Goal: Task Accomplishment & Management: Complete application form

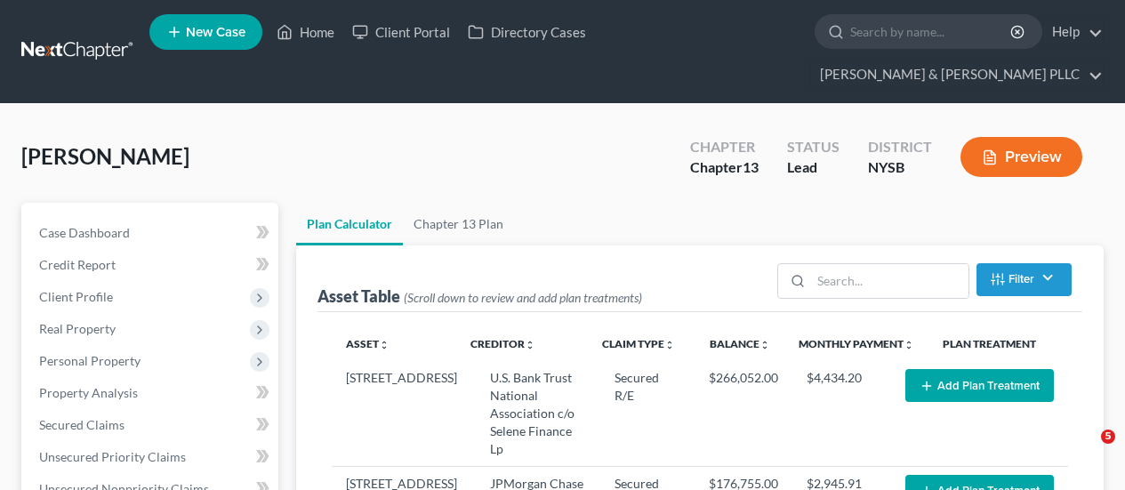
select select "59"
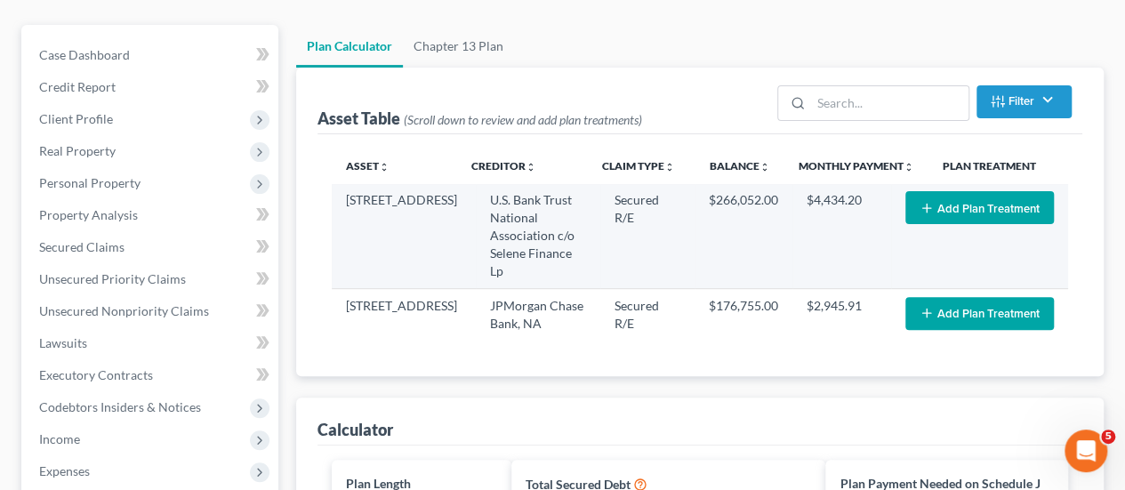
click at [926, 201] on icon "button" at bounding box center [926, 208] width 14 height 14
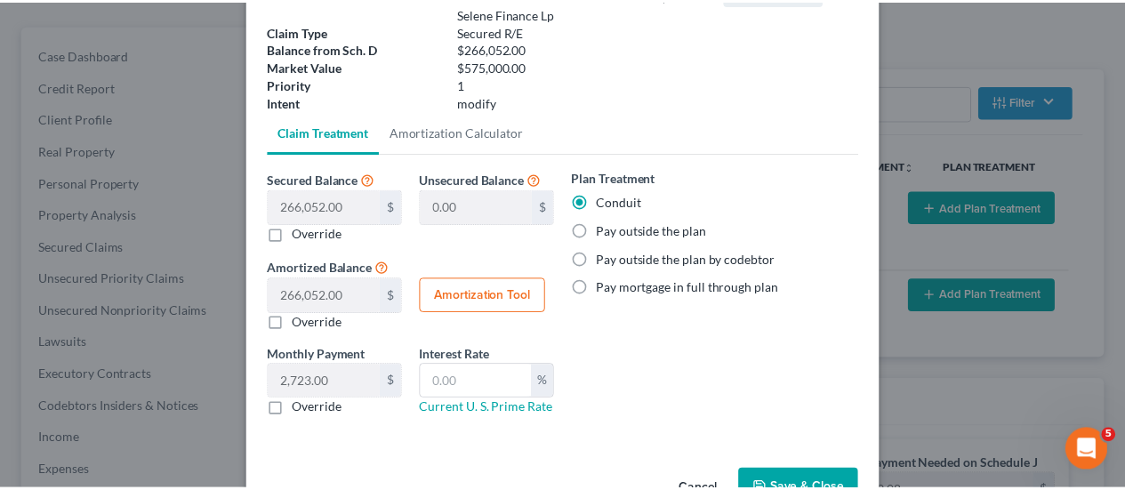
scroll to position [178, 0]
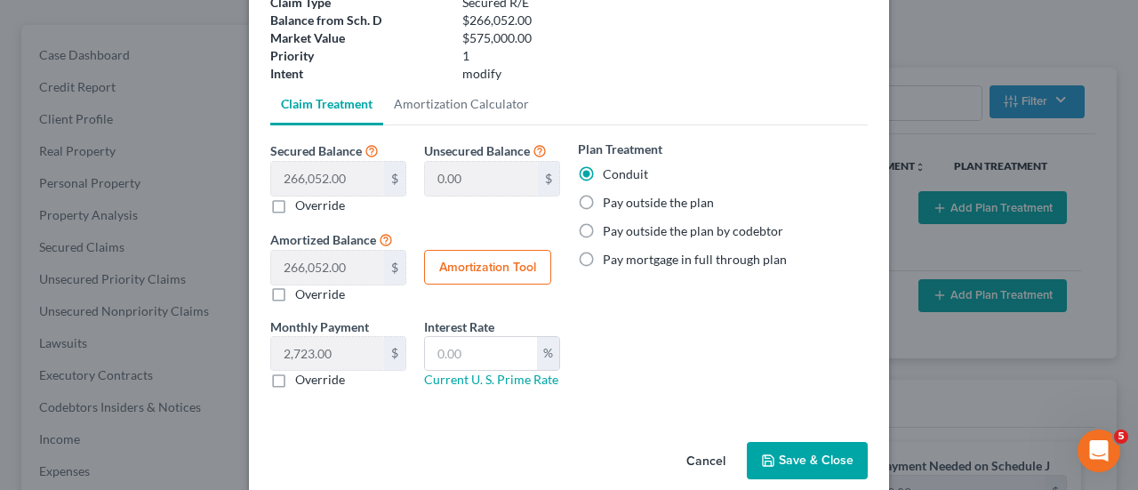
click at [656, 205] on label "Pay outside the plan" at bounding box center [658, 203] width 111 height 18
click at [621, 205] on input "Pay outside the plan" at bounding box center [616, 200] width 12 height 12
radio input "true"
click at [820, 460] on button "Save & Close" at bounding box center [807, 460] width 121 height 37
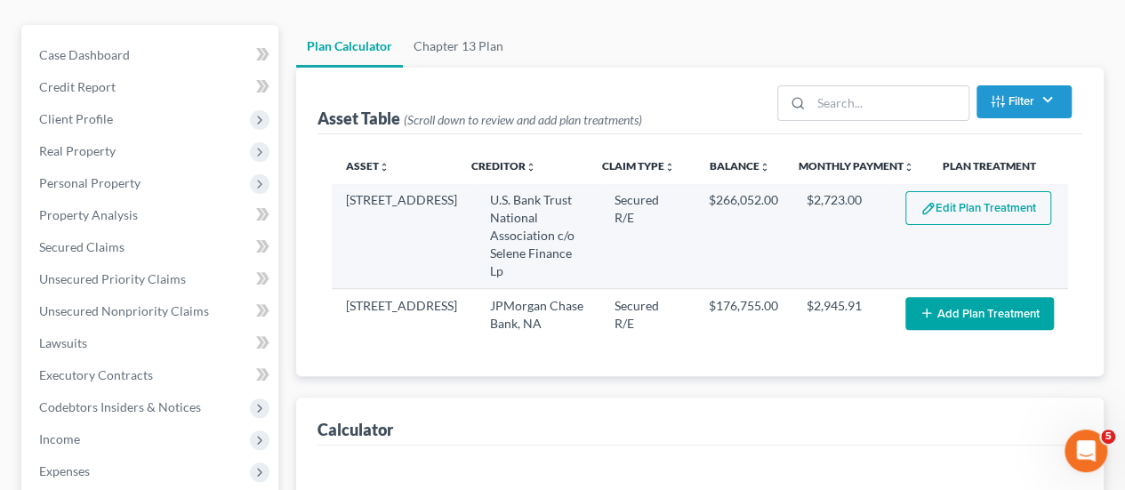
select select "59"
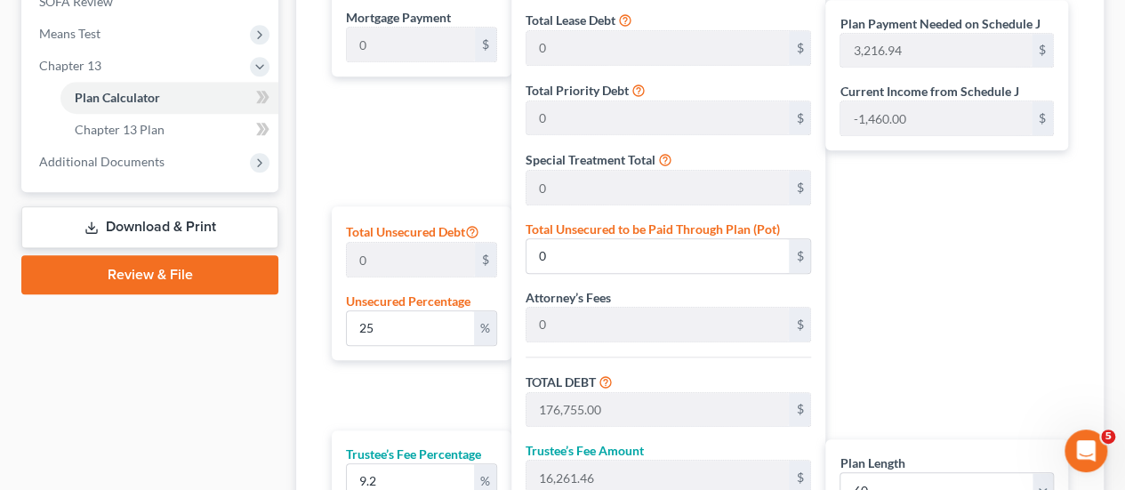
scroll to position [800, 0]
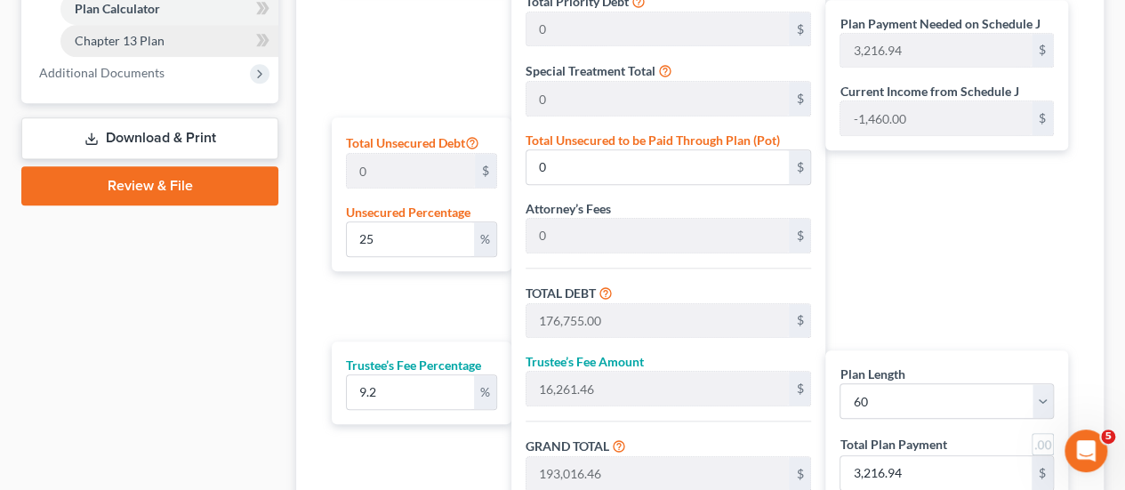
click at [151, 33] on span "Chapter 13 Plan" at bounding box center [120, 40] width 90 height 15
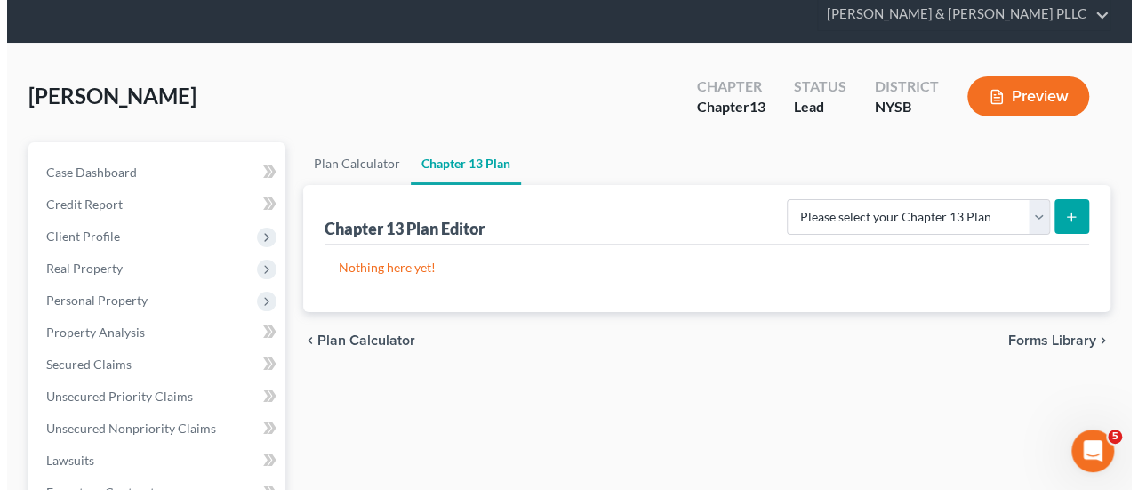
scroll to position [89, 0]
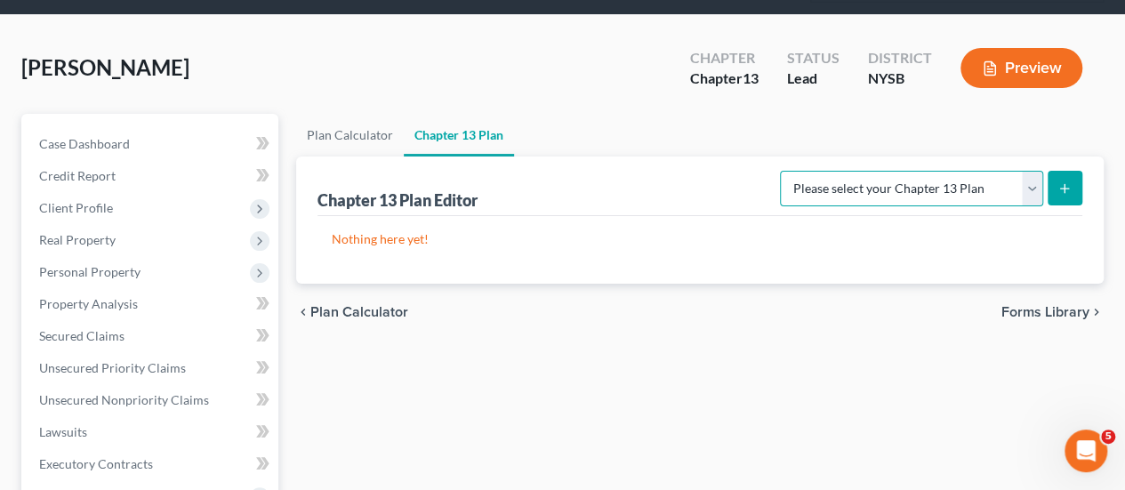
click at [1033, 171] on select "Please select your Chapter 13 Plan National Form Plan - Official Form 113 [US_S…" at bounding box center [911, 189] width 263 height 36
select select "1"
click at [782, 171] on select "Please select your Chapter 13 Plan National Form Plan - Official Form 113 [US_S…" at bounding box center [911, 189] width 263 height 36
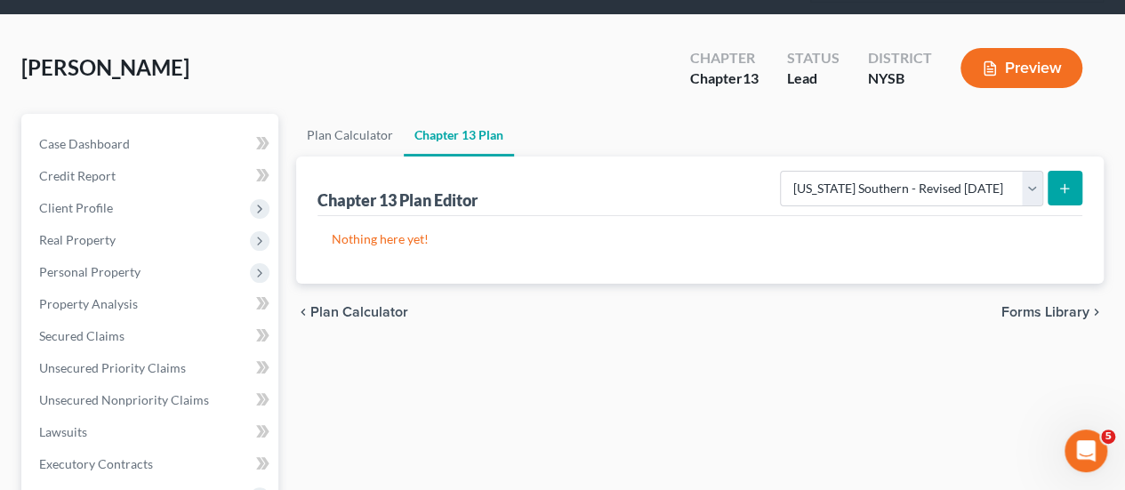
click at [1061, 181] on icon "submit" at bounding box center [1064, 188] width 14 height 14
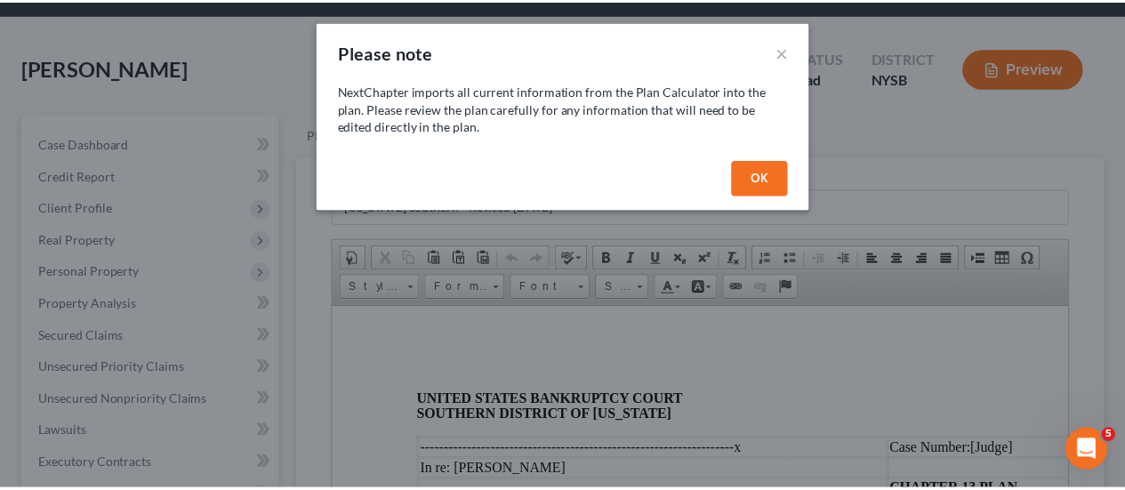
scroll to position [0, 0]
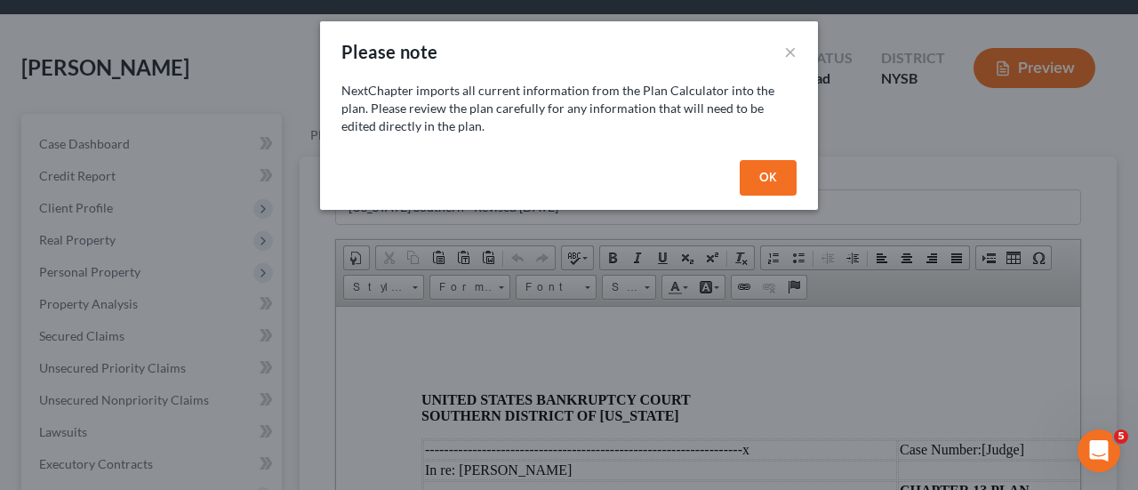
click at [765, 163] on button "OK" at bounding box center [768, 178] width 57 height 36
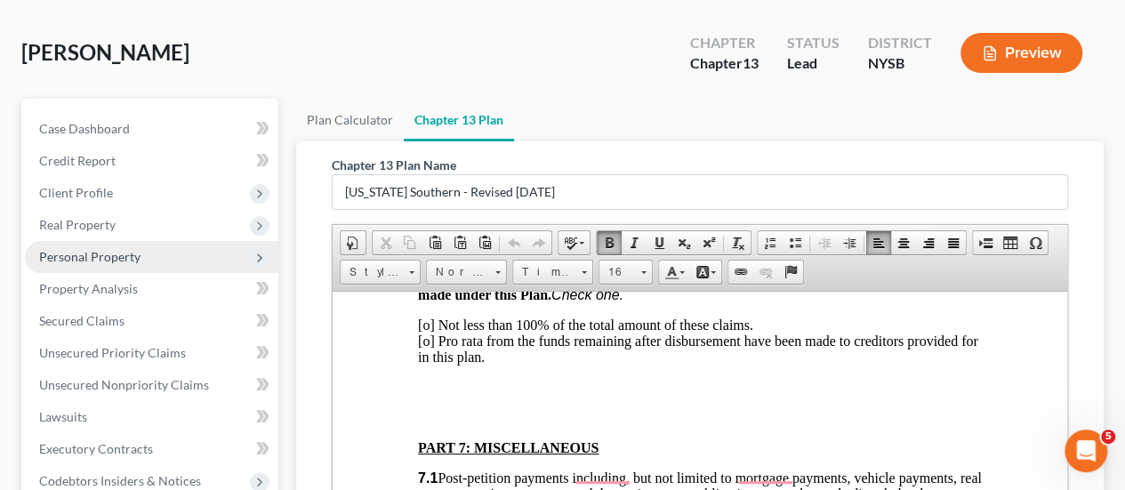
click at [163, 241] on span "Personal Property" at bounding box center [151, 257] width 253 height 32
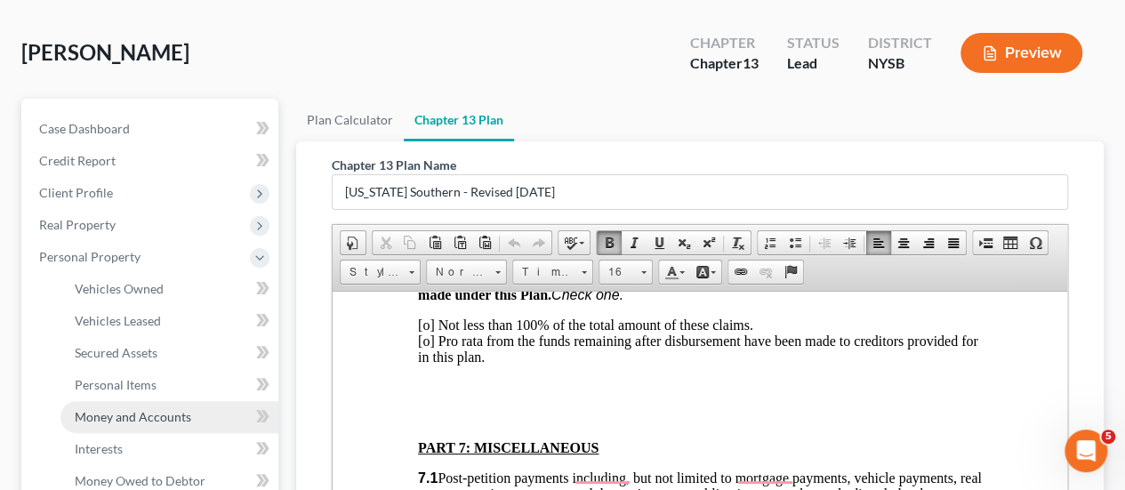
click at [145, 409] on span "Money and Accounts" at bounding box center [133, 416] width 116 height 15
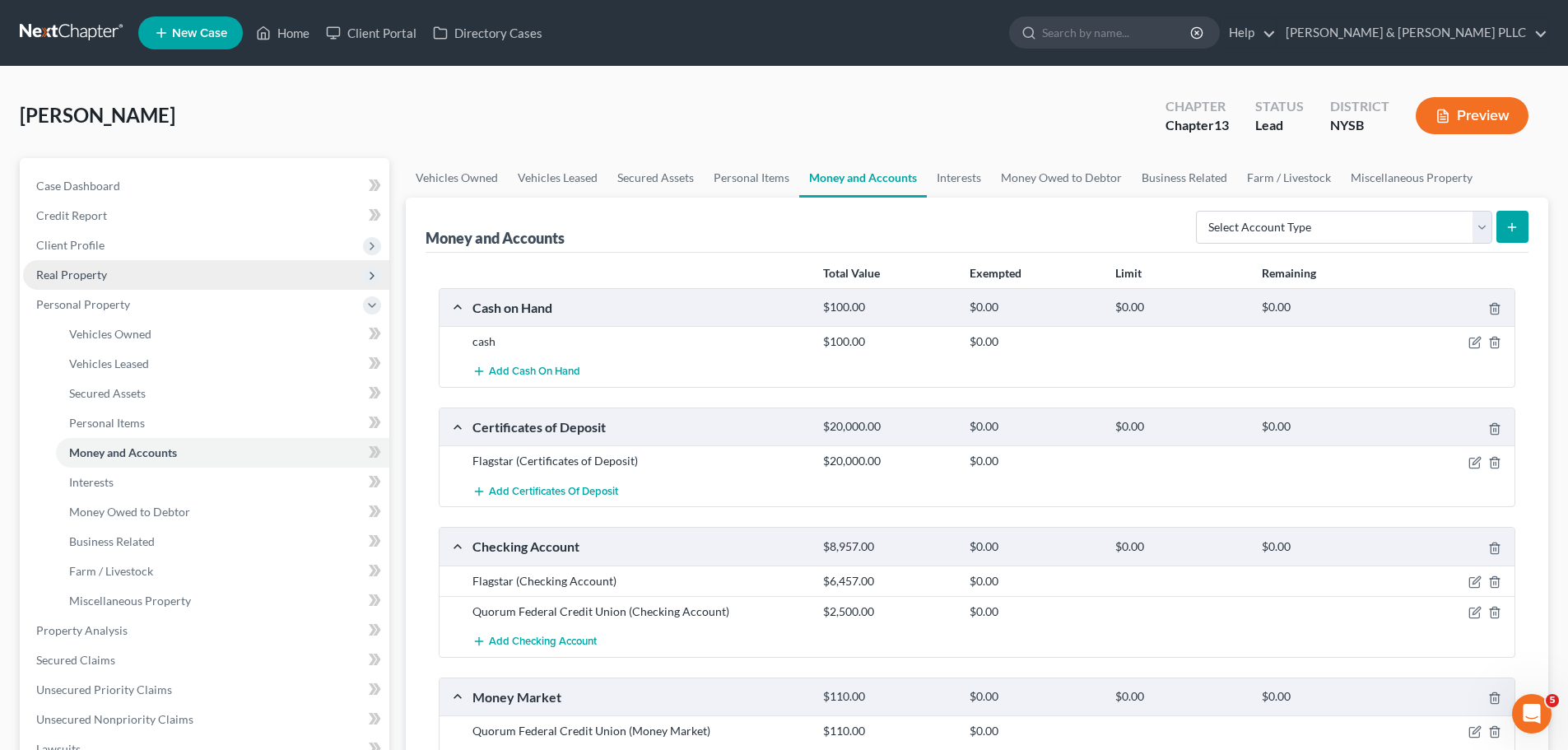
click at [154, 284] on span "Real Property" at bounding box center [206, 275] width 367 height 30
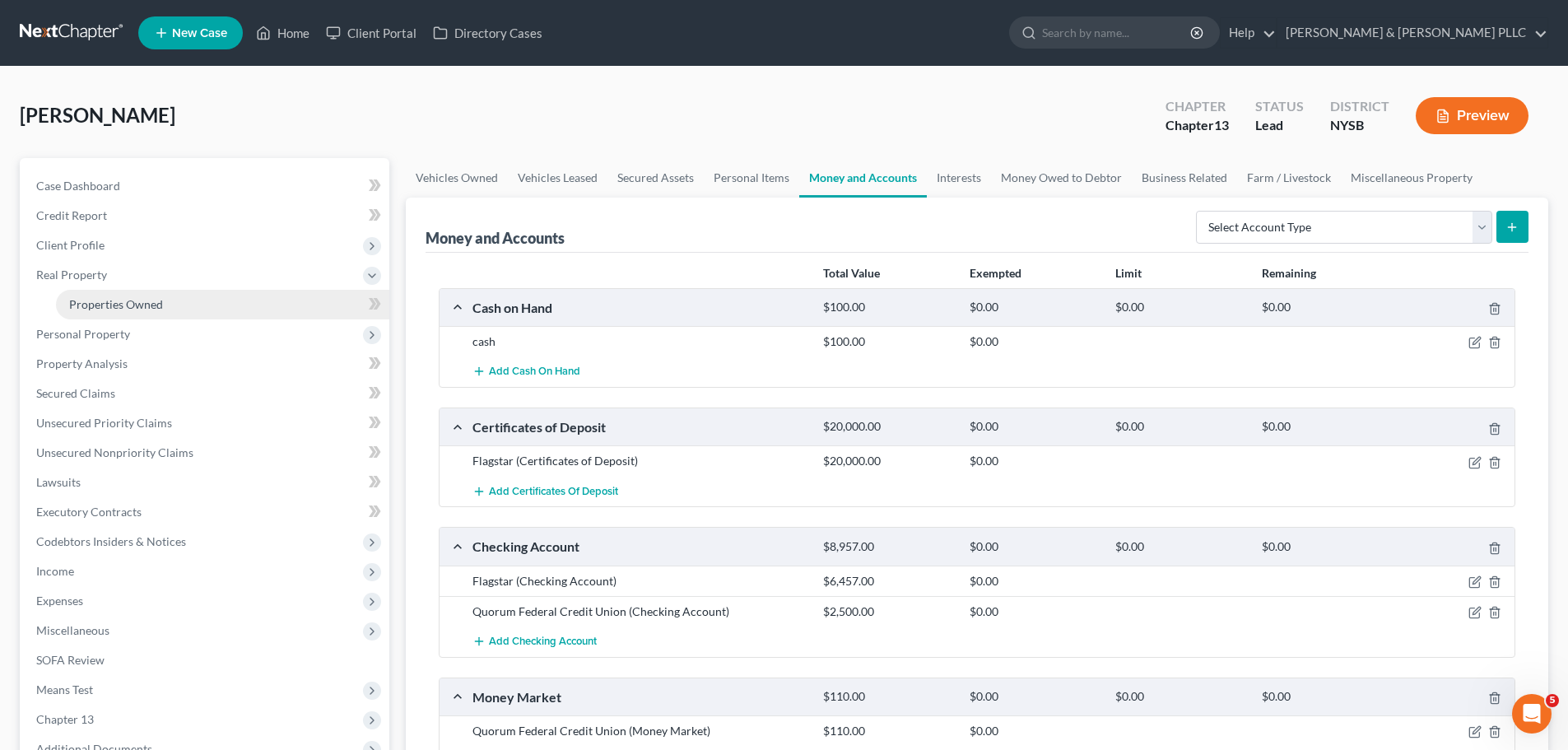
click at [158, 307] on span "Properties Owned" at bounding box center [116, 304] width 93 height 14
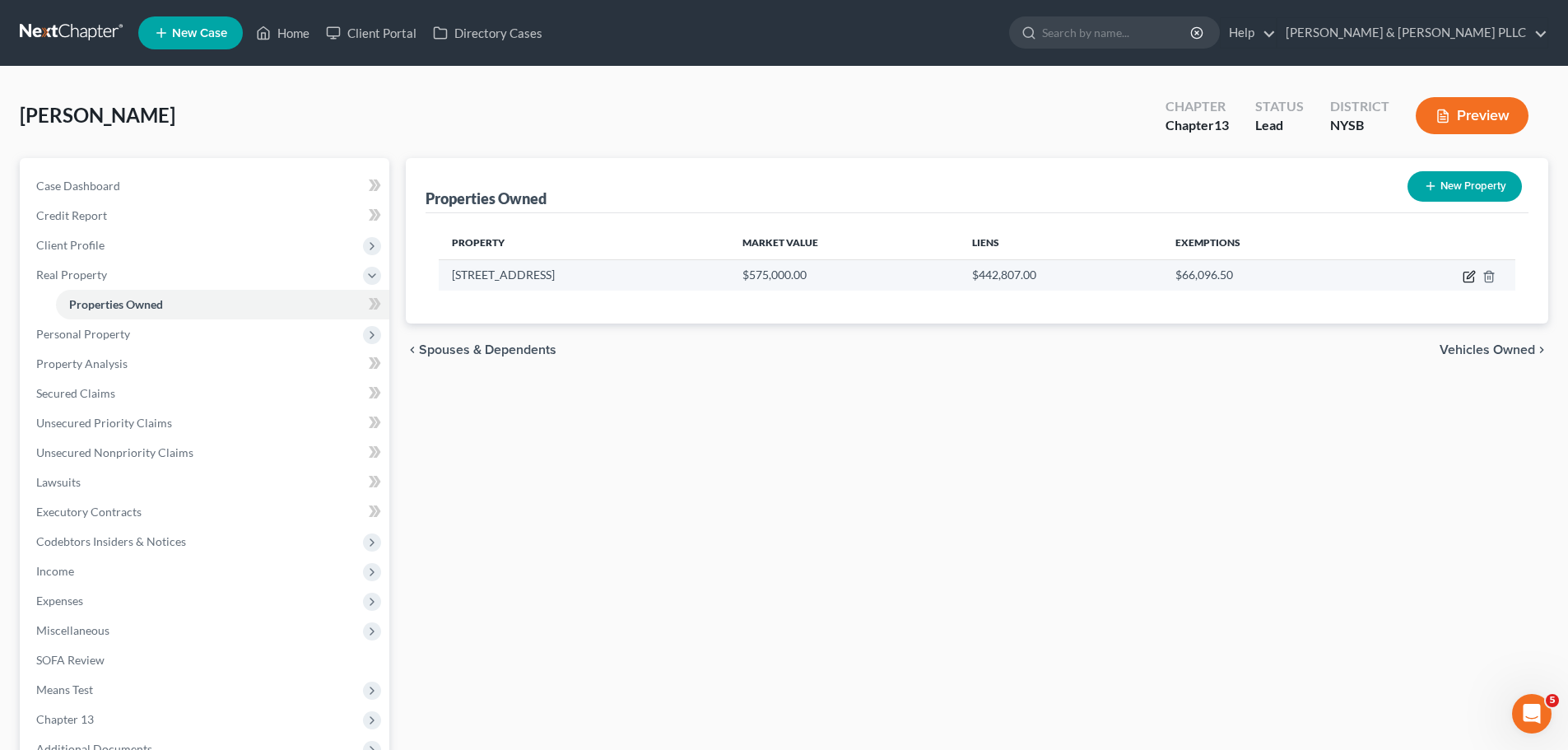
click at [1040, 279] on icon "button" at bounding box center [1470, 275] width 7 height 7
select select "35"
select select "59"
select select "3"
select select "6"
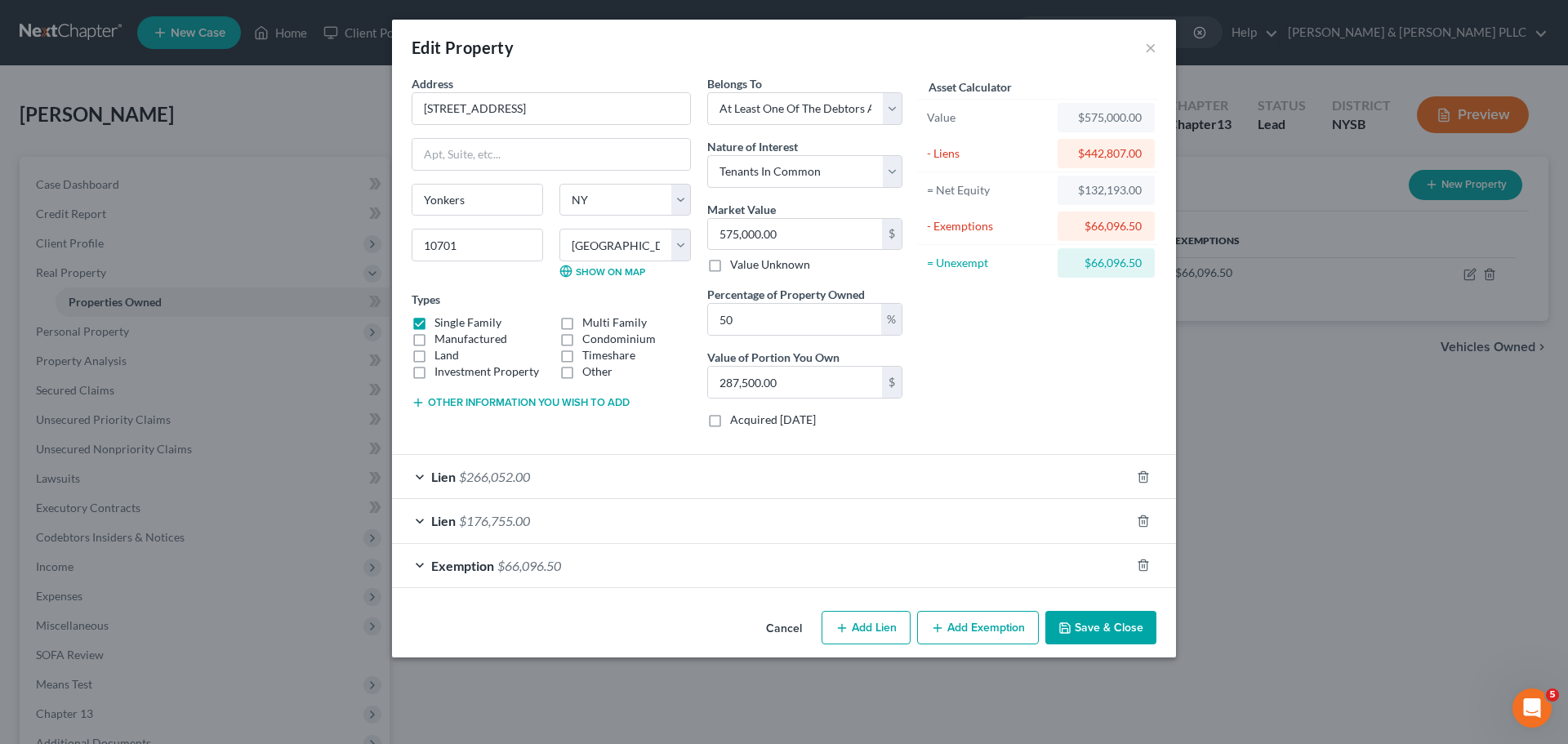
click at [599, 449] on div "Lien $266,052.00" at bounding box center [761, 476] width 739 height 43
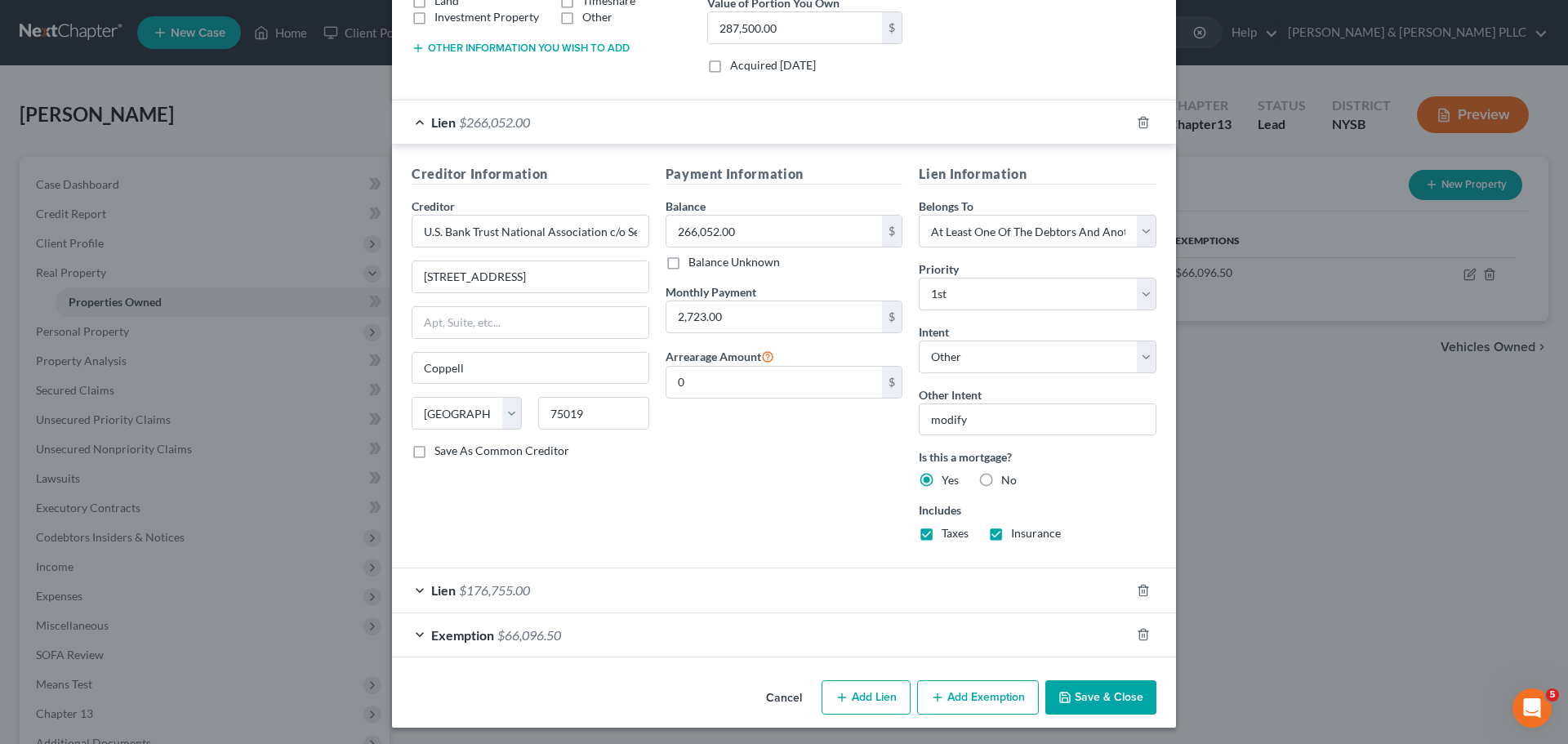
scroll to position [357, 0]
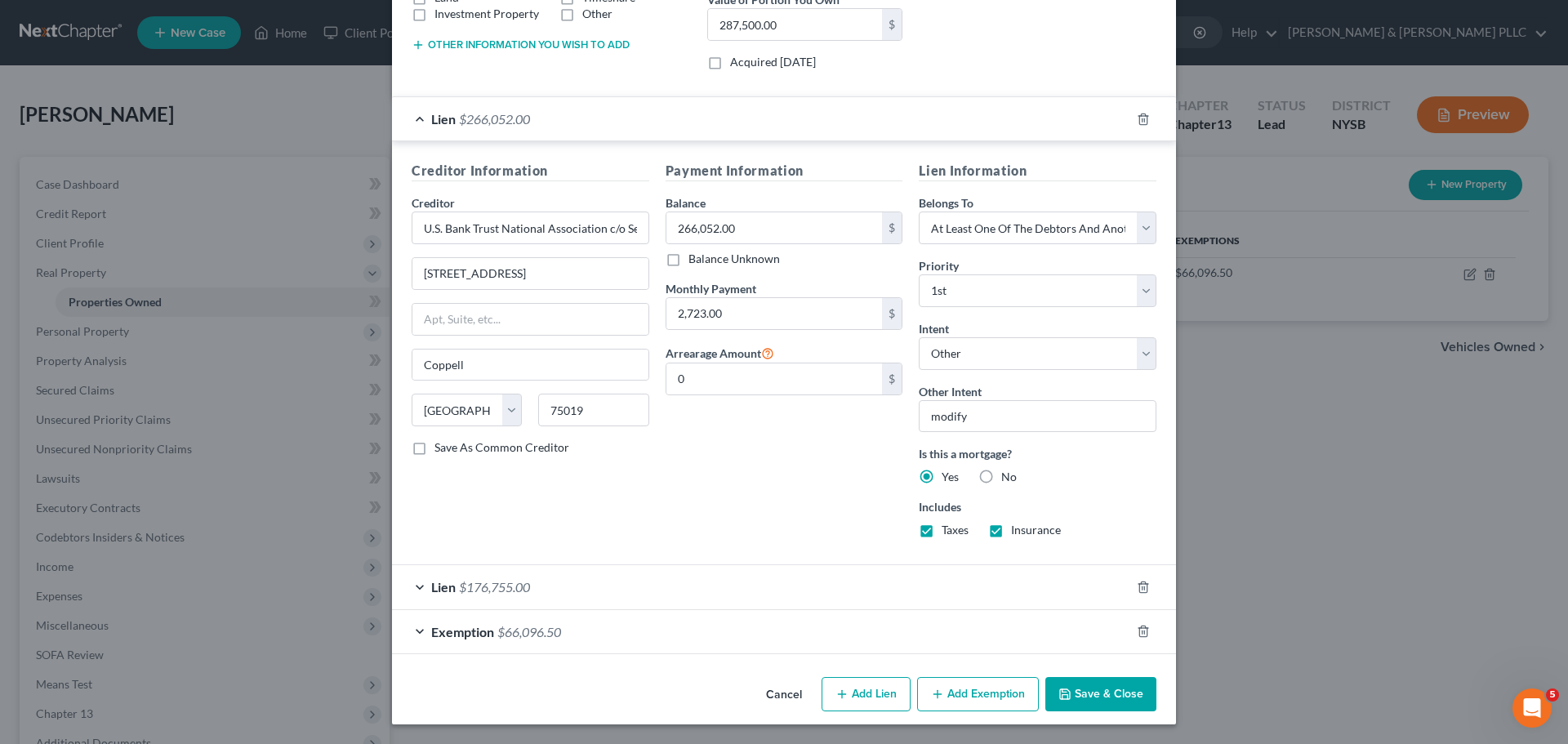
click at [504, 449] on span "$176,755.00" at bounding box center [494, 586] width 71 height 16
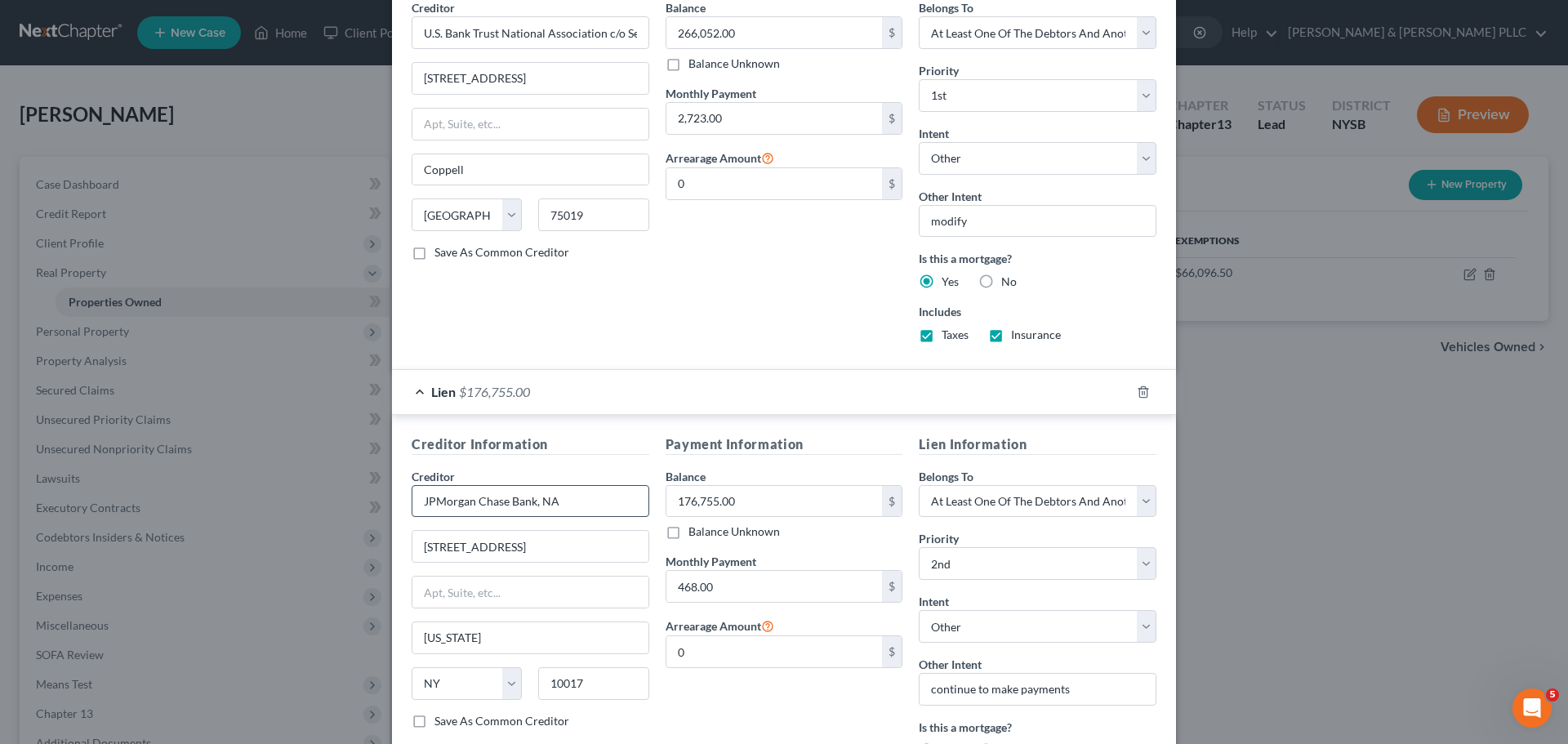
scroll to position [684, 0]
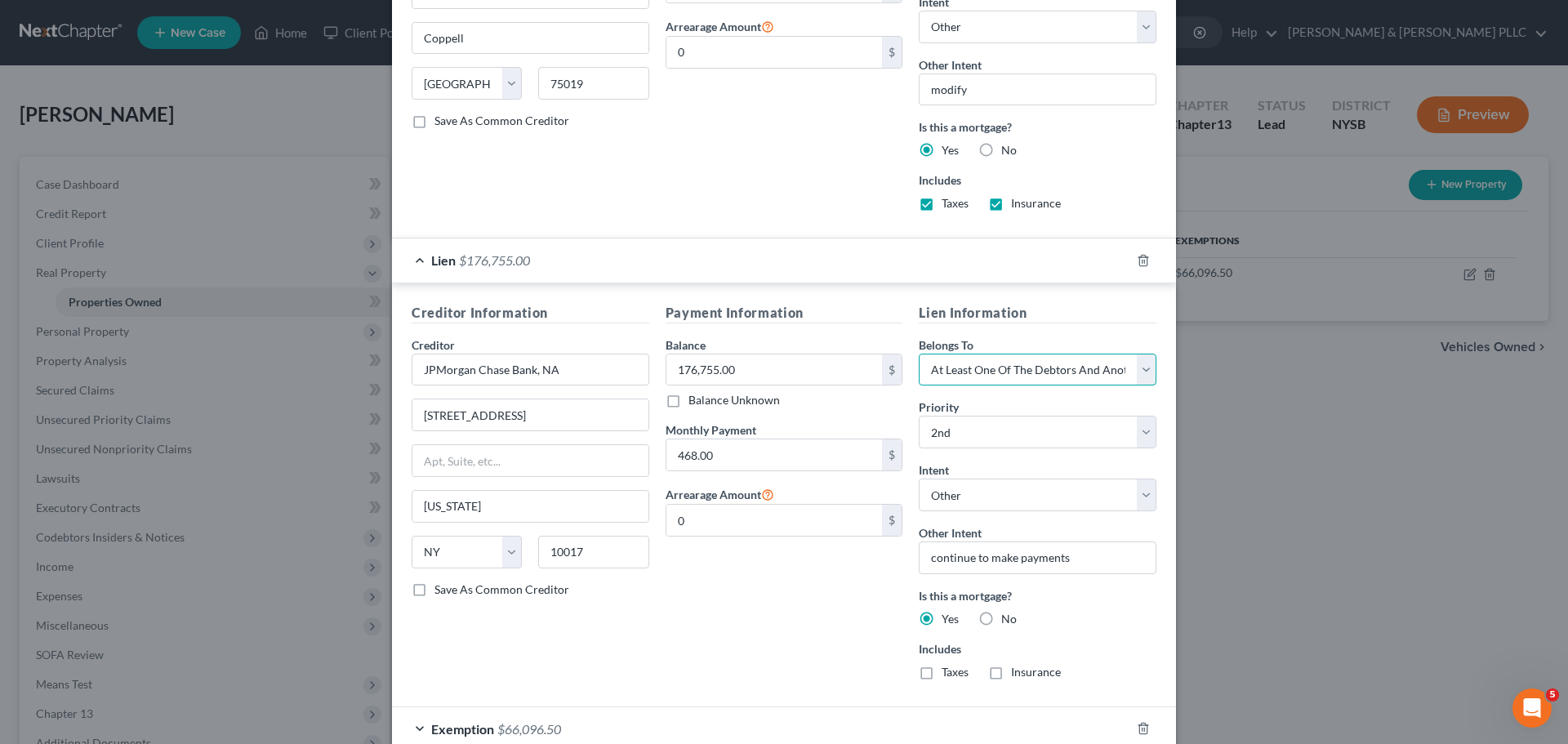
click at [1032, 370] on select "Select Debtor 1 Only Debtor 2 Only Debtor 1 And Debtor 2 Only At Least One Of T…" at bounding box center [1037, 370] width 238 height 33
click at [919, 354] on select "Select Debtor 1 Only Debtor 2 Only Debtor 1 And Debtor 2 Only At Least One Of T…" at bounding box center [1037, 370] width 238 height 33
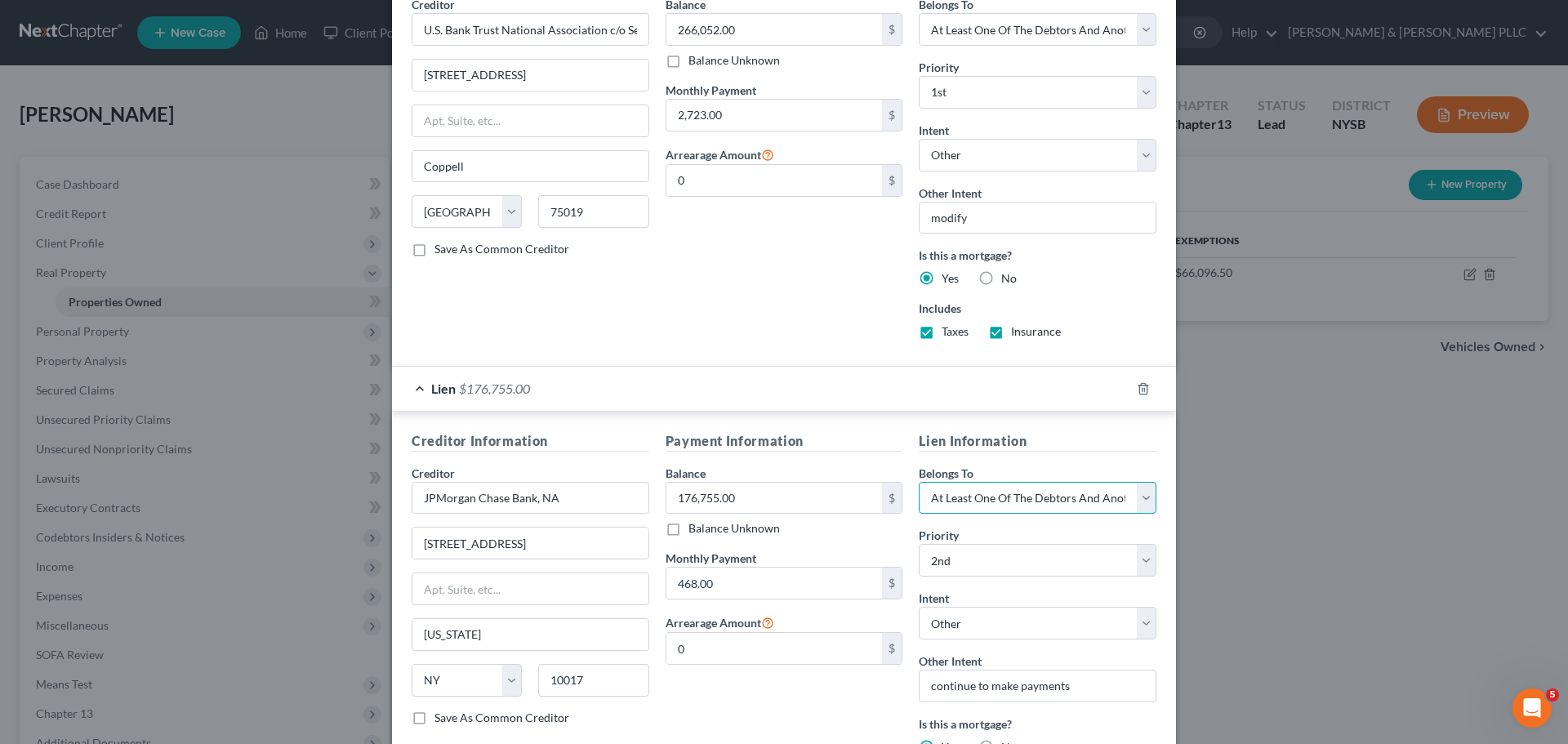
scroll to position [521, 0]
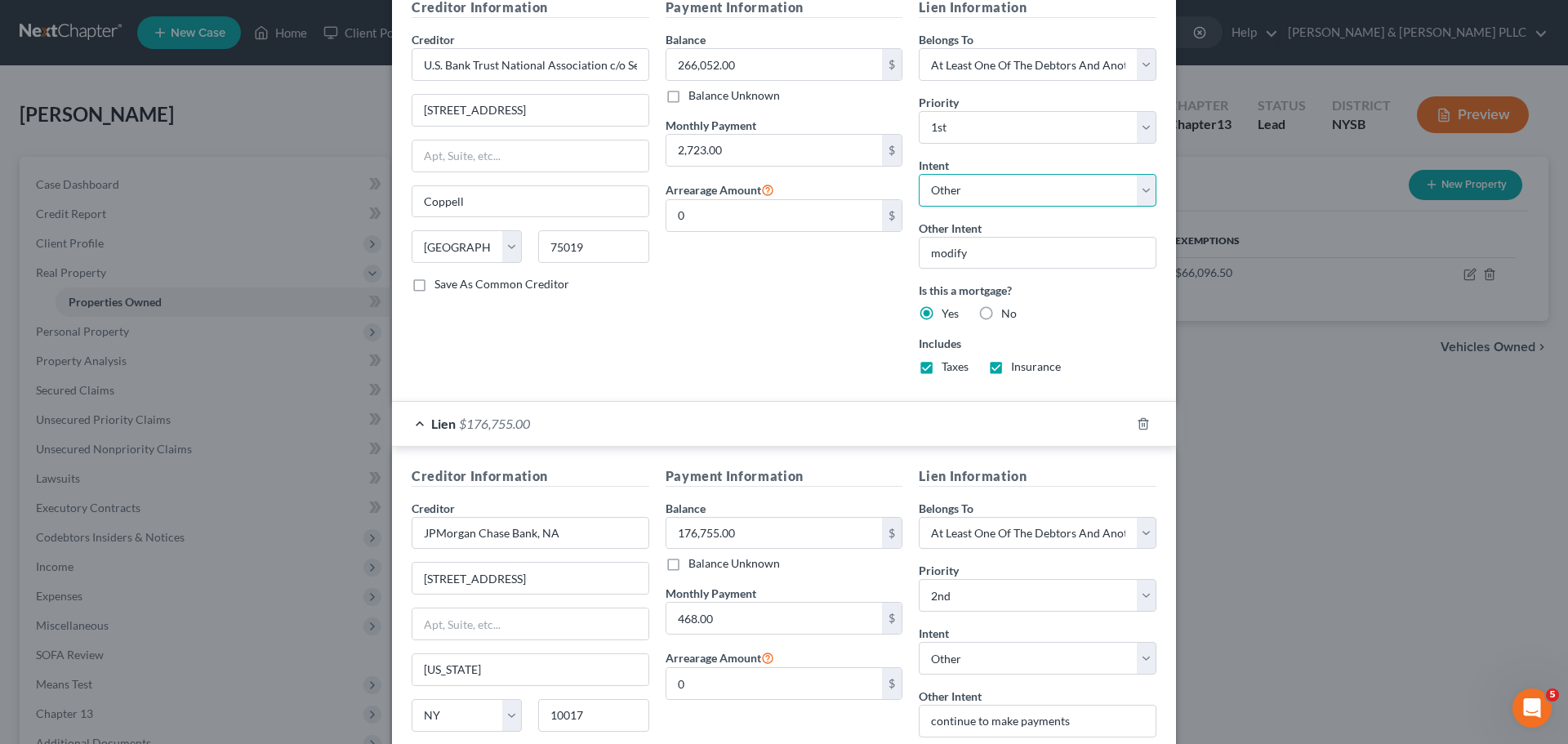
click at [1032, 190] on select "Select Surrender Redeem Reaffirm Avoid Other" at bounding box center [1037, 190] width 238 height 33
click at [852, 302] on div "Payment Information Balance 266,052.00 $ Balance Unknown Balance Undetermined 2…" at bounding box center [784, 192] width 254 height 390
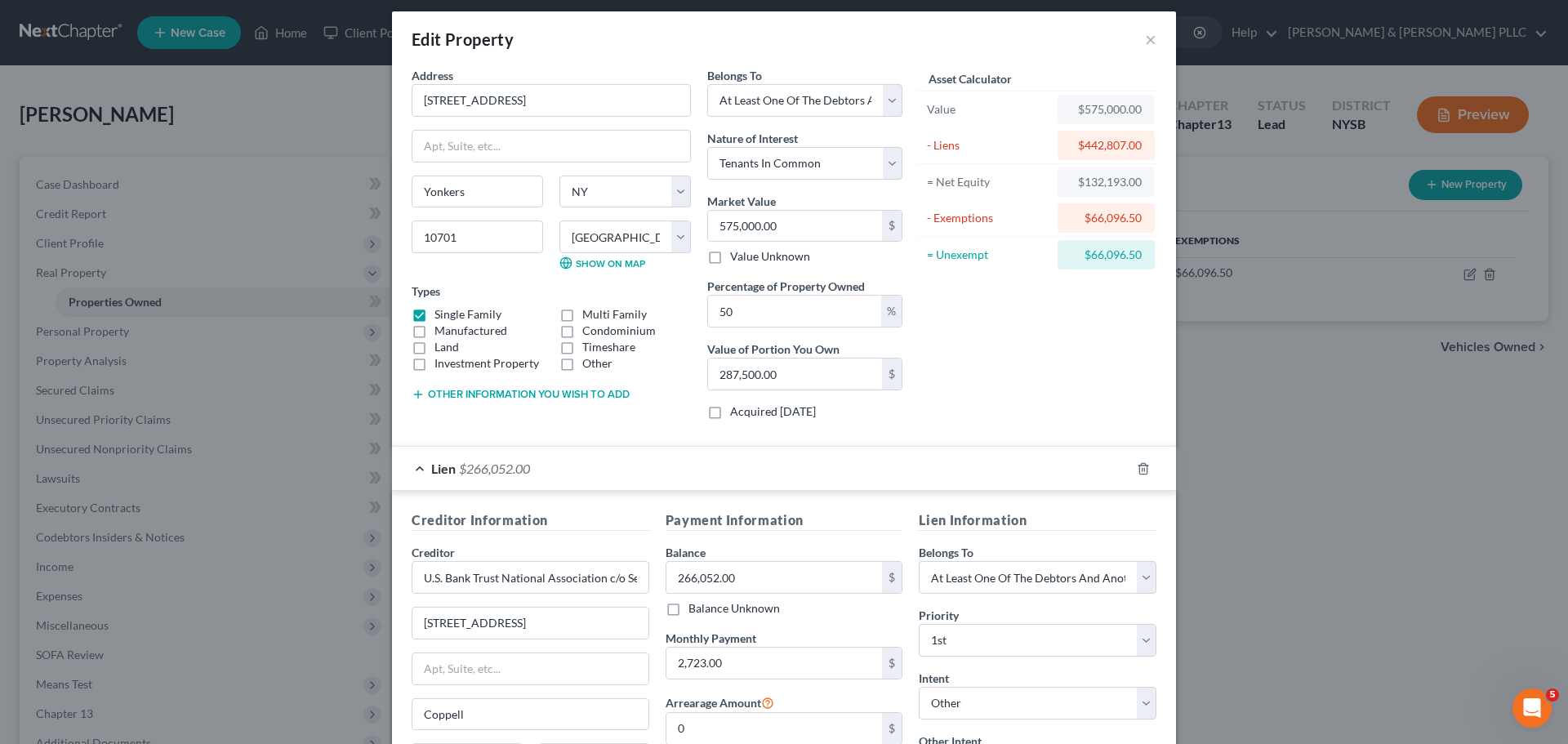
scroll to position [0, 0]
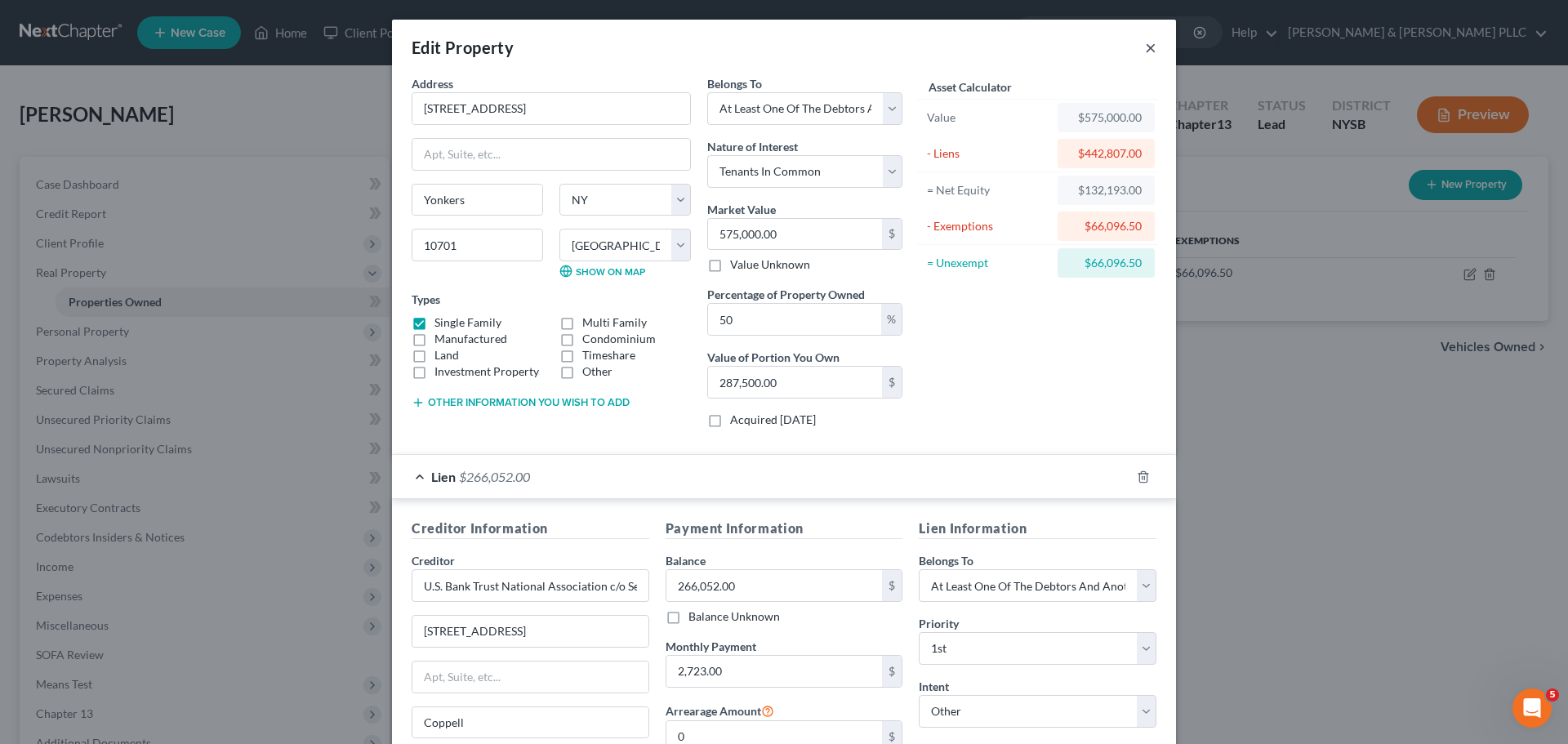
click at [1032, 48] on button "×" at bounding box center [1151, 47] width 11 height 19
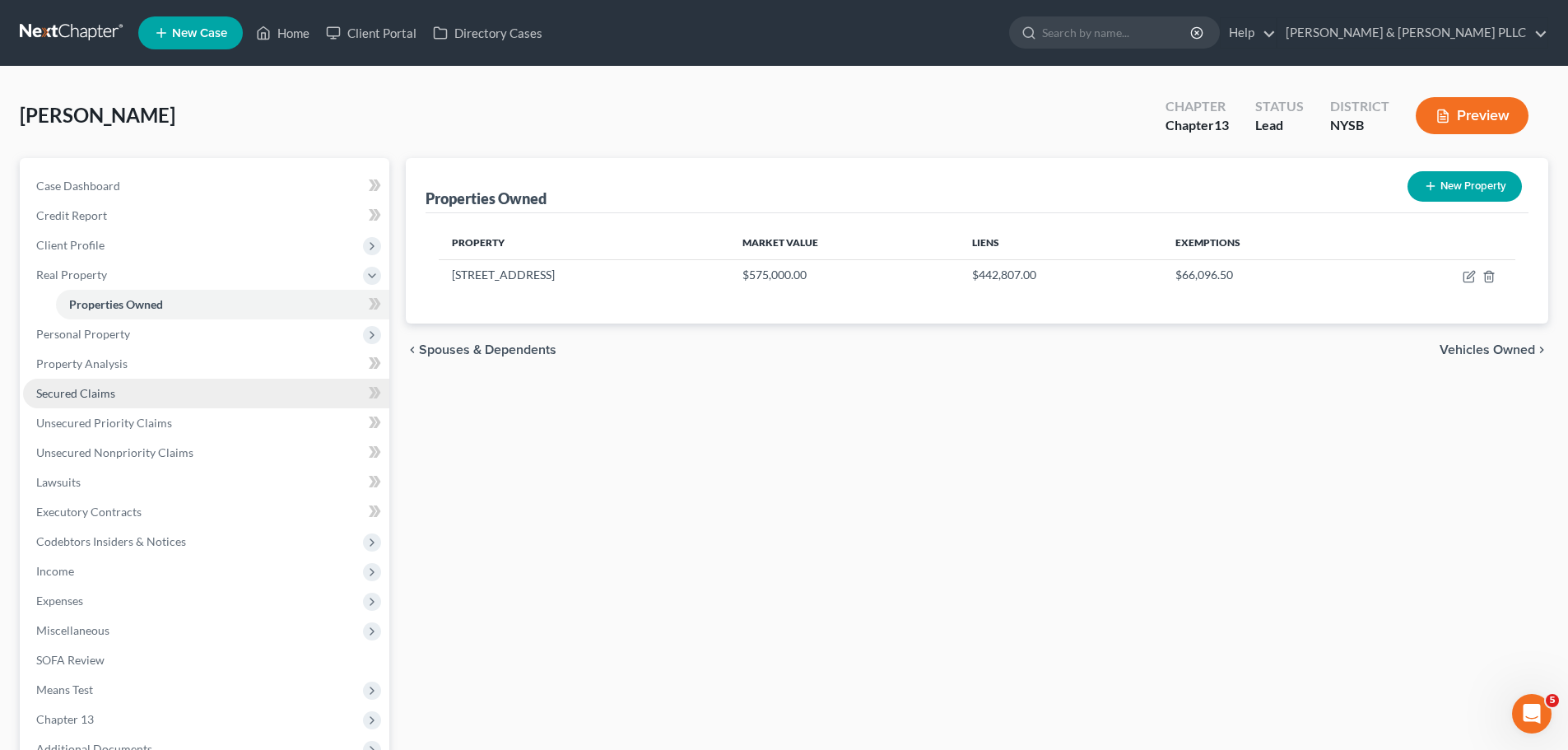
click at [152, 392] on link "Secured Claims" at bounding box center [206, 394] width 367 height 30
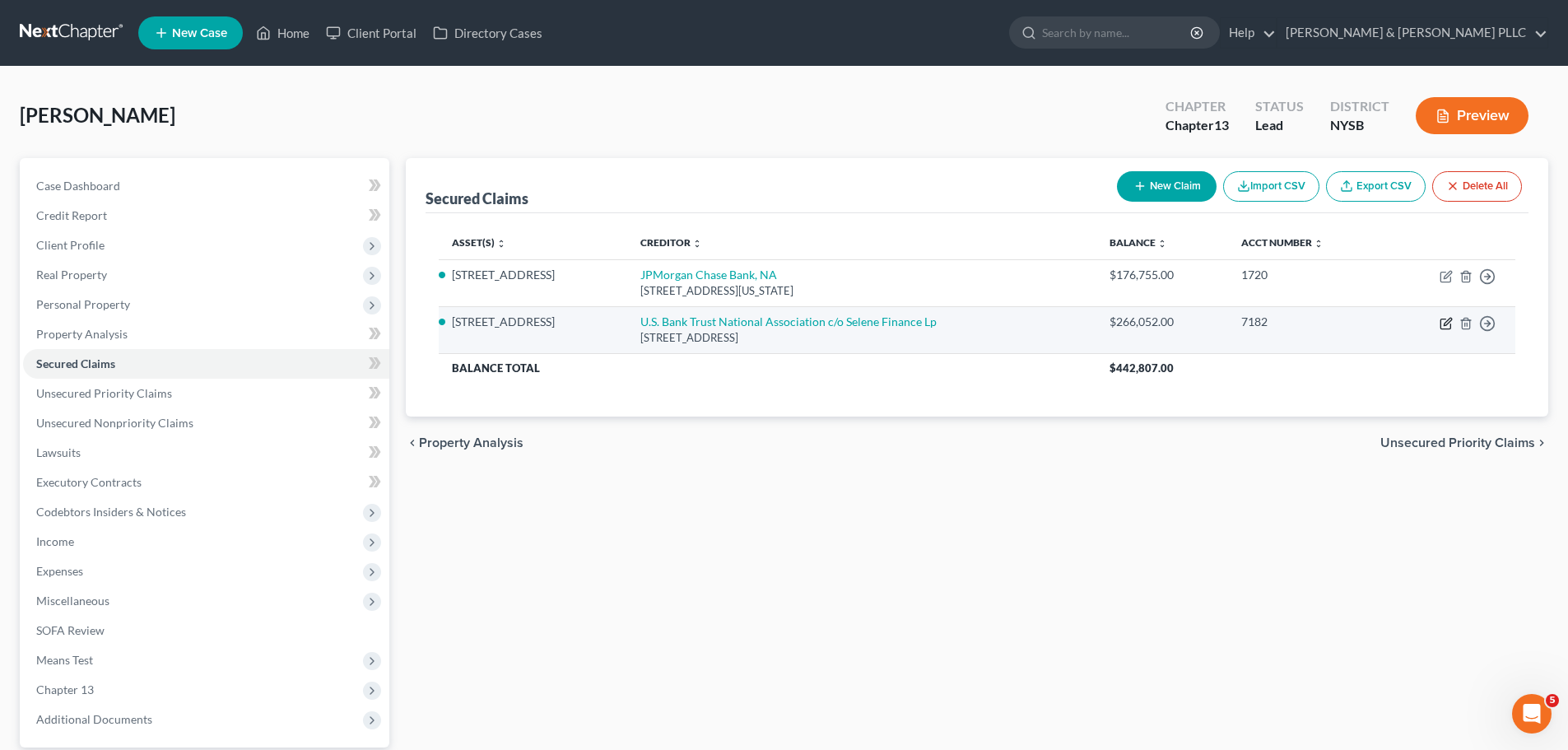
click at [1040, 321] on icon "button" at bounding box center [1446, 323] width 13 height 13
select select "45"
select select "2"
select select "4"
select select "3"
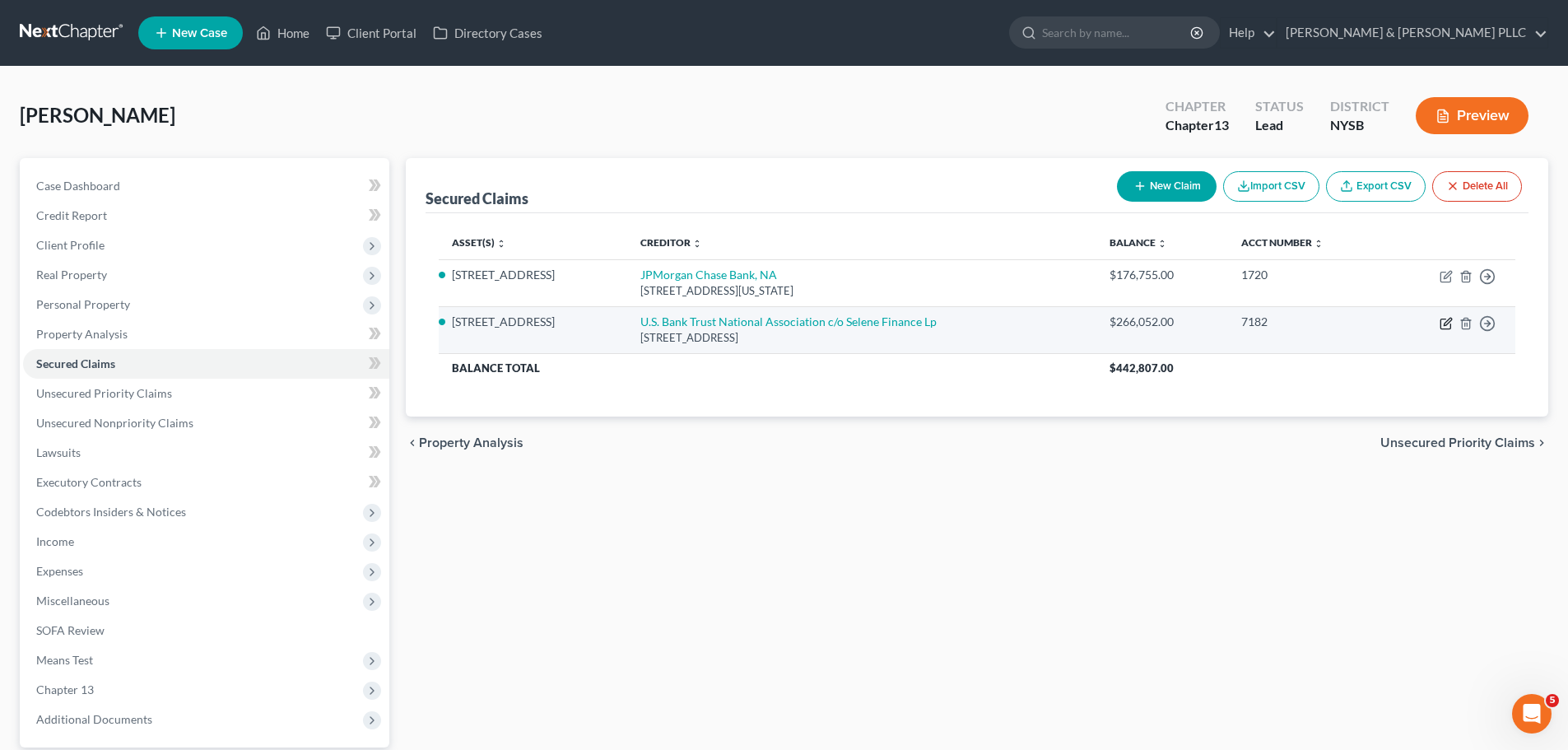
select select "0"
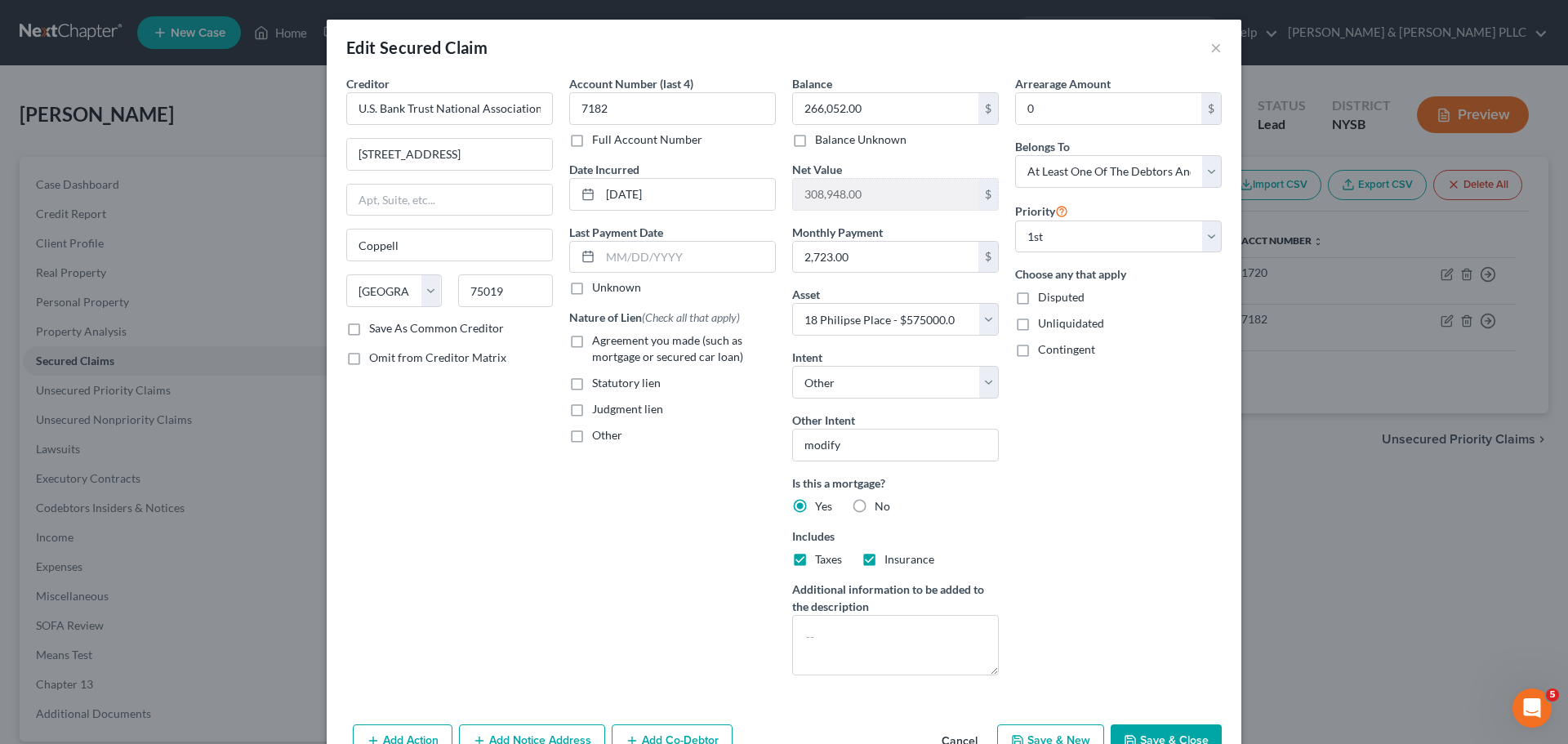
click at [1032, 298] on label "Disputed" at bounding box center [1061, 298] width 47 height 17
click at [1032, 298] on input "Disputed" at bounding box center [1050, 295] width 11 height 11
checkbox input "true"
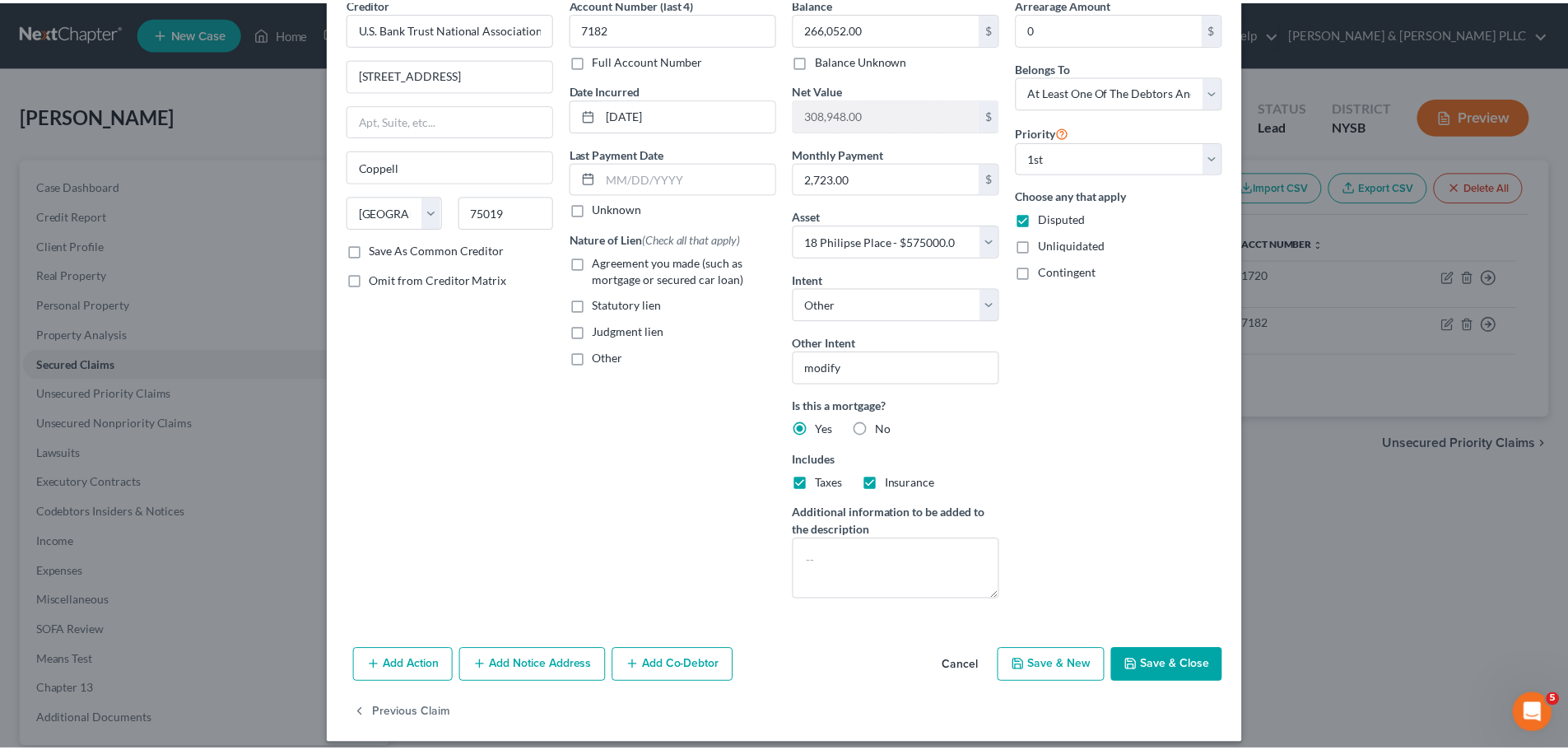
scroll to position [82, 0]
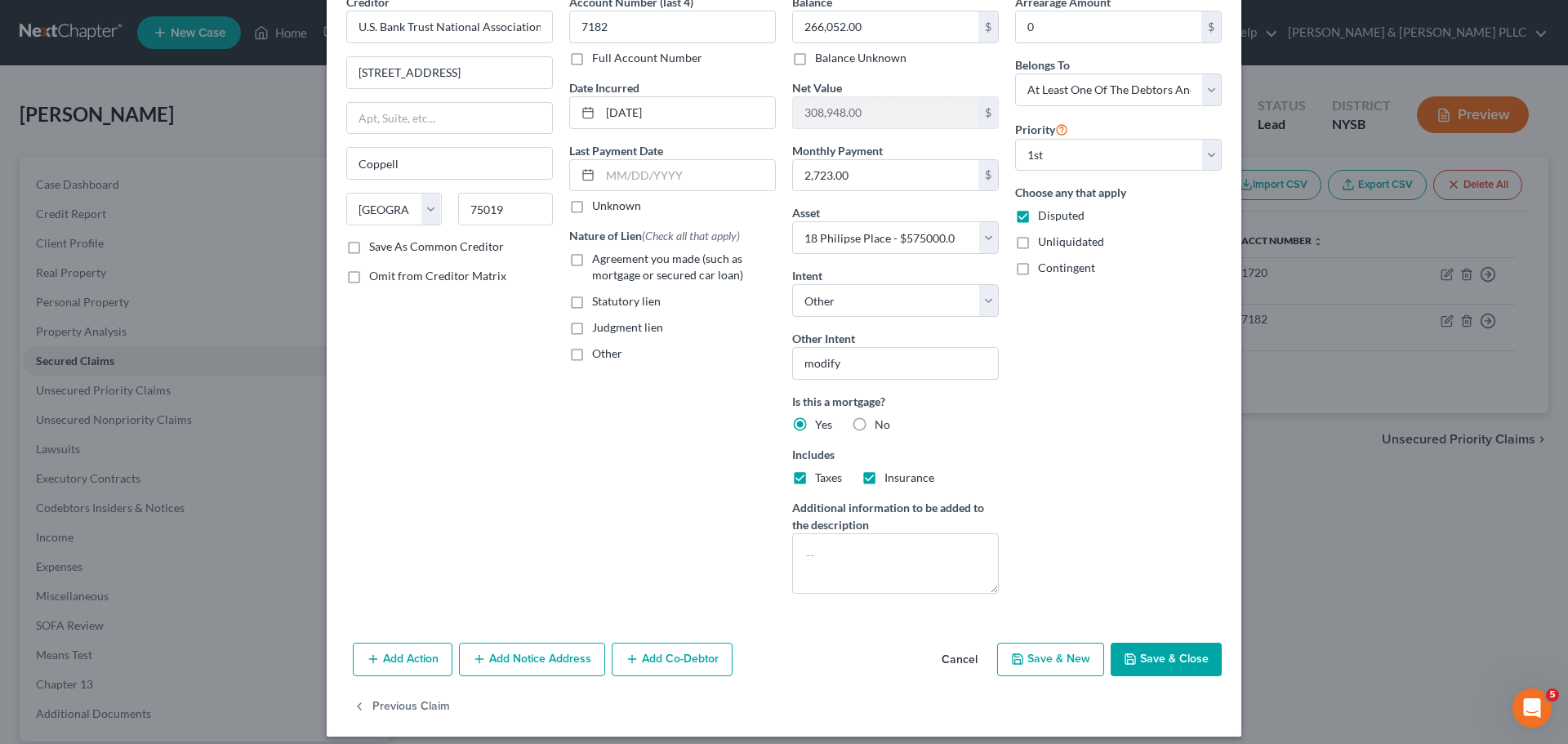
click at [1032, 449] on button "Save & Close" at bounding box center [1166, 659] width 111 height 34
select select
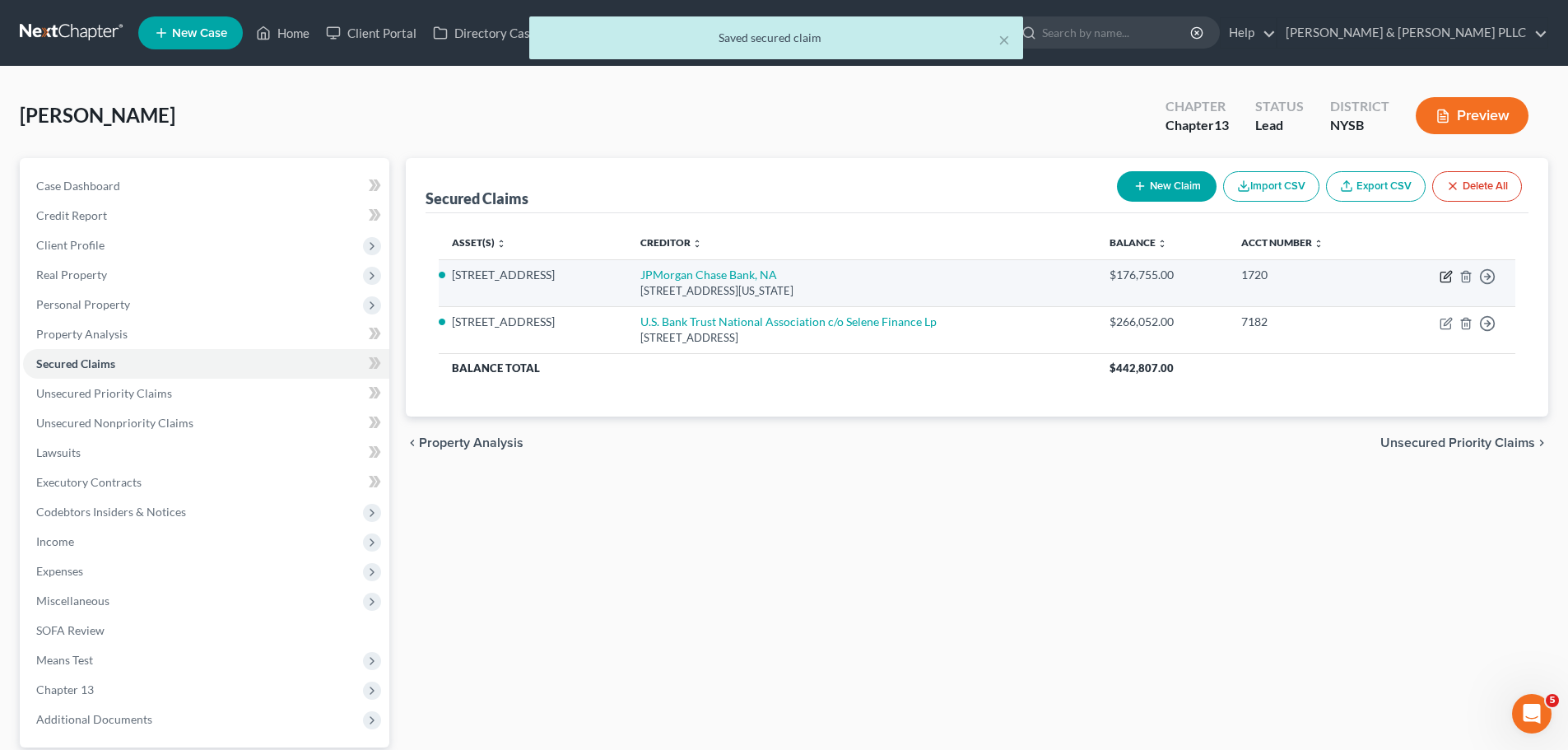
click at [1040, 275] on icon "button" at bounding box center [1446, 277] width 13 height 13
select select "35"
select select "4"
select select "3"
select select "0"
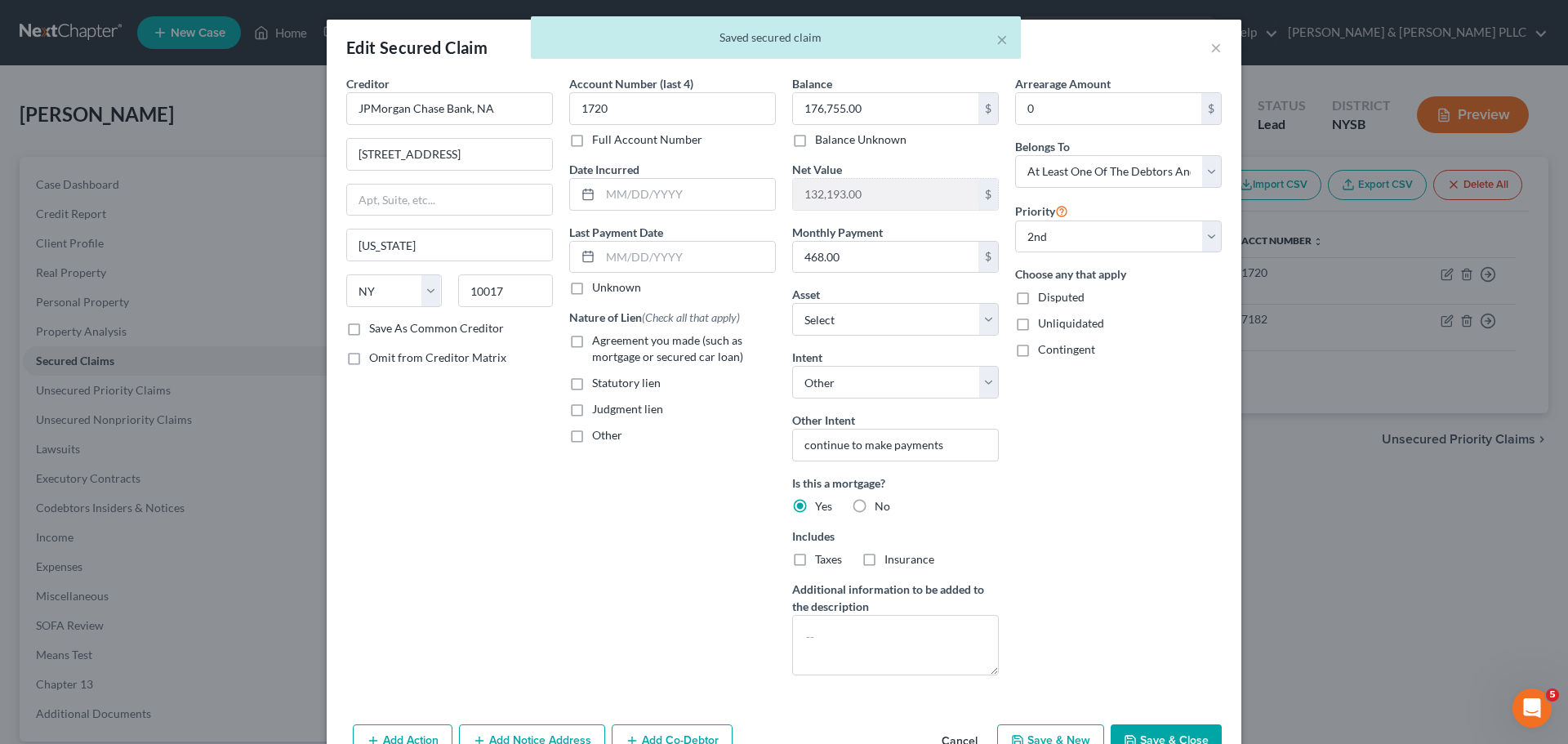
click at [1032, 292] on label "Disputed" at bounding box center [1061, 298] width 47 height 17
click at [1032, 292] on input "Disputed" at bounding box center [1050, 295] width 11 height 11
checkbox input "true"
click at [1032, 449] on button "Save & Close" at bounding box center [1166, 741] width 111 height 34
select select "1"
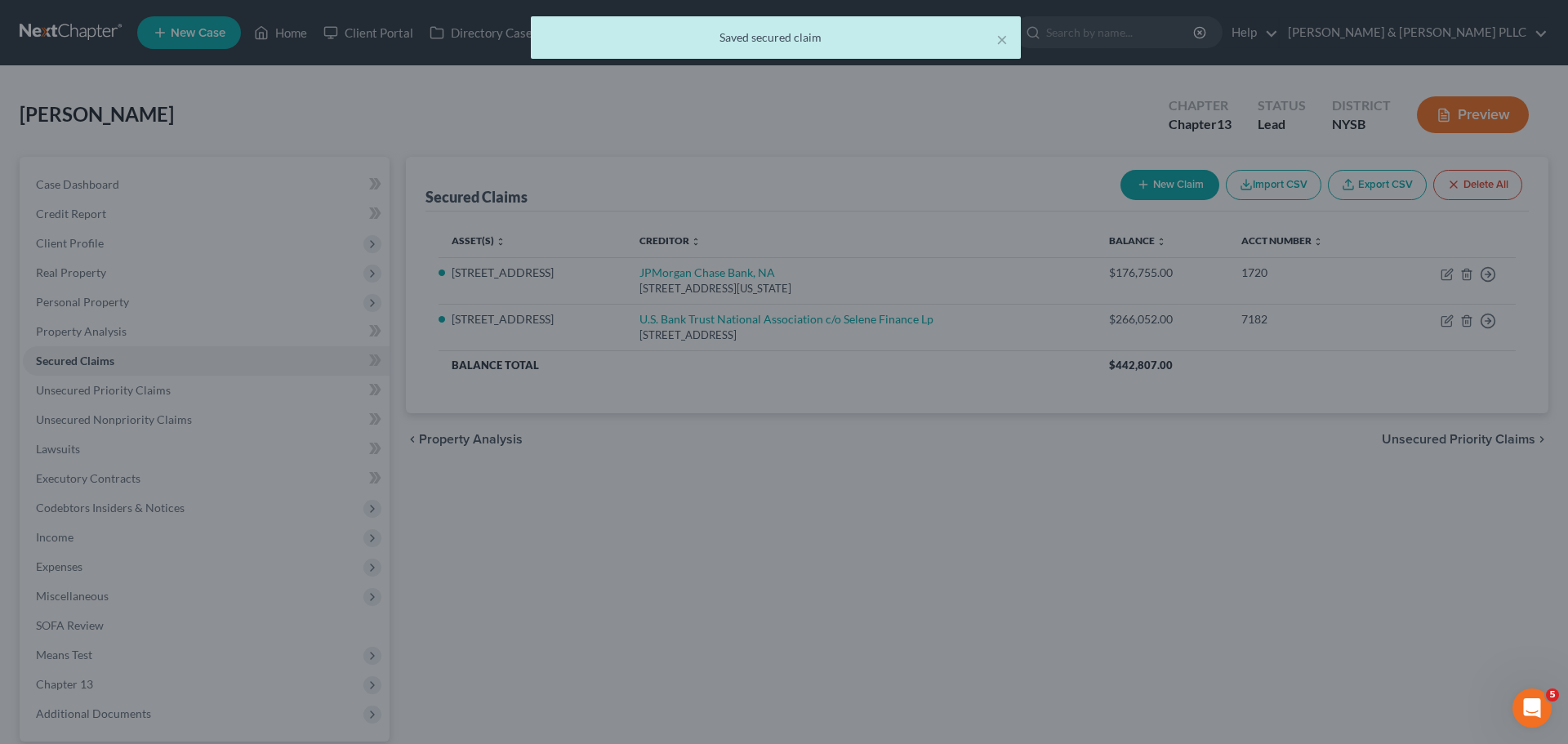
select select "2"
select select "0"
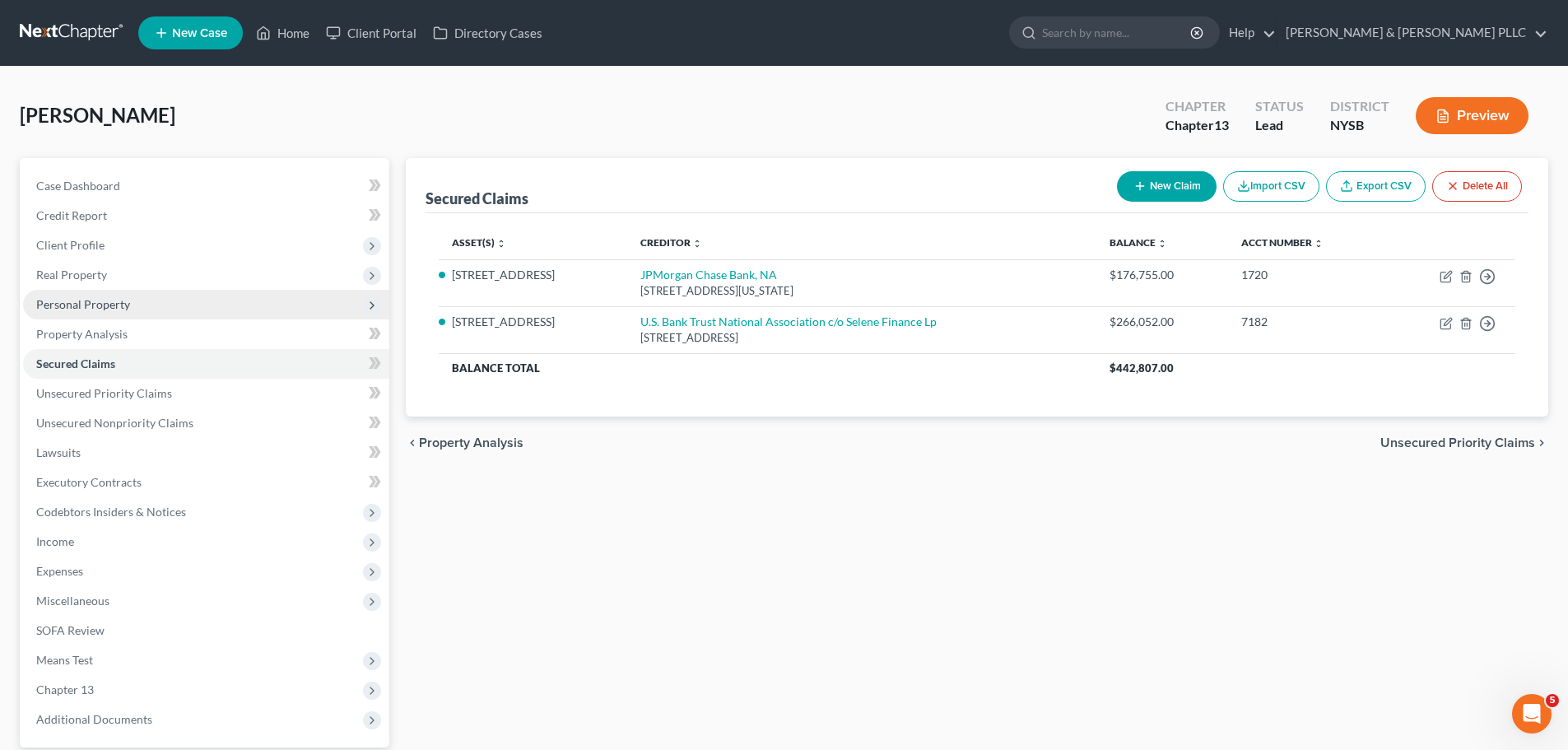
click at [261, 312] on span "Personal Property" at bounding box center [206, 305] width 367 height 30
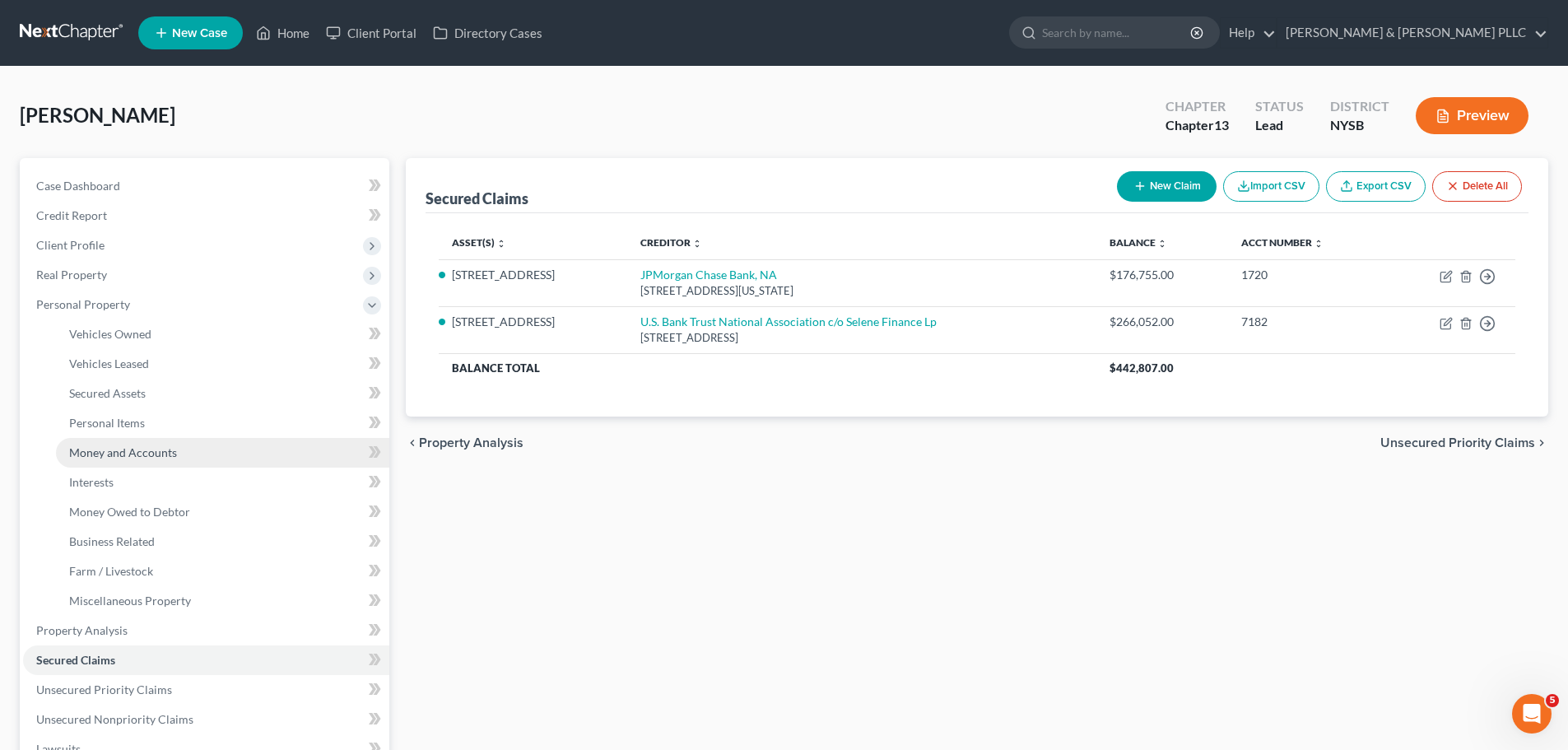
click at [143, 452] on span "Money and Accounts" at bounding box center [123, 452] width 107 height 14
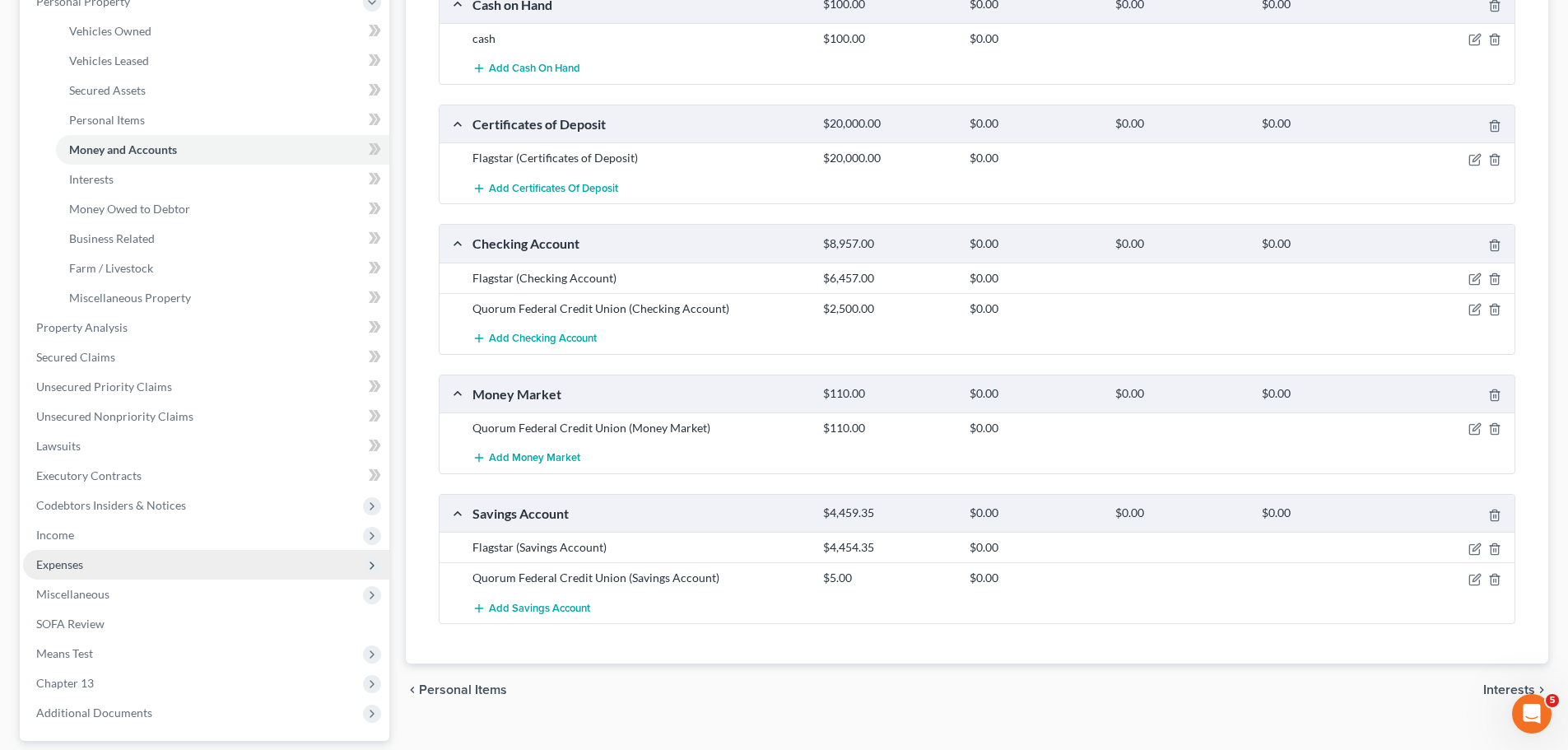
scroll to position [412, 0]
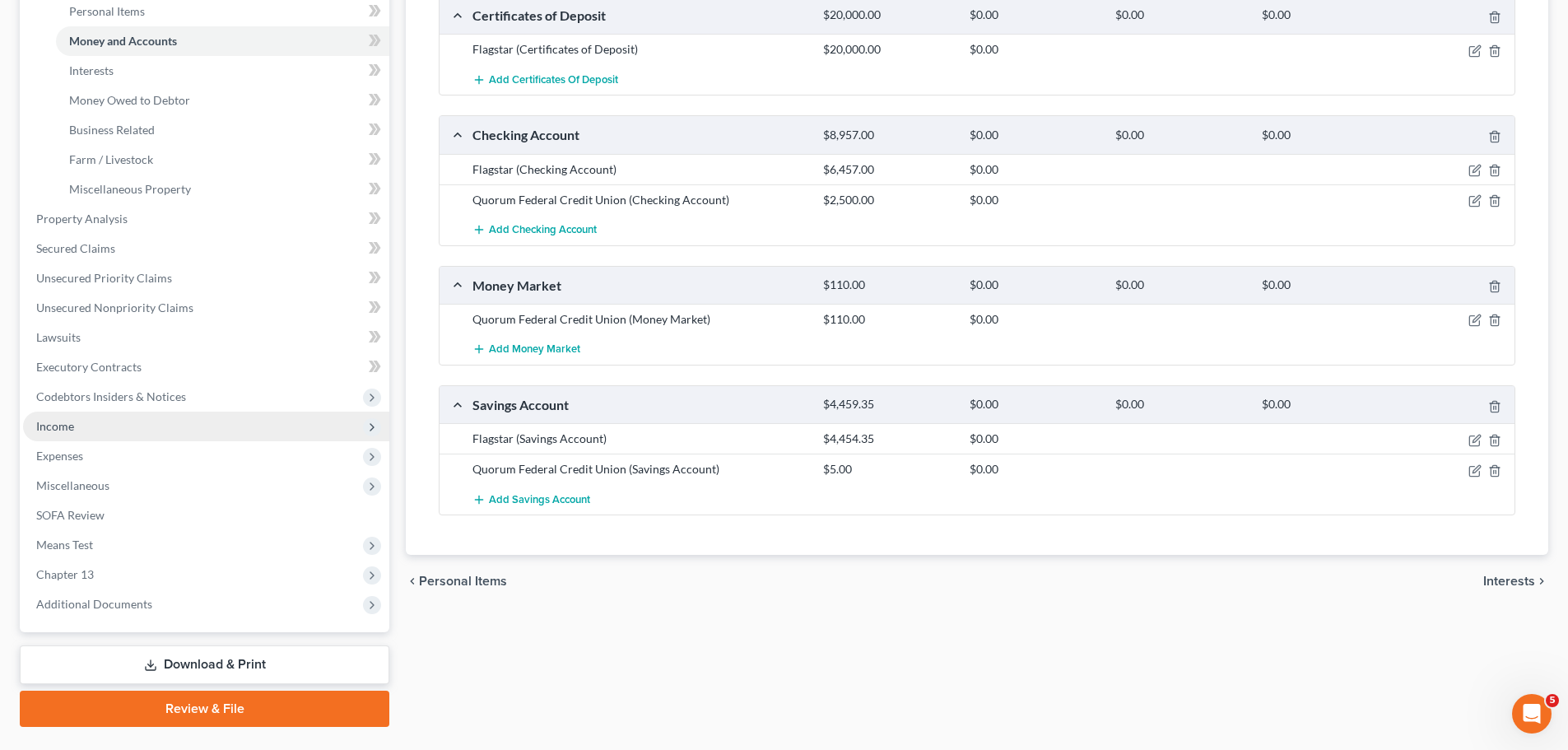
click at [152, 432] on span "Income" at bounding box center [206, 427] width 367 height 30
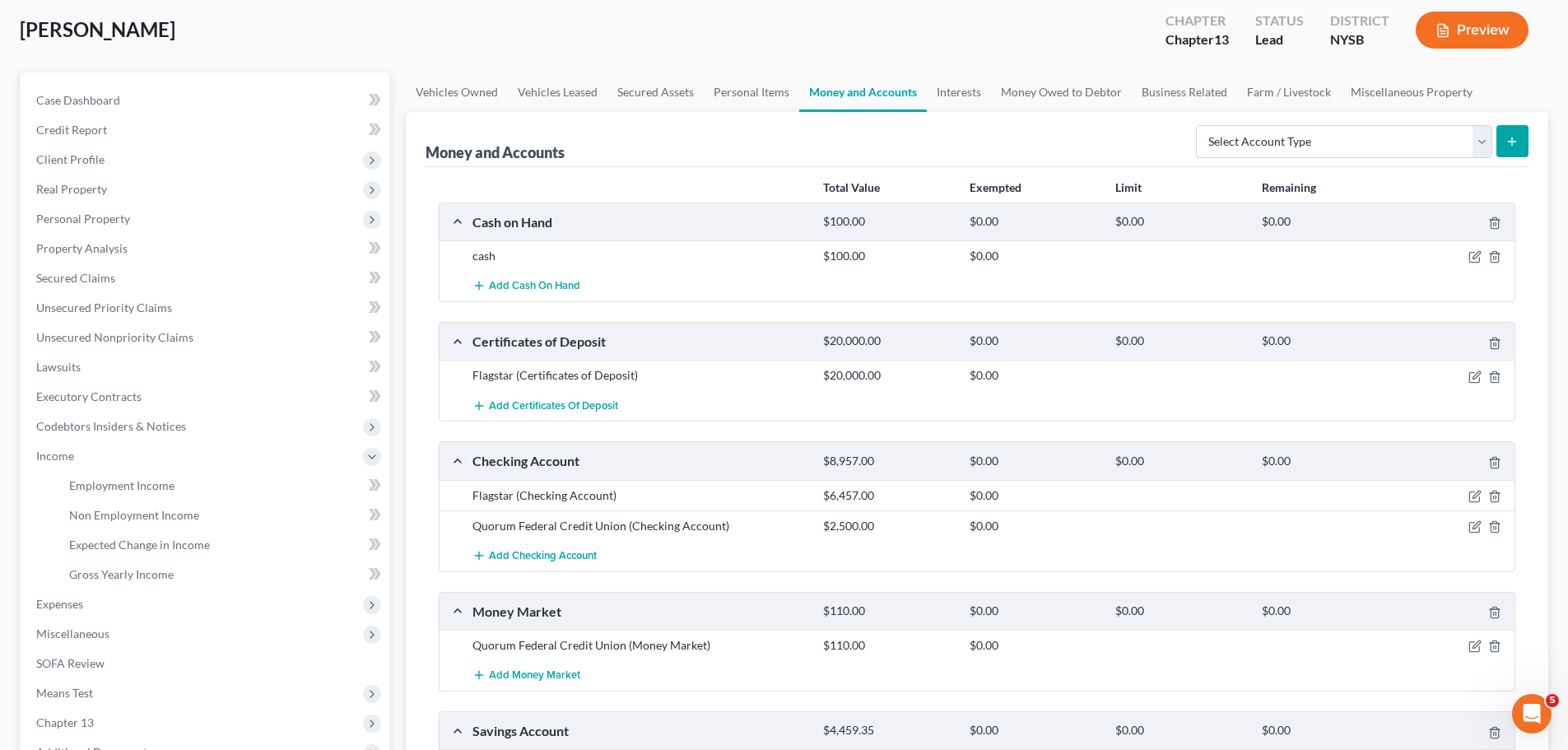
scroll to position [85, 0]
click at [136, 453] on span "Non Employment Income" at bounding box center [134, 515] width 130 height 14
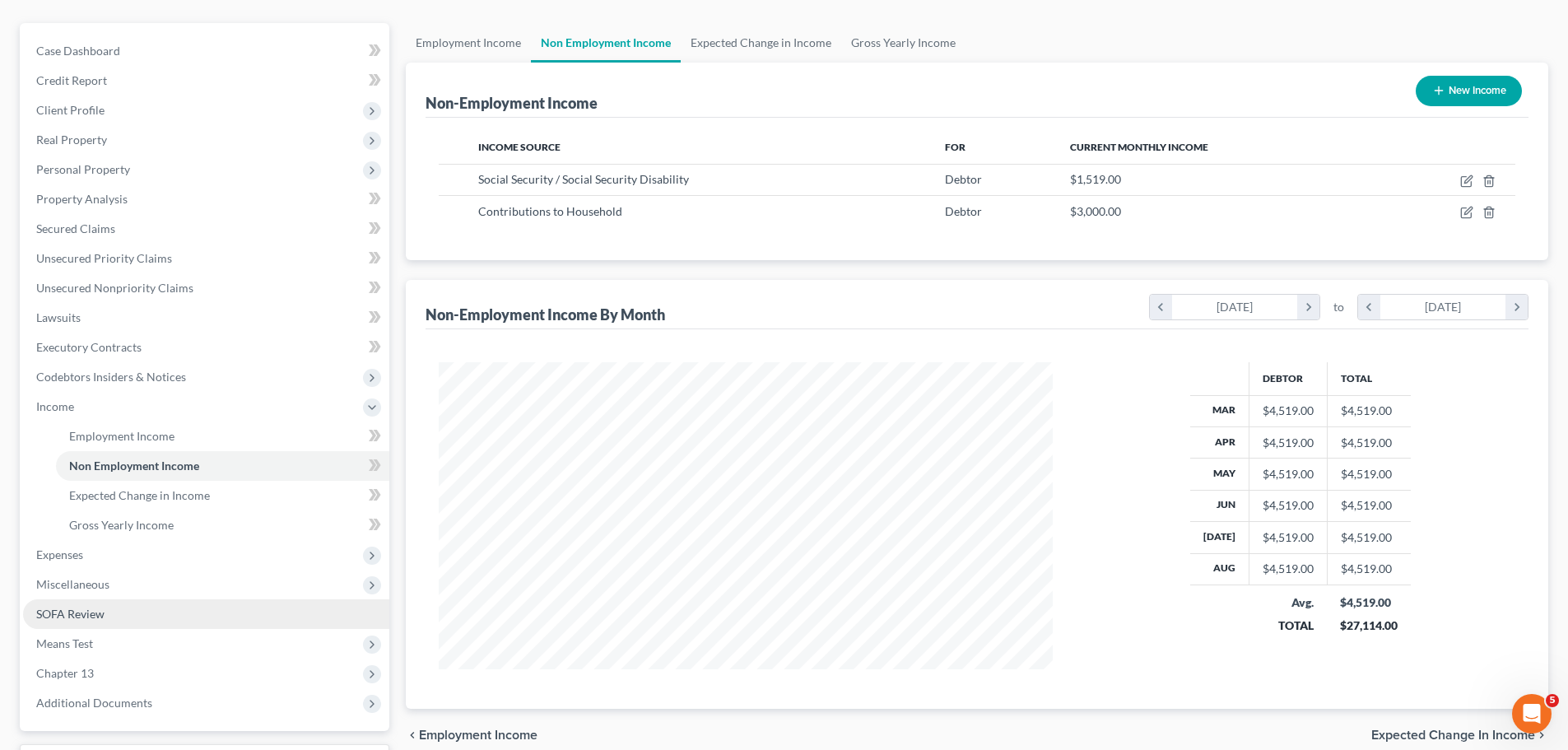
scroll to position [165, 0]
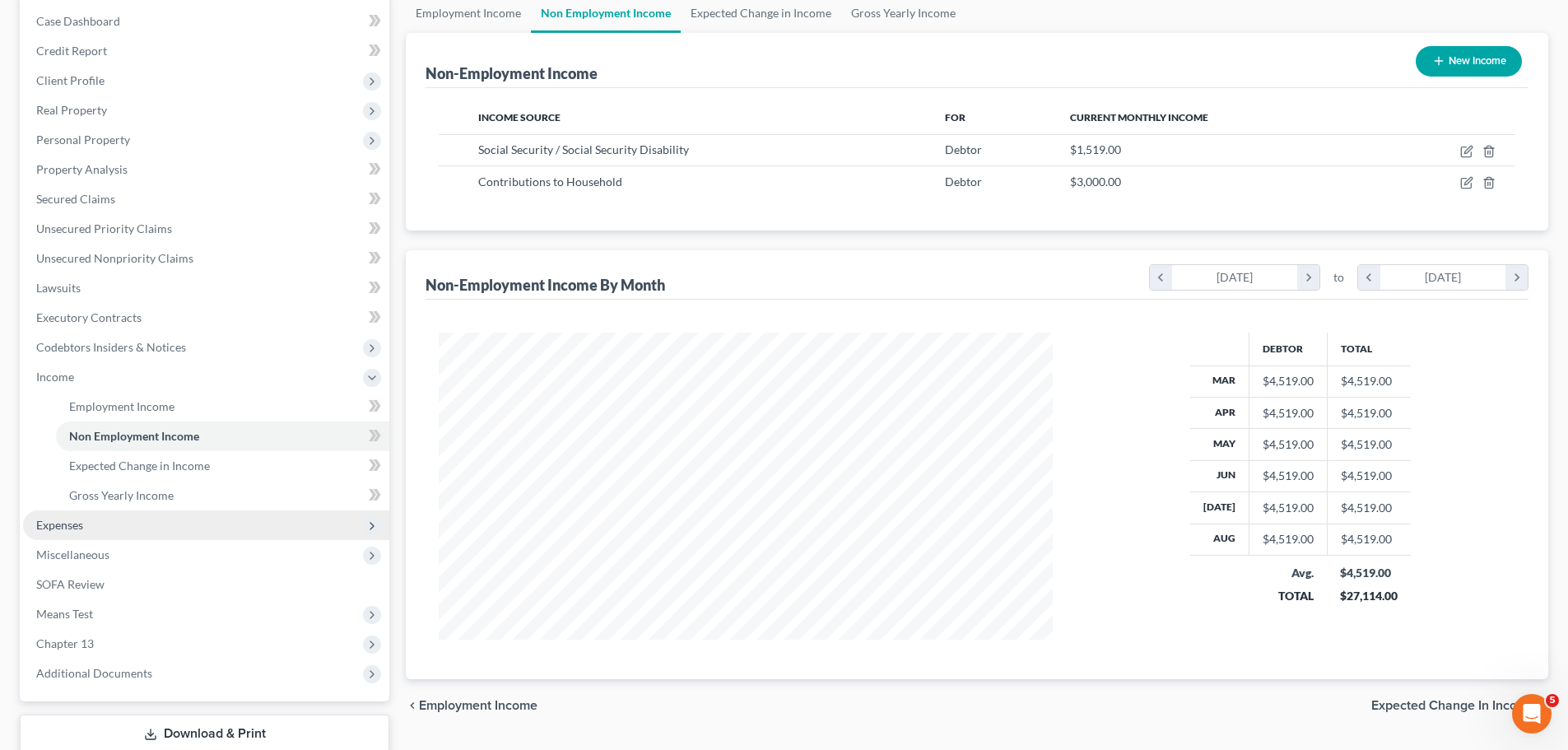
click at [192, 453] on span "Expenses" at bounding box center [206, 525] width 367 height 30
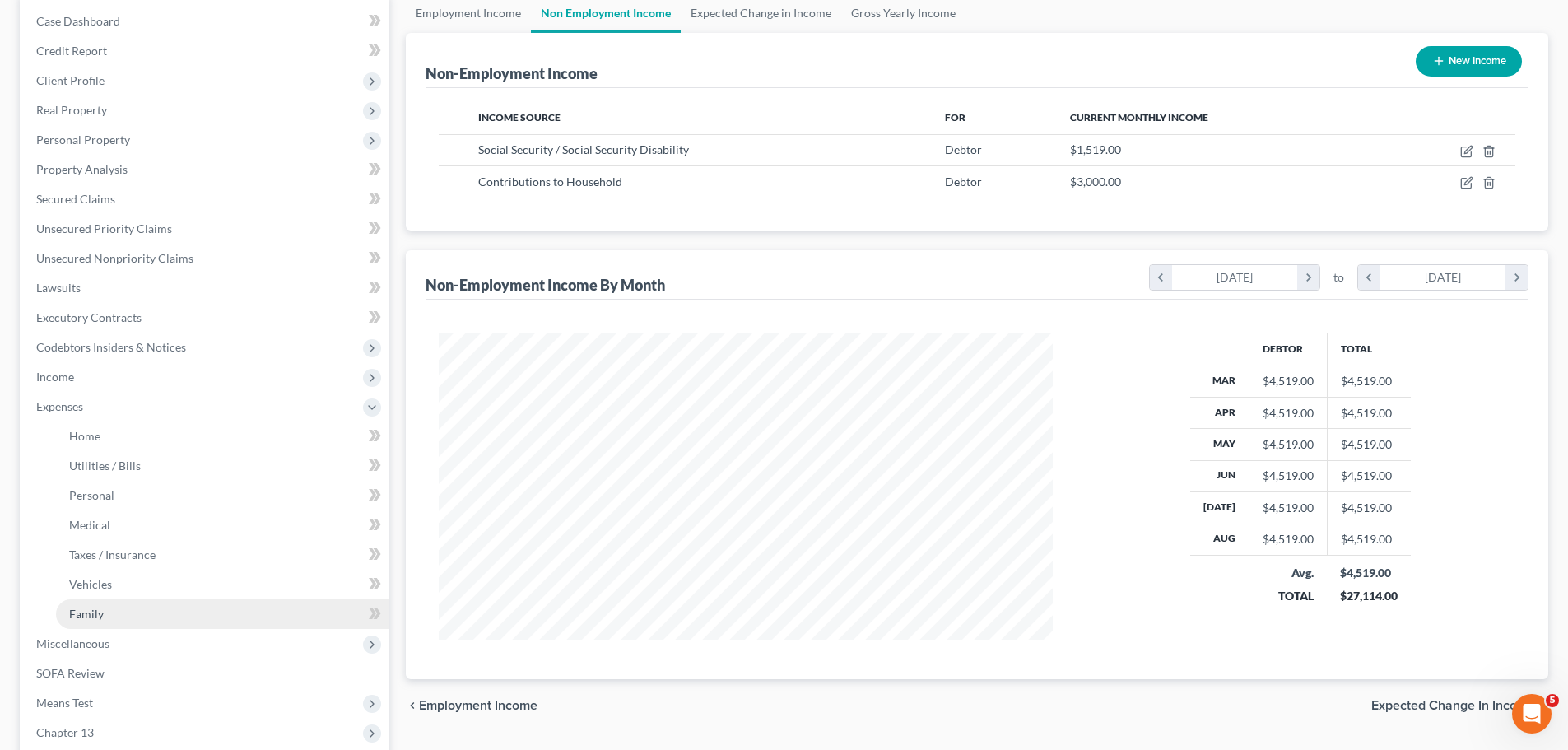
click at [172, 453] on link "Family" at bounding box center [222, 614] width 333 height 30
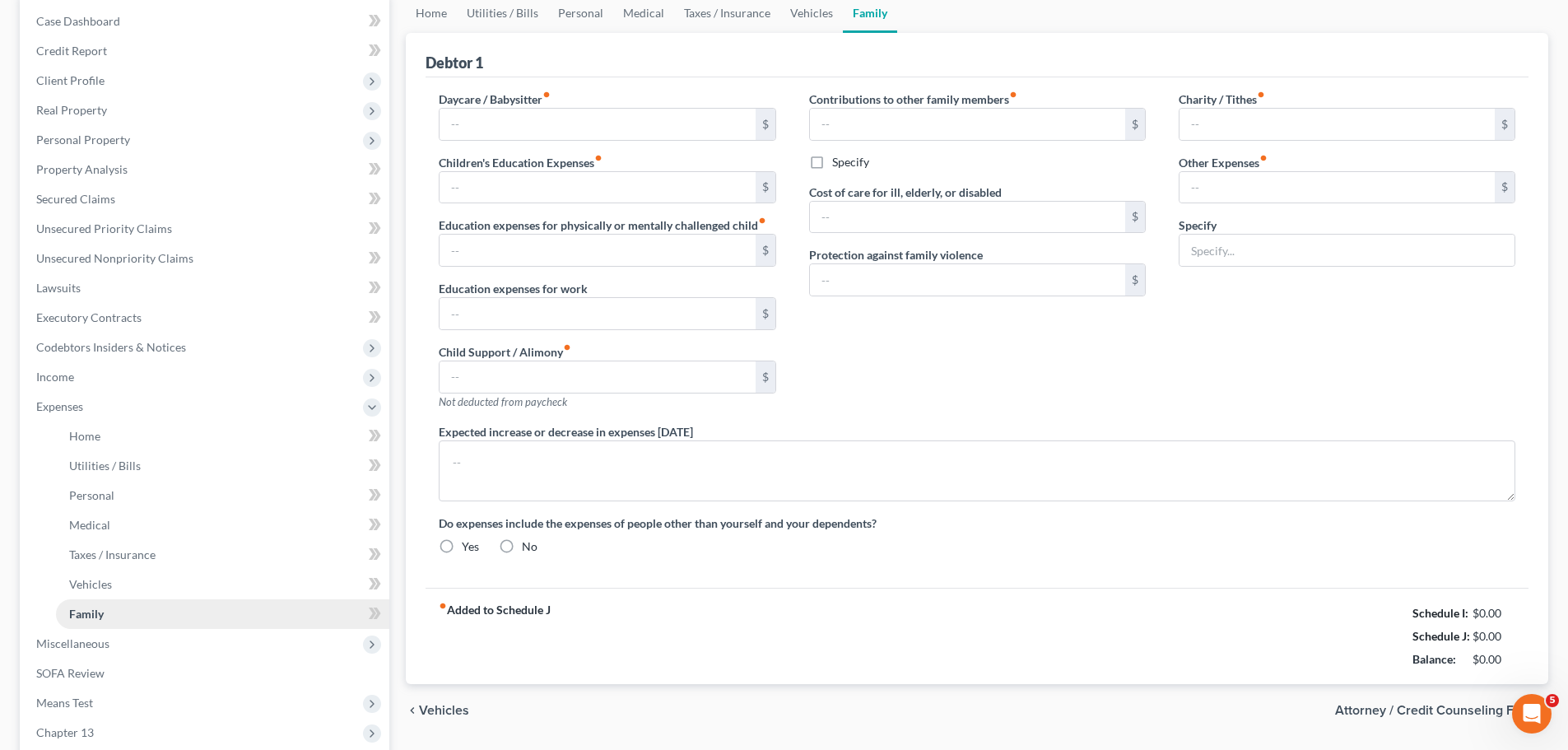
scroll to position [24, 0]
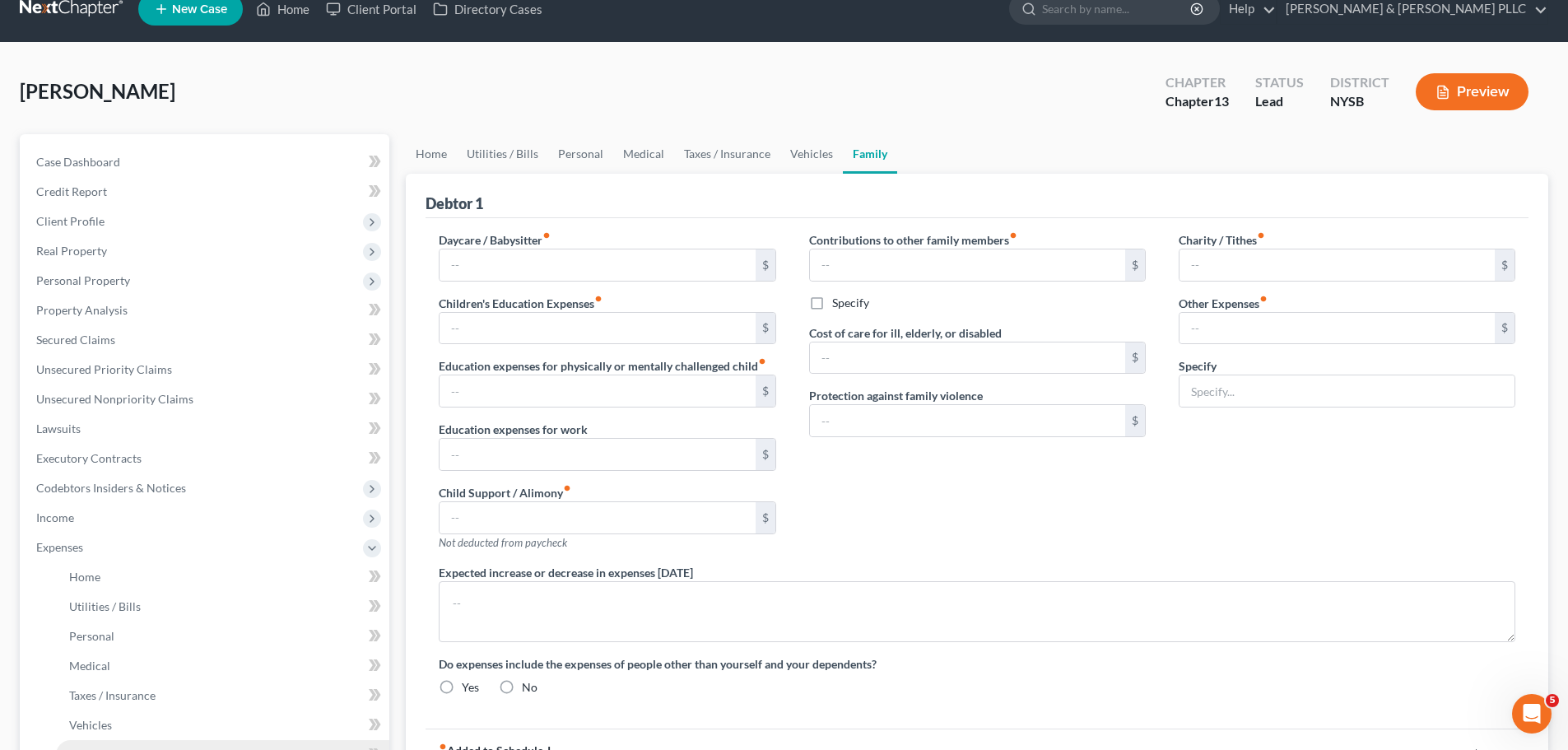
type input "0.00"
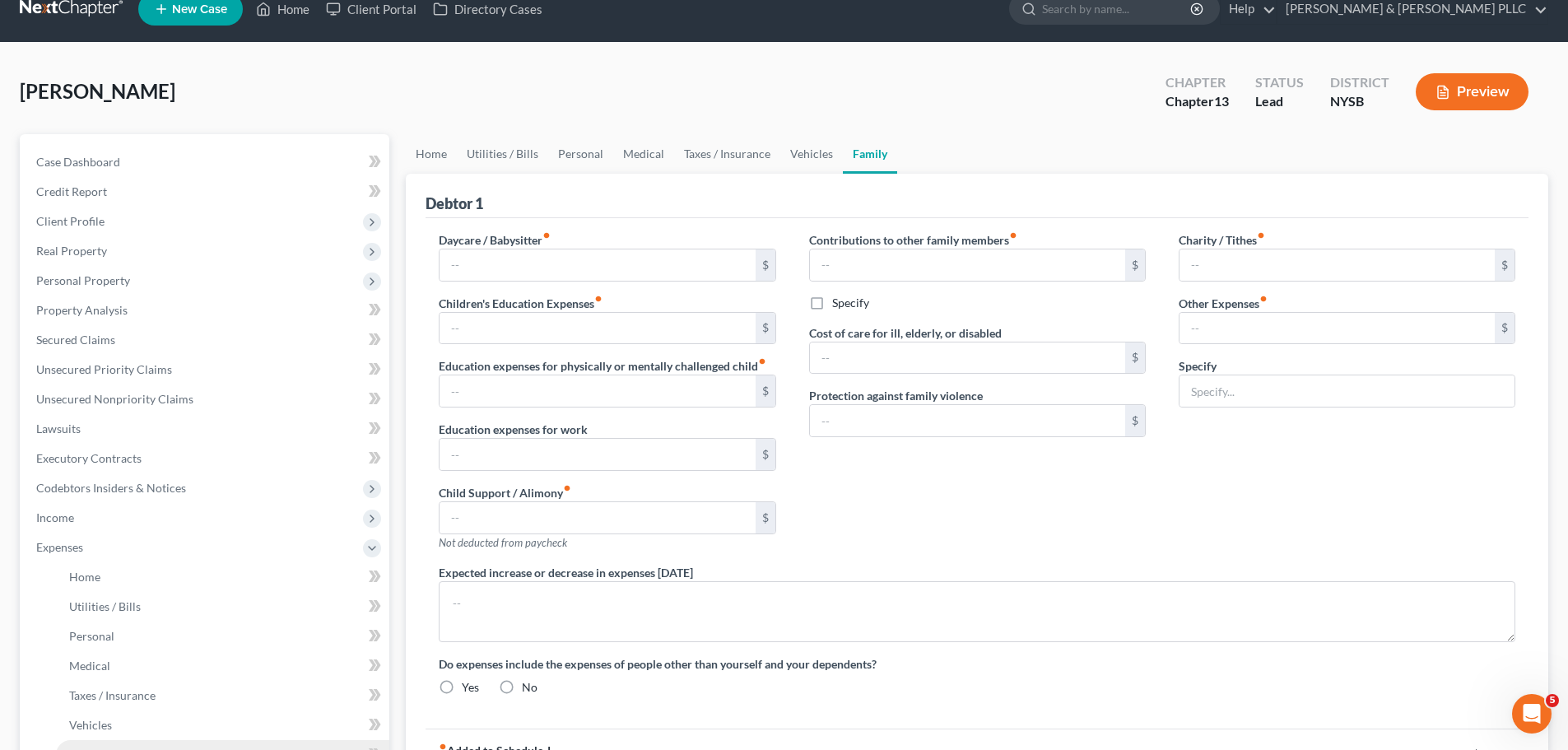
type input "0.00"
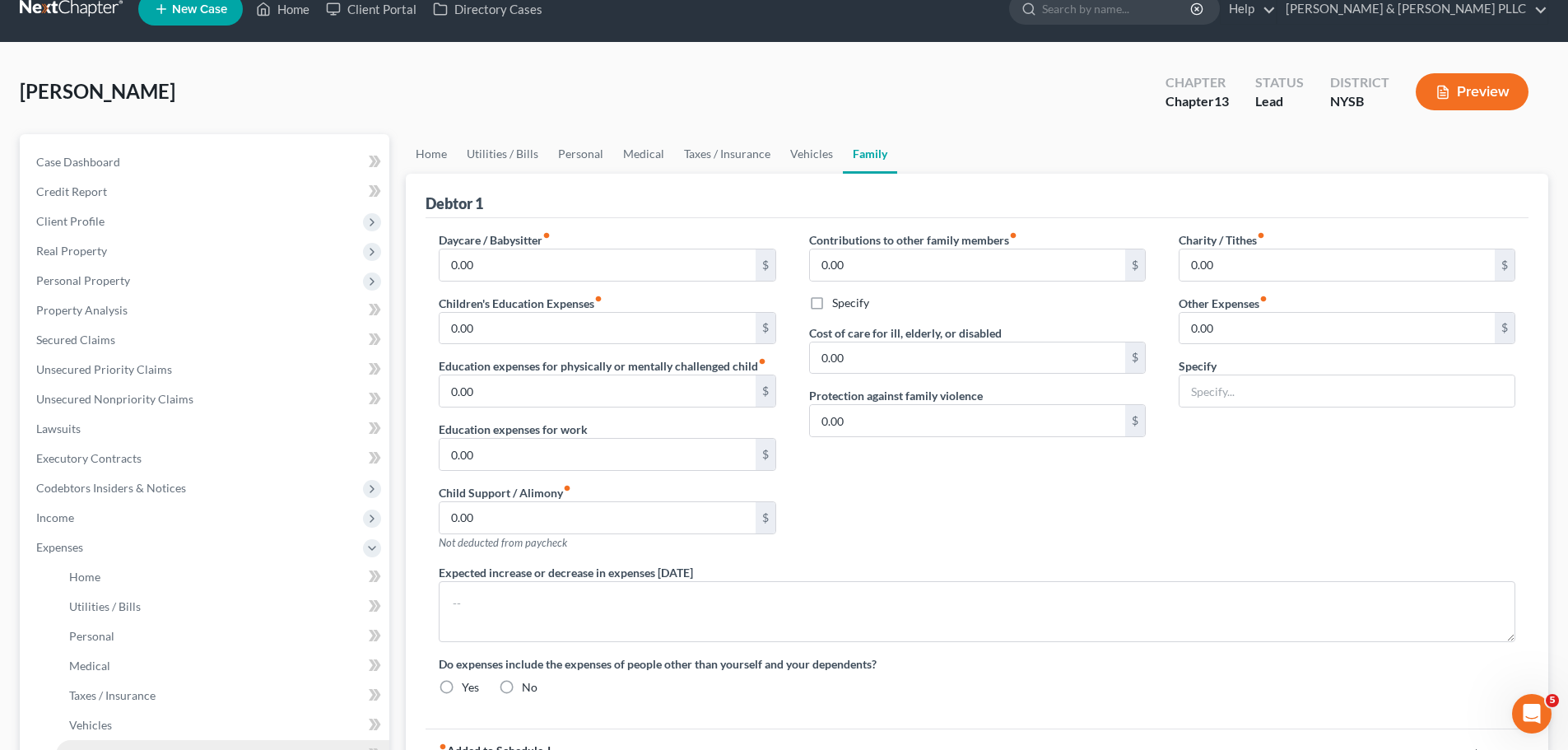
radio input "true"
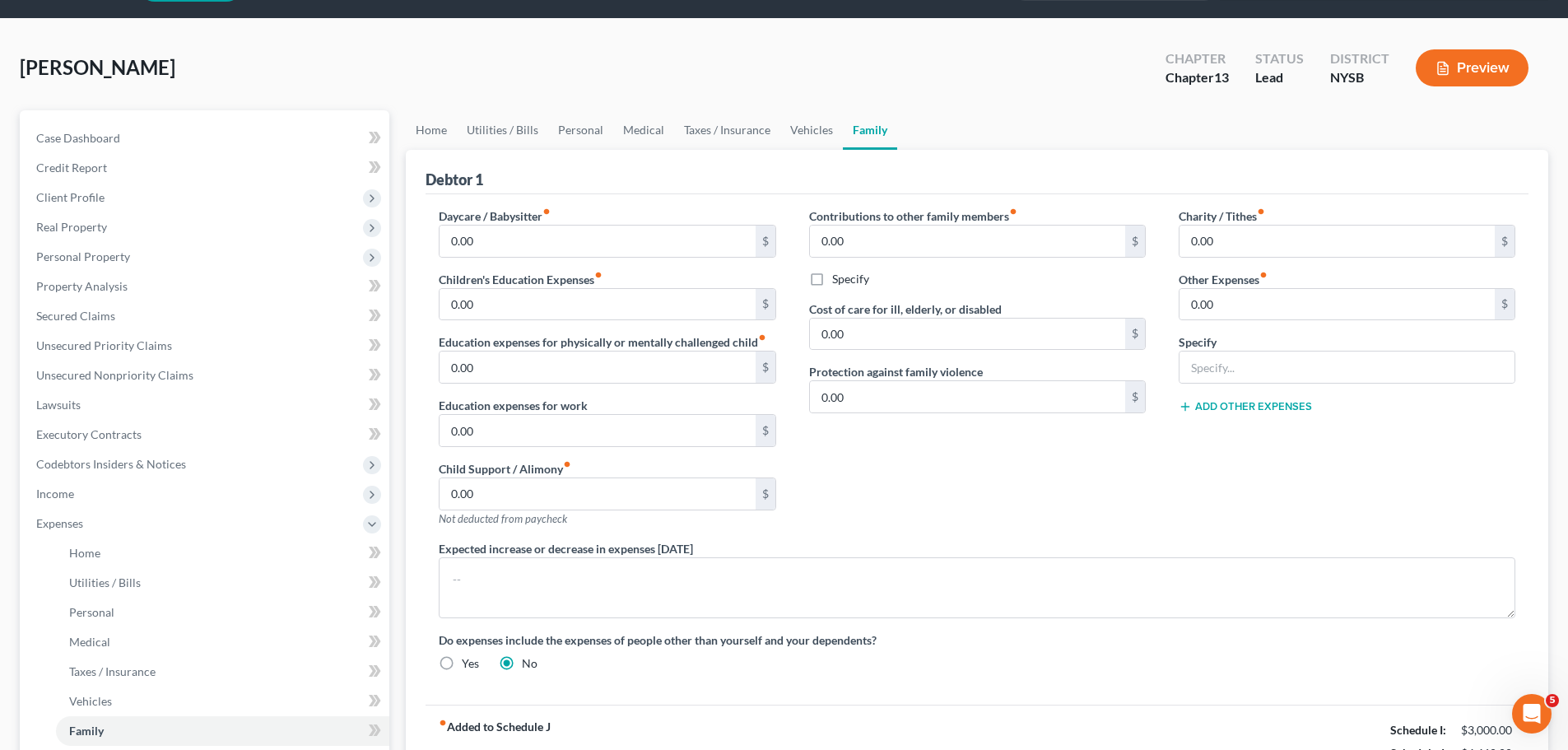
scroll to position [362, 0]
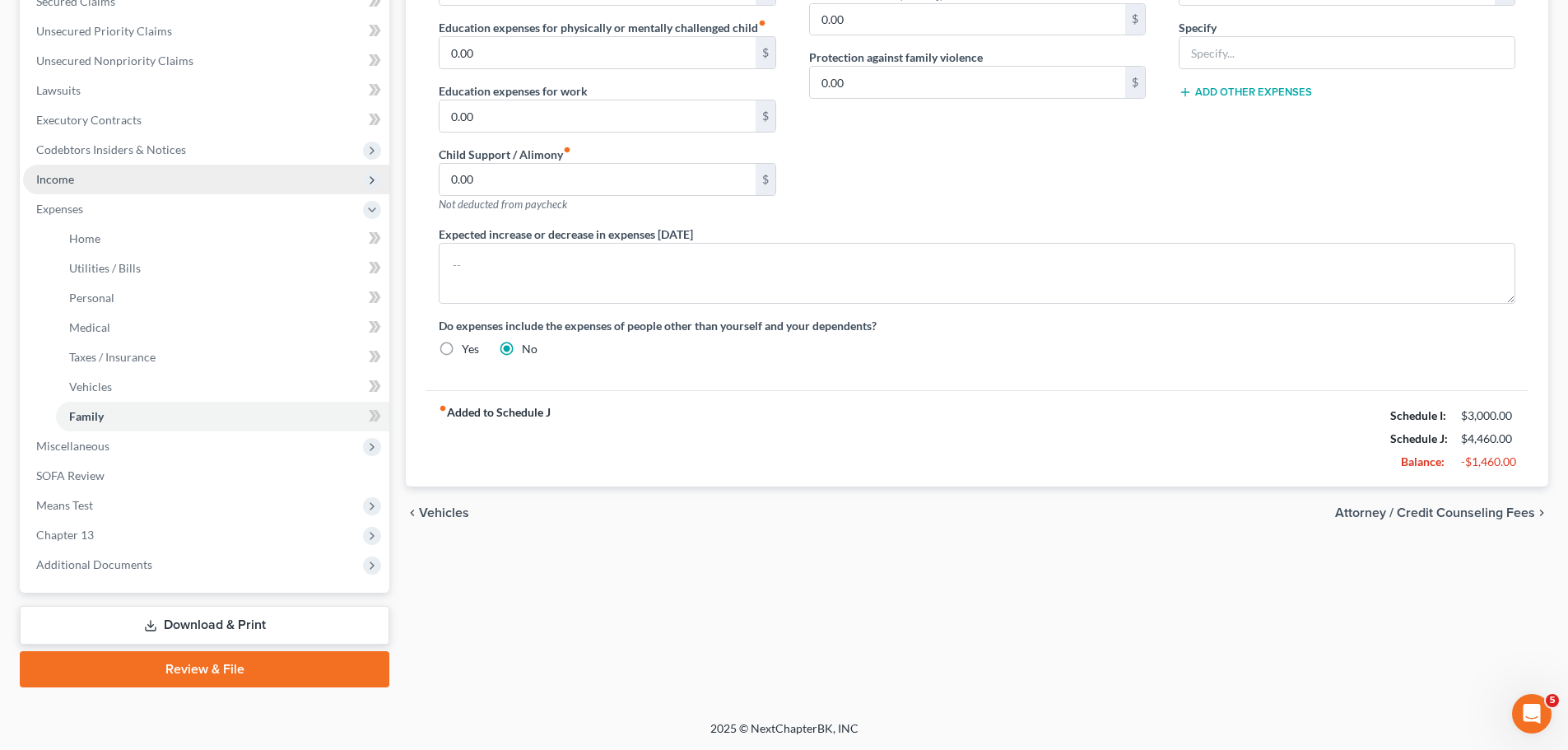
click at [81, 184] on span "Income" at bounding box center [206, 180] width 367 height 30
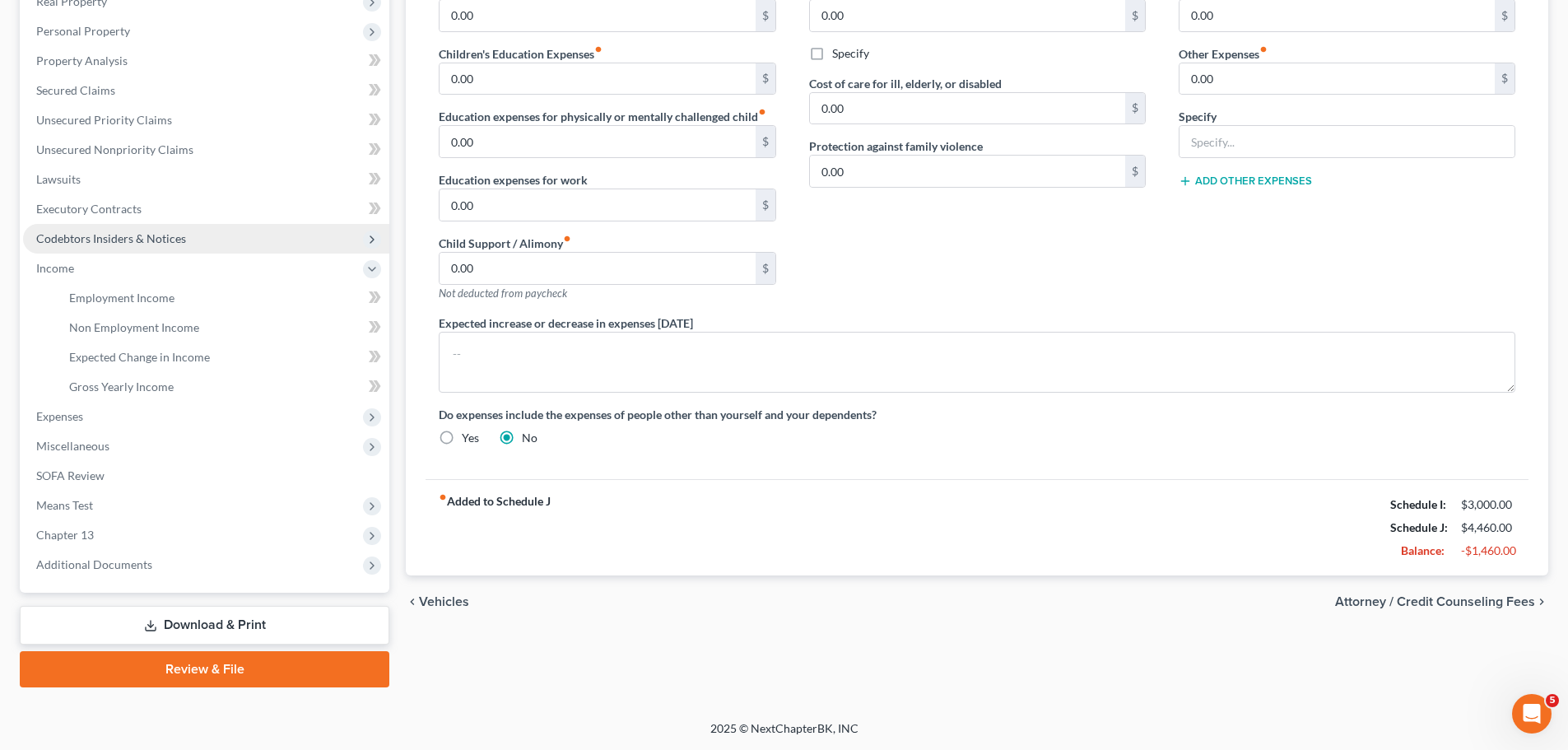
scroll to position [273, 0]
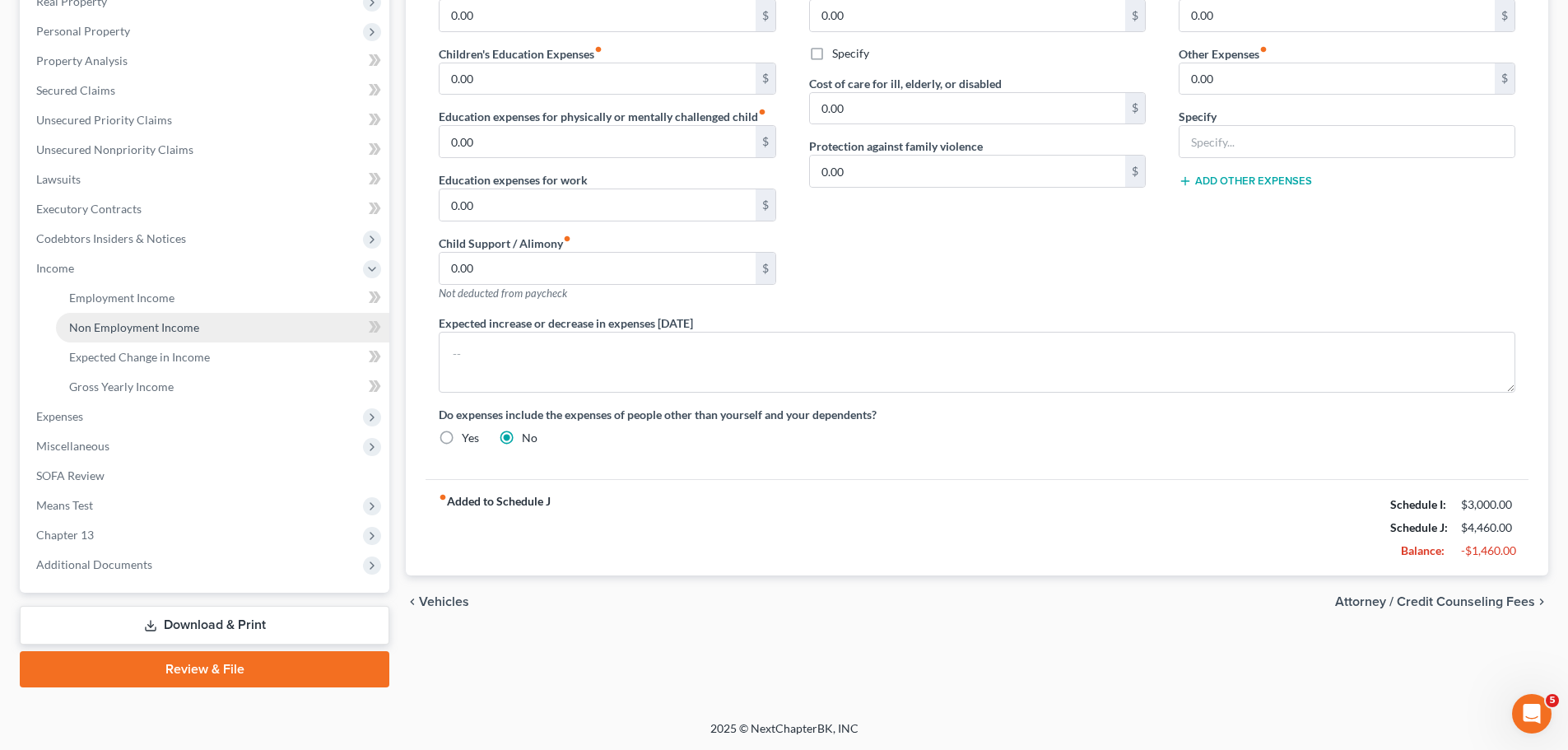
click at [150, 333] on span "Non Employment Income" at bounding box center [134, 327] width 130 height 14
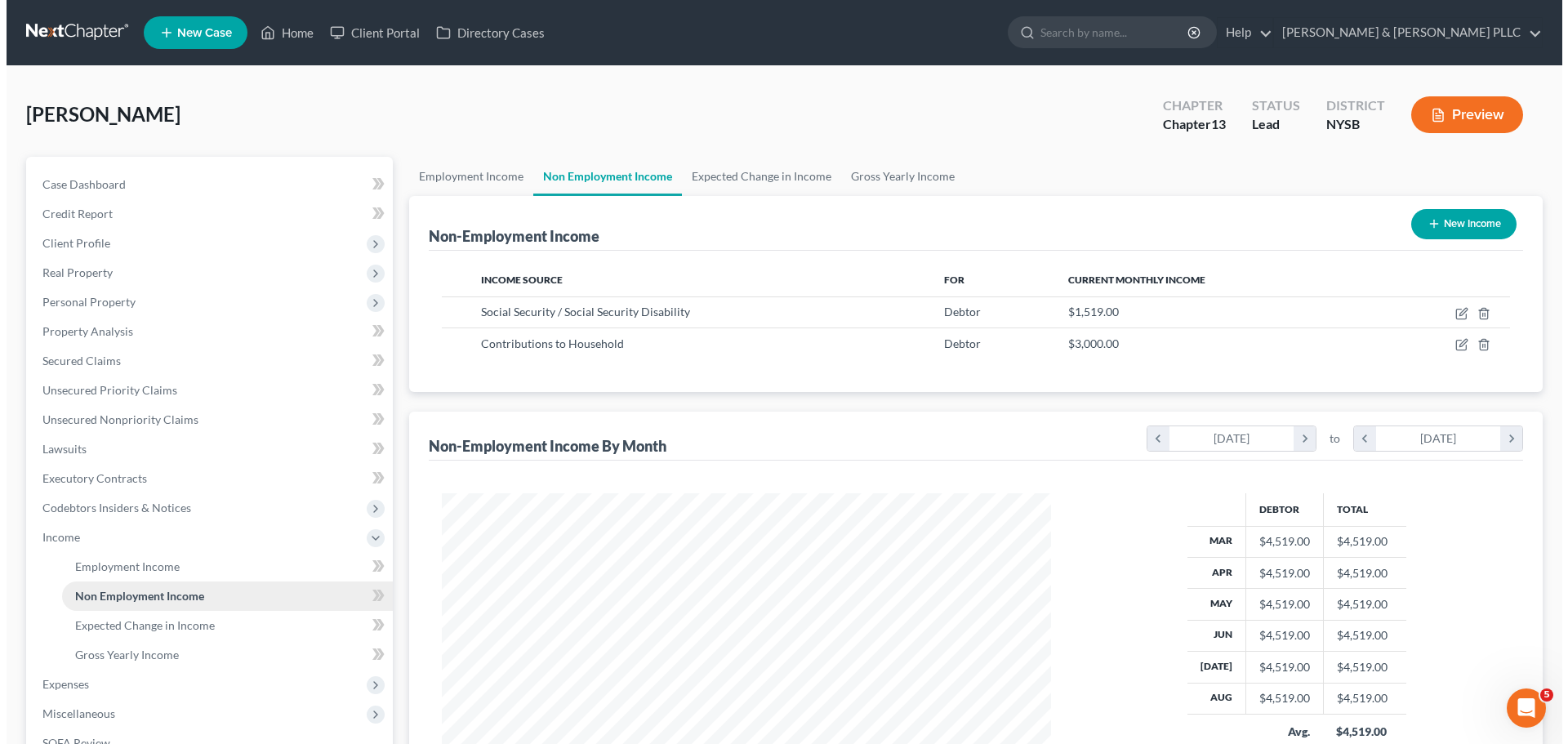
scroll to position [305, 642]
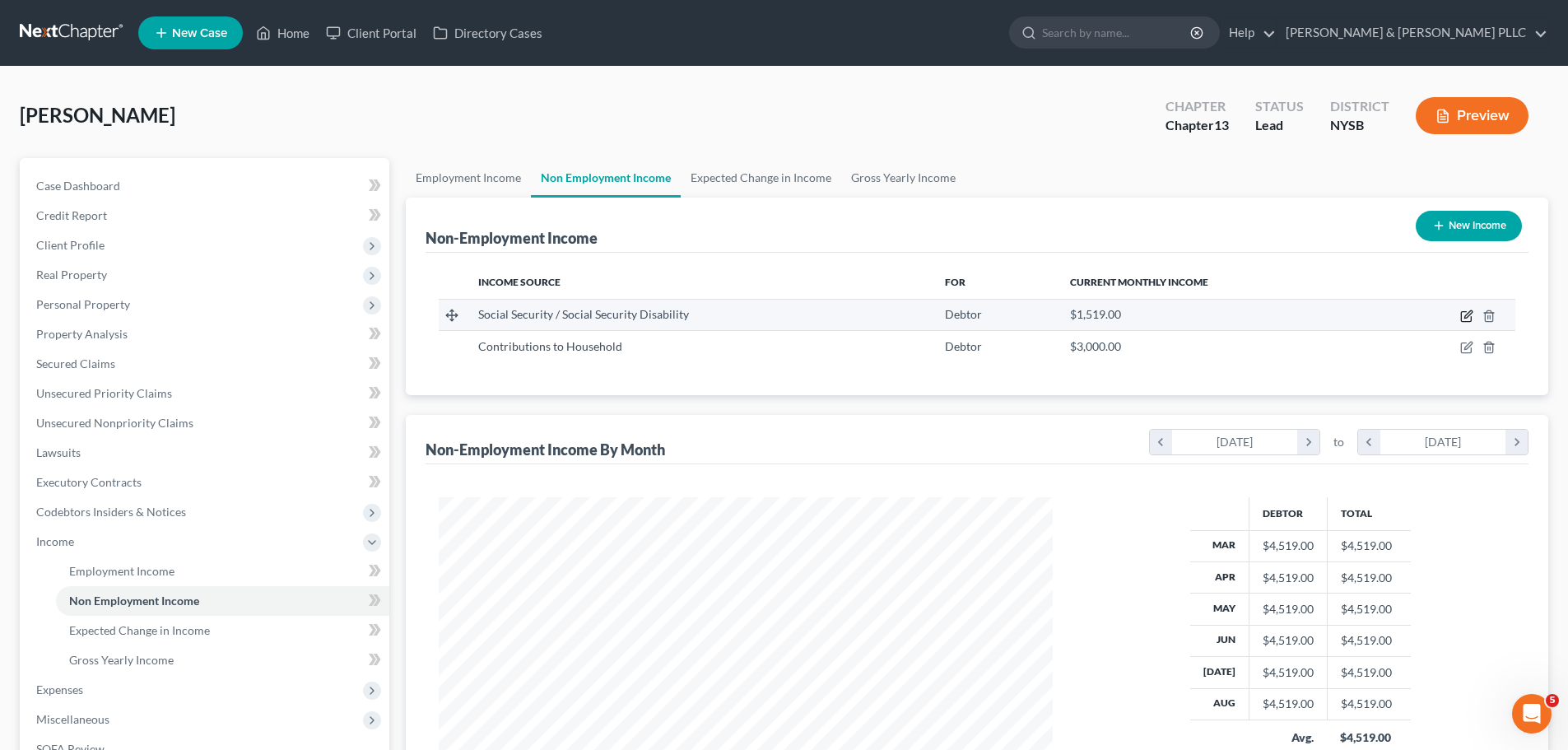
click at [1040, 316] on icon "button" at bounding box center [1466, 316] width 13 height 13
select select "4"
select select "0"
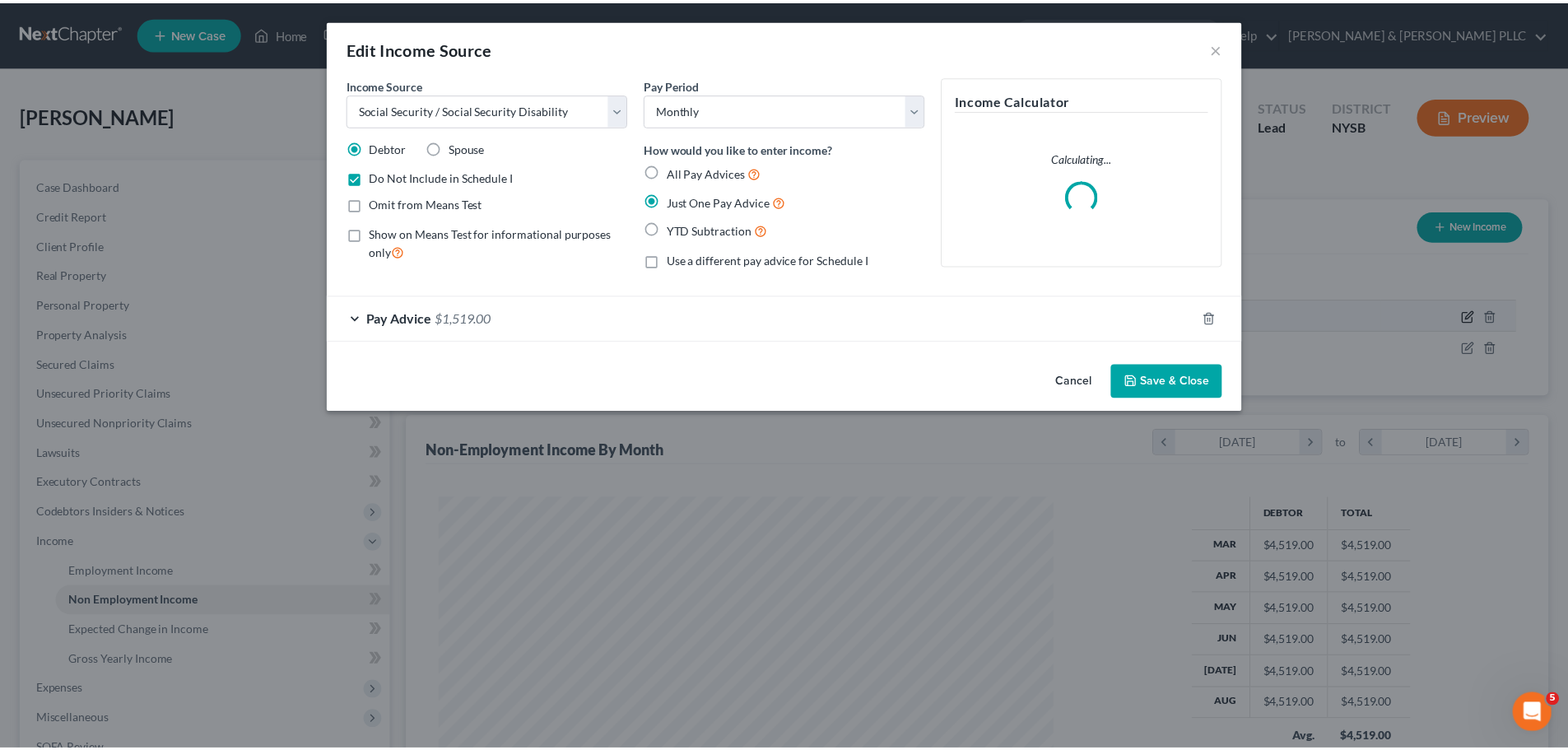
scroll to position [309, 653]
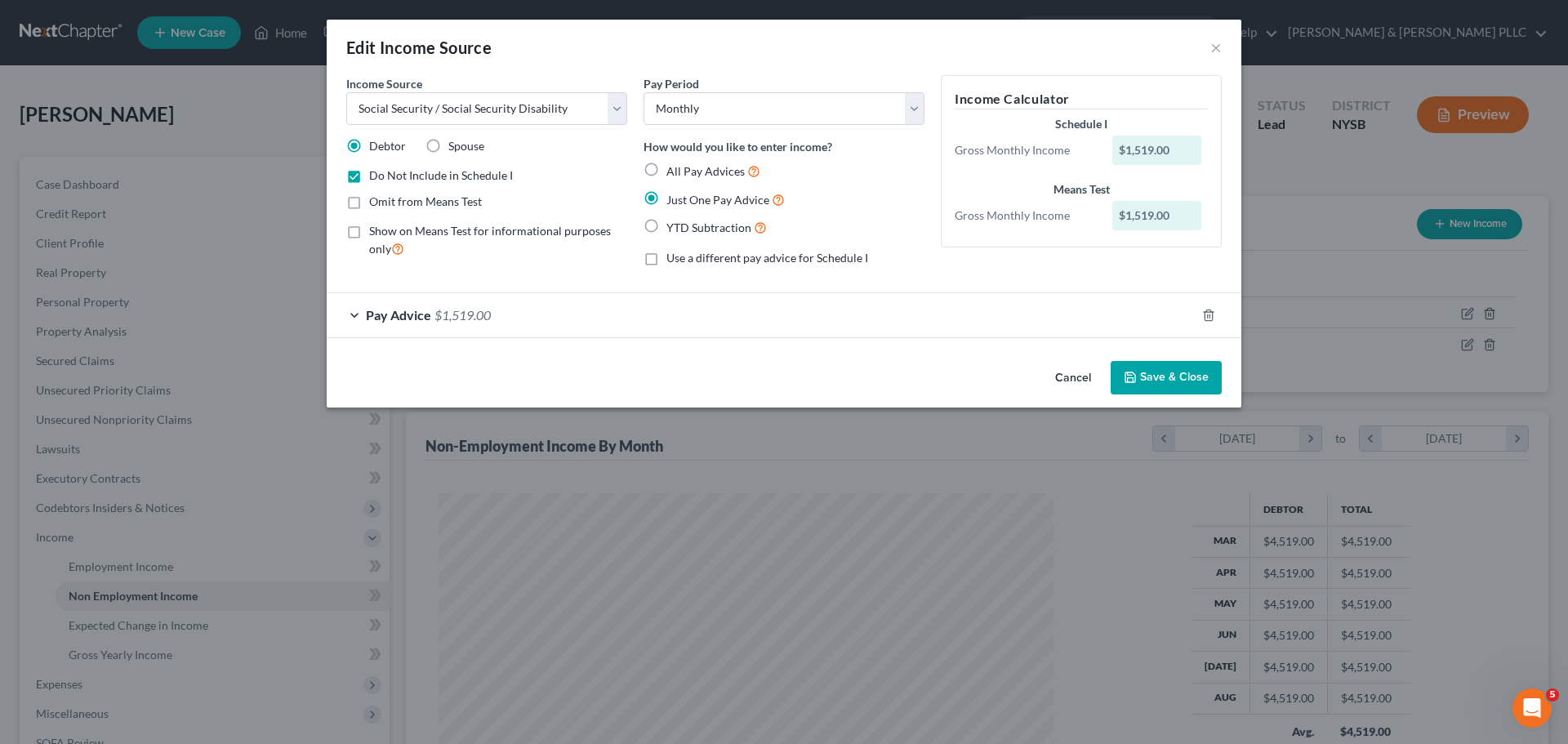
click at [369, 176] on label "Do Not Include in Schedule I" at bounding box center [441, 175] width 143 height 17
click at [376, 176] on input "Do Not Include in Schedule I" at bounding box center [381, 173] width 11 height 11
checkbox input "false"
click at [1032, 385] on button "Save & Close" at bounding box center [1166, 378] width 111 height 34
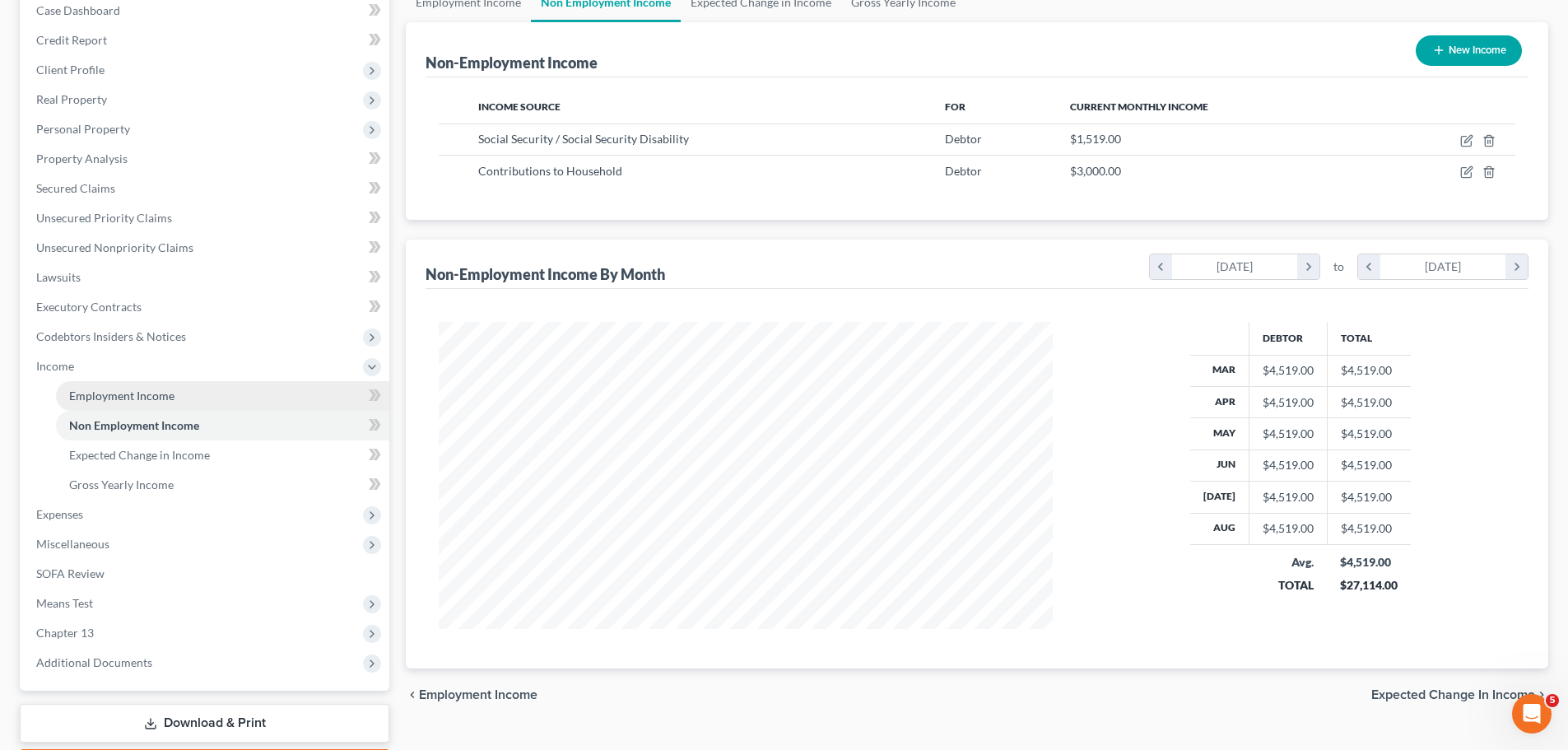
scroll to position [247, 0]
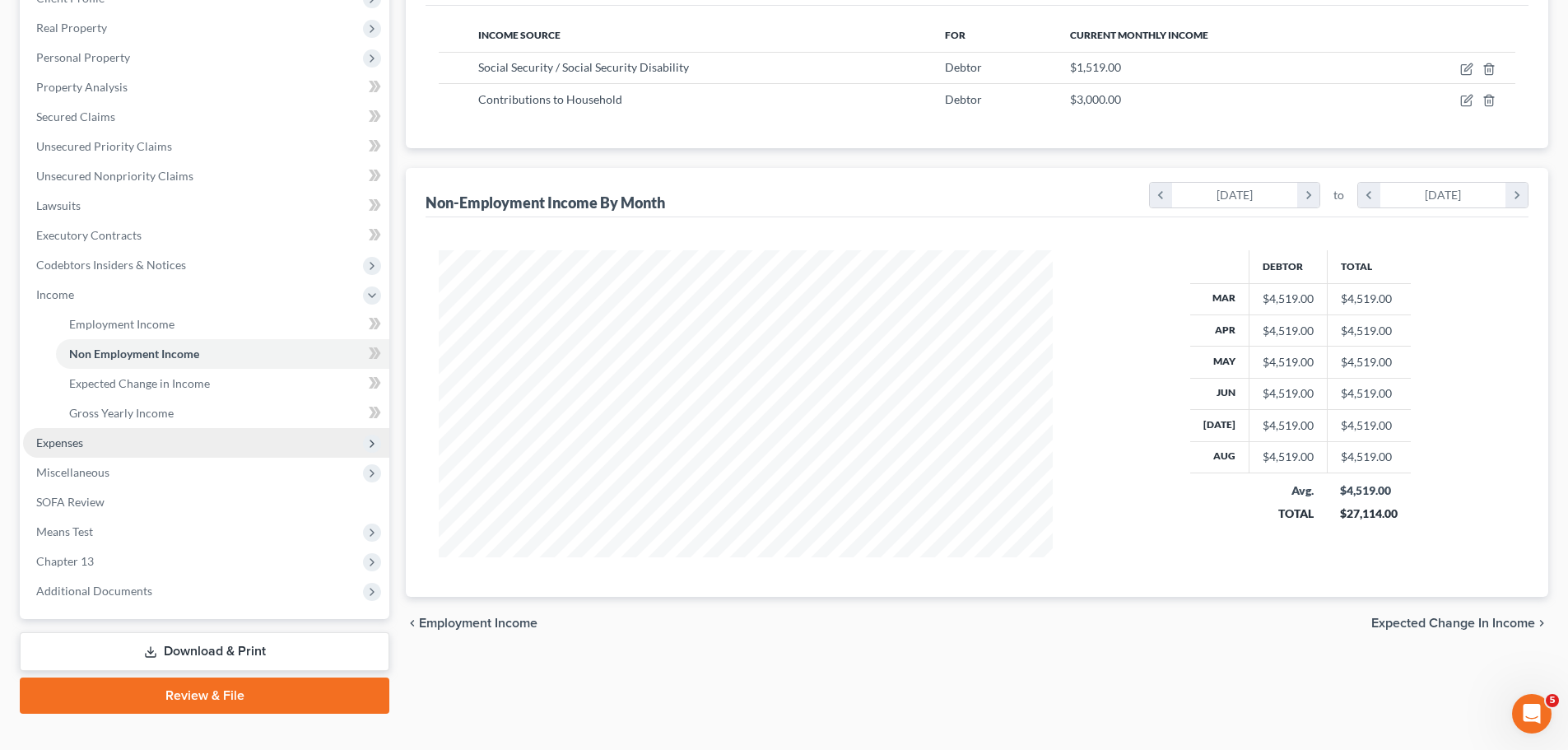
click at [140, 439] on span "Expenses" at bounding box center [206, 443] width 367 height 30
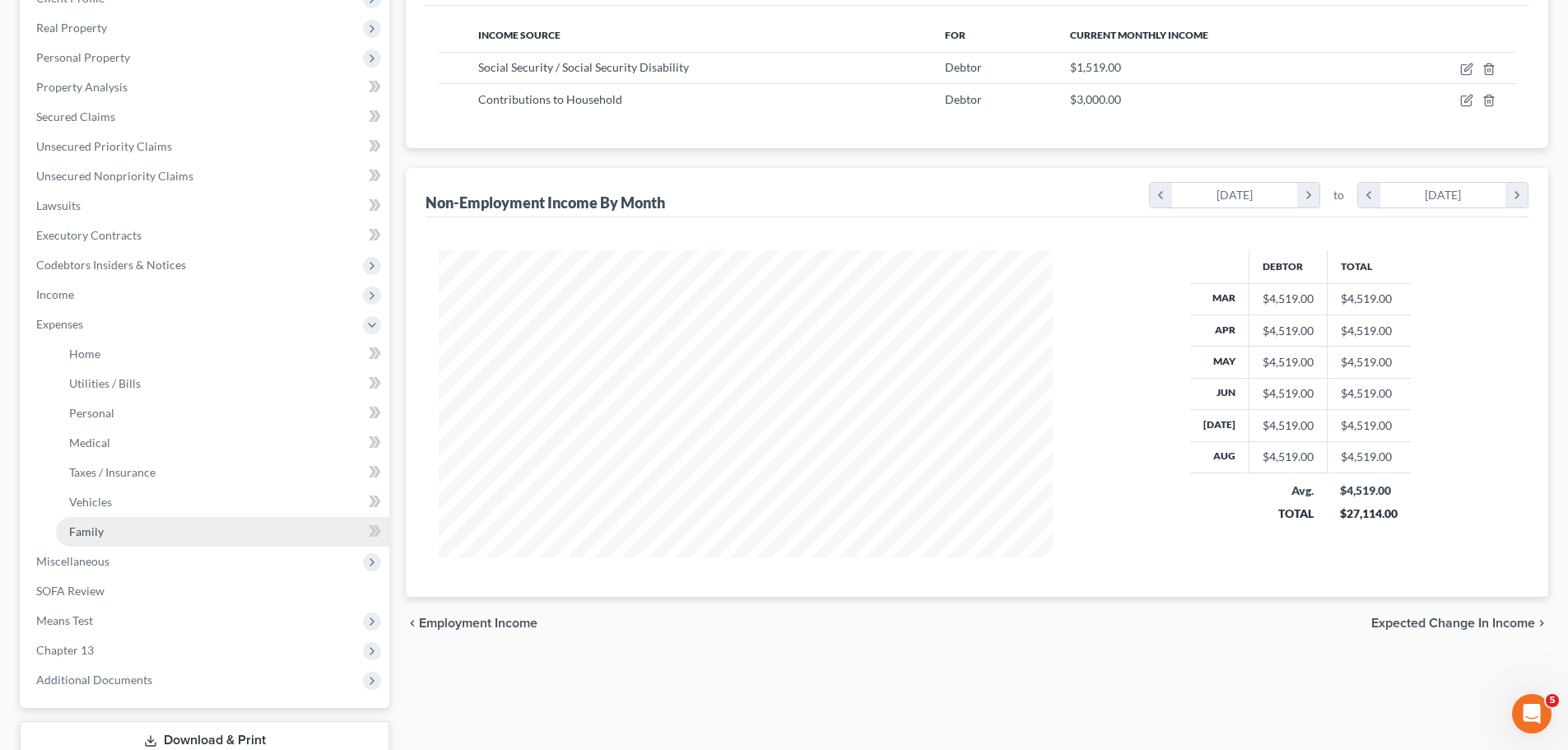
click at [140, 453] on link "Family" at bounding box center [222, 531] width 333 height 30
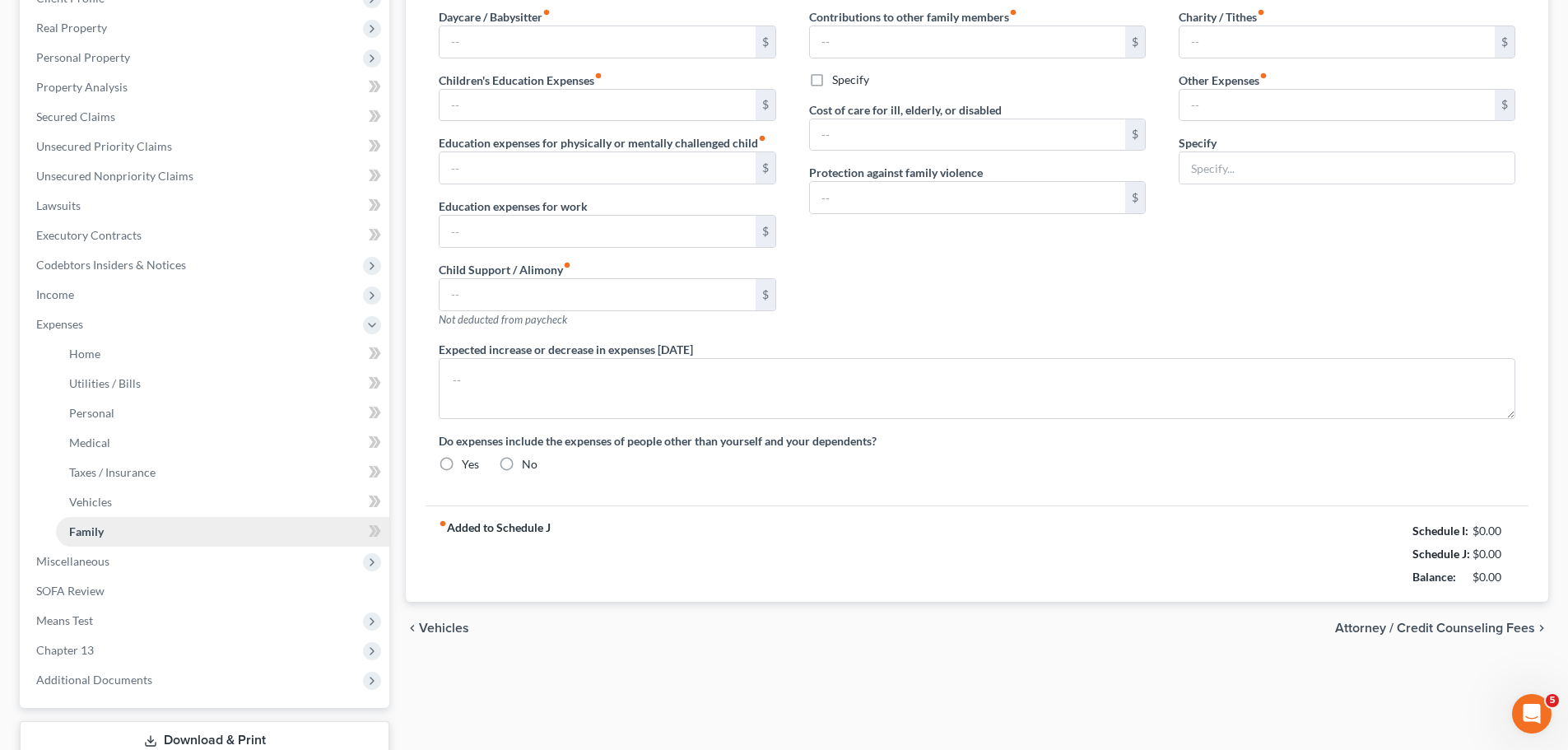
scroll to position [6, 0]
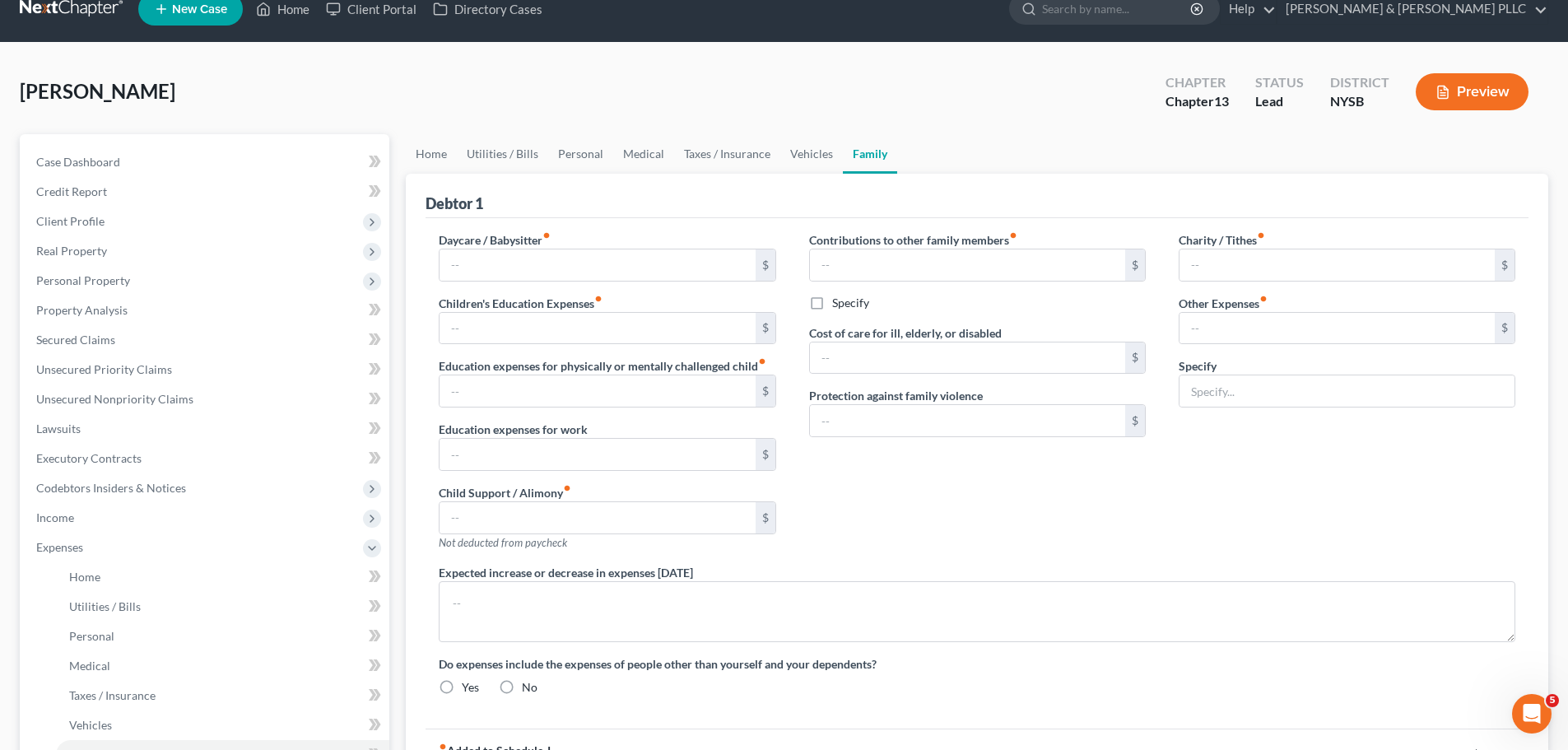
type input "0.00"
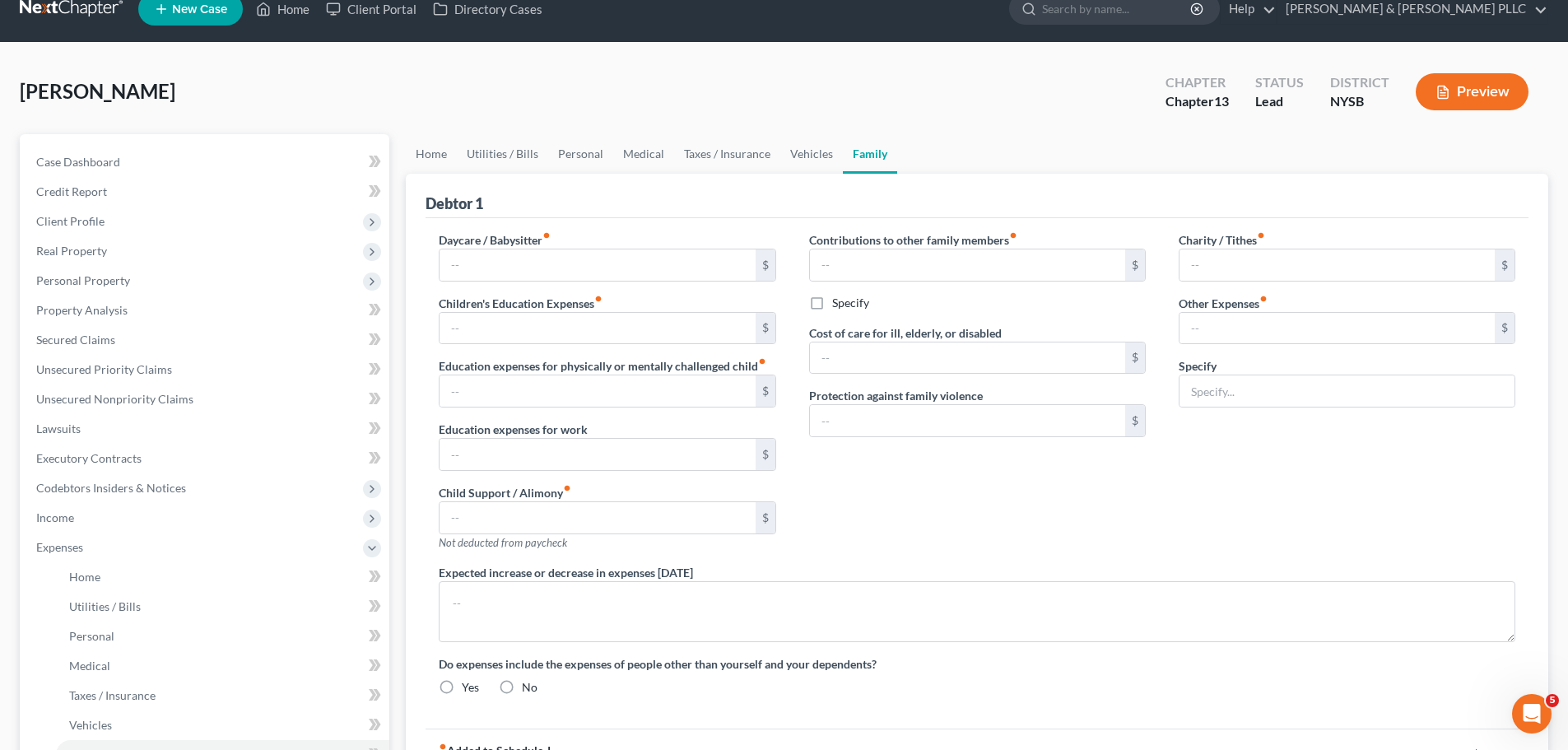
type input "0.00"
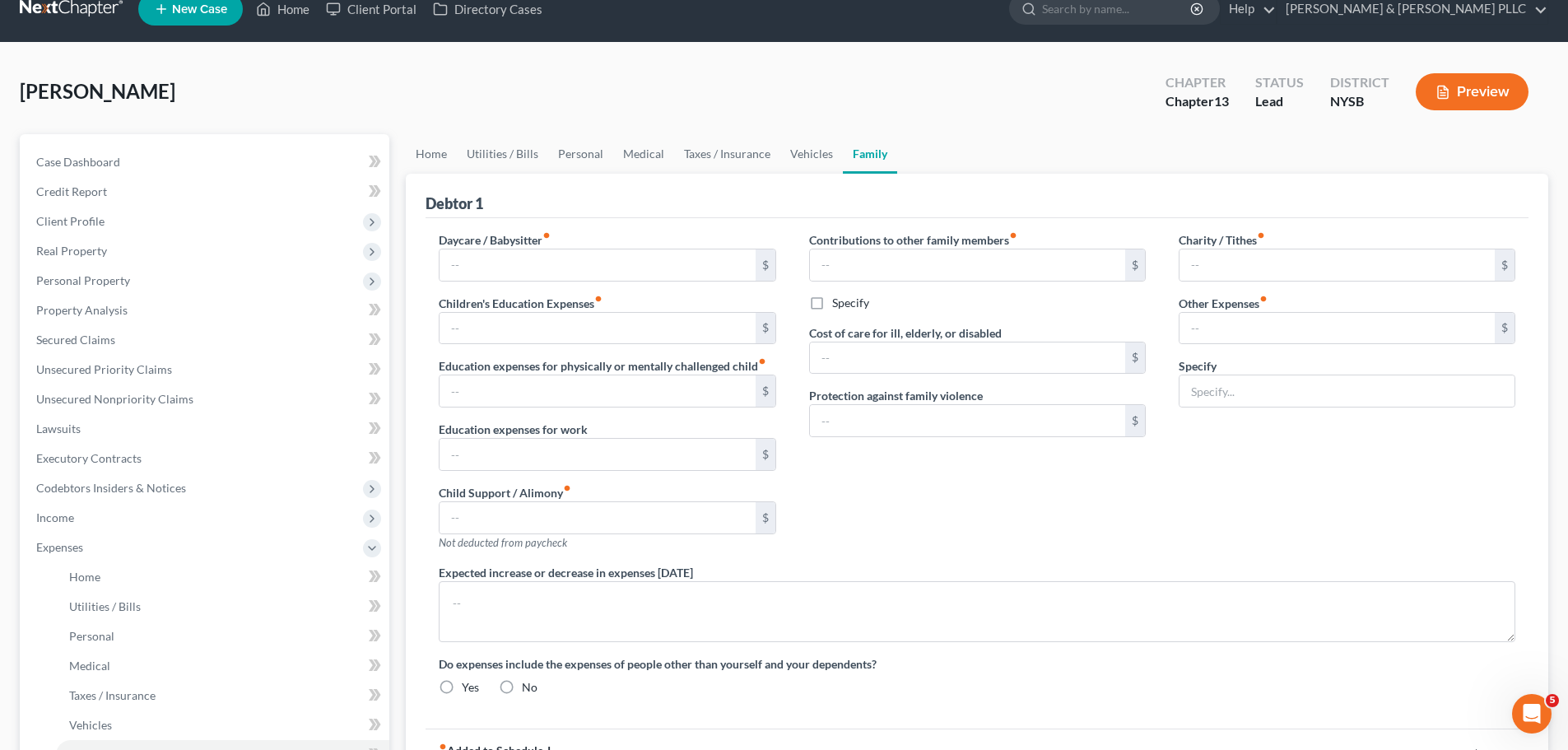
radio input "true"
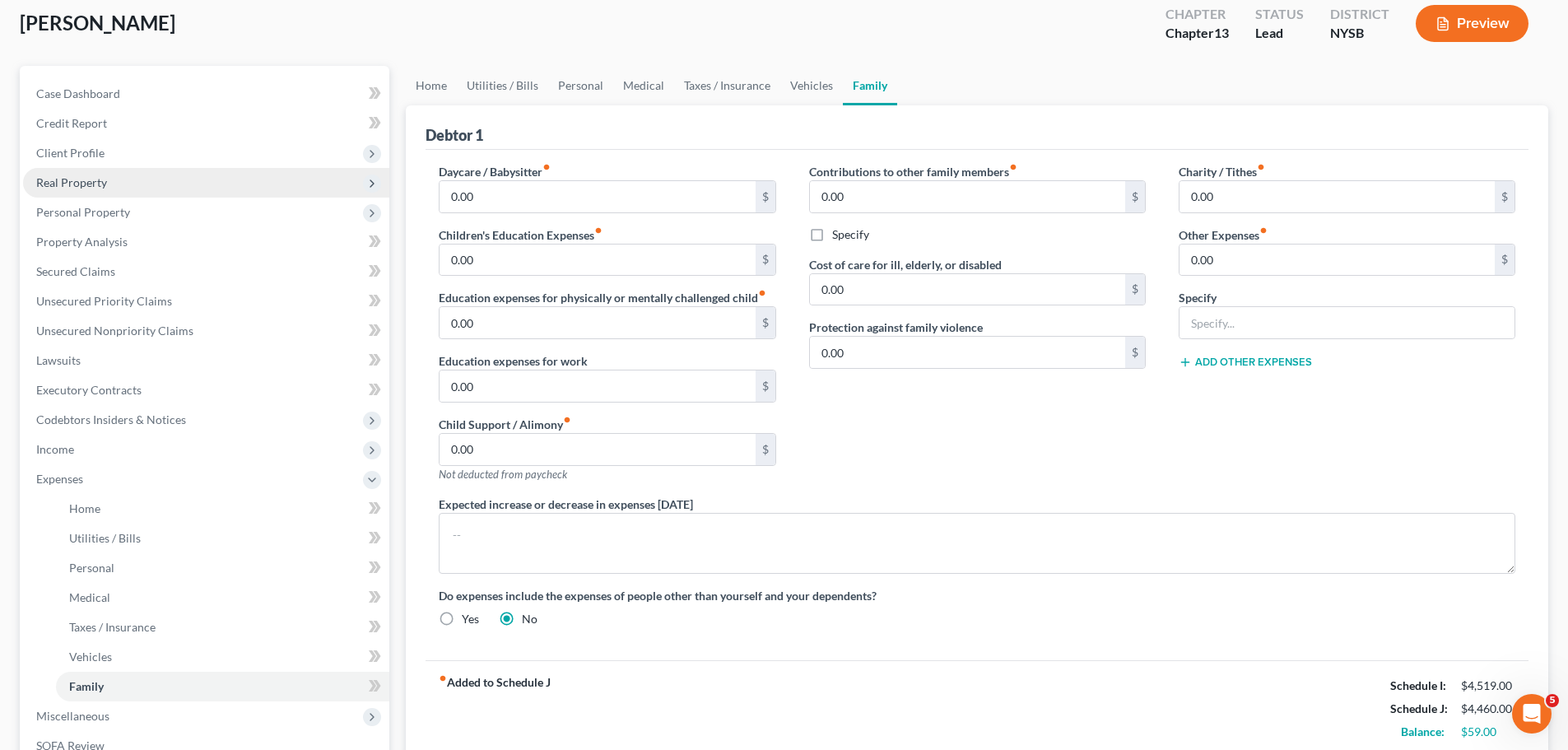
scroll to position [82, 0]
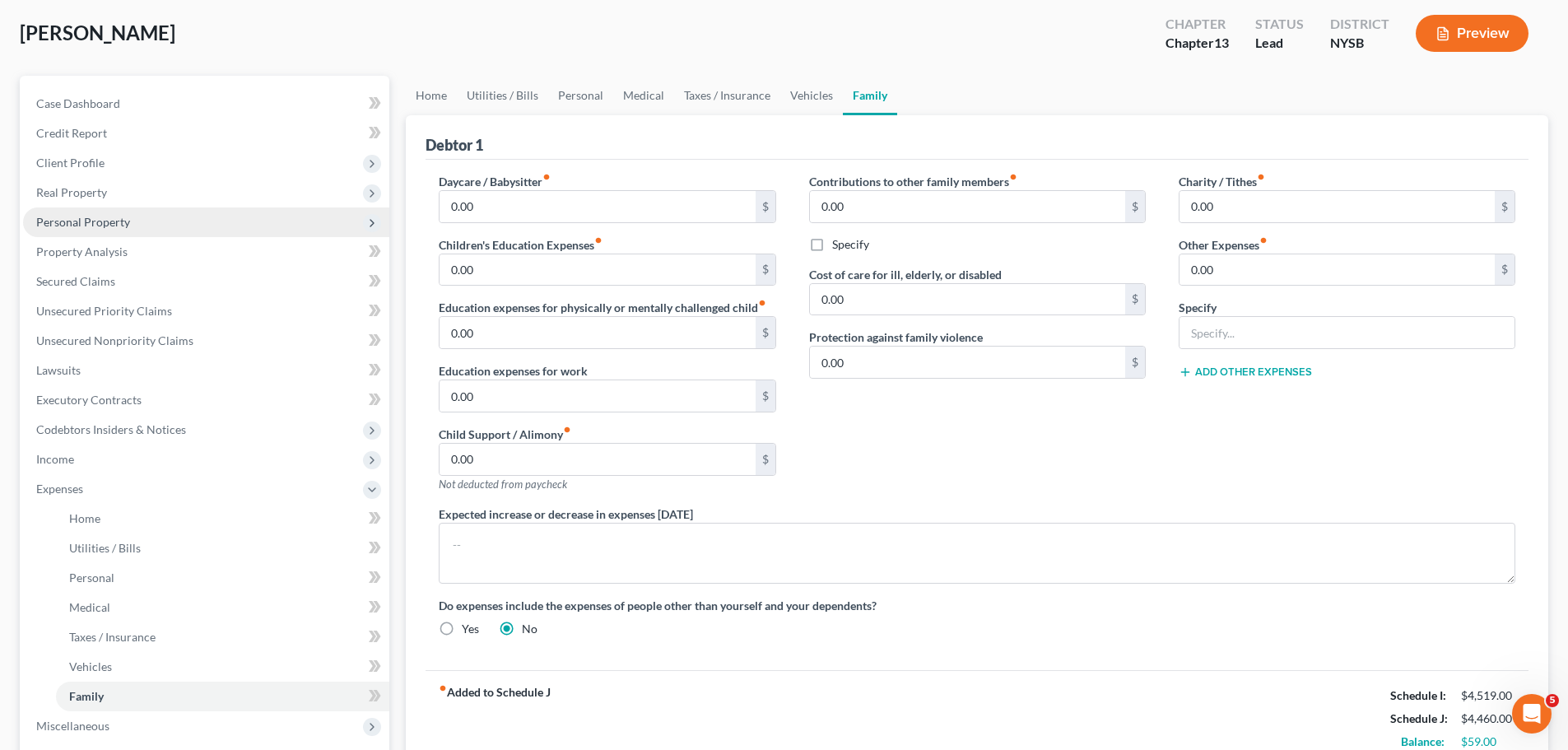
click at [164, 231] on span "Personal Property" at bounding box center [206, 222] width 367 height 30
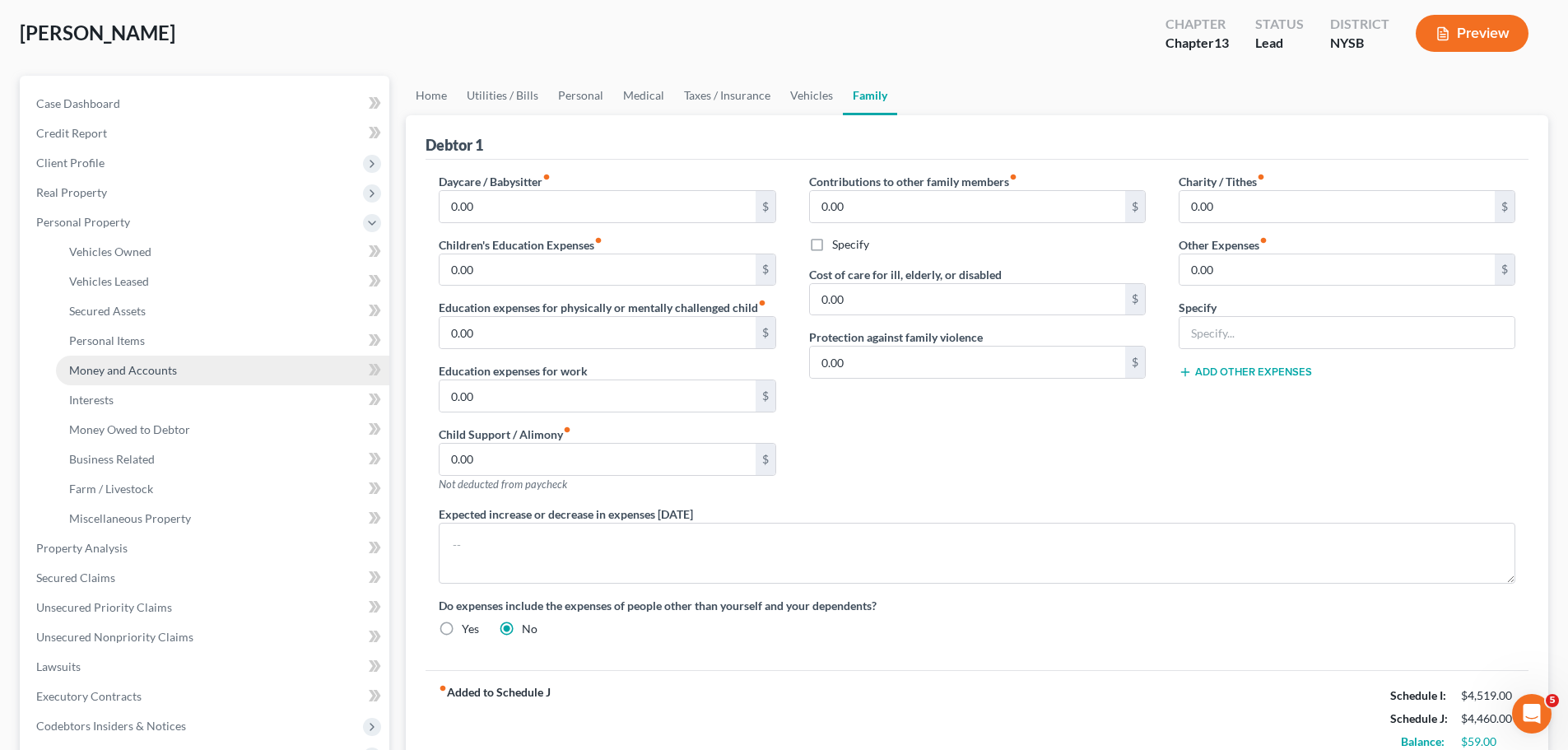
click at [156, 375] on span "Money and Accounts" at bounding box center [123, 369] width 107 height 14
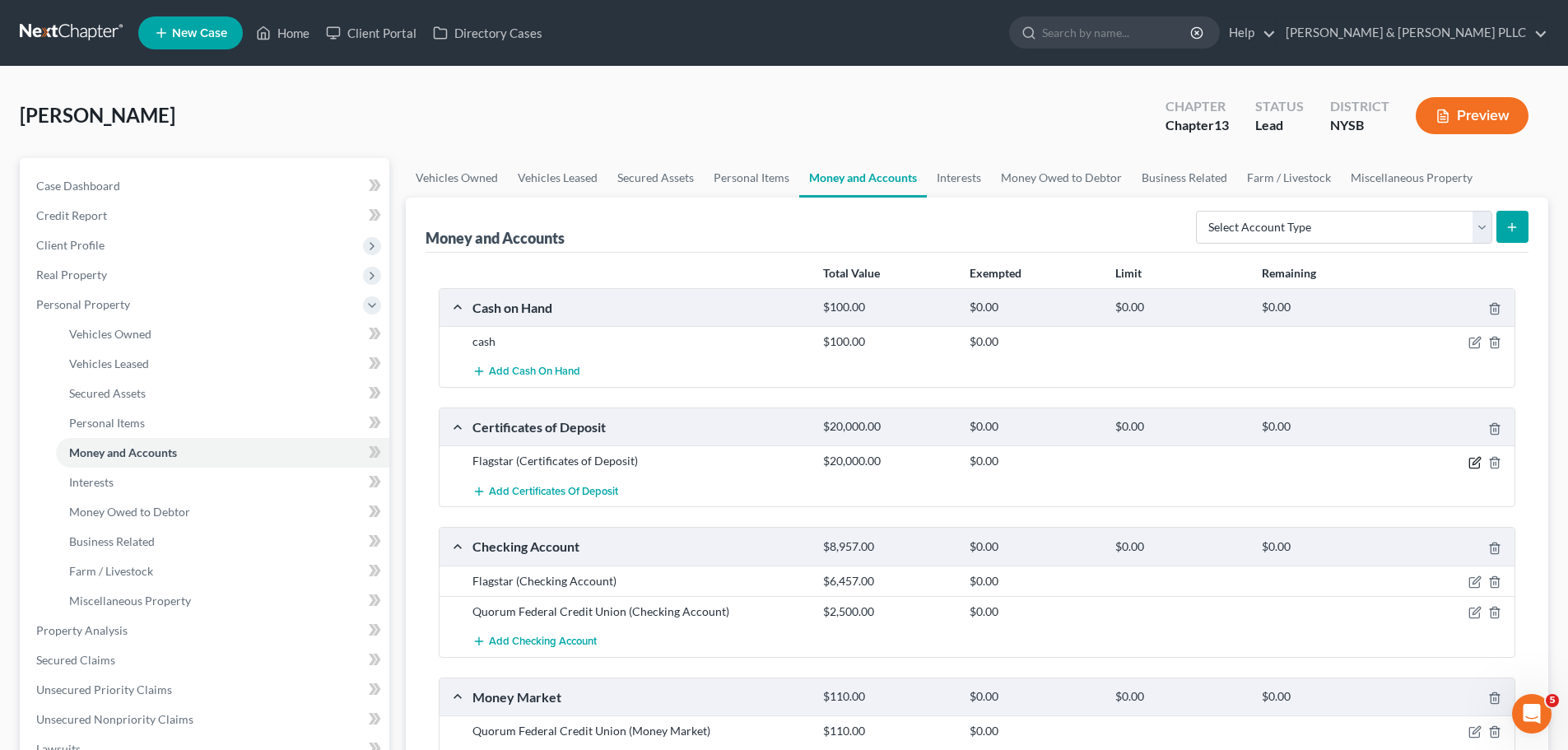
click at [1040, 453] on icon "button" at bounding box center [1475, 463] width 13 height 13
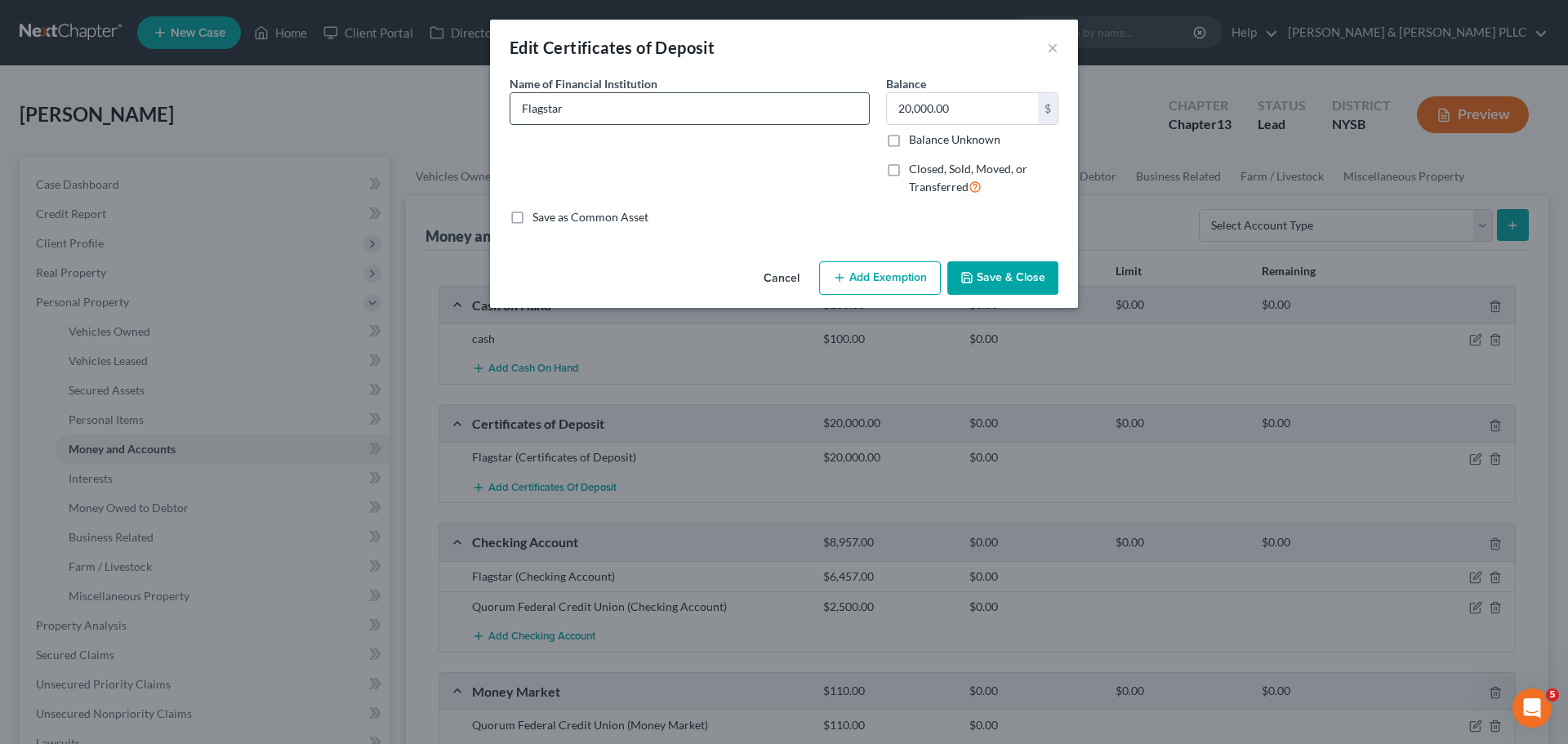
click at [616, 110] on input "Flagstar" at bounding box center [690, 108] width 358 height 31
type input "Flagstar (Joint)"
click at [988, 279] on button "Save & Close" at bounding box center [1002, 278] width 111 height 34
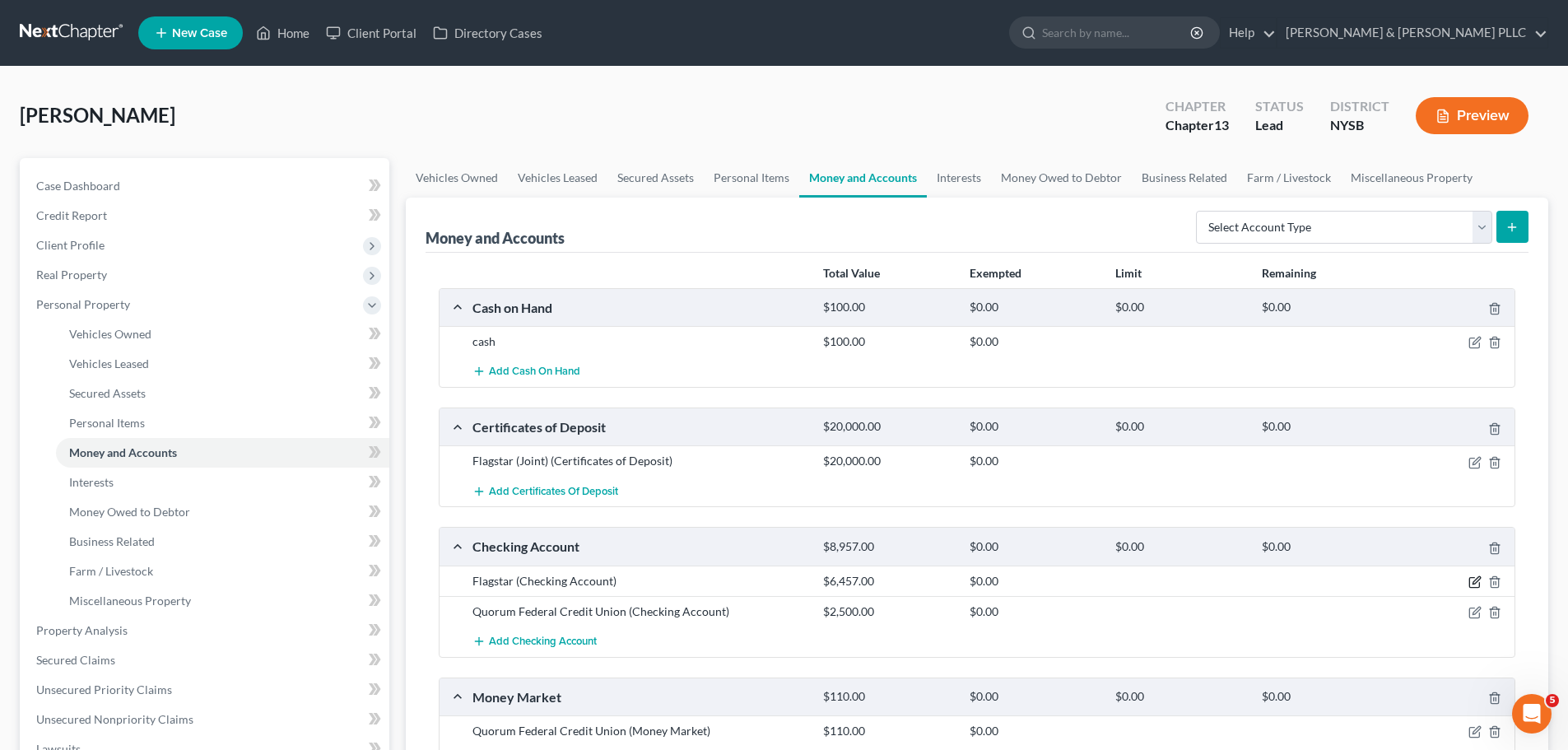
click at [1040, 453] on icon "button" at bounding box center [1475, 581] width 13 height 13
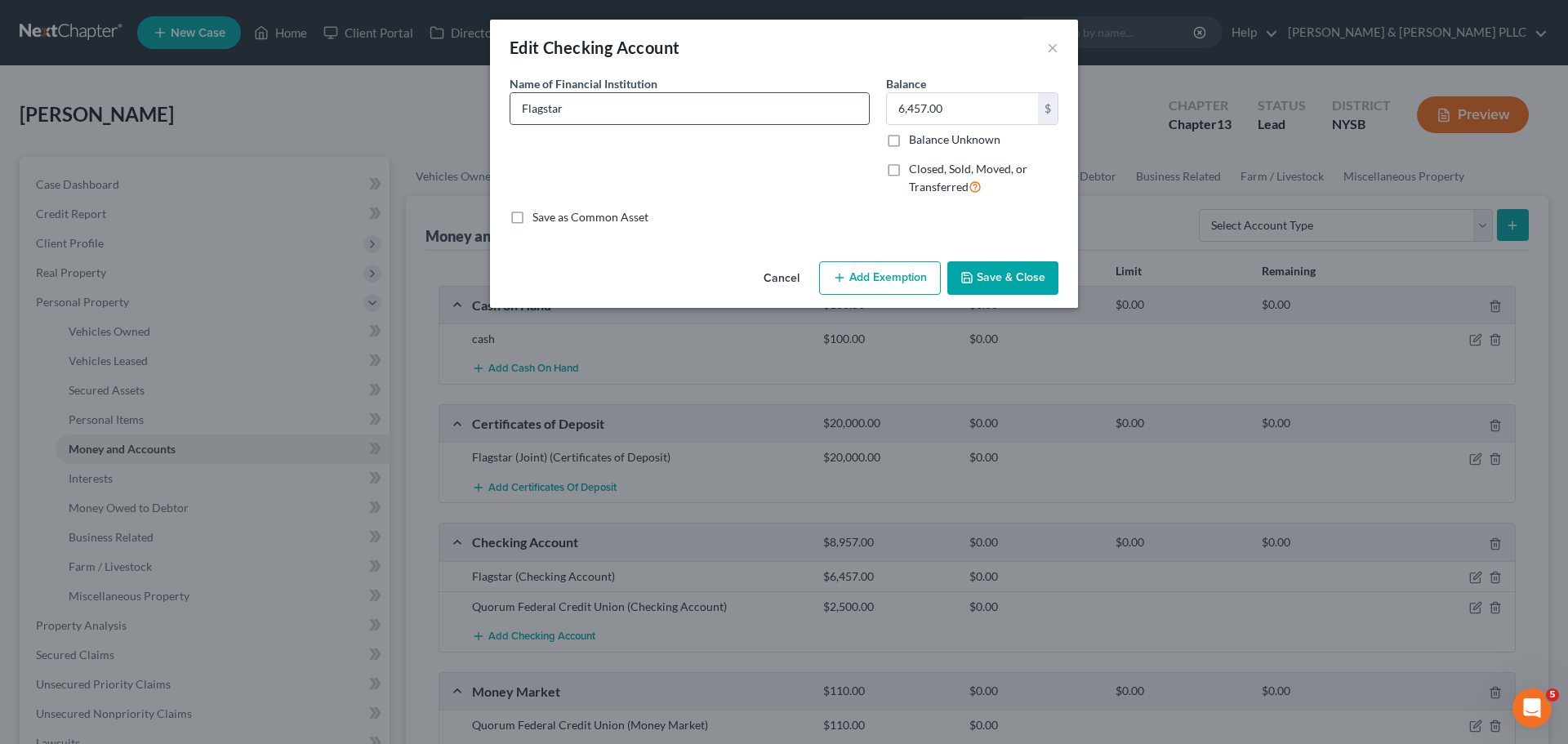
click at [660, 101] on input "Flagstar" at bounding box center [690, 108] width 358 height 31
type input "Flagstar (Joint)"
click at [1032, 285] on button "Save & Close" at bounding box center [1002, 278] width 111 height 34
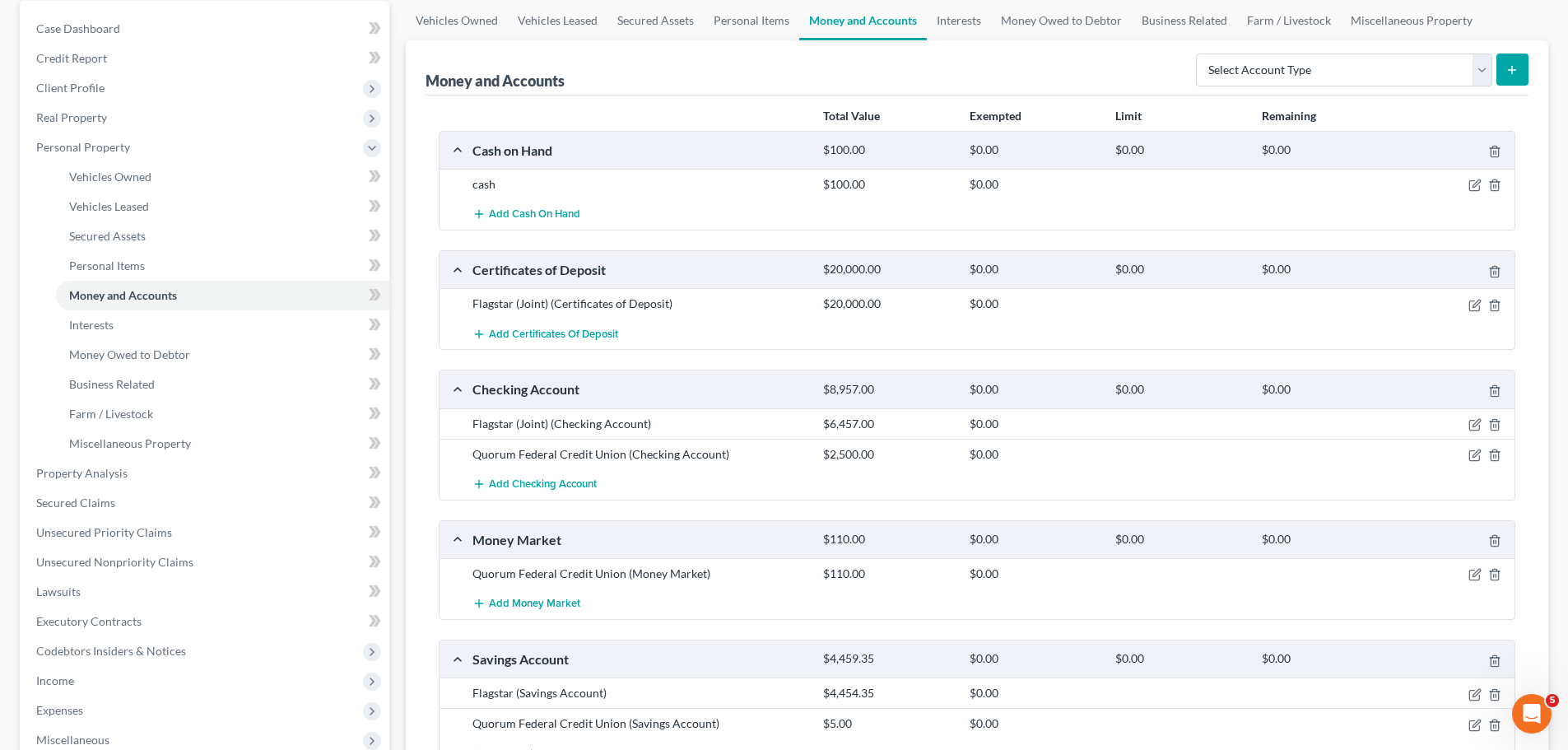
scroll to position [165, 0]
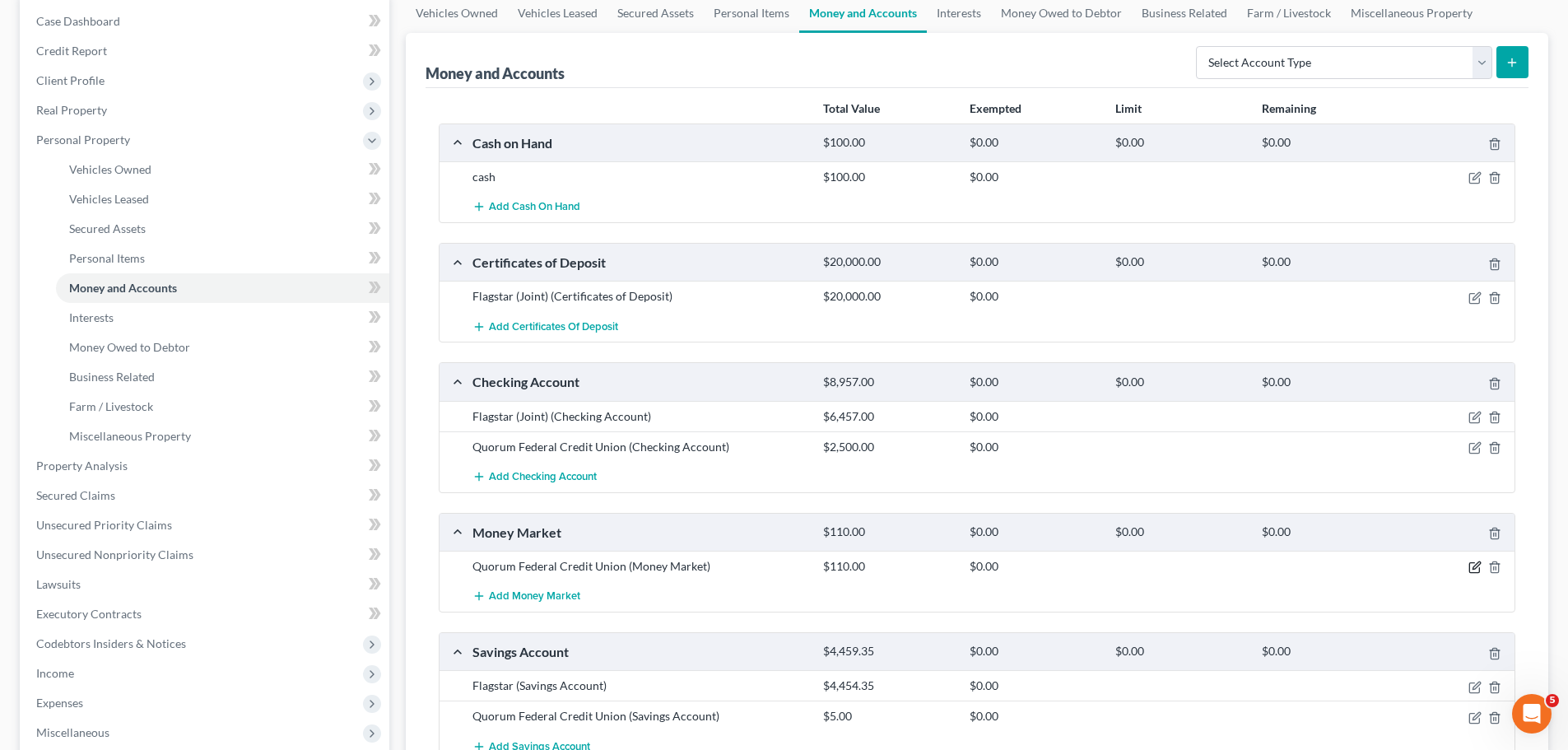
click at [1040, 453] on icon "button" at bounding box center [1476, 566] width 7 height 7
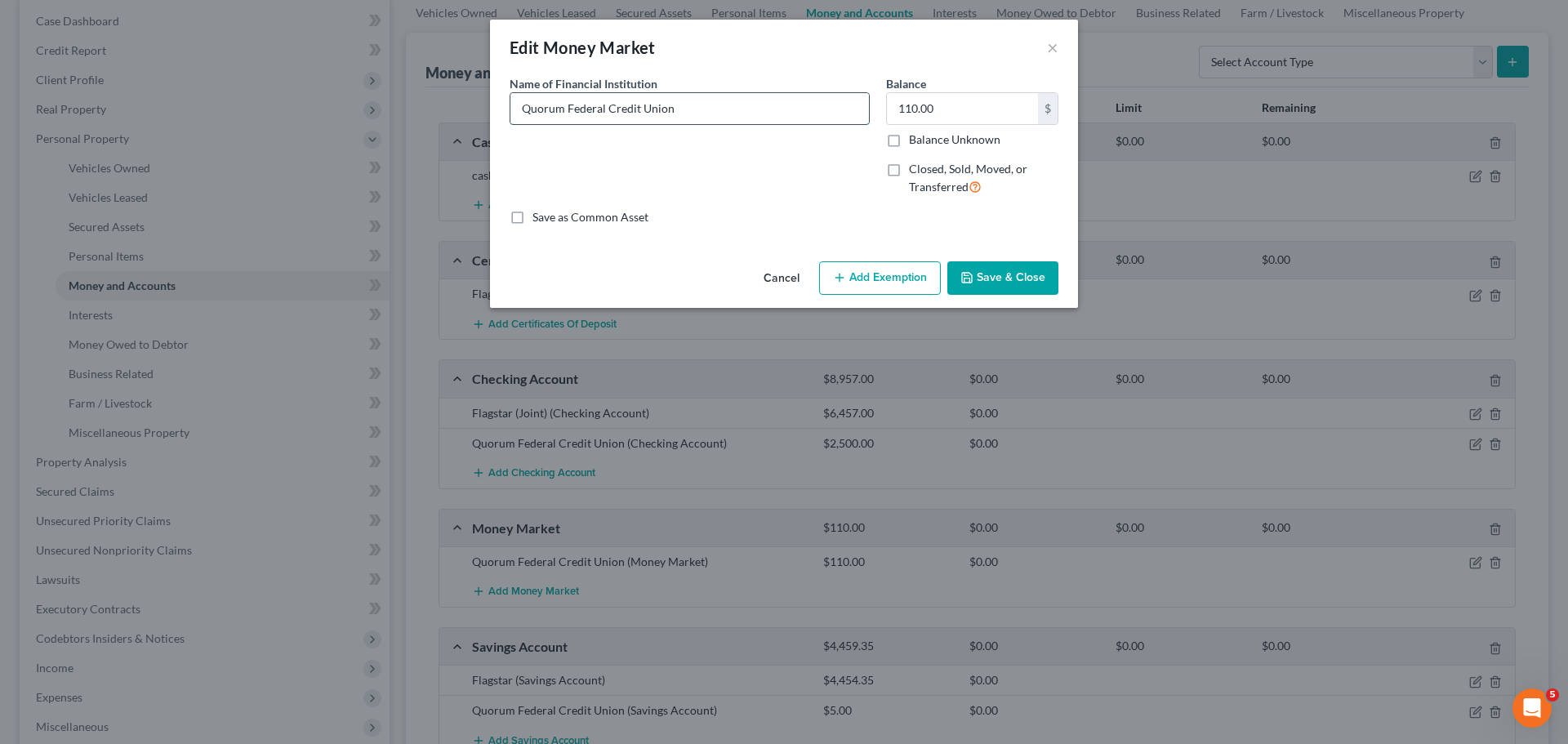
click at [749, 107] on input "Quorum Federal Credit Union" at bounding box center [690, 108] width 358 height 31
type input "Quorum Federal Credit Union (Joint)"
click at [1008, 276] on button "Save & Close" at bounding box center [1002, 278] width 111 height 34
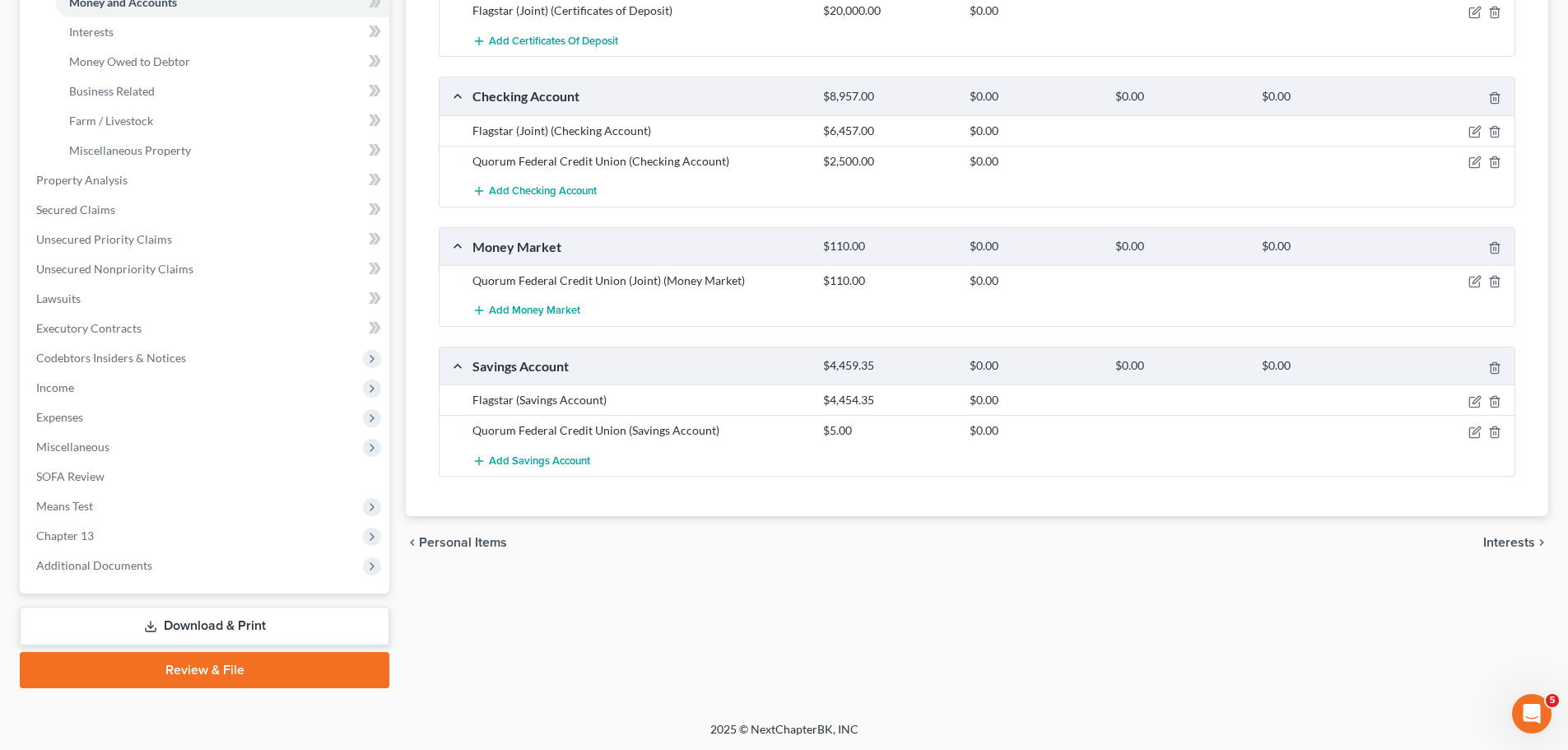
scroll to position [451, 0]
click at [1040, 403] on icon "button" at bounding box center [1476, 399] width 7 height 7
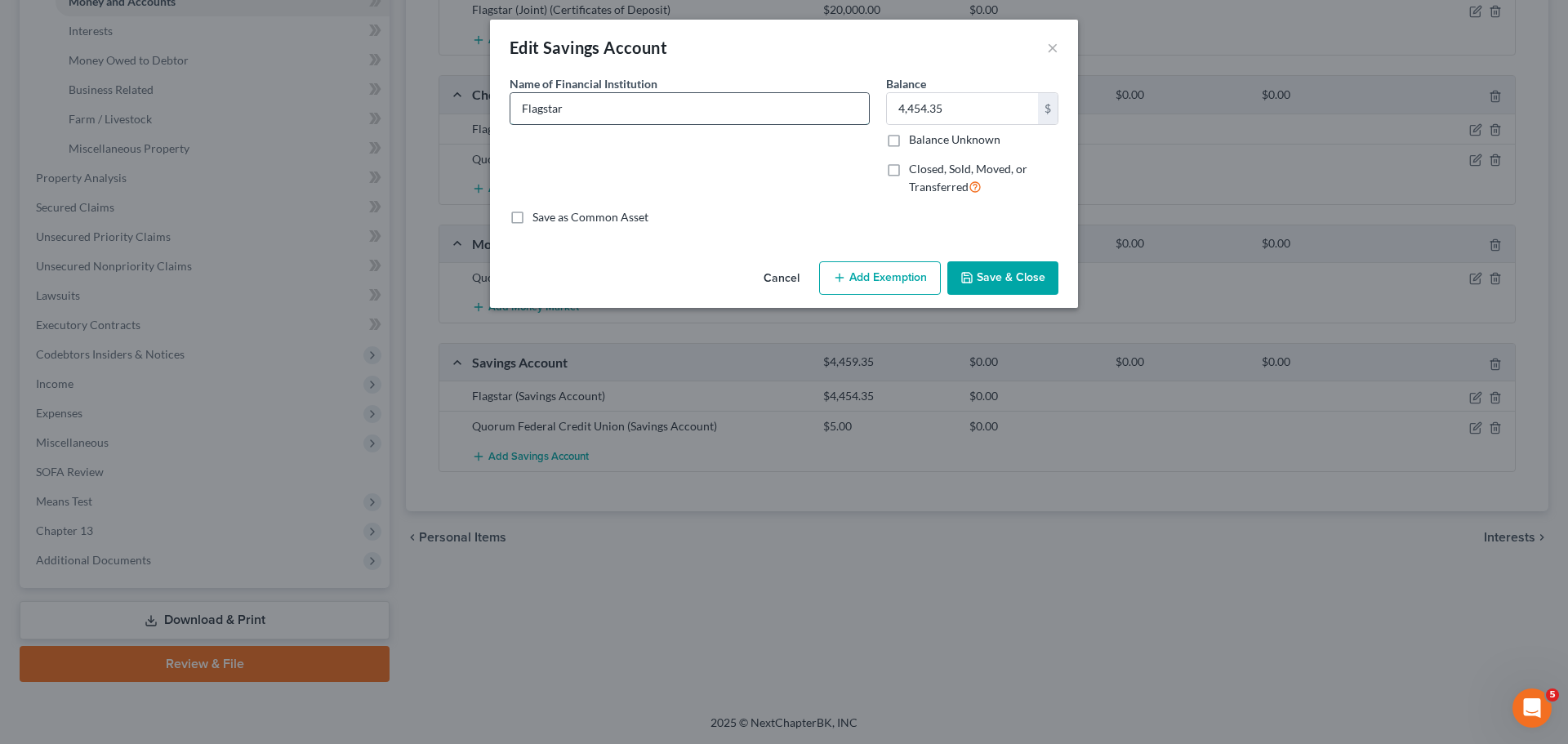
click at [704, 110] on input "Flagstar" at bounding box center [690, 108] width 358 height 31
type input "Flagstar (Joint)"
click at [997, 265] on button "Save & Close" at bounding box center [1002, 278] width 111 height 34
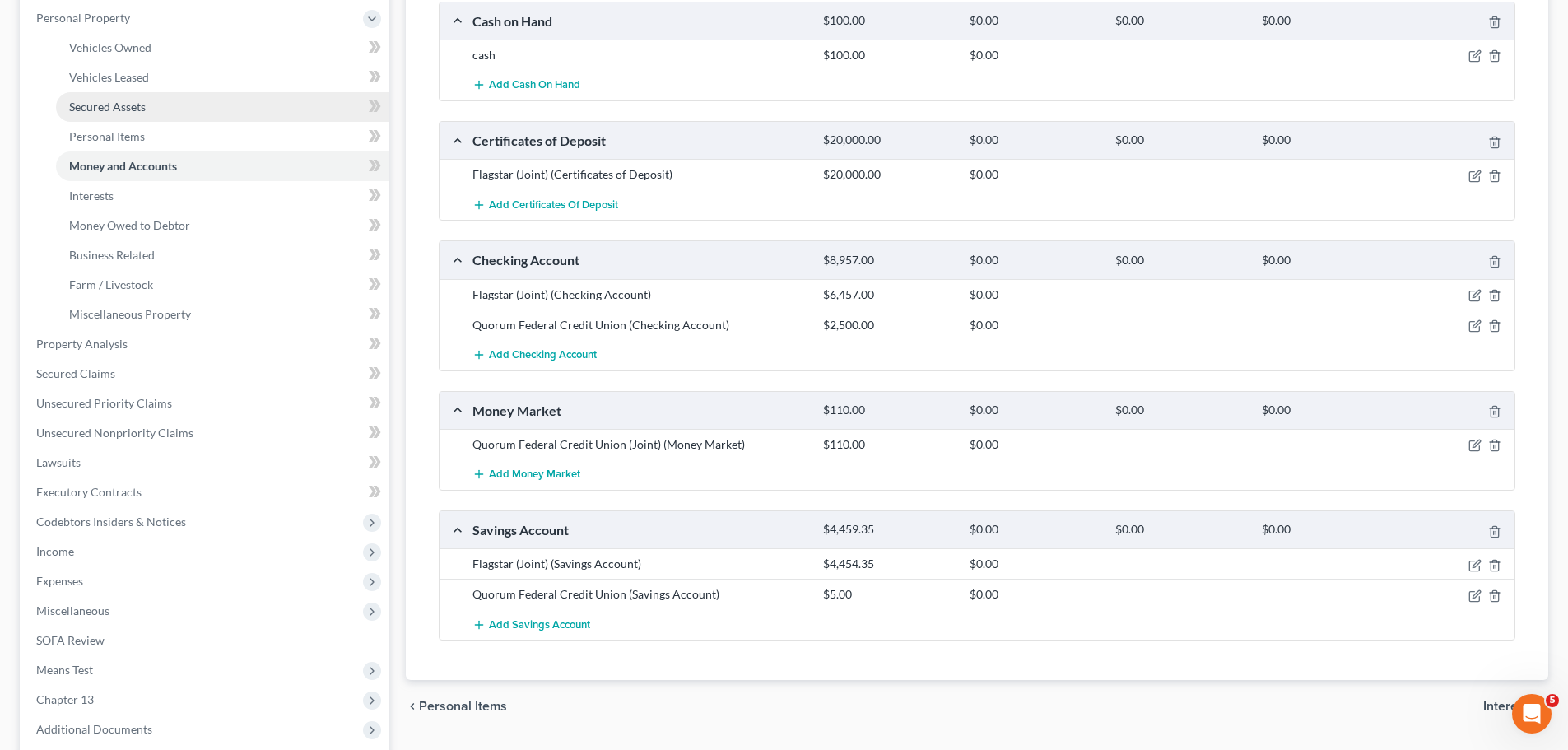
scroll to position [369, 0]
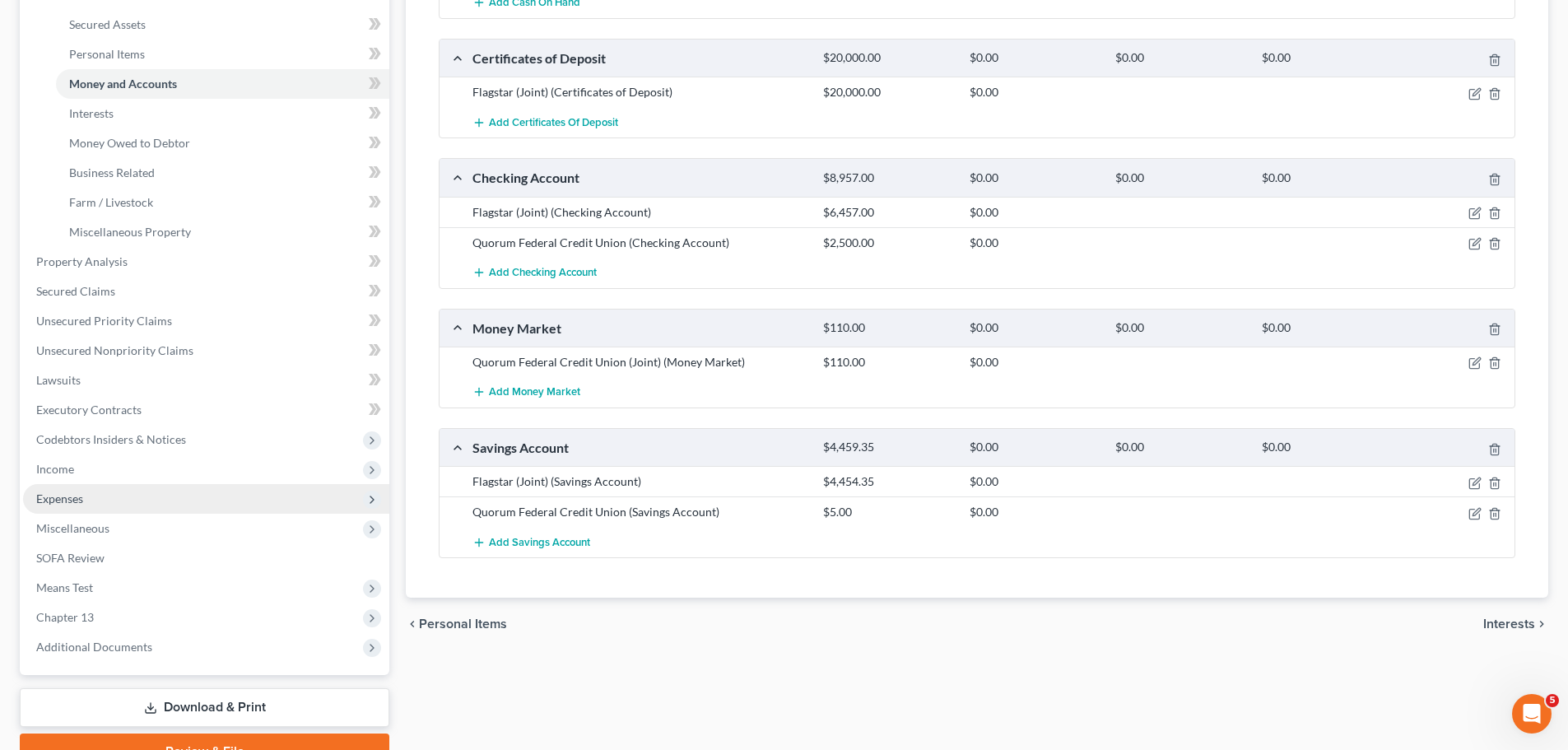
click at [134, 453] on span "Expenses" at bounding box center [206, 499] width 367 height 30
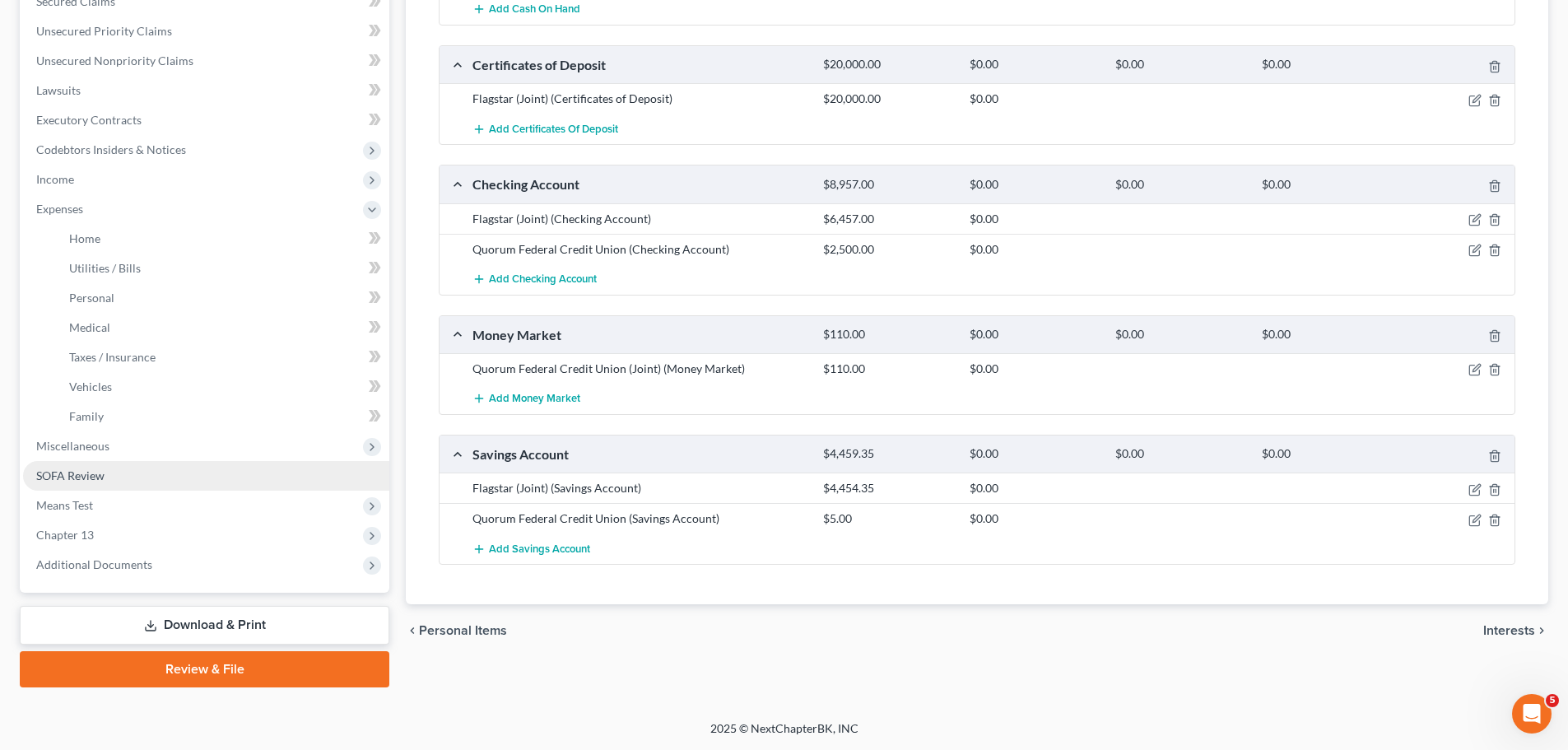
scroll to position [362, 0]
click at [160, 426] on link "Family" at bounding box center [222, 417] width 333 height 30
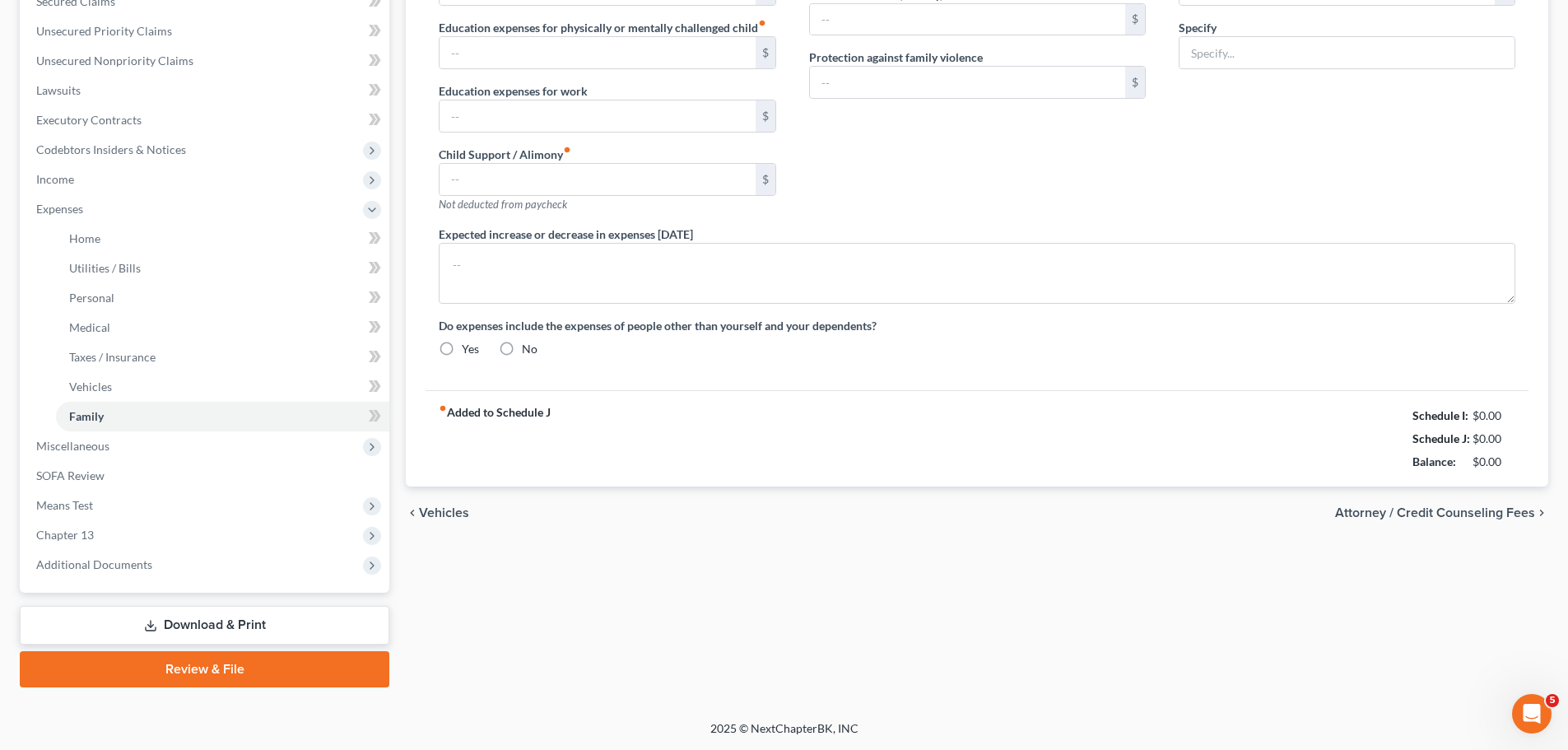
scroll to position [126, 0]
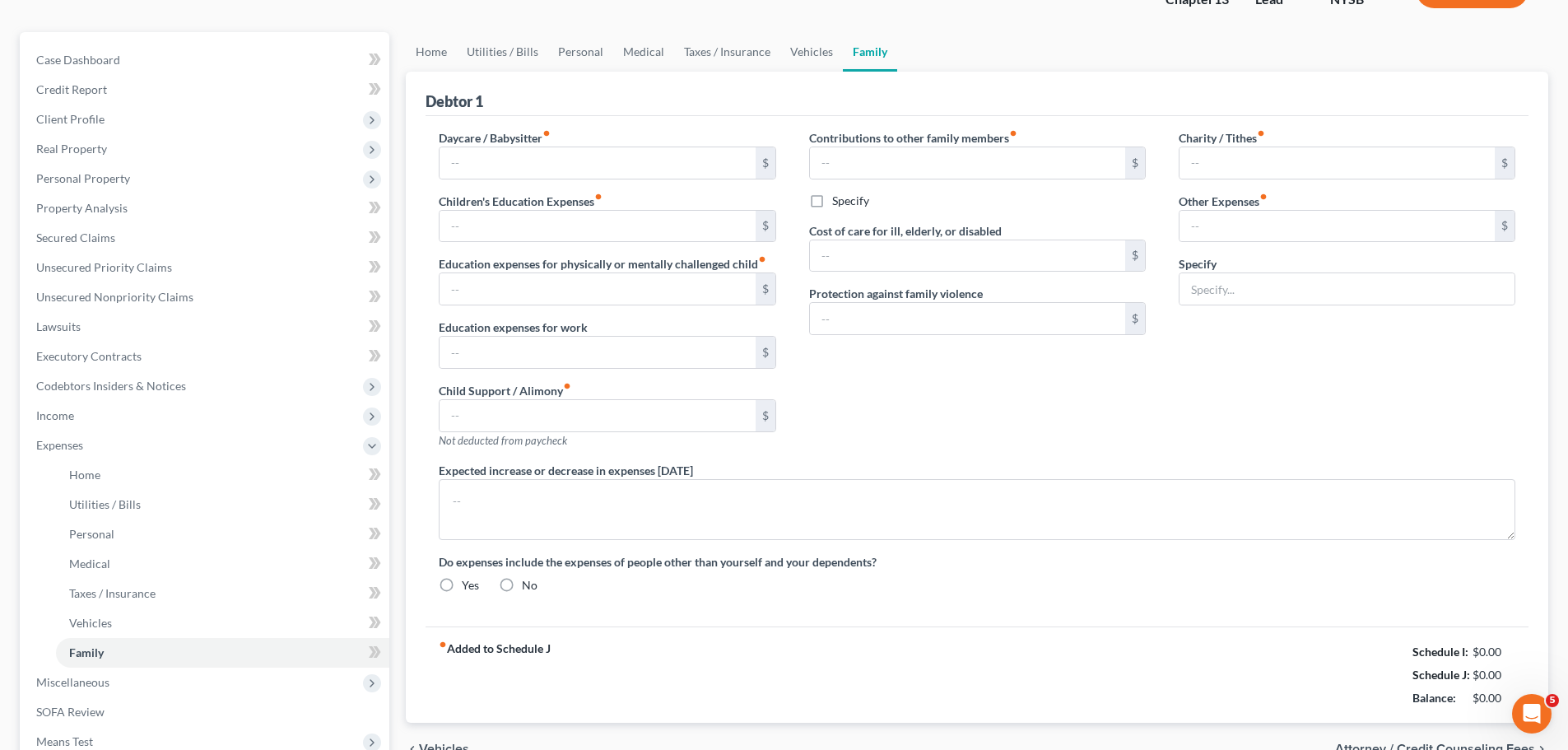
type input "0.00"
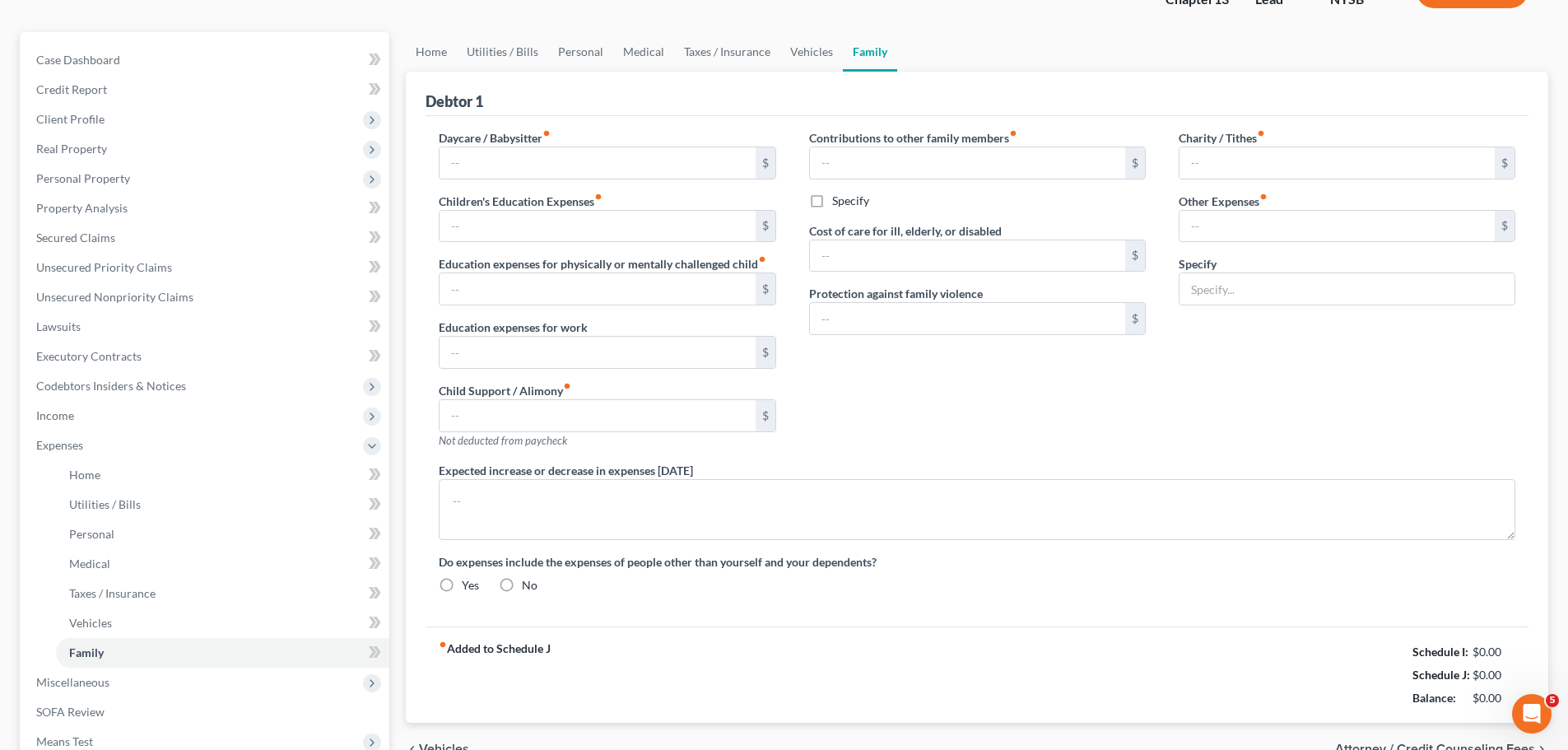
type input "0.00"
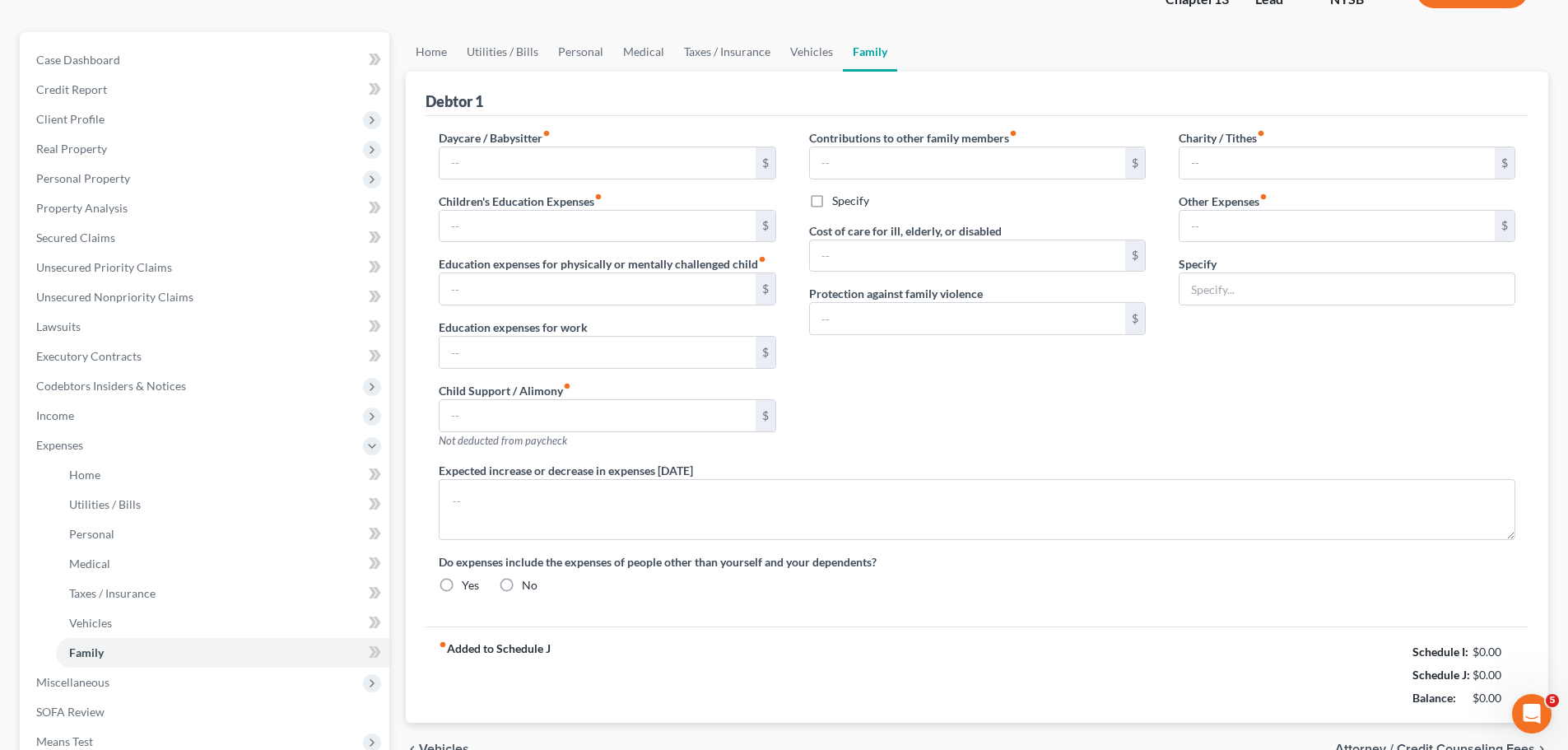
radio input "true"
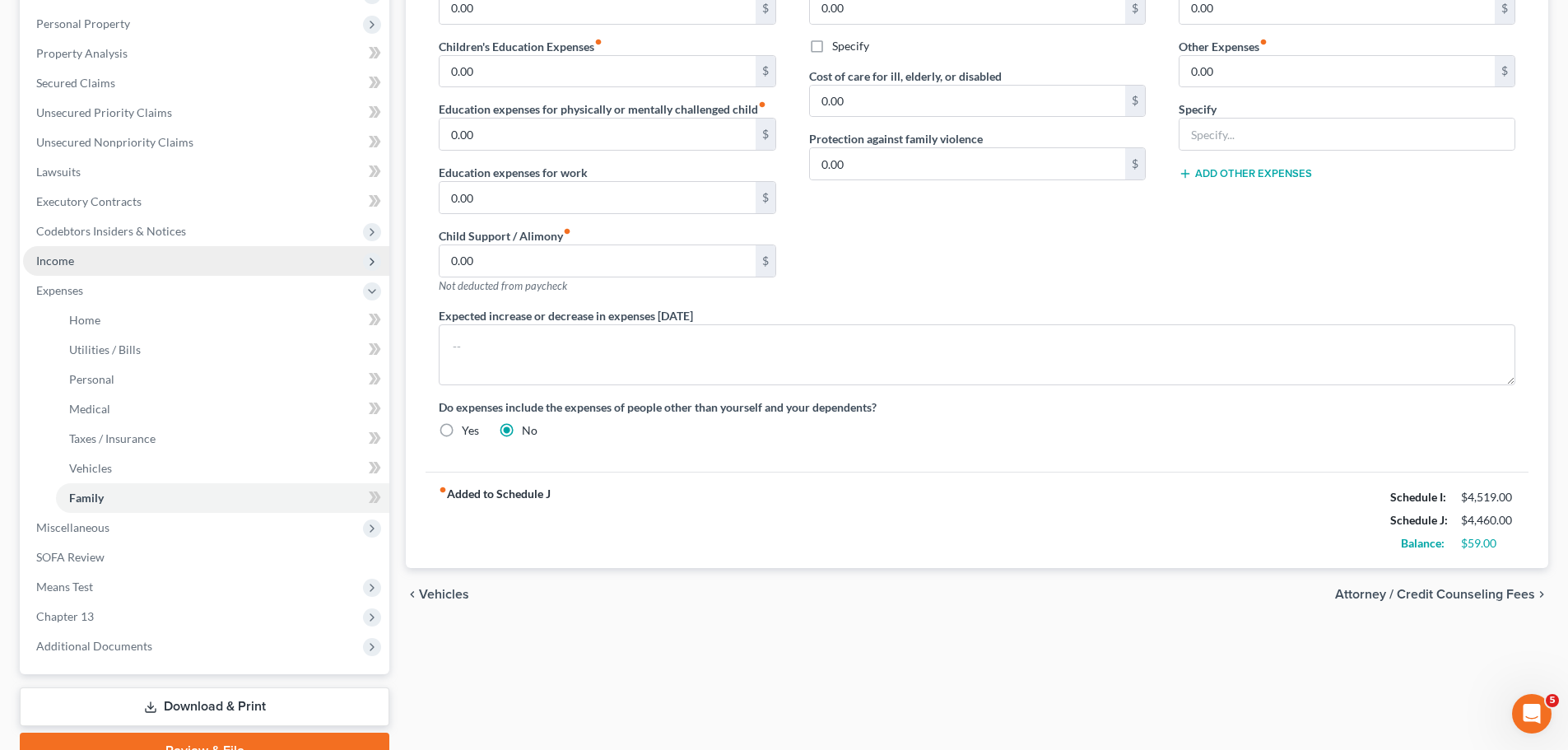
scroll to position [280, 0]
click at [130, 269] on span "Income" at bounding box center [206, 262] width 367 height 30
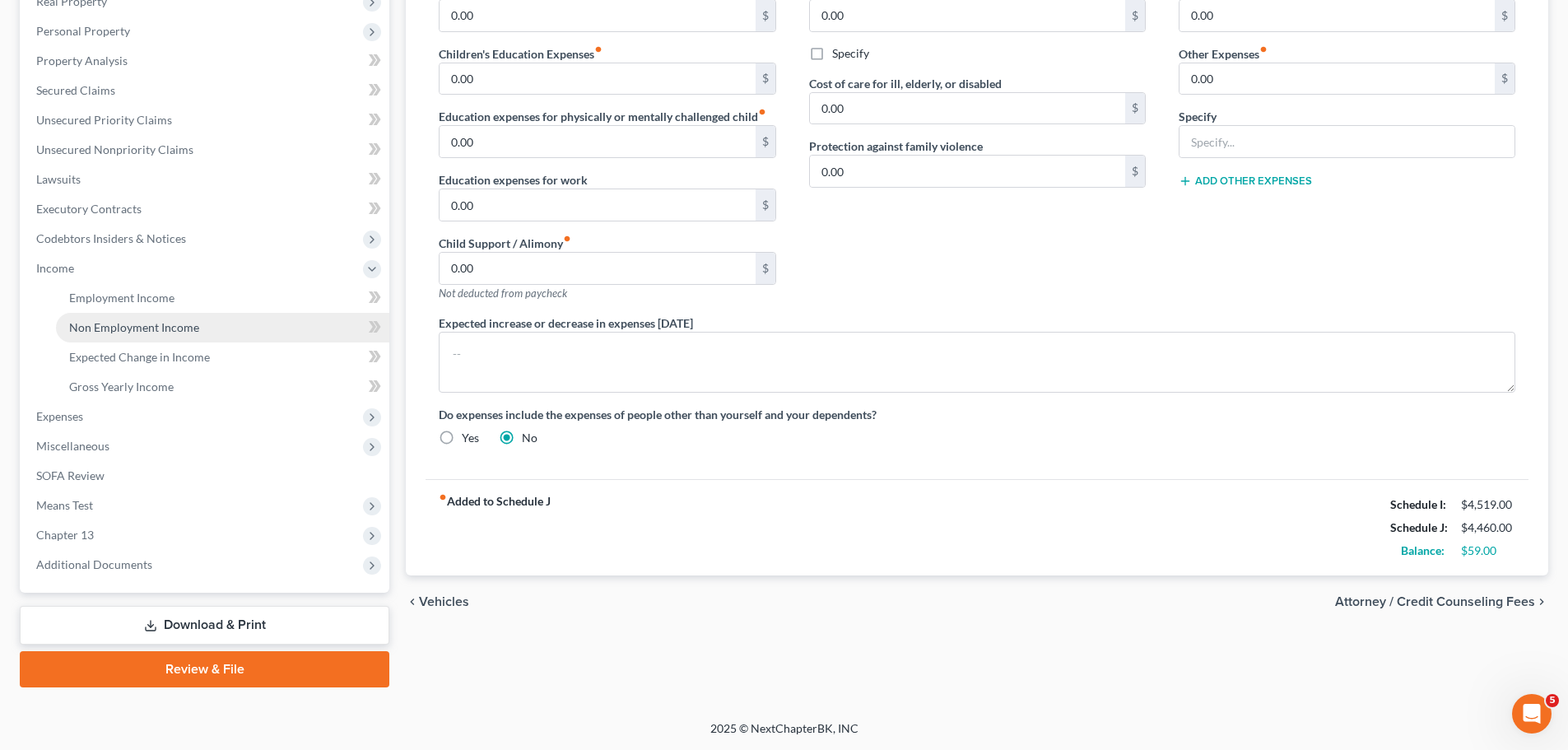
click at [151, 326] on span "Non Employment Income" at bounding box center [134, 327] width 130 height 14
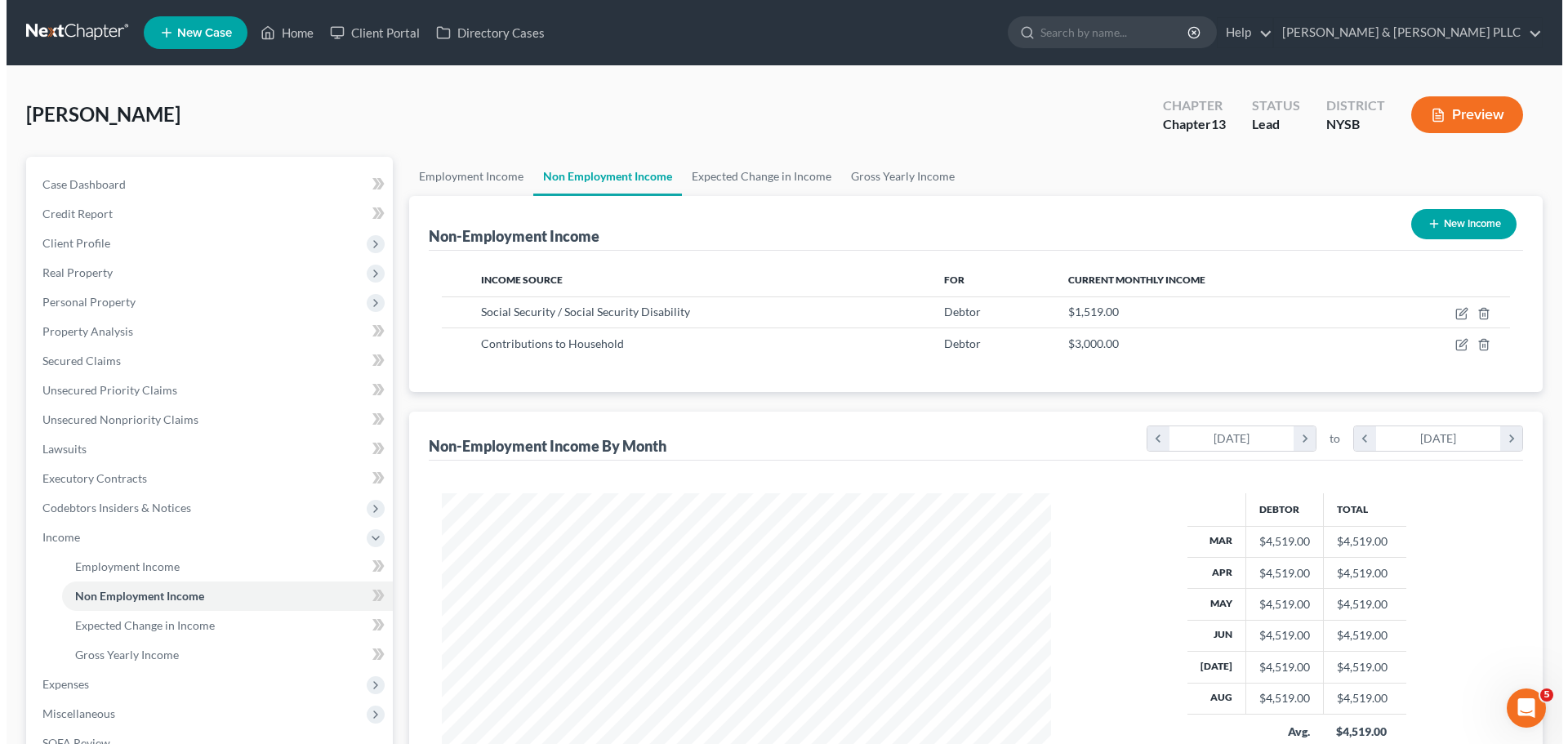
scroll to position [305, 642]
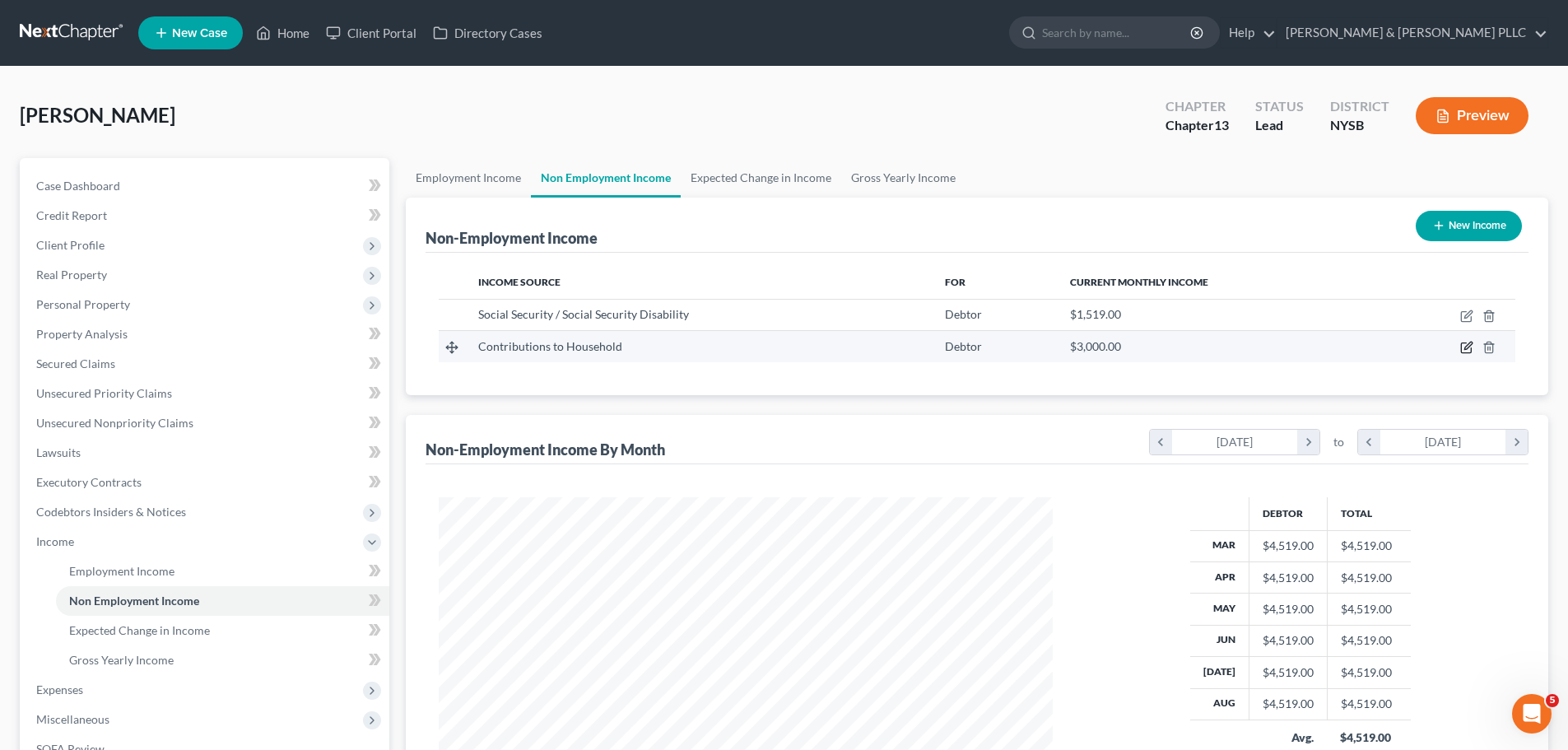
click at [1040, 347] on icon "button" at bounding box center [1466, 347] width 13 height 13
select select "8"
select select "0"
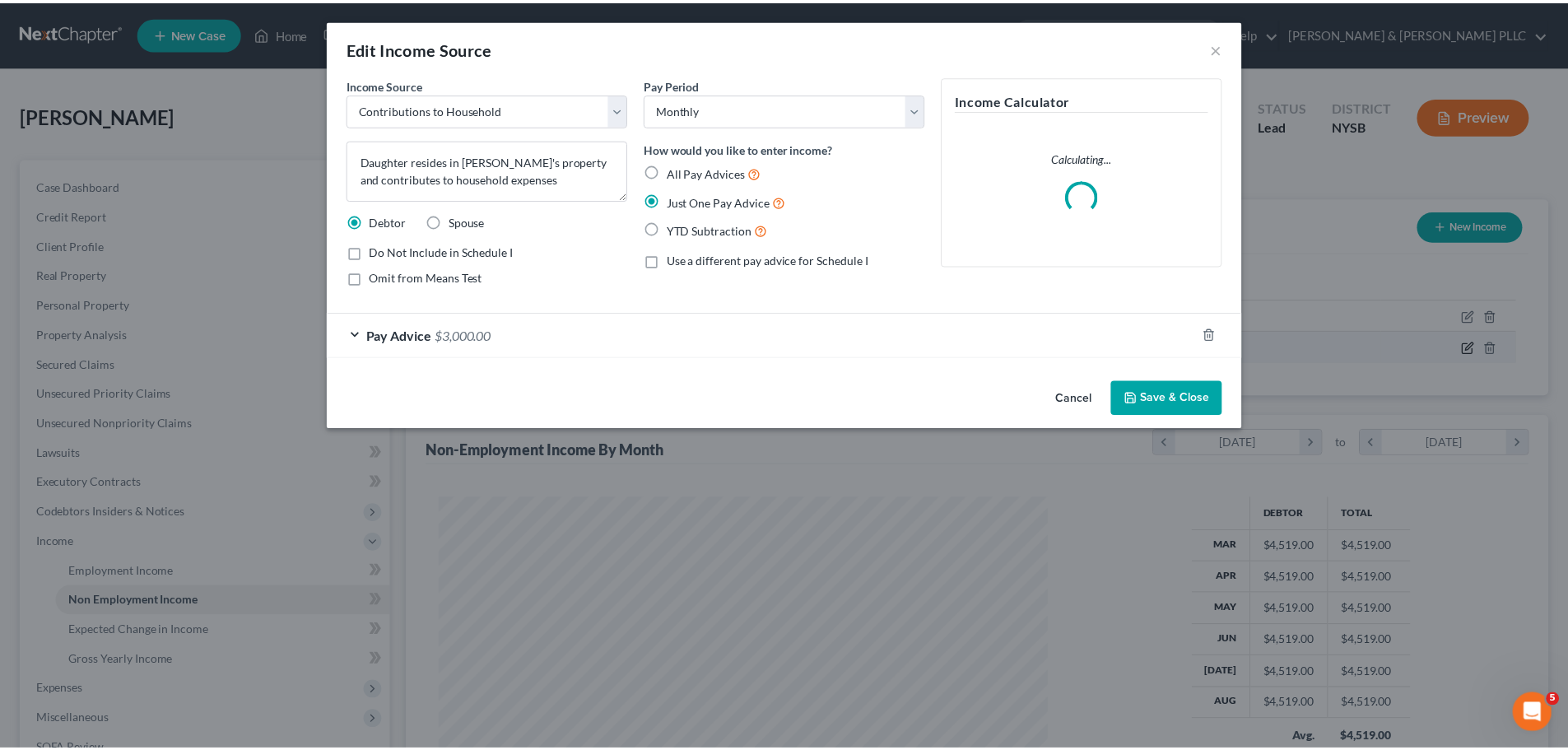
scroll to position [309, 653]
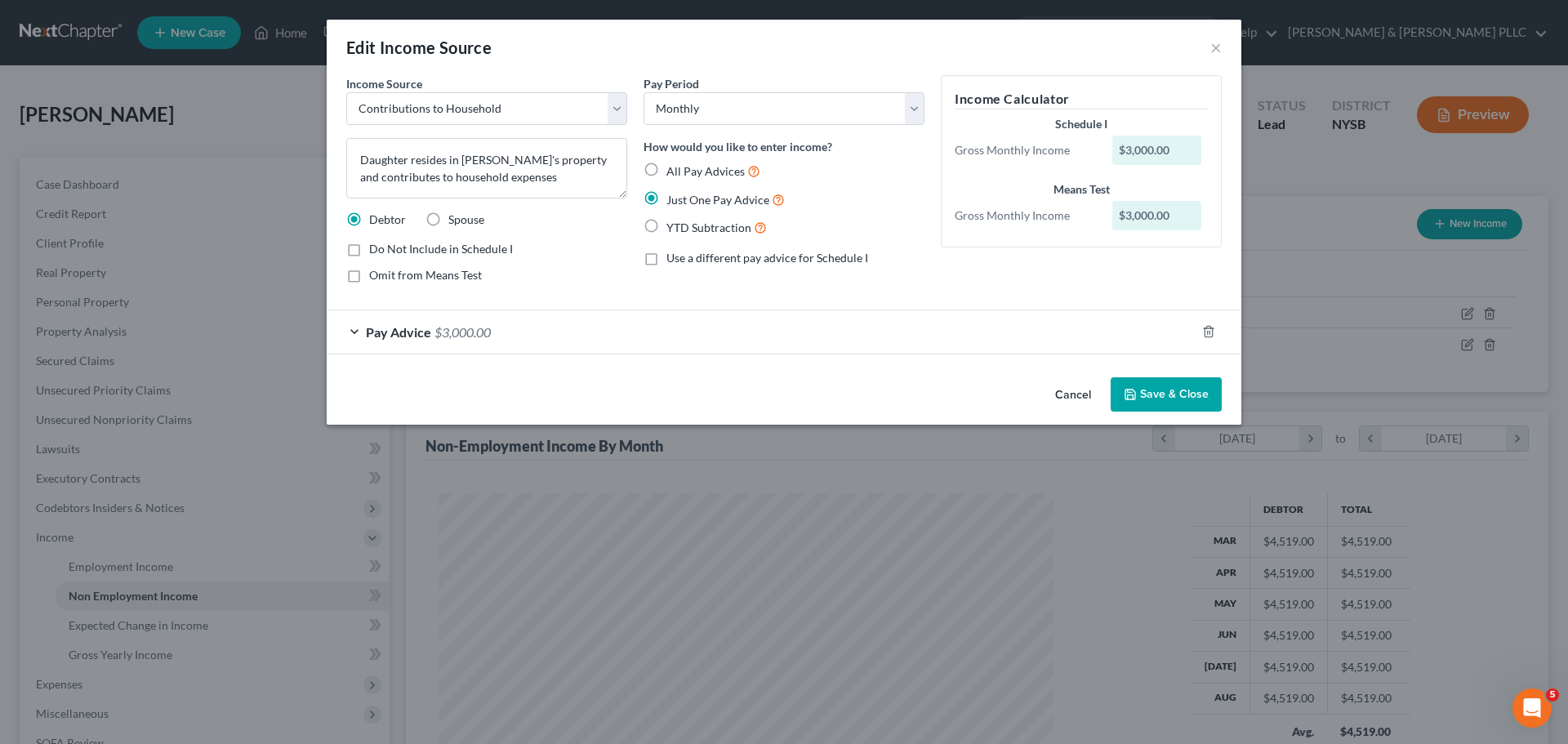
click at [431, 338] on div "Pay Advice $3,000.00" at bounding box center [761, 332] width 869 height 43
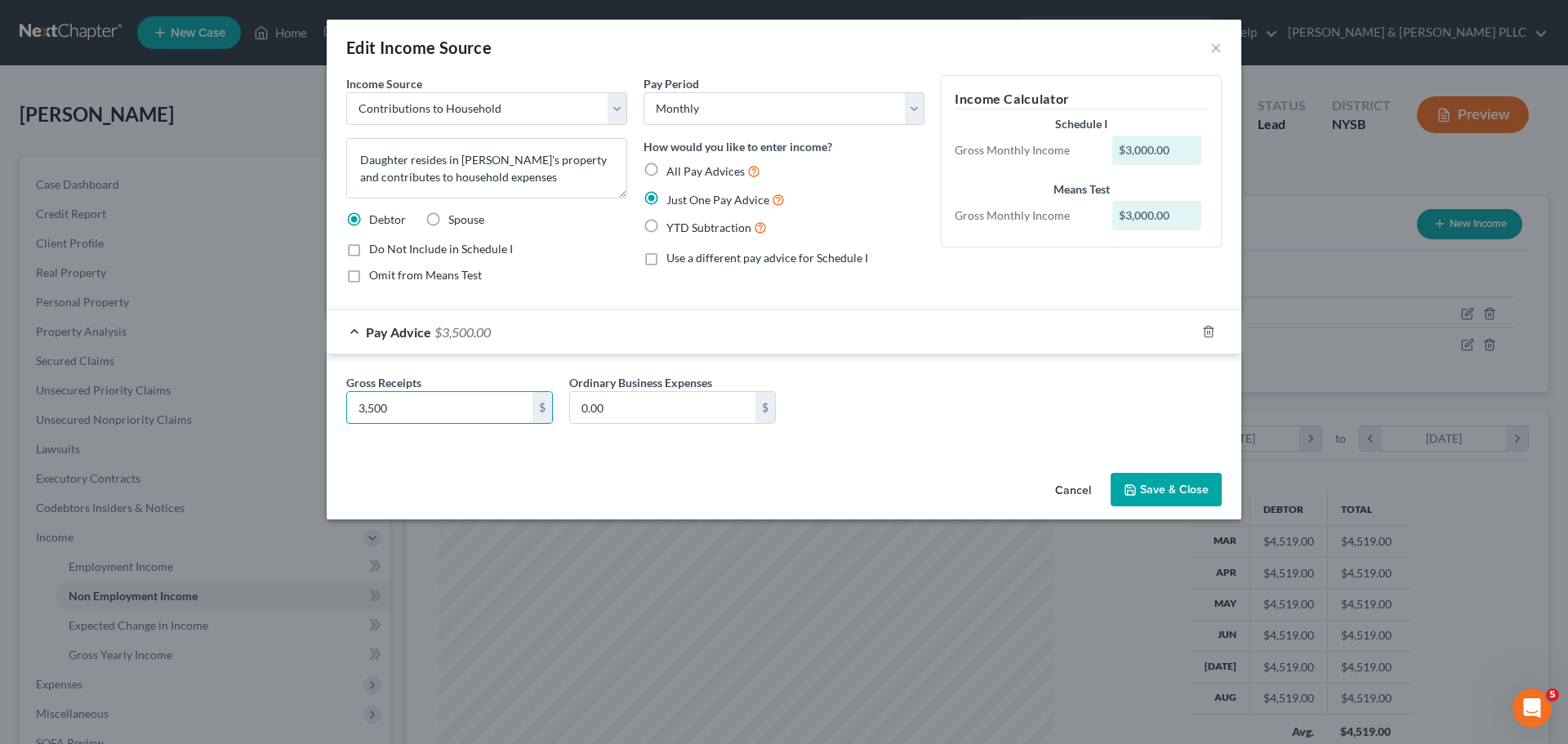
type input "3,500"
click at [1032, 449] on button "Save & Close" at bounding box center [1166, 490] width 111 height 34
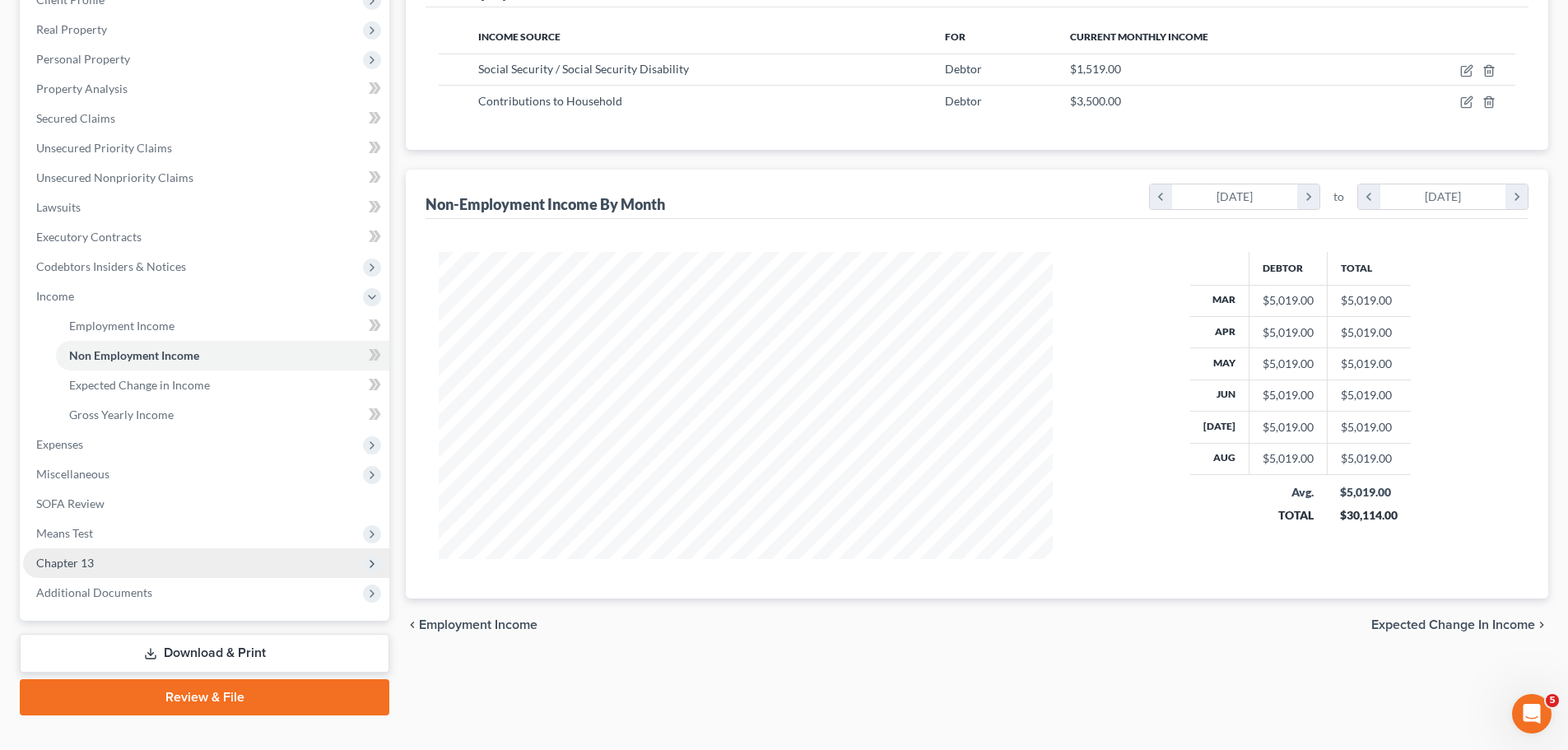
scroll to position [247, 0]
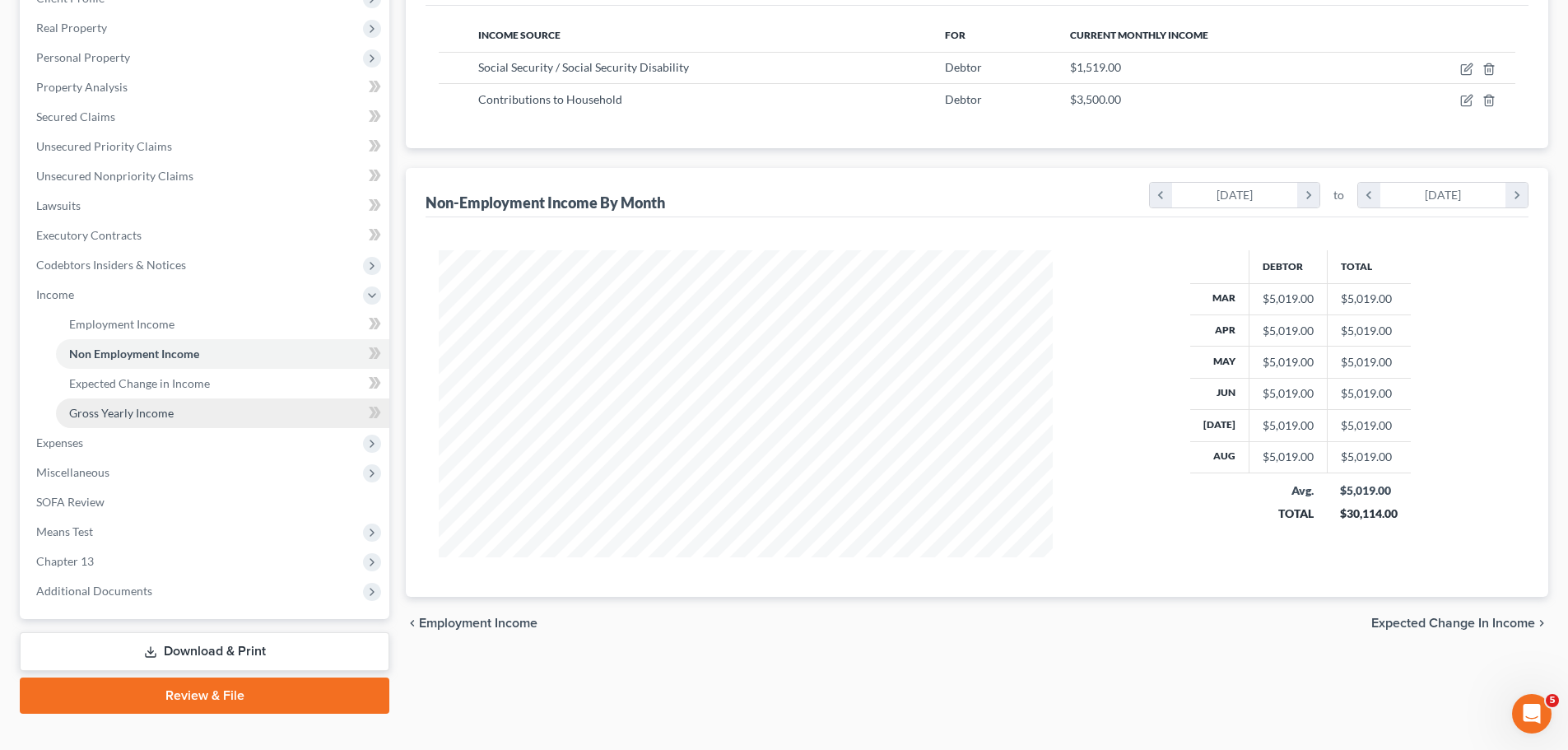
click at [181, 425] on link "Gross Yearly Income" at bounding box center [222, 413] width 333 height 30
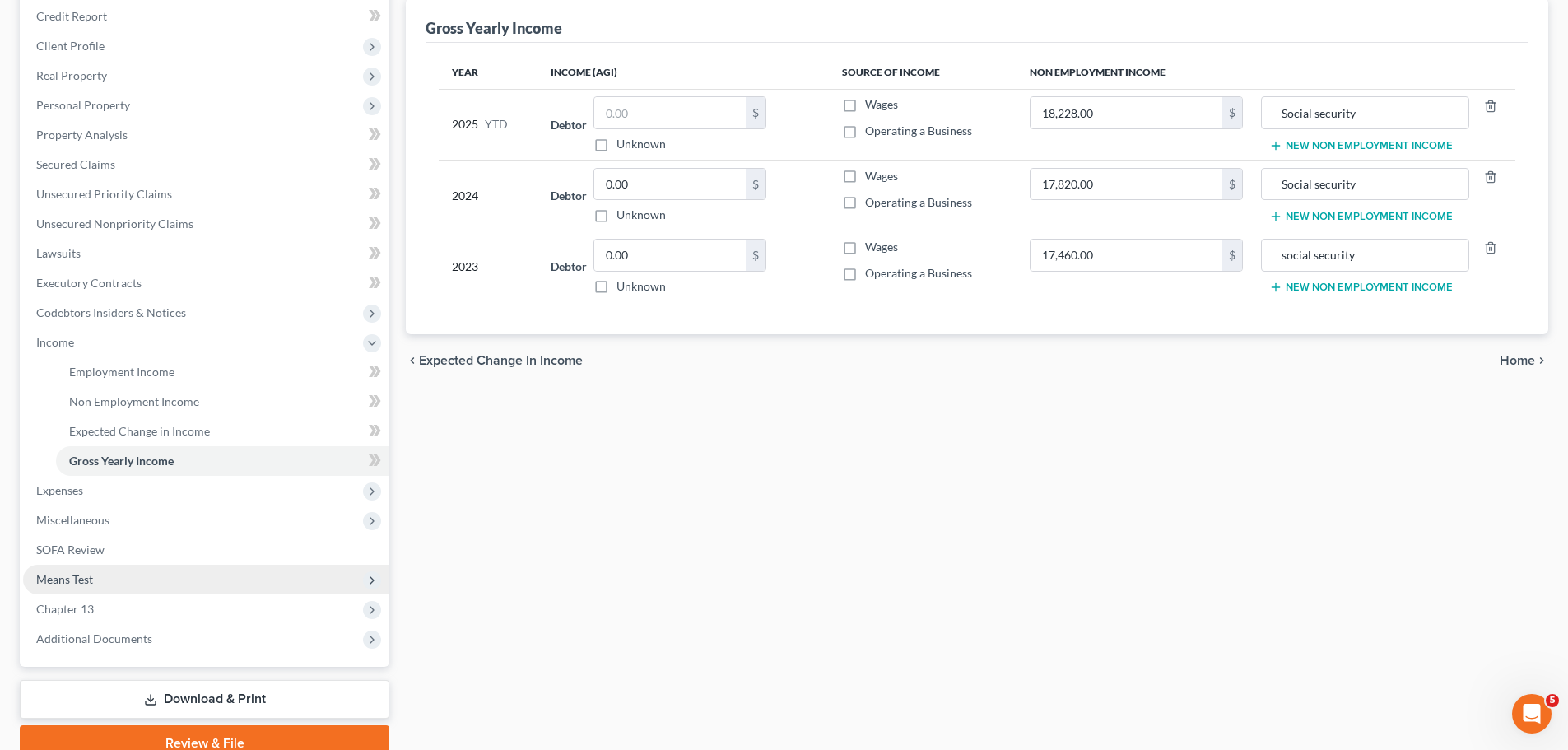
scroll to position [247, 0]
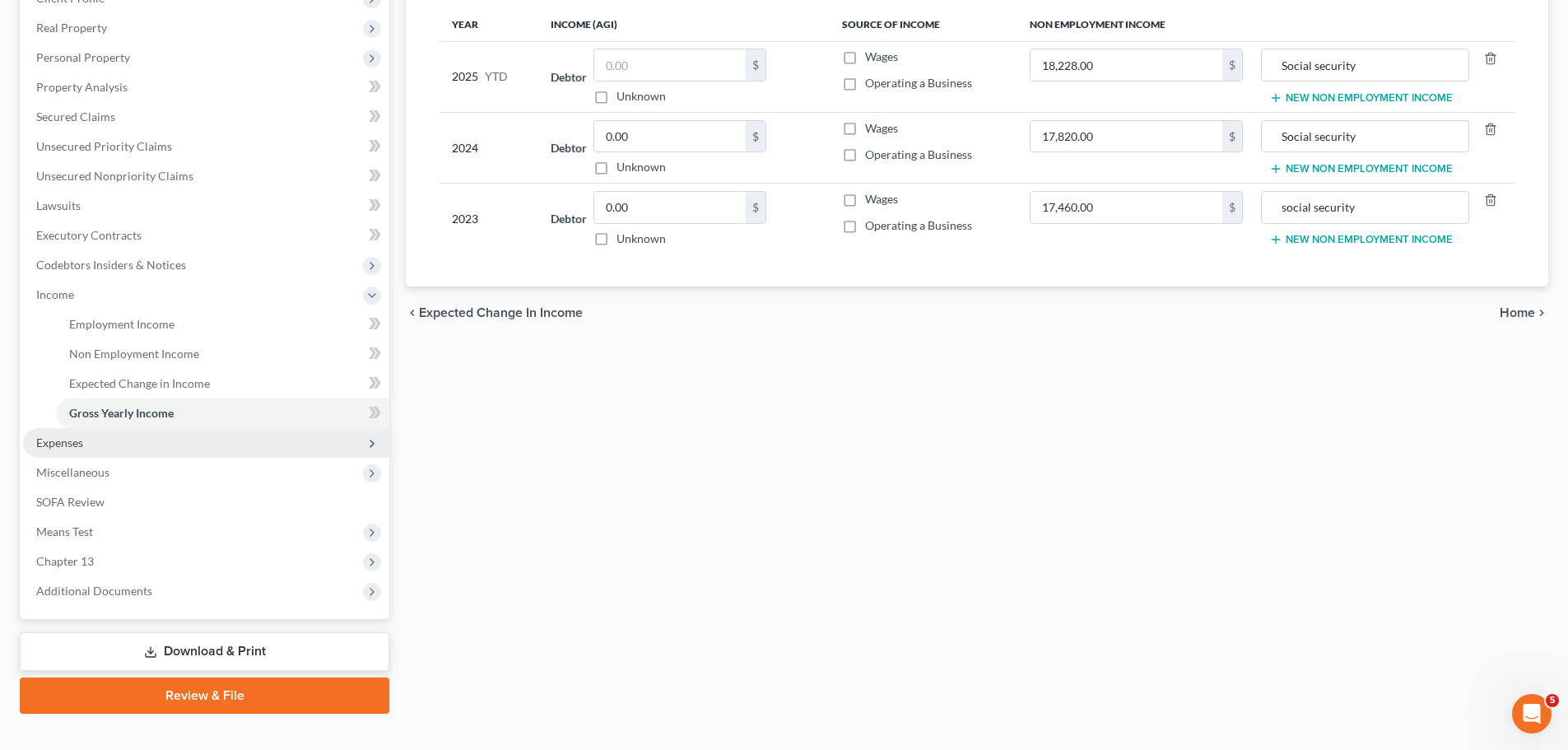
click at [158, 445] on span "Expenses" at bounding box center [206, 443] width 367 height 30
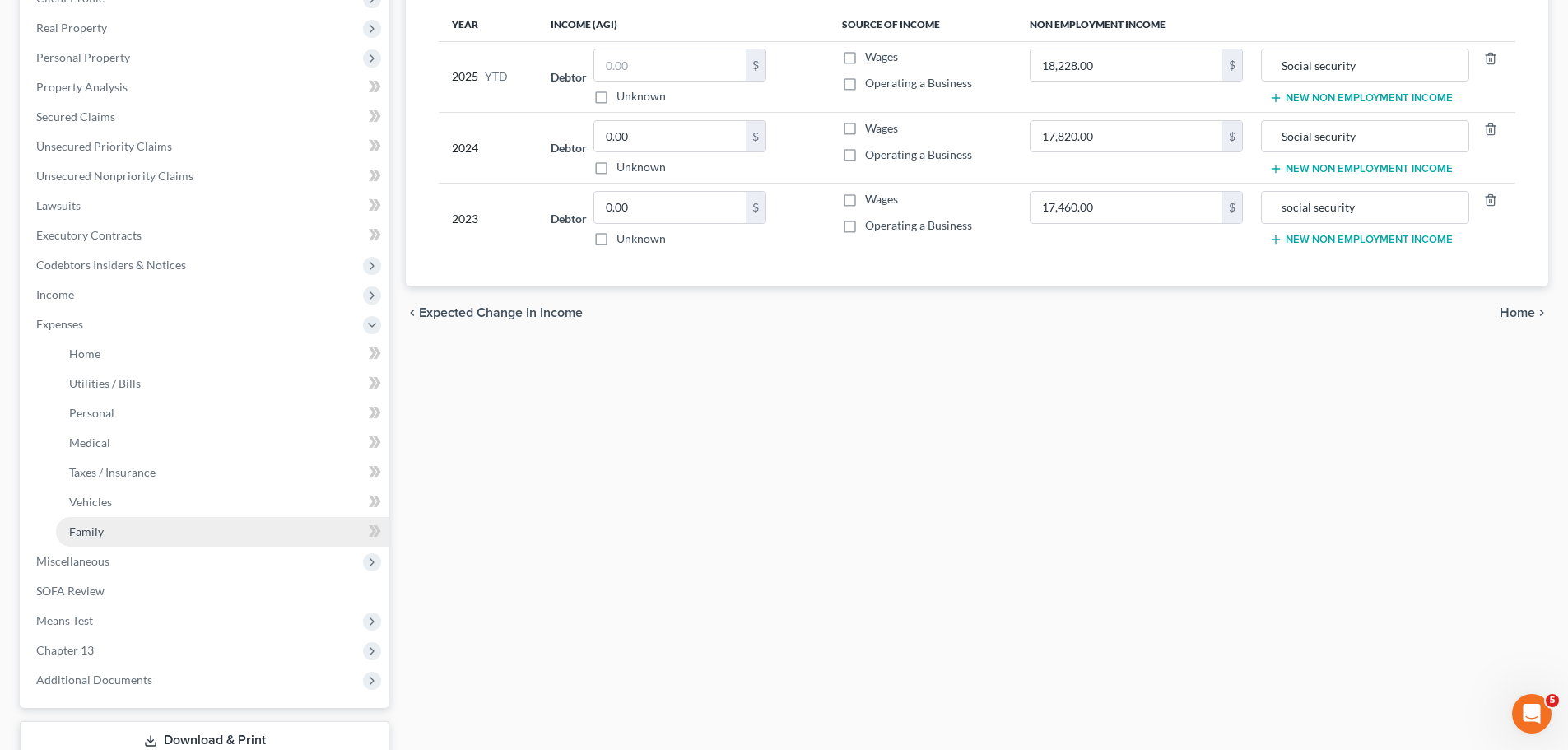
click at [135, 453] on link "Family" at bounding box center [222, 531] width 333 height 30
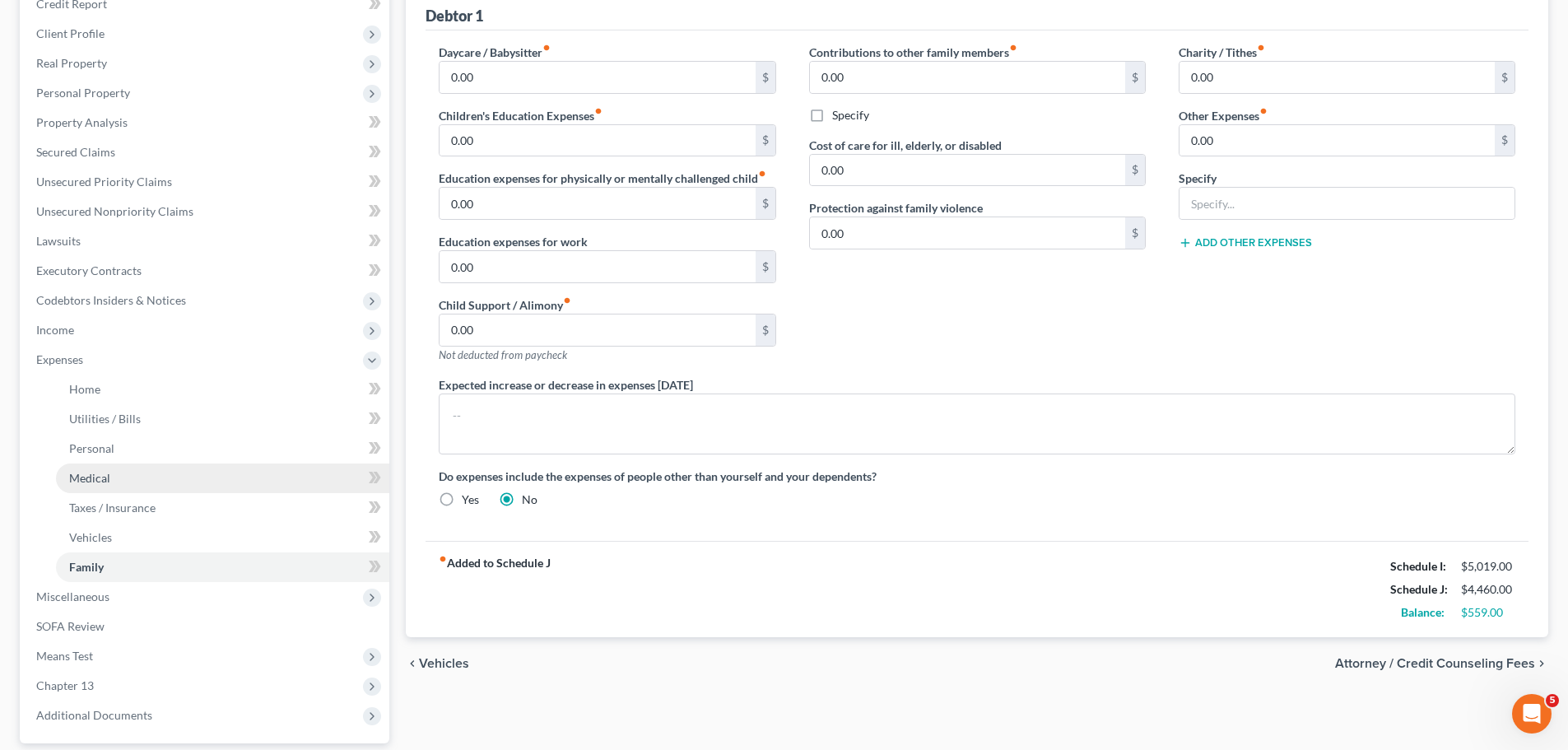
scroll to position [197, 0]
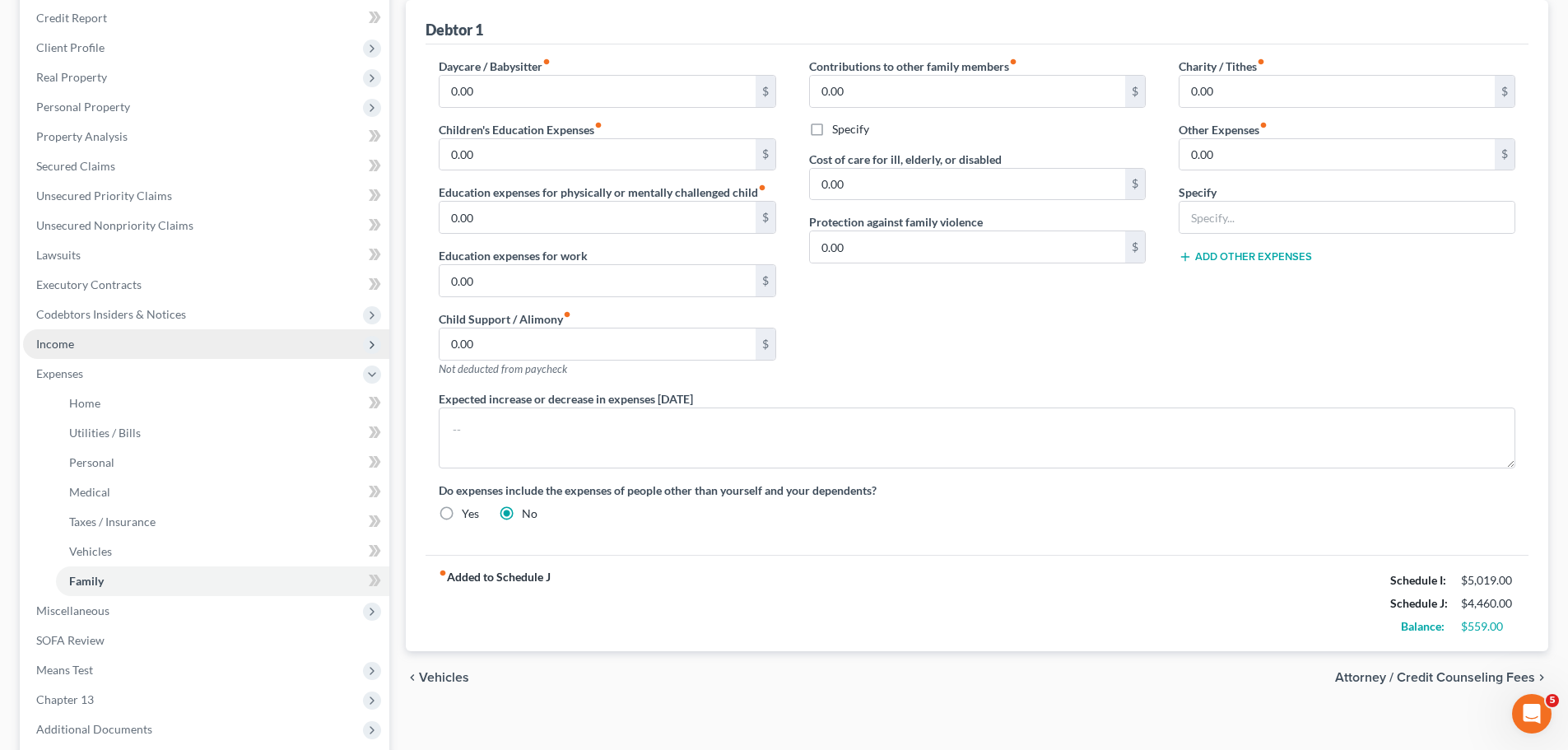
click at [111, 345] on span "Income" at bounding box center [206, 344] width 367 height 30
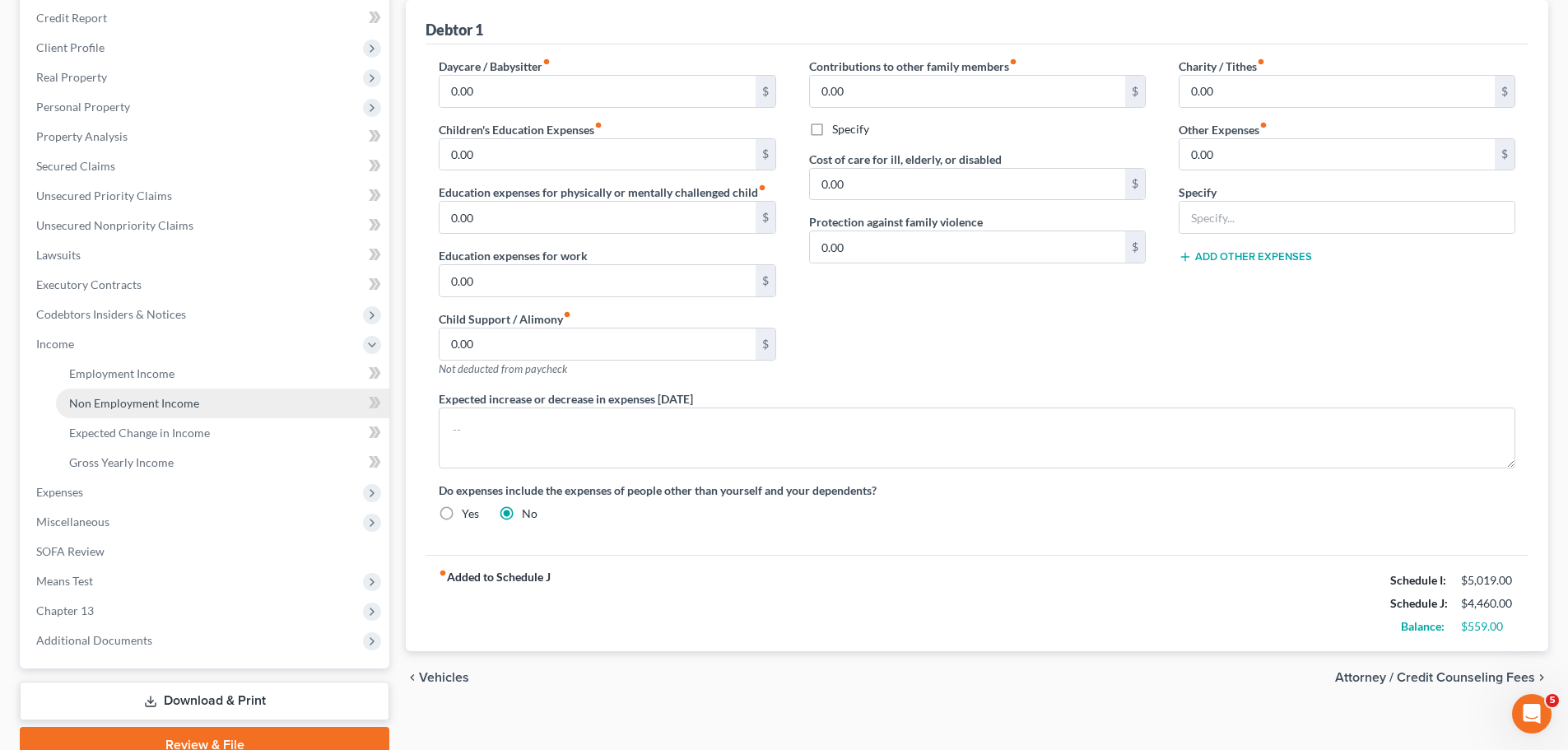
click at [157, 414] on link "Non Employment Income" at bounding box center [222, 404] width 333 height 30
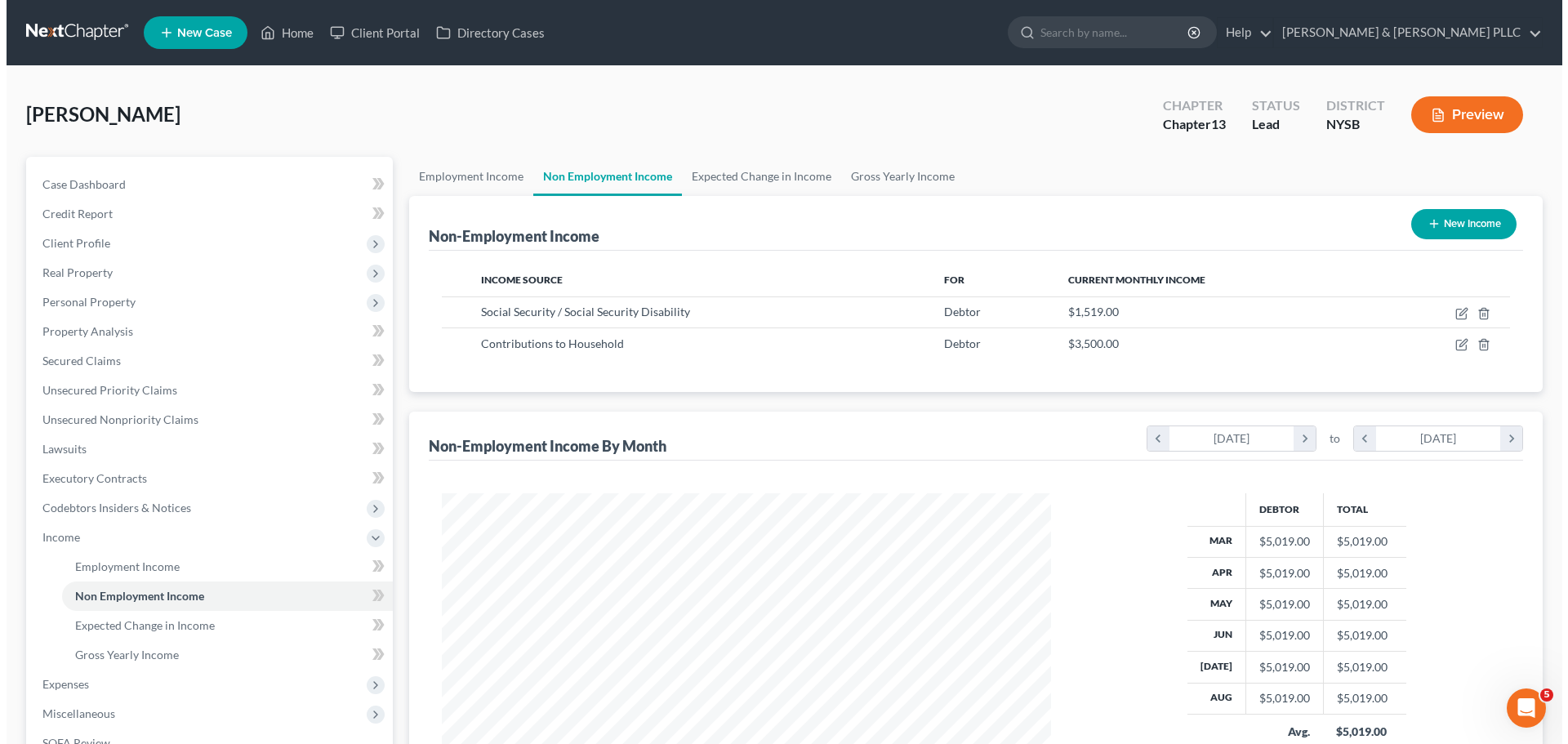
scroll to position [305, 642]
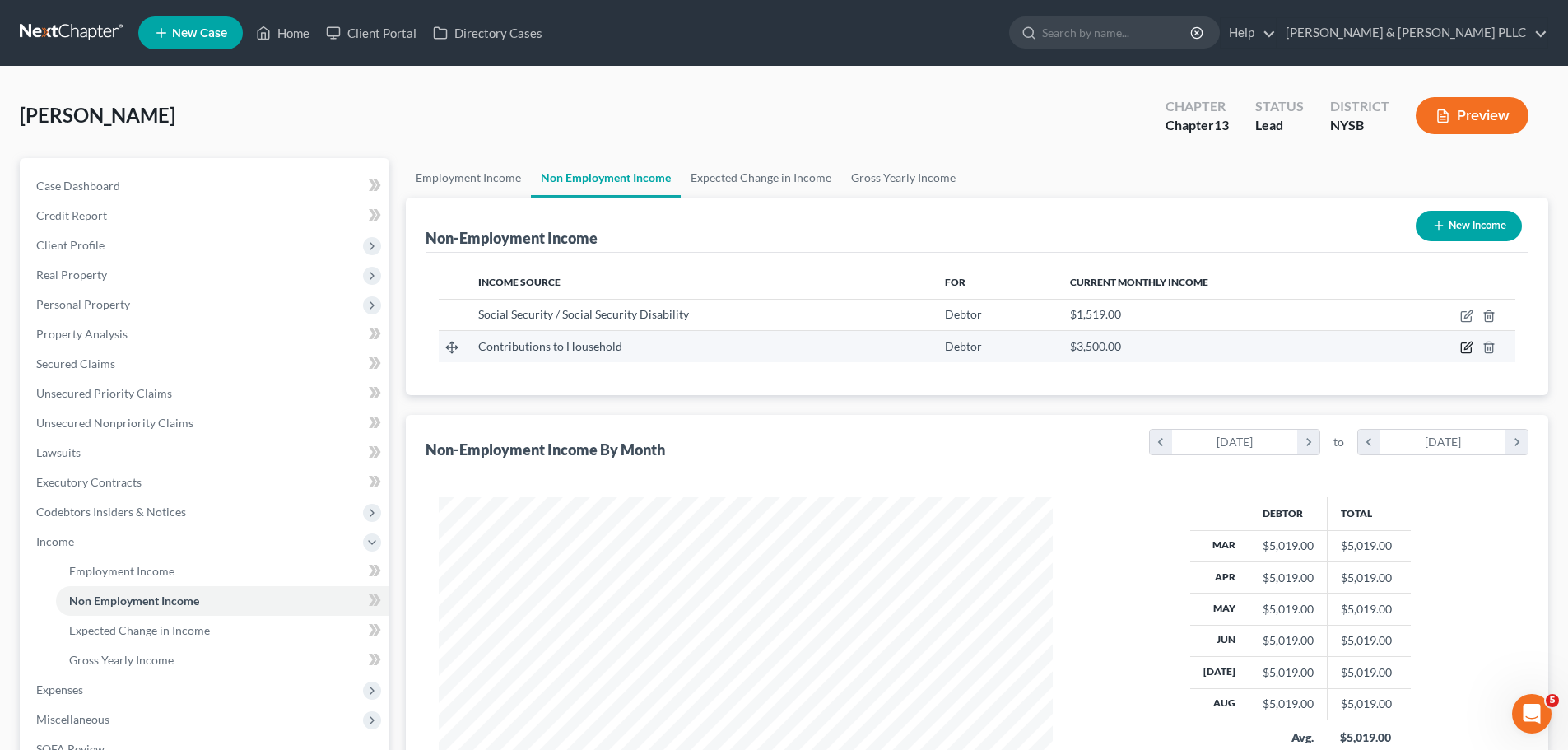
click at [1040, 345] on icon "button" at bounding box center [1466, 347] width 13 height 13
select select "8"
select select "0"
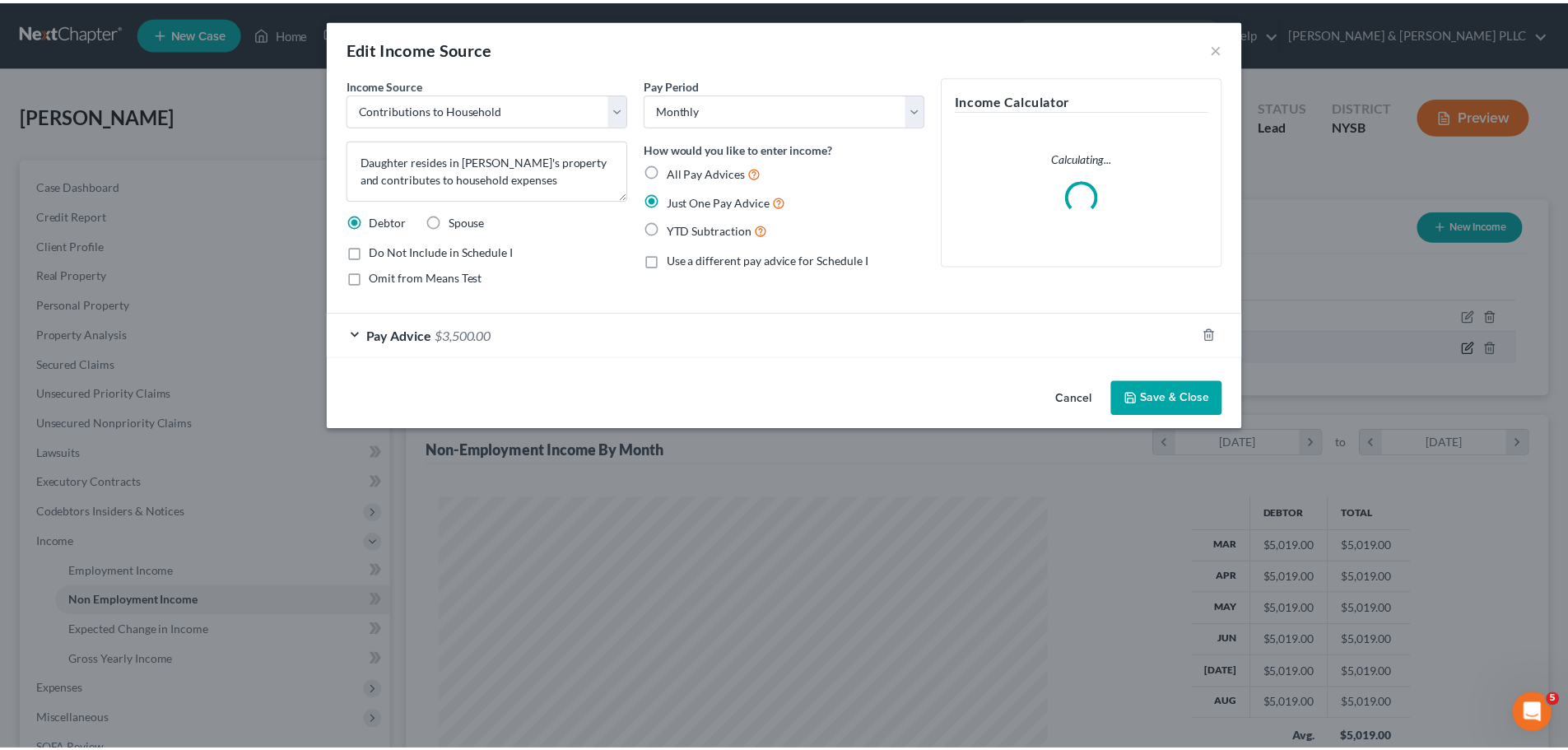
scroll to position [309, 653]
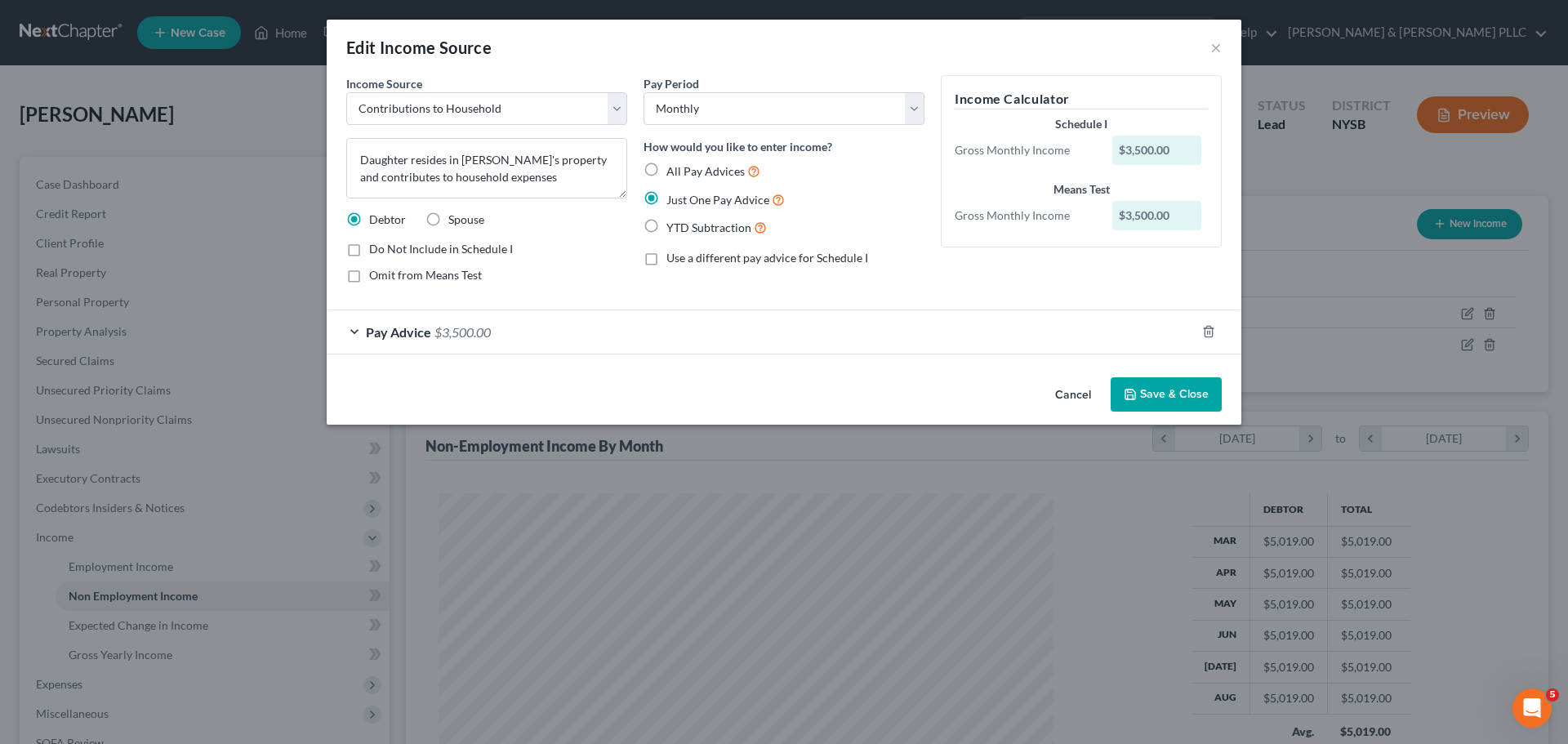
click at [445, 335] on span "$3,500.00" at bounding box center [462, 332] width 56 height 16
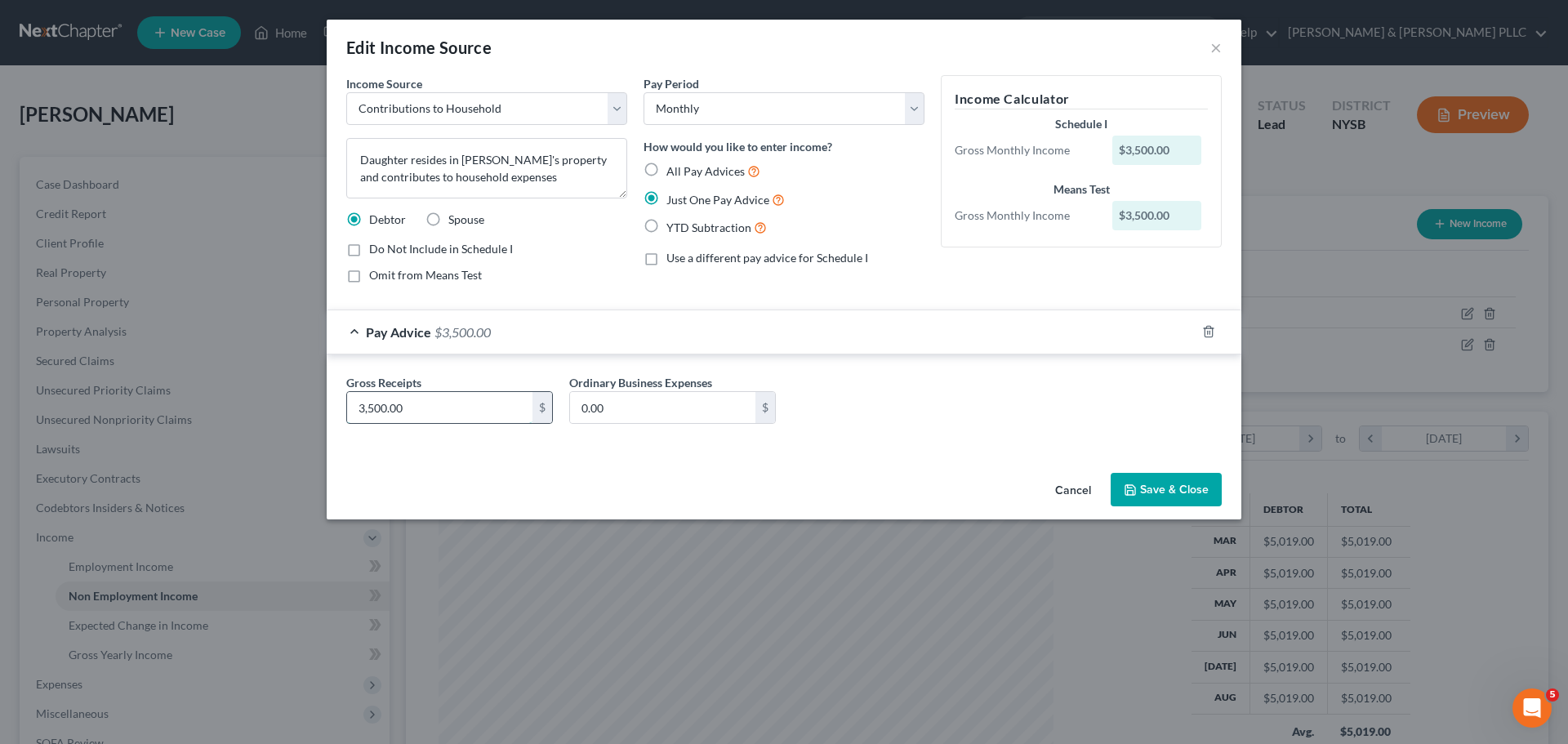
click at [446, 412] on input "3,500.00" at bounding box center [440, 408] width 186 height 31
drag, startPoint x: 440, startPoint y: 412, endPoint x: 370, endPoint y: 411, distance: 70.0
click at [370, 411] on input "3,500.00" at bounding box center [440, 408] width 186 height 31
type input "3,400"
click at [1032, 449] on button "Save & Close" at bounding box center [1166, 490] width 111 height 34
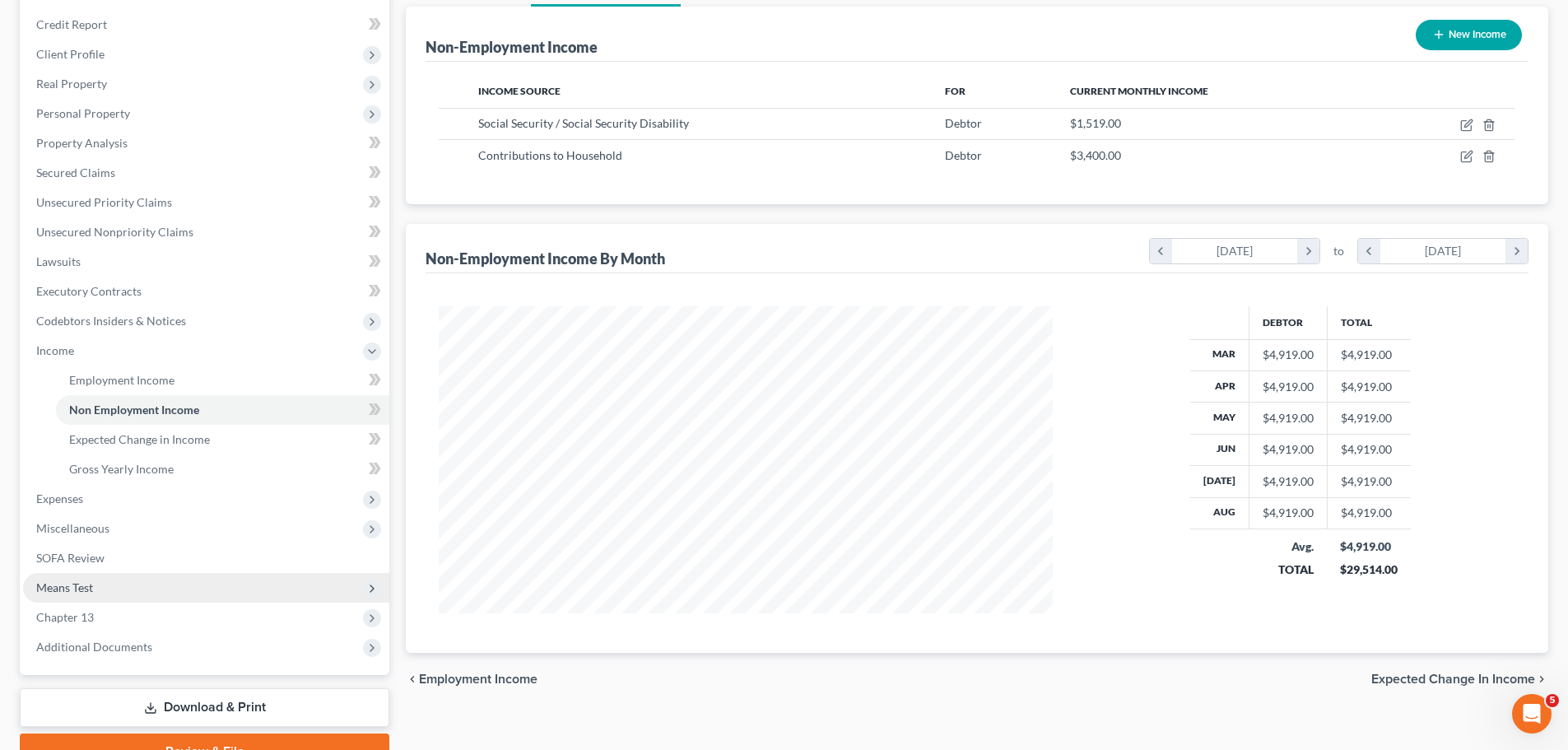
scroll to position [247, 0]
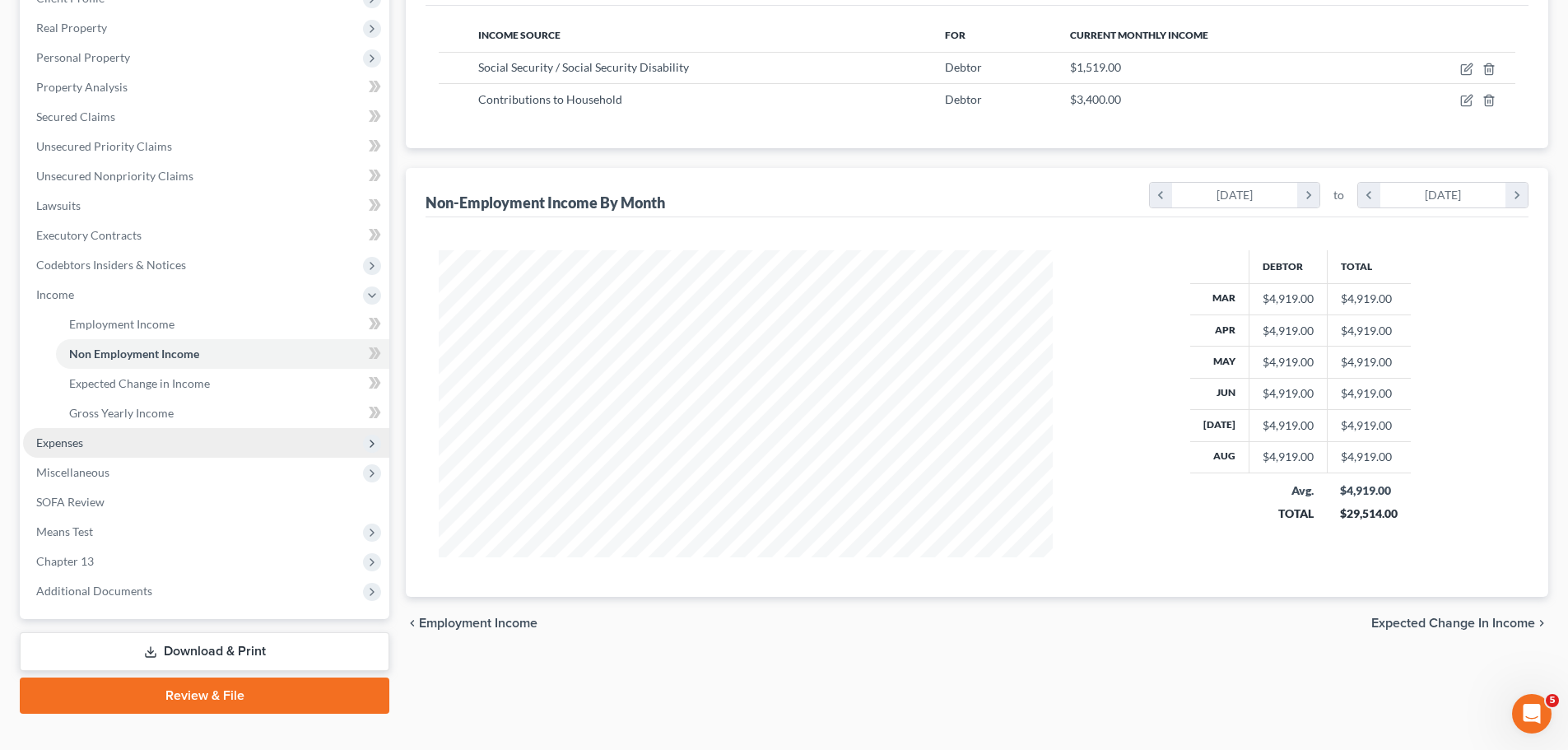
click at [204, 444] on span "Expenses" at bounding box center [206, 443] width 367 height 30
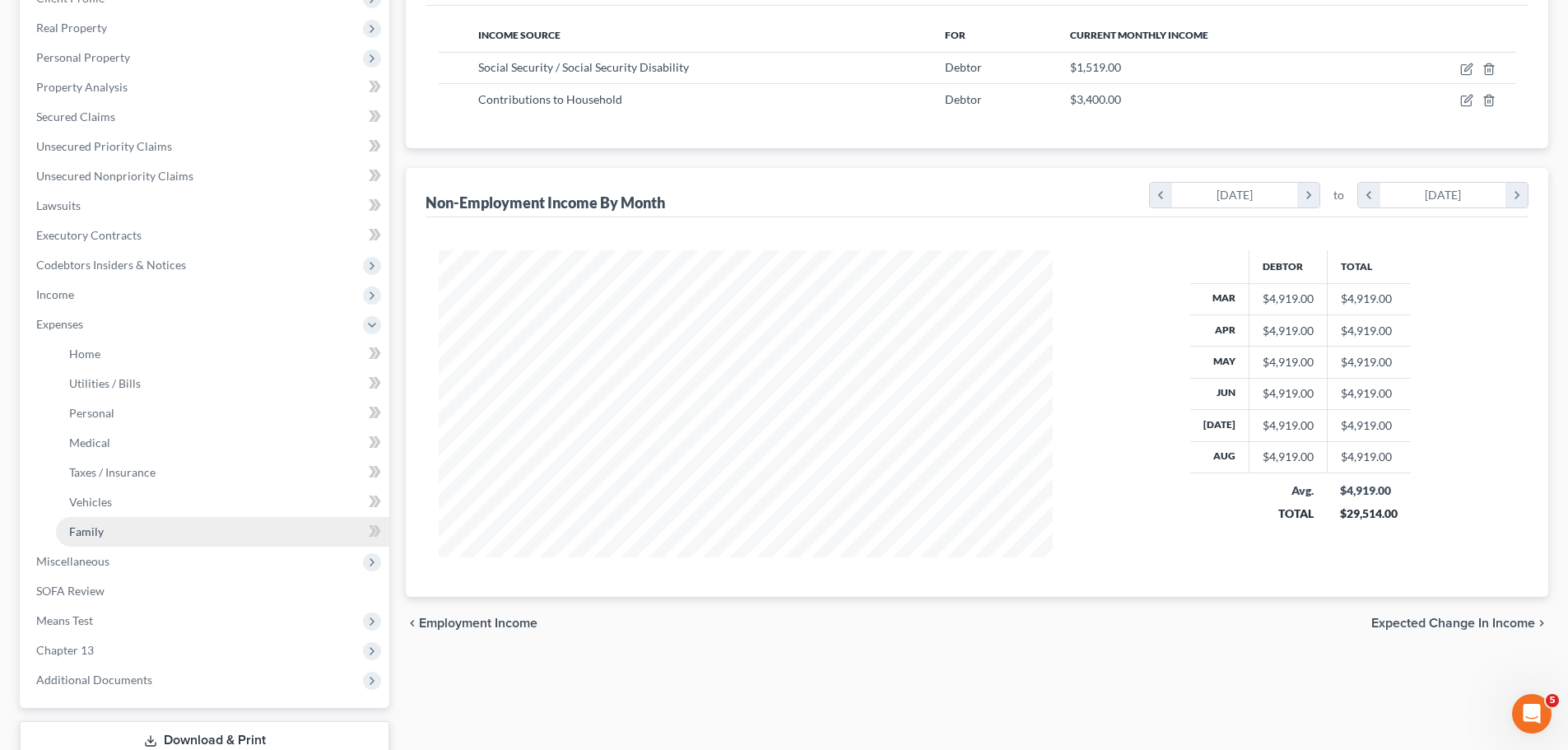
click at [145, 453] on link "Family" at bounding box center [222, 531] width 333 height 30
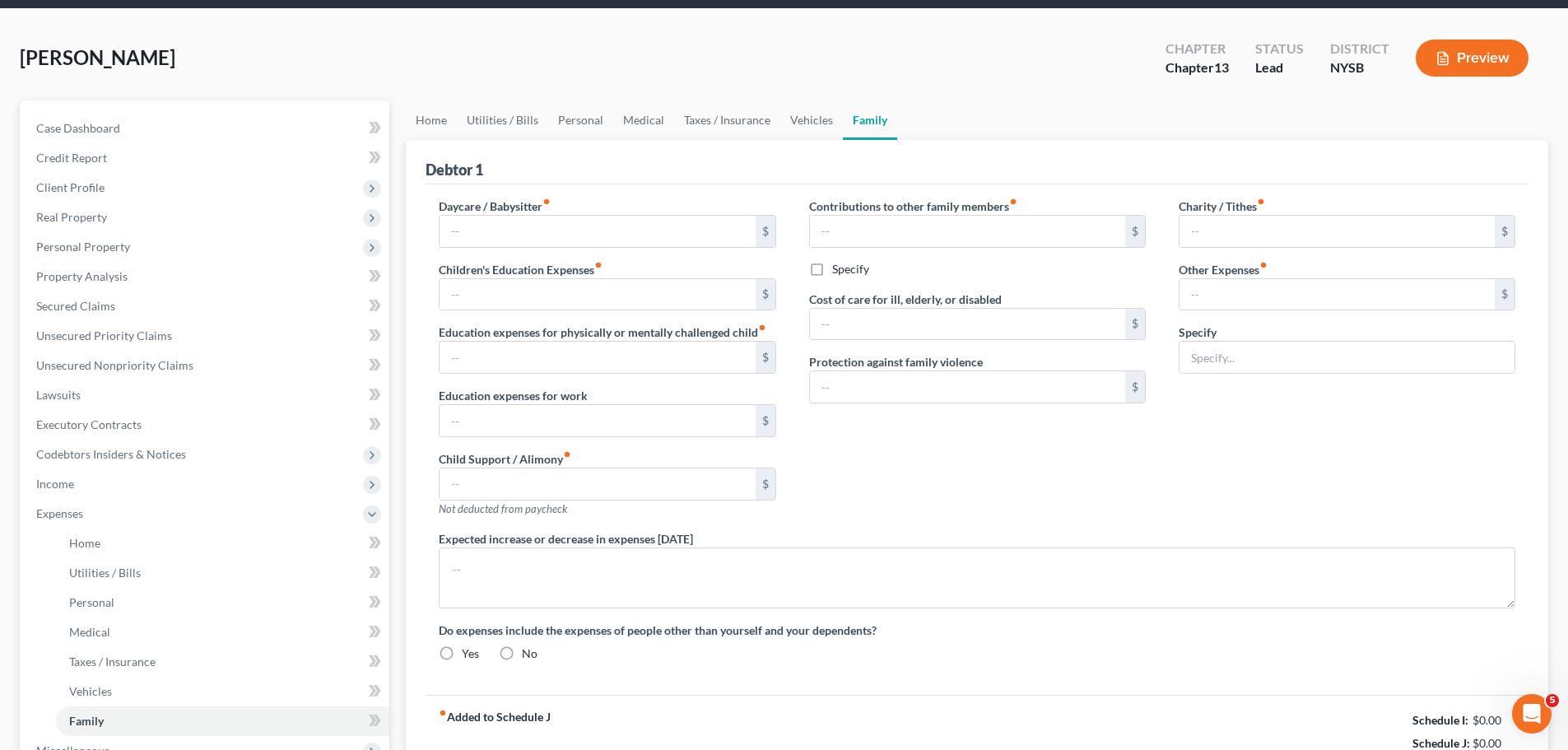
type input "0.00"
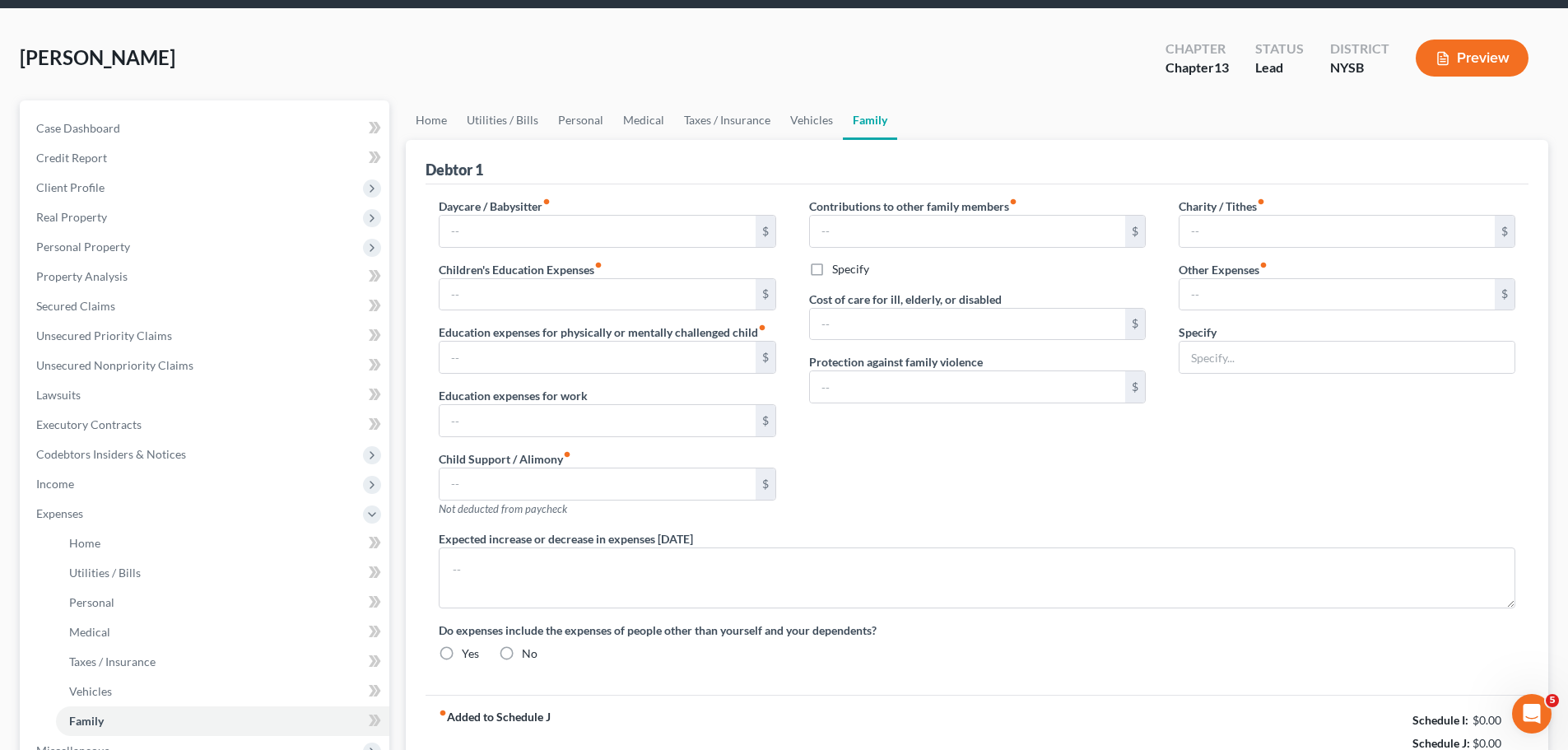
type input "0.00"
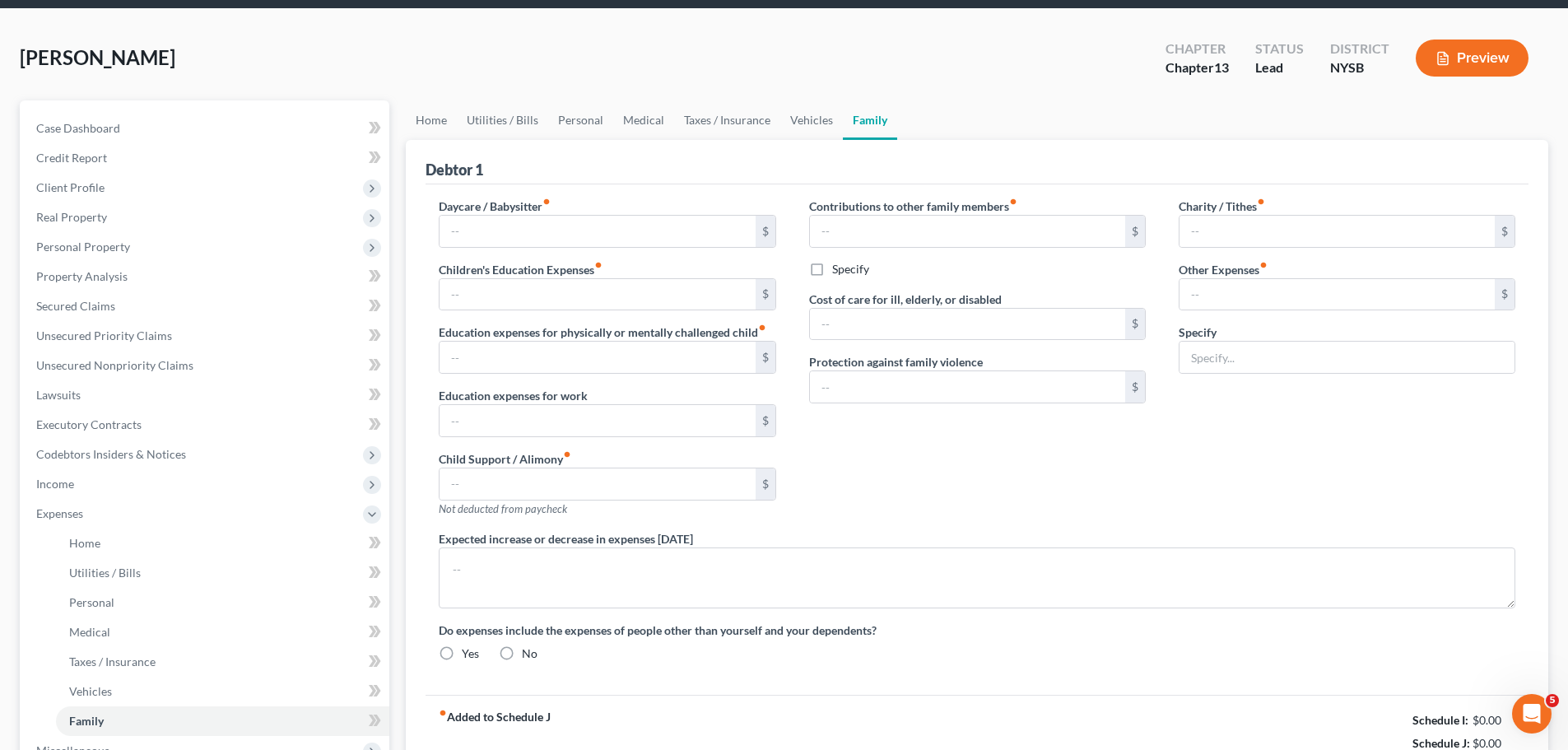
radio input "true"
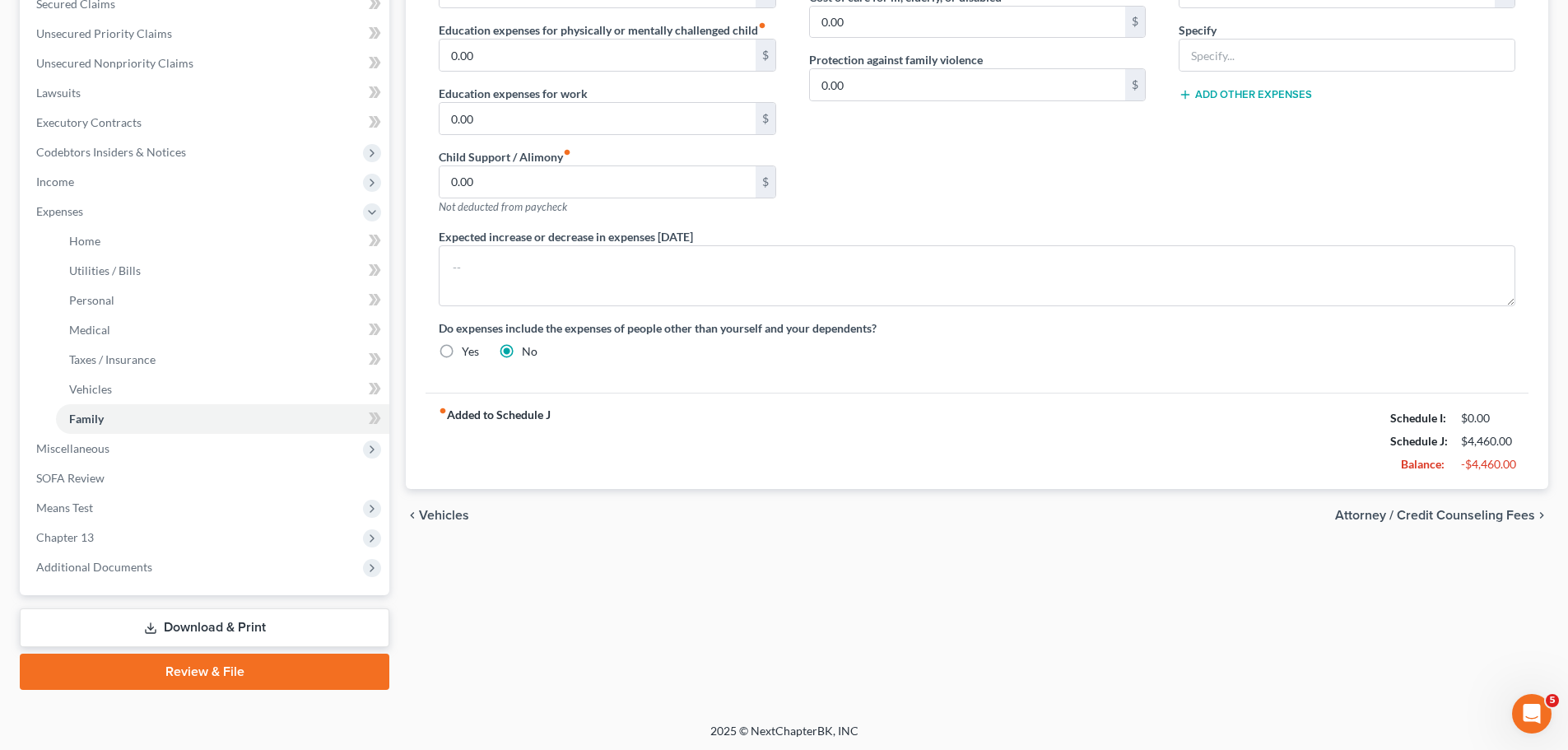
scroll to position [362, 0]
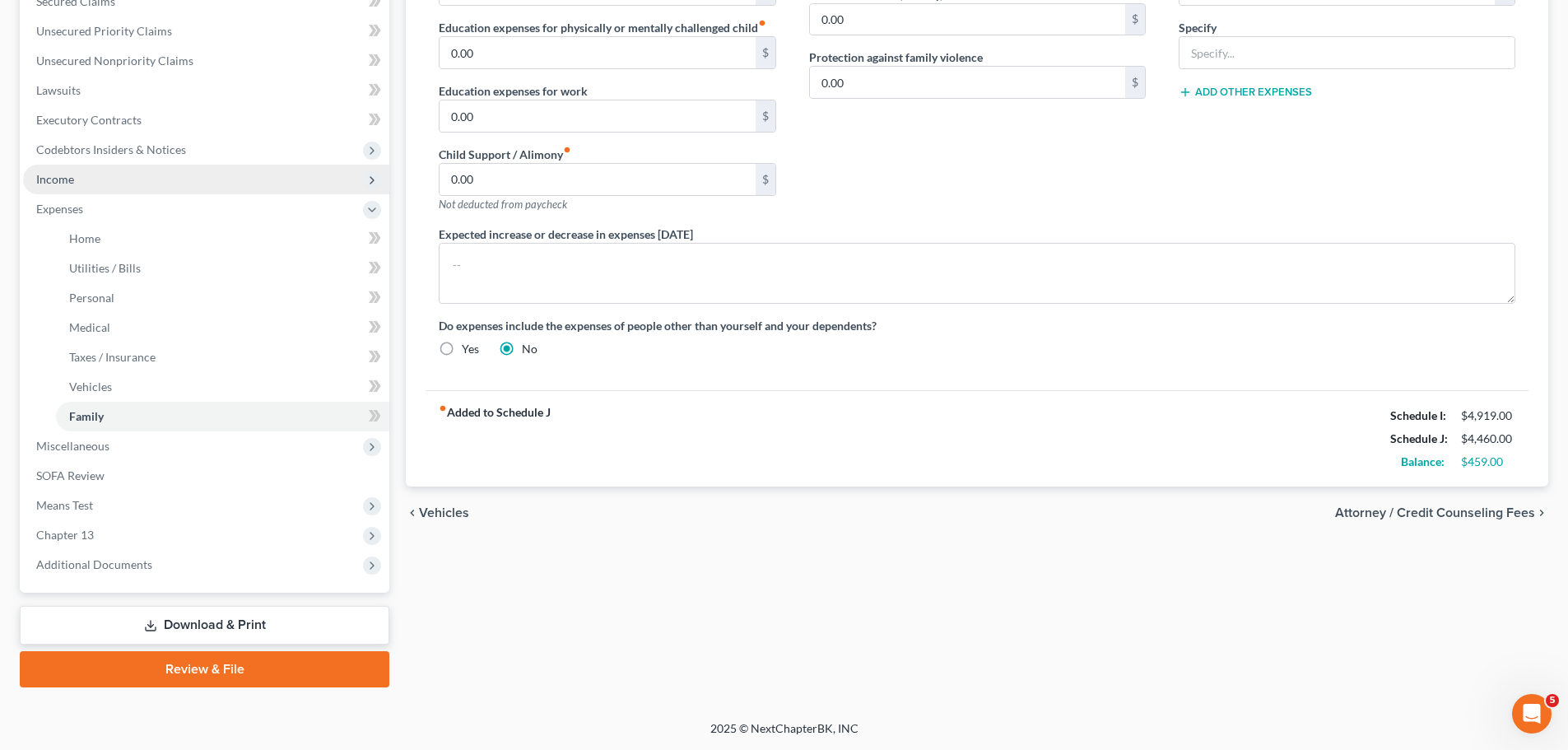
click at [163, 189] on span "Income" at bounding box center [206, 180] width 367 height 30
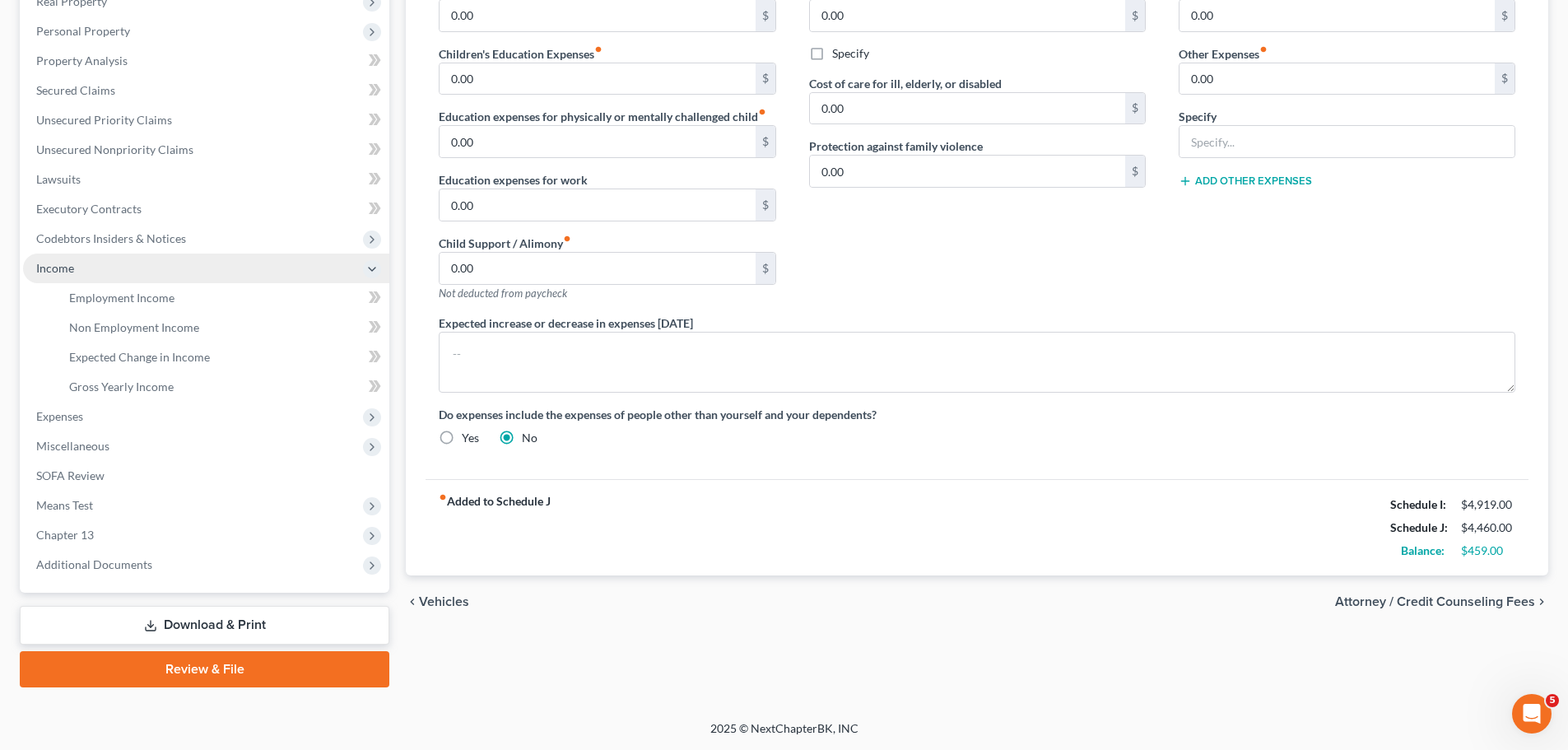
scroll to position [273, 0]
click at [157, 340] on link "Non Employment Income" at bounding box center [222, 328] width 333 height 30
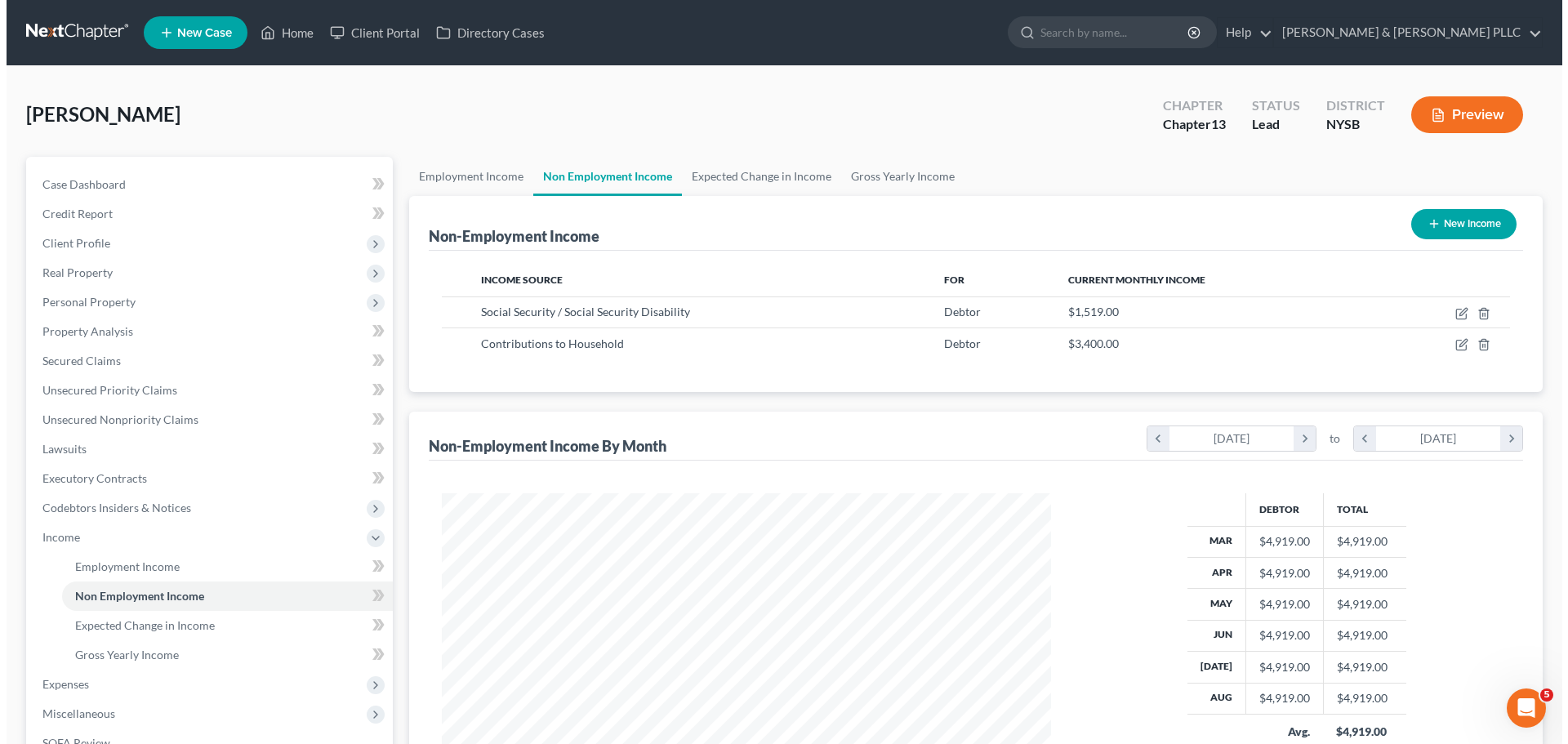
scroll to position [305, 642]
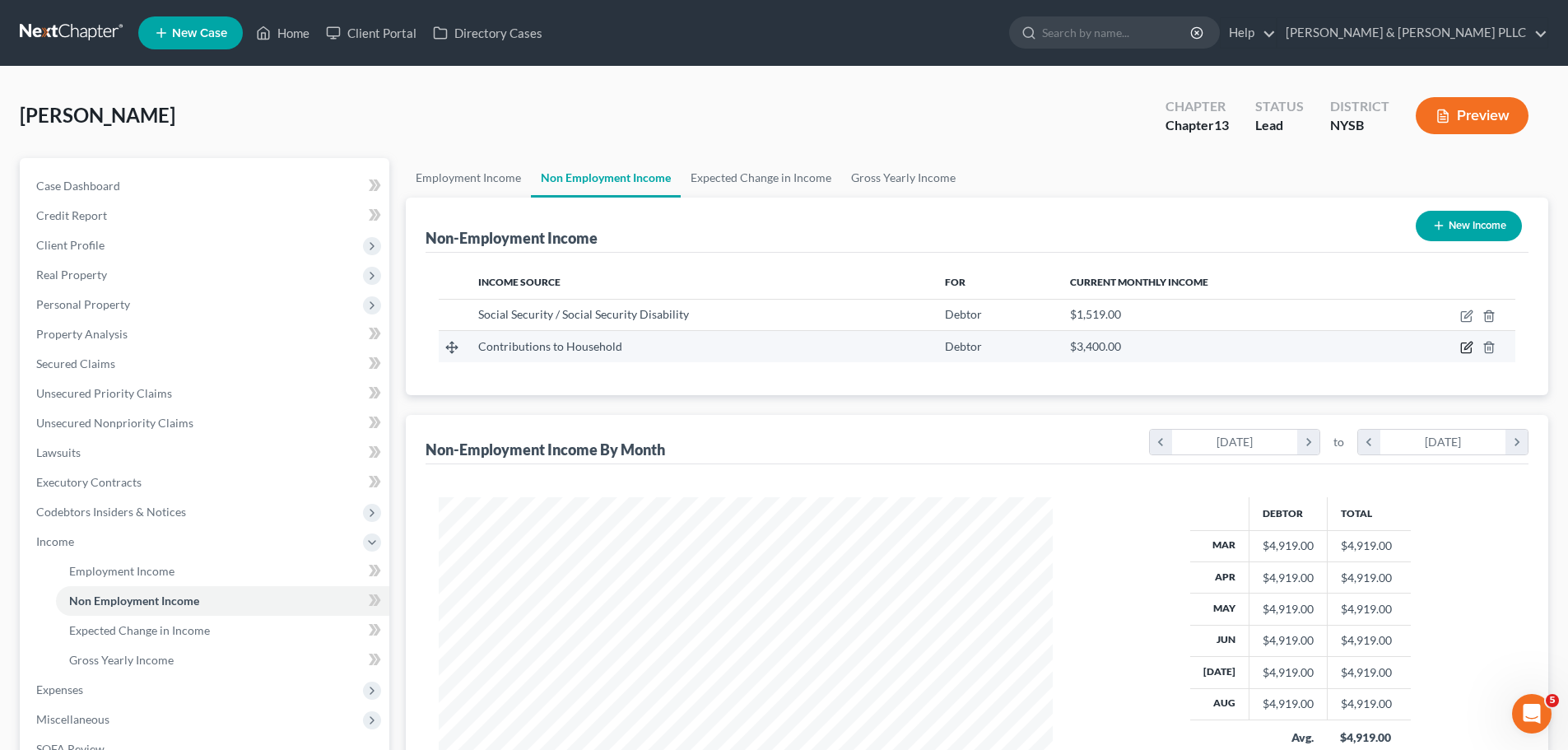
click at [1040, 345] on icon "button" at bounding box center [1468, 346] width 7 height 7
select select "8"
select select "0"
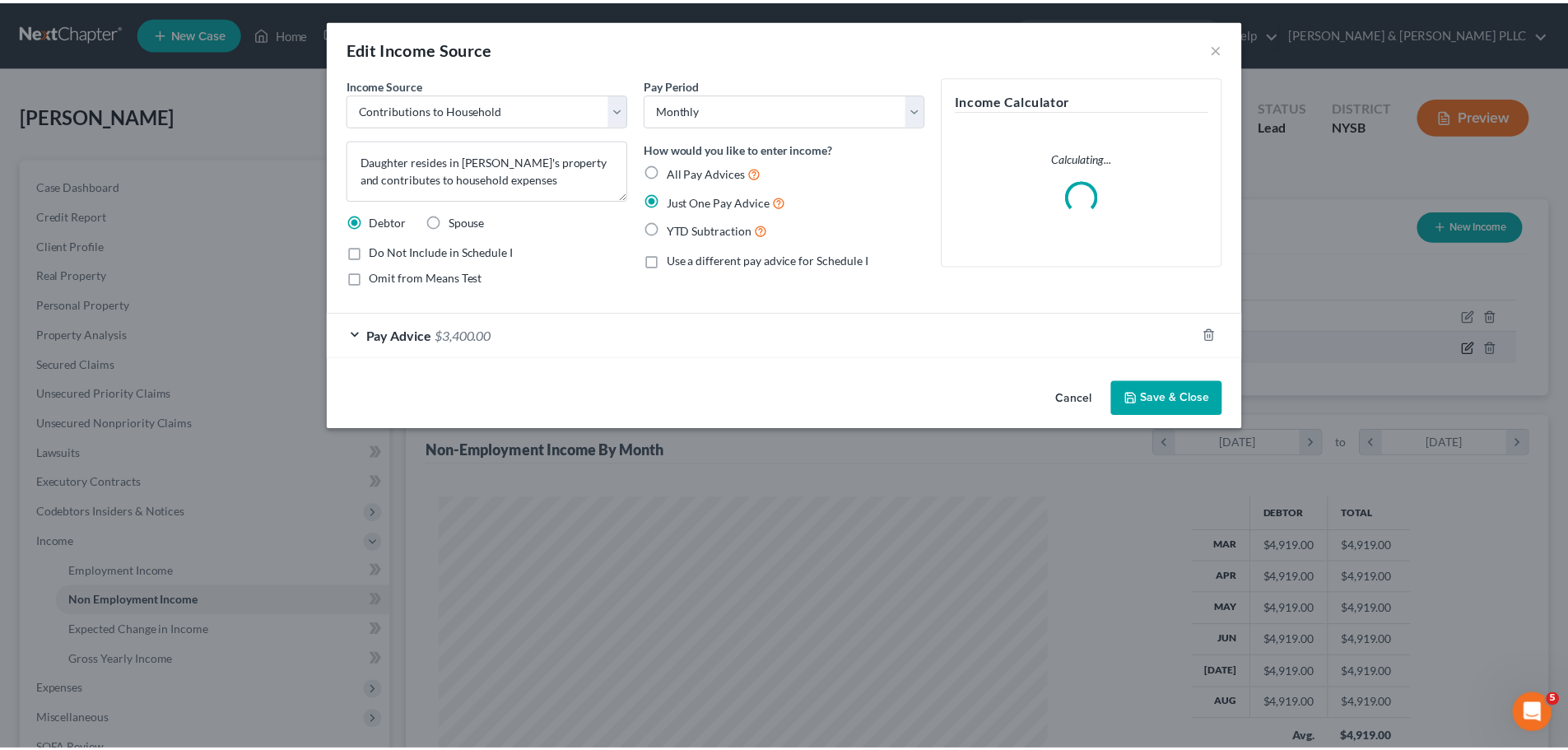
scroll to position [309, 653]
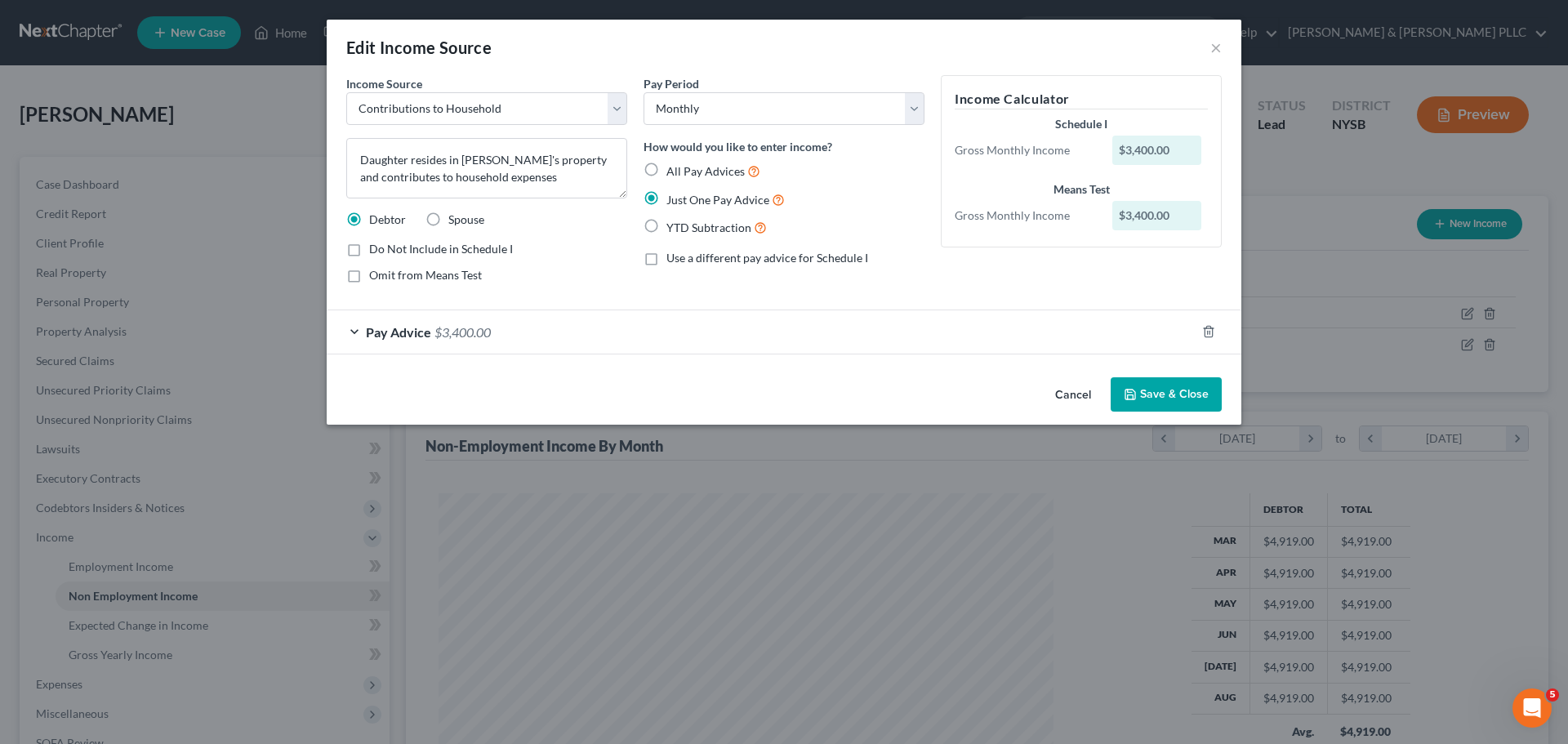
click at [482, 340] on div "Pay Advice $3,400.00" at bounding box center [761, 332] width 869 height 43
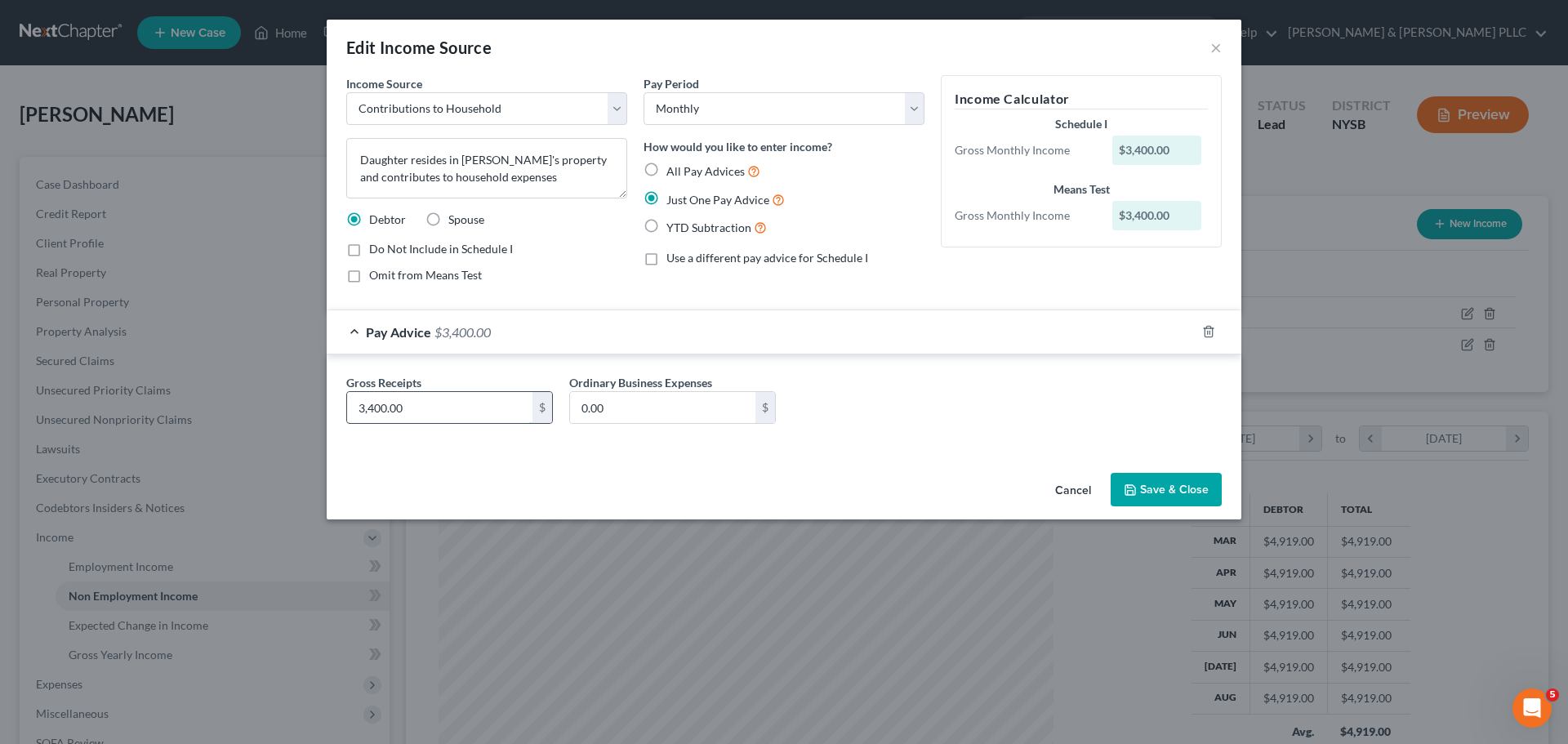
click at [378, 409] on input "3,400.00" at bounding box center [440, 408] width 186 height 31
click at [379, 409] on input "3,400.00" at bounding box center [440, 408] width 186 height 31
click at [372, 409] on input "340.00" at bounding box center [440, 408] width 186 height 31
type input "3,450.00"
click at [1032, 449] on button "Save & Close" at bounding box center [1166, 490] width 111 height 34
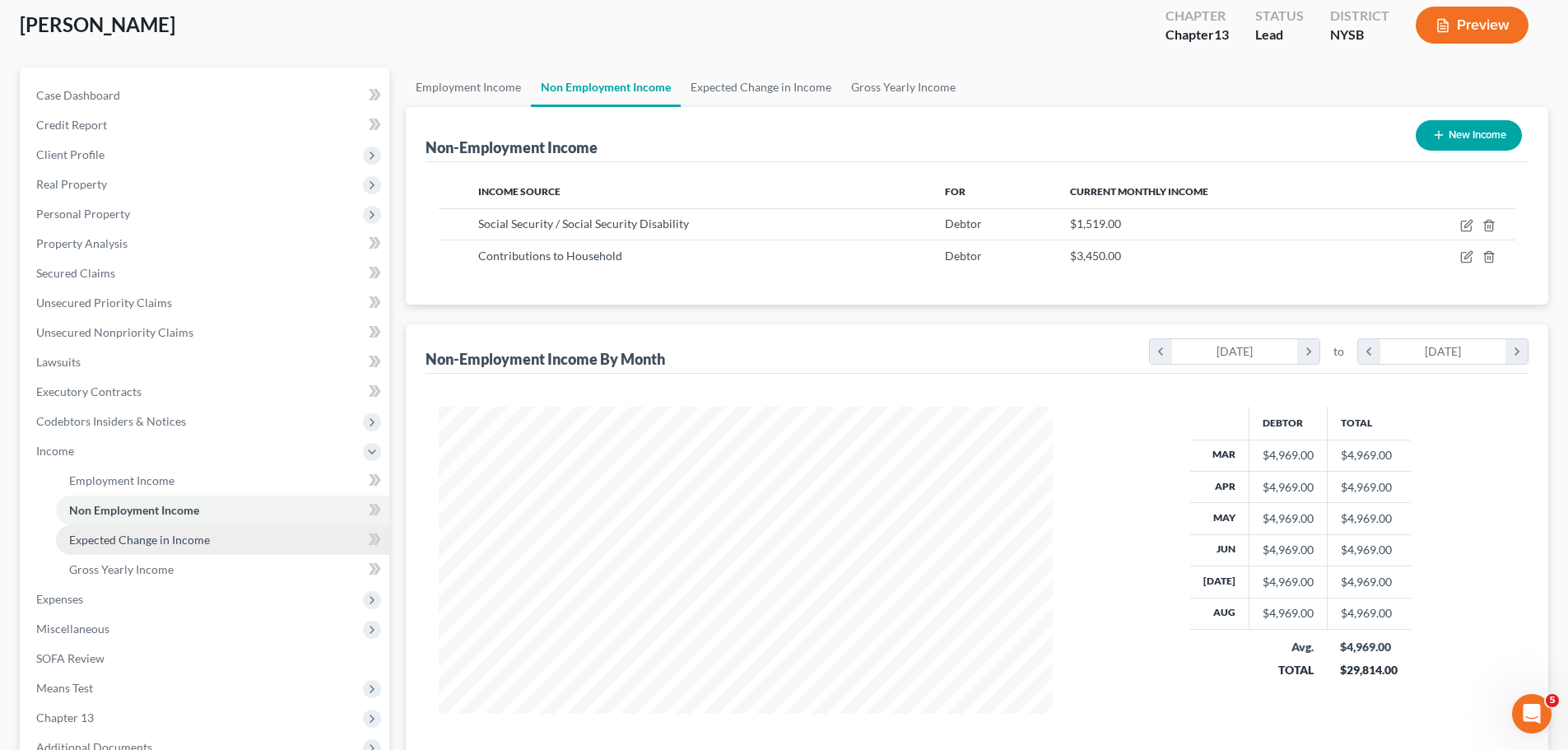
scroll to position [247, 0]
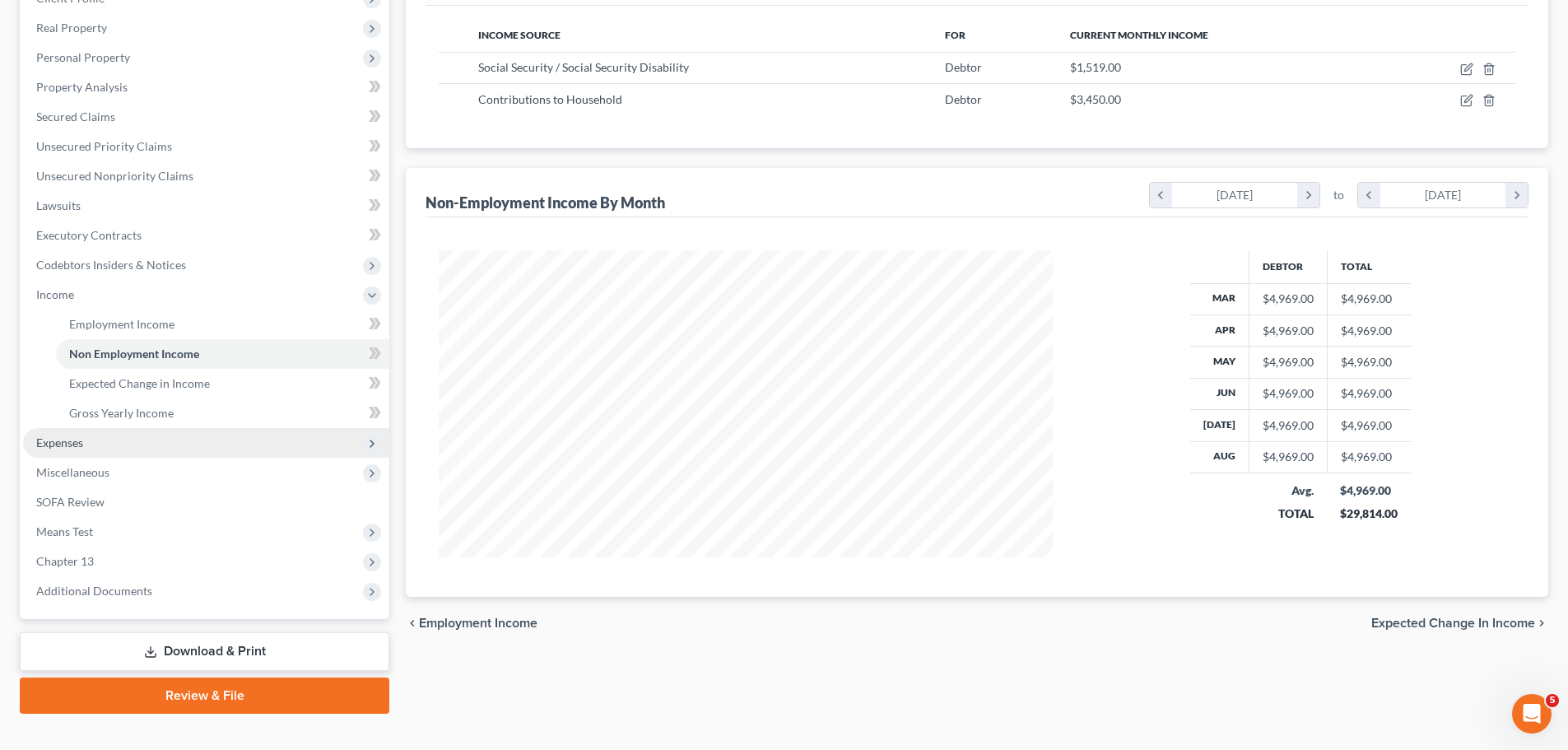
click at [180, 447] on span "Expenses" at bounding box center [206, 443] width 367 height 30
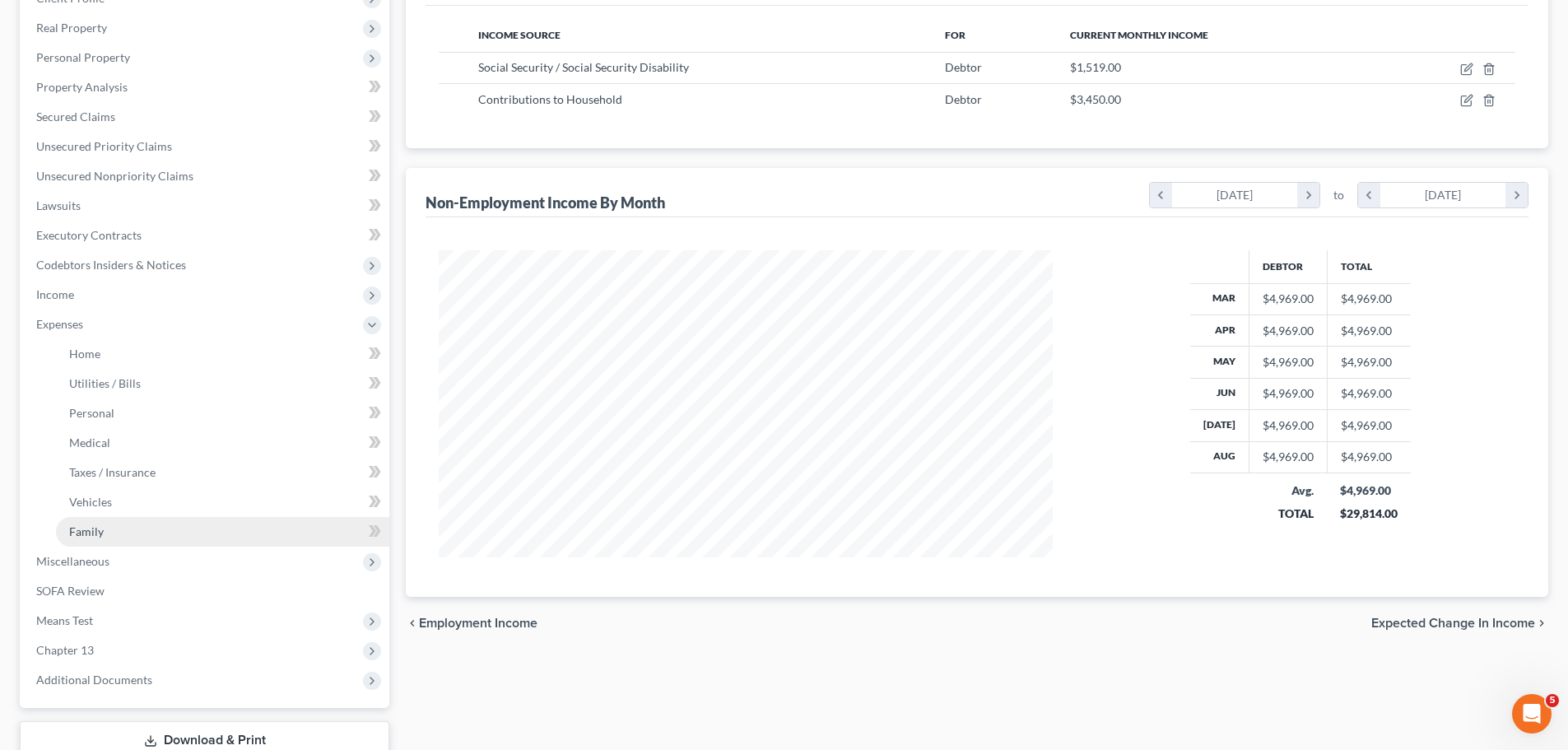
click at [162, 453] on link "Family" at bounding box center [222, 531] width 333 height 30
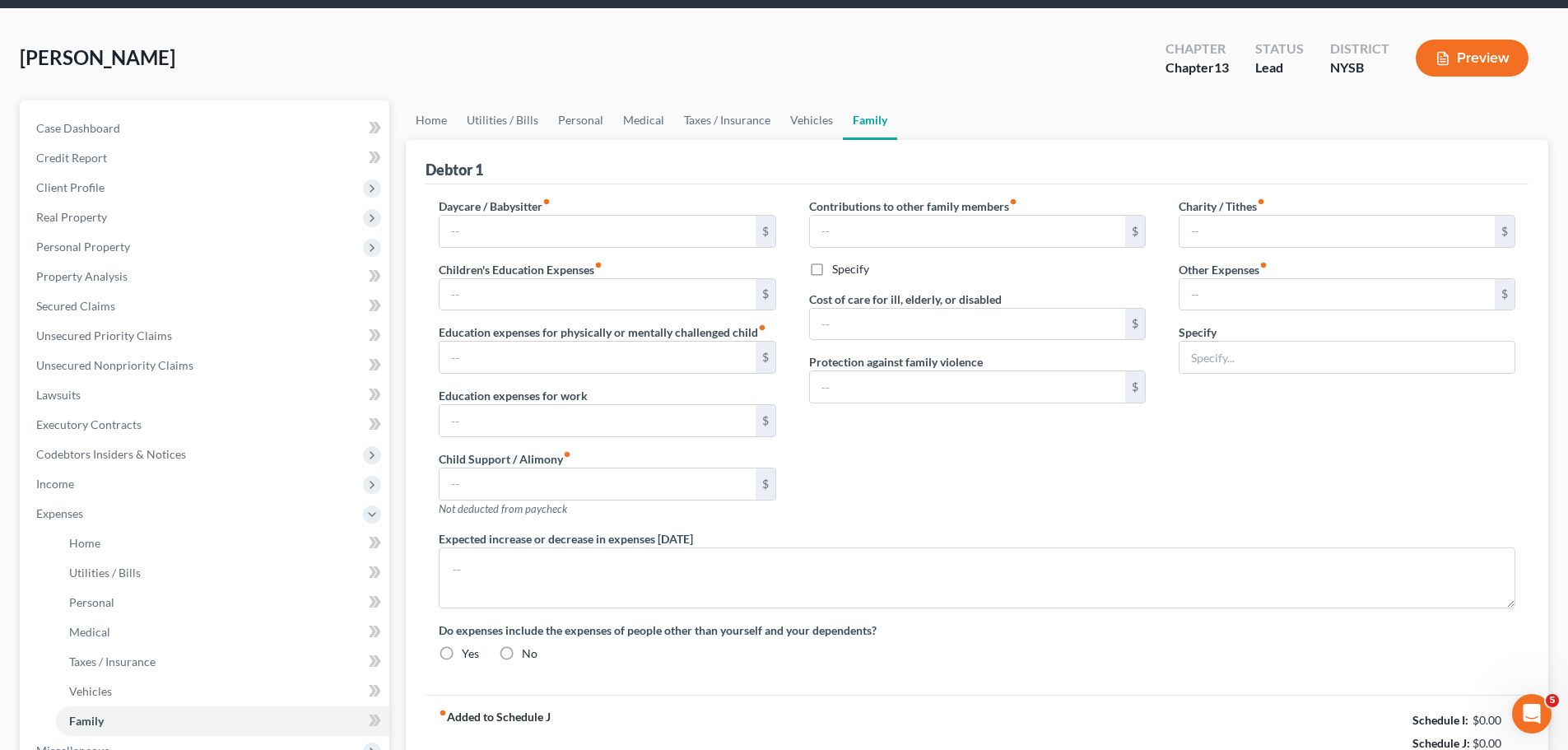
type input "0.00"
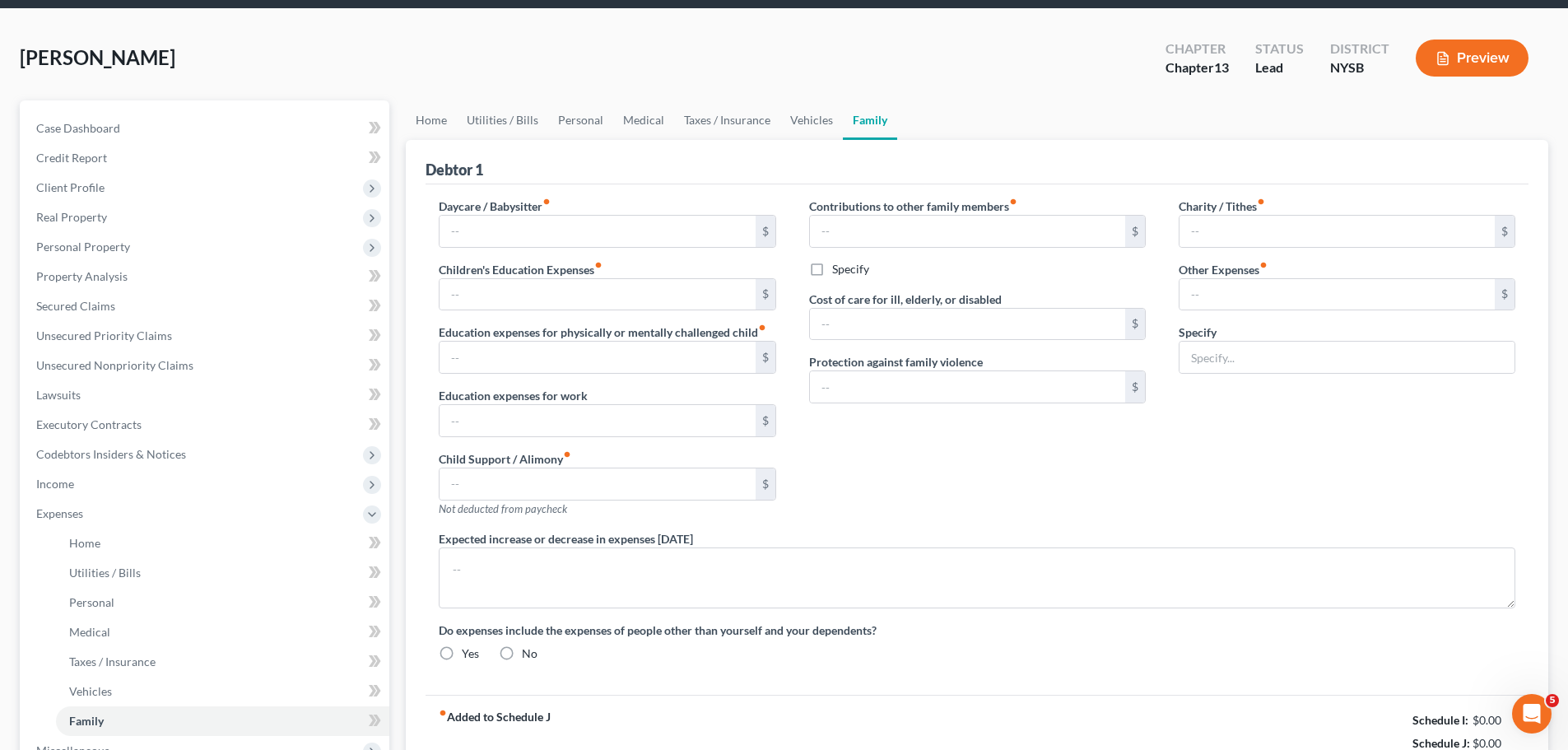
type input "0.00"
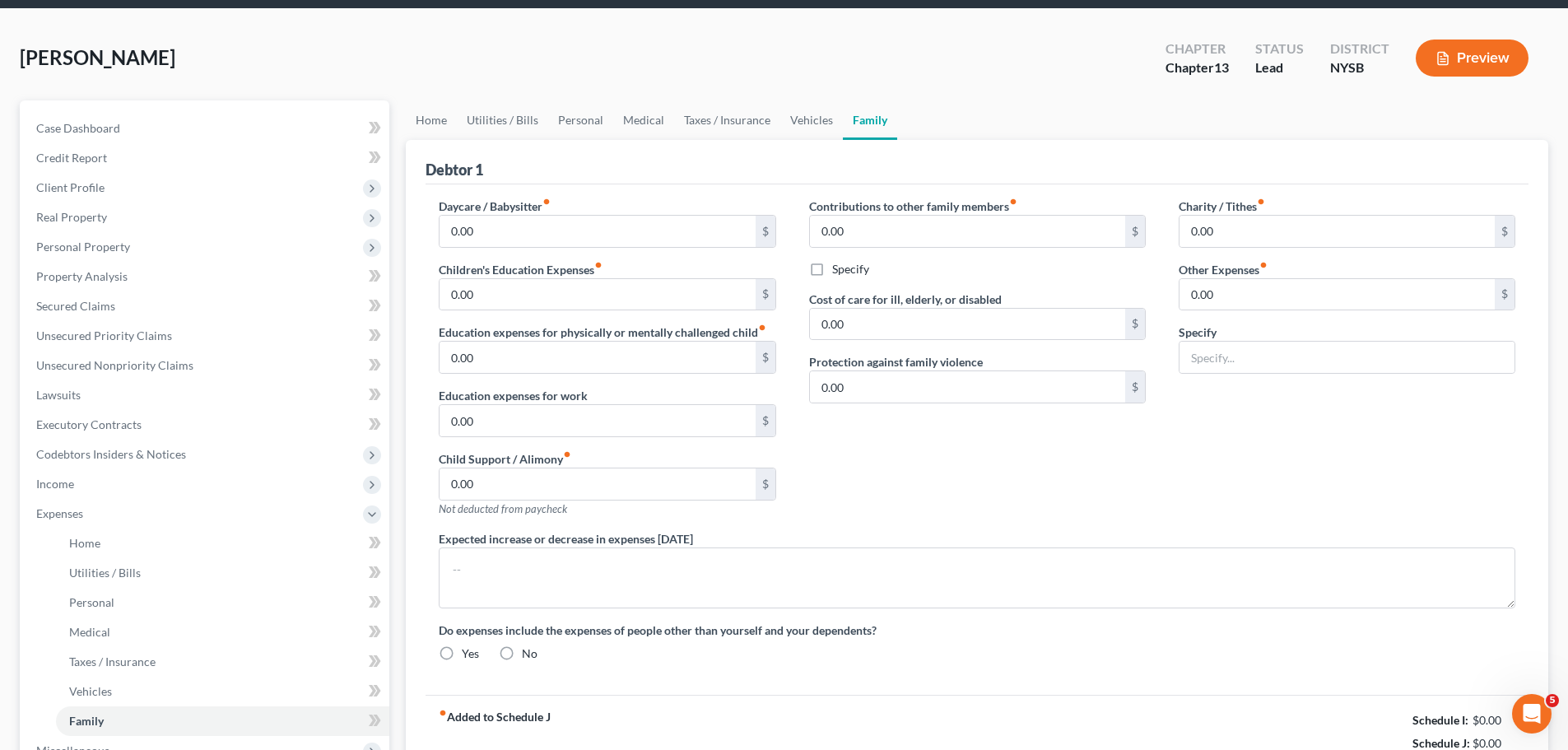
radio input "true"
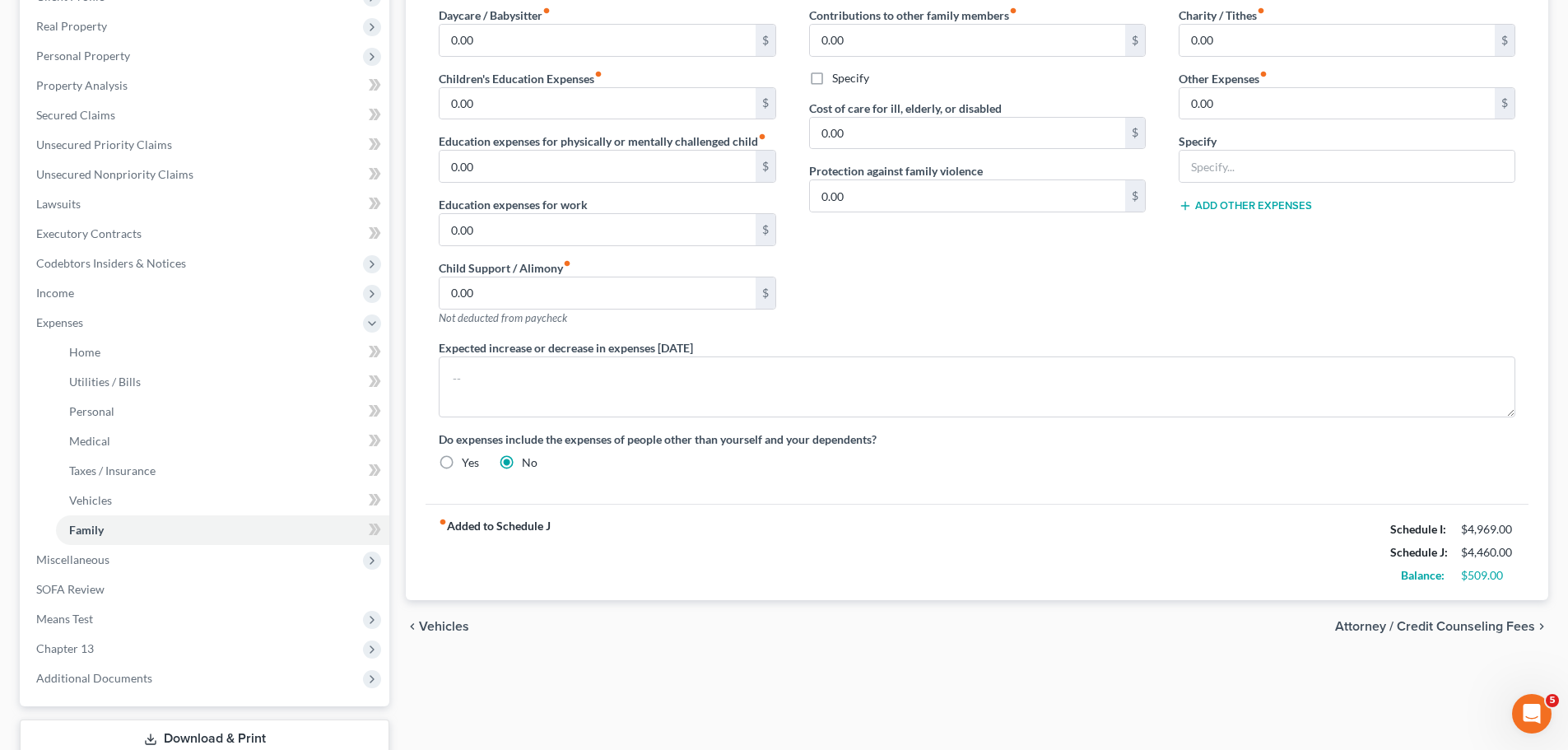
scroll to position [362, 0]
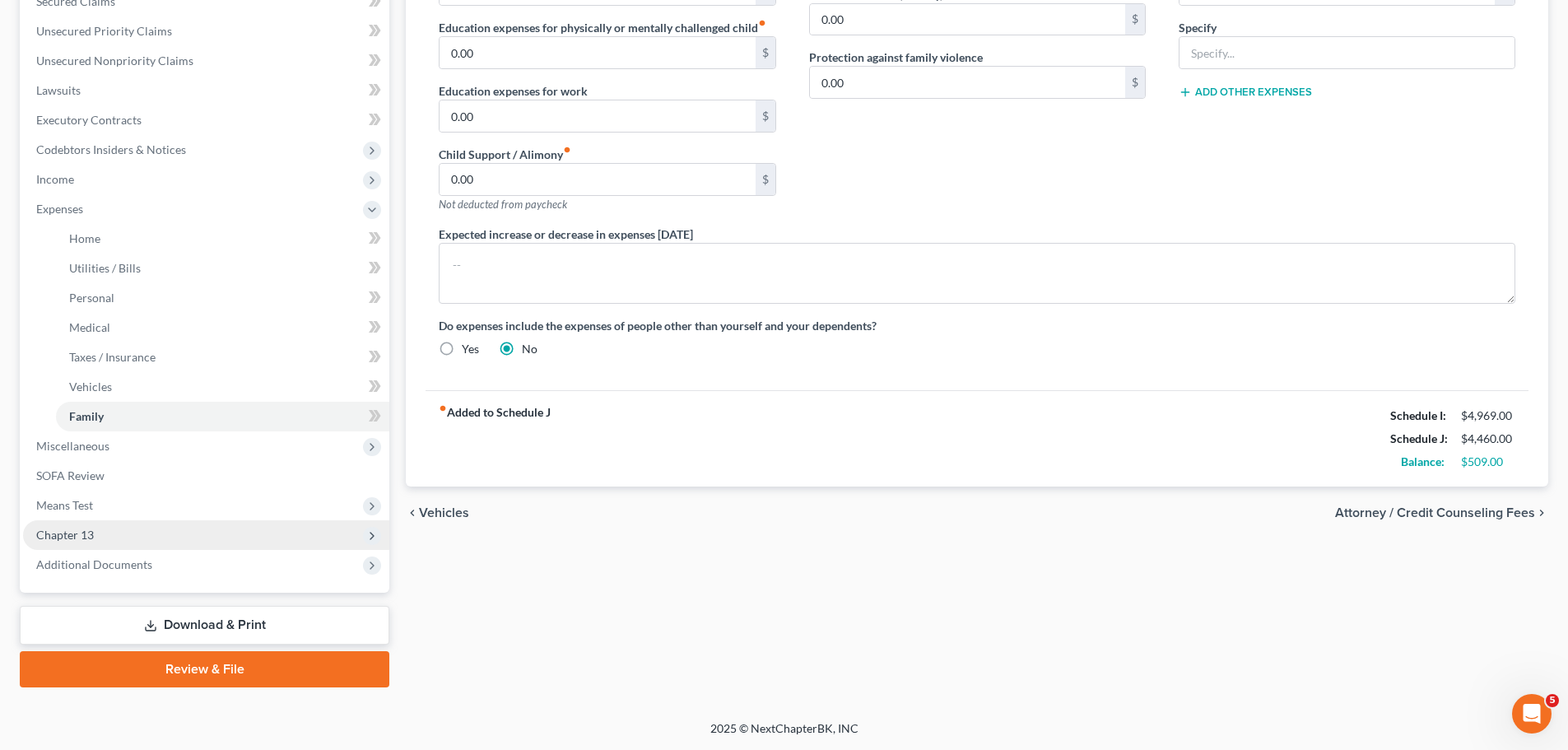
click at [93, 453] on span "Chapter 13" at bounding box center [206, 535] width 367 height 30
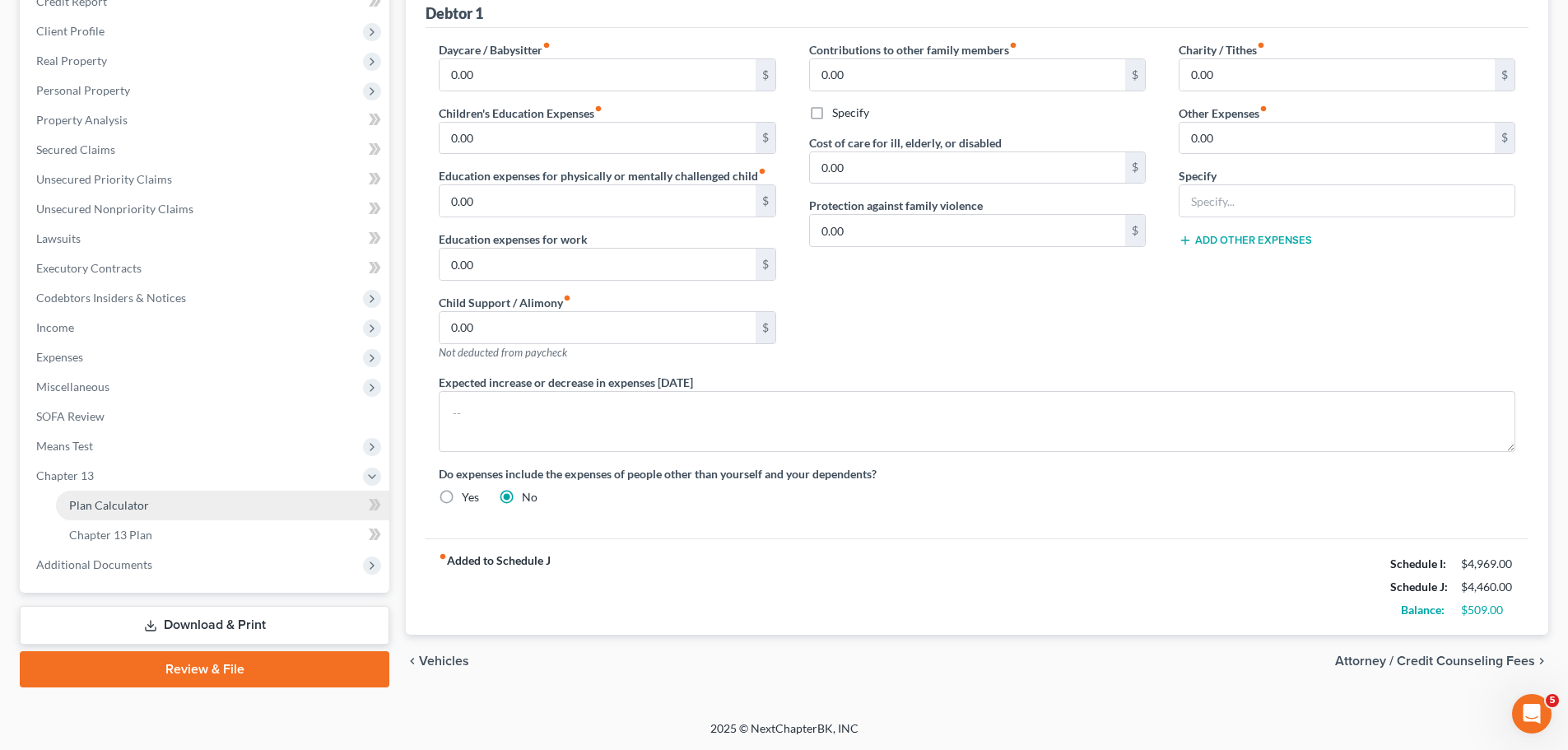
scroll to position [214, 0]
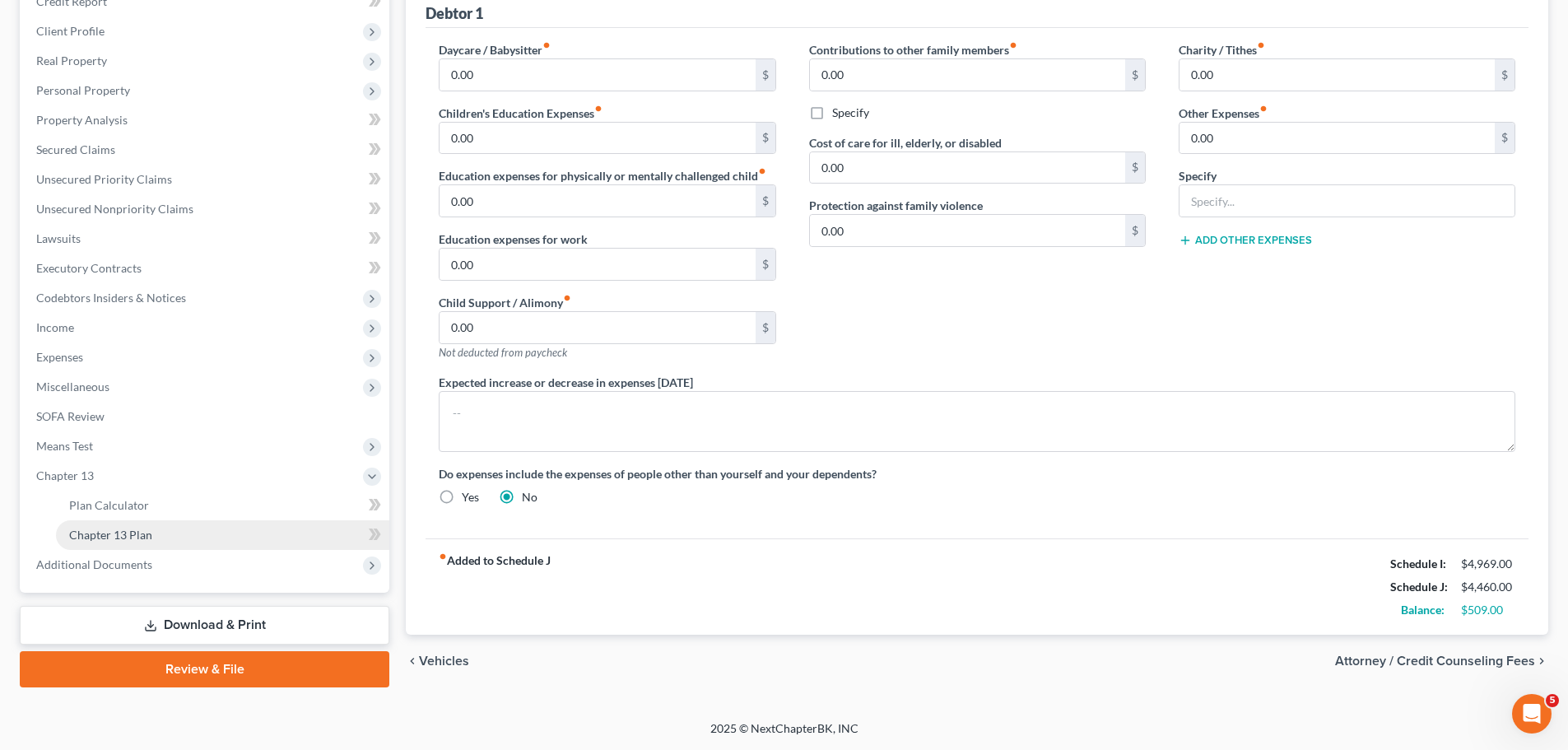
click at [126, 453] on span "Chapter 13 Plan" at bounding box center [111, 534] width 83 height 14
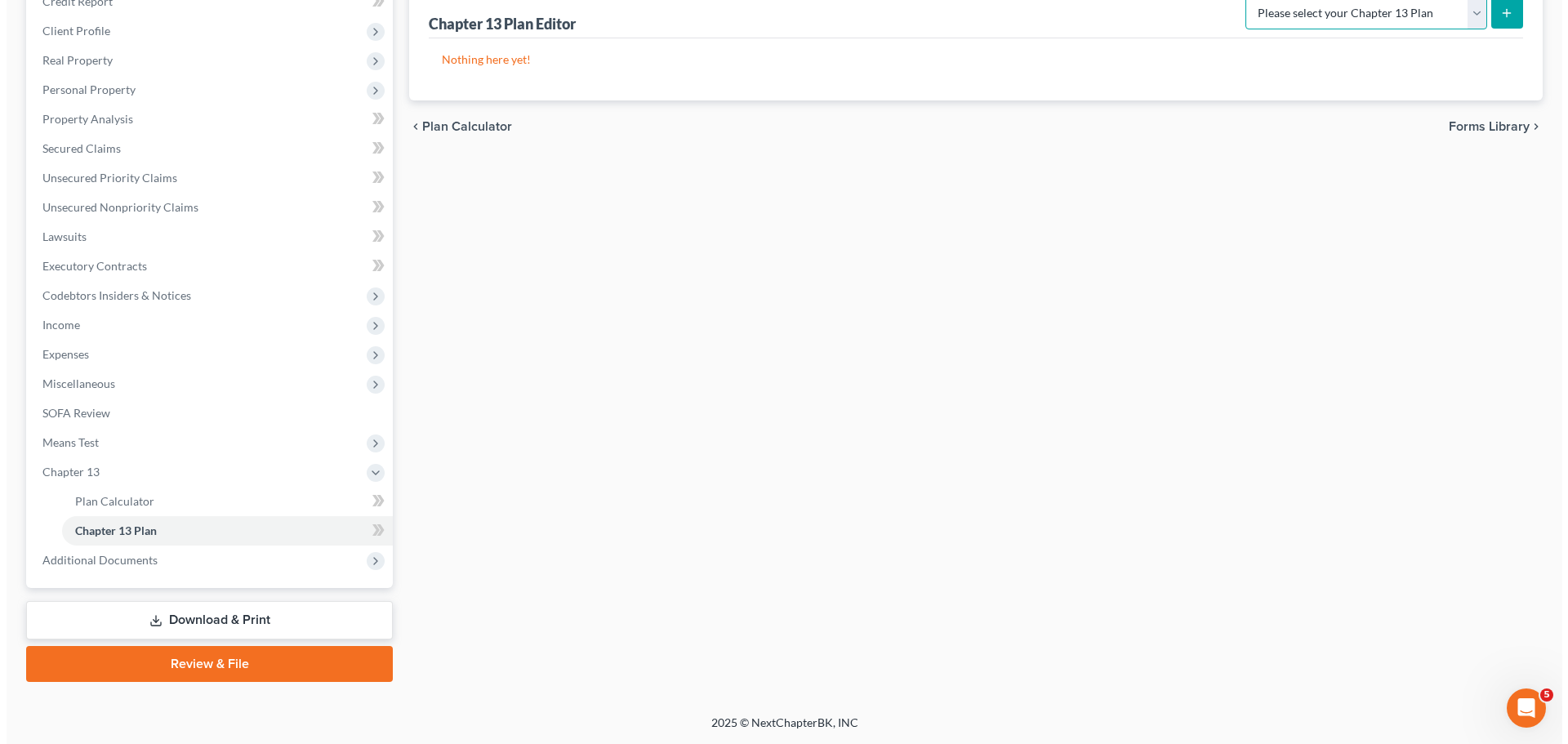
scroll to position [209, 0]
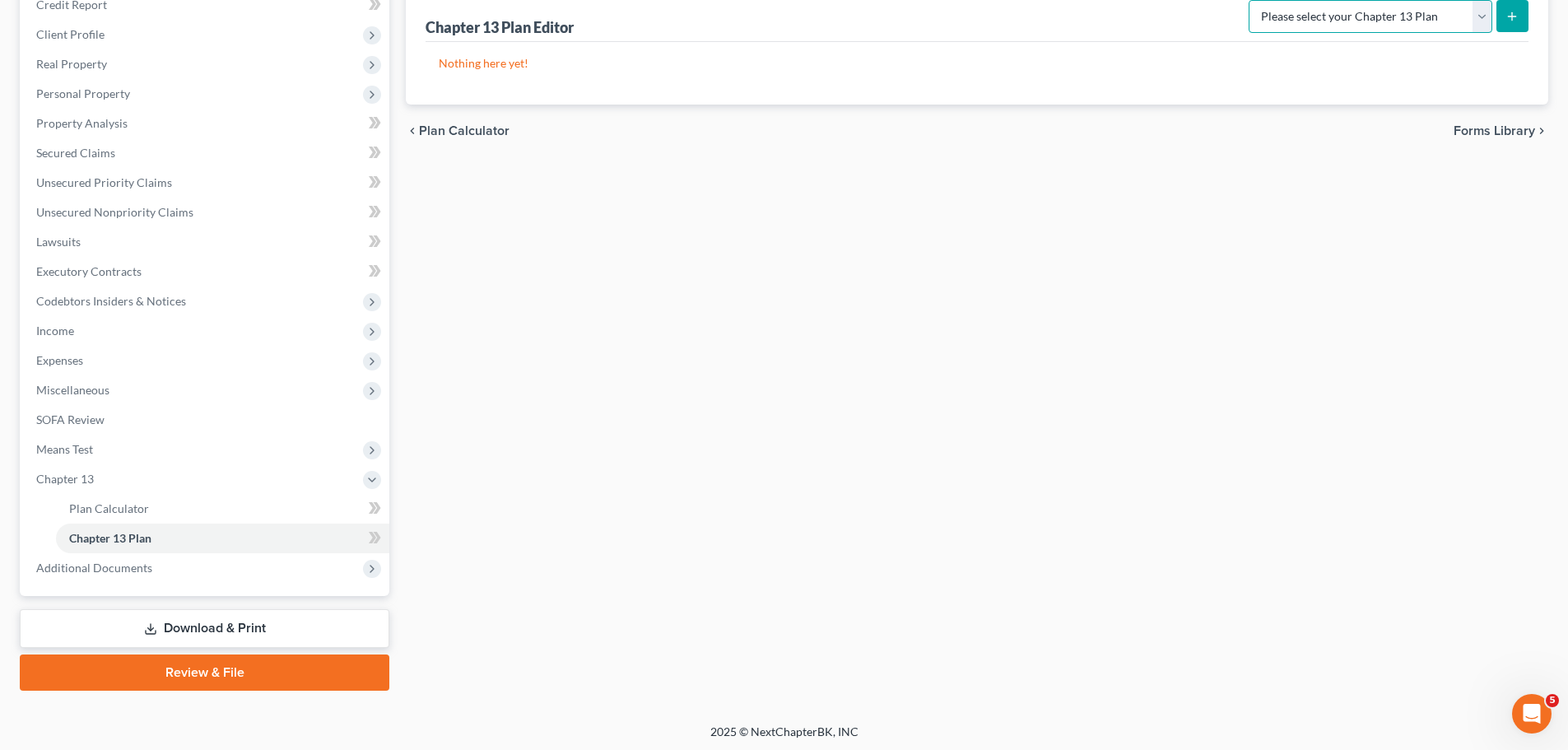
click at [1040, 15] on select "Please select your Chapter 13 Plan National Form Plan - Official Form 113 [US_S…" at bounding box center [1370, 17] width 243 height 33
select select "1"
click at [1040, 0] on select "Please select your Chapter 13 Plan National Form Plan - Official Form 113 [US_S…" at bounding box center [1370, 17] width 243 height 33
click at [1040, 14] on icon "submit" at bounding box center [1512, 17] width 13 height 13
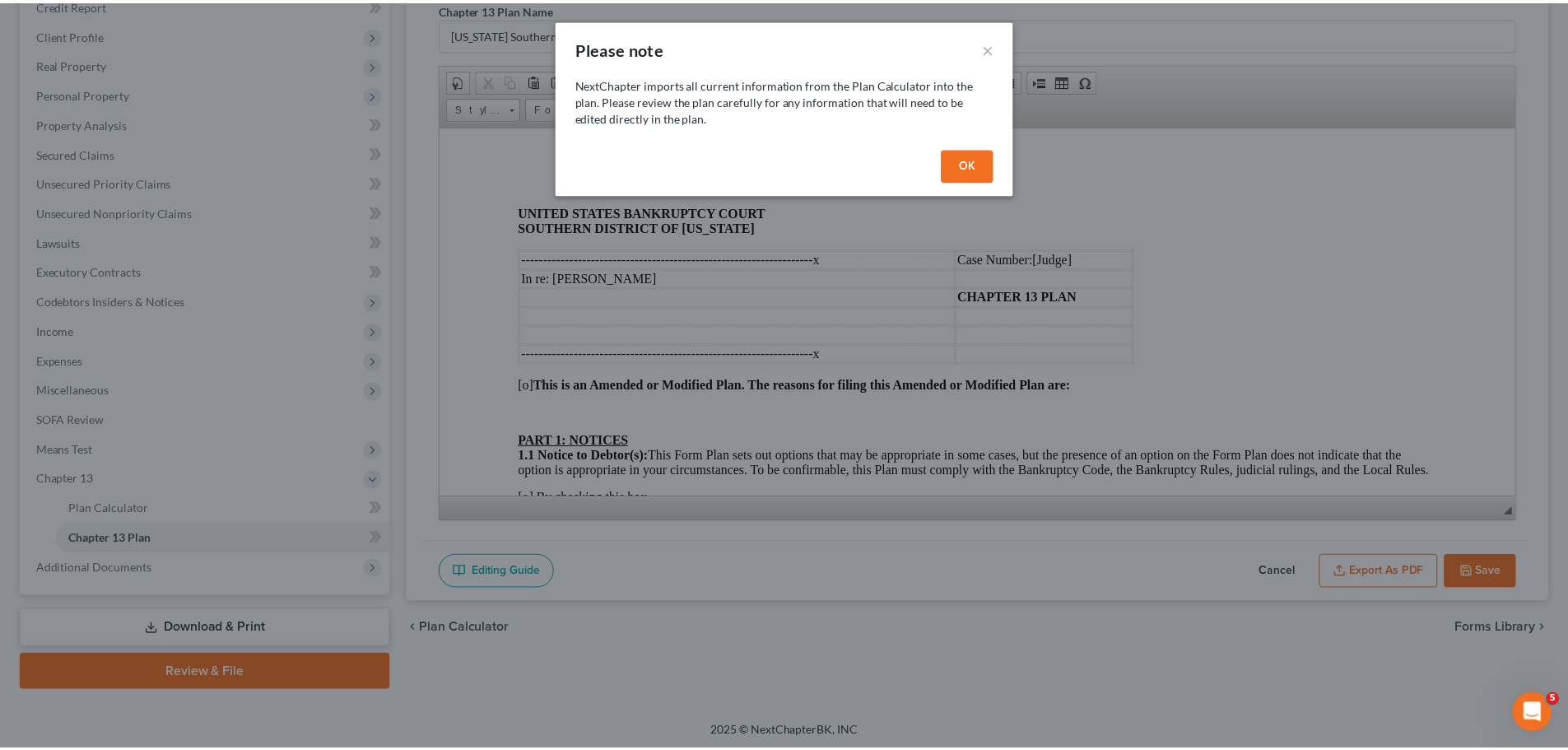
scroll to position [0, 0]
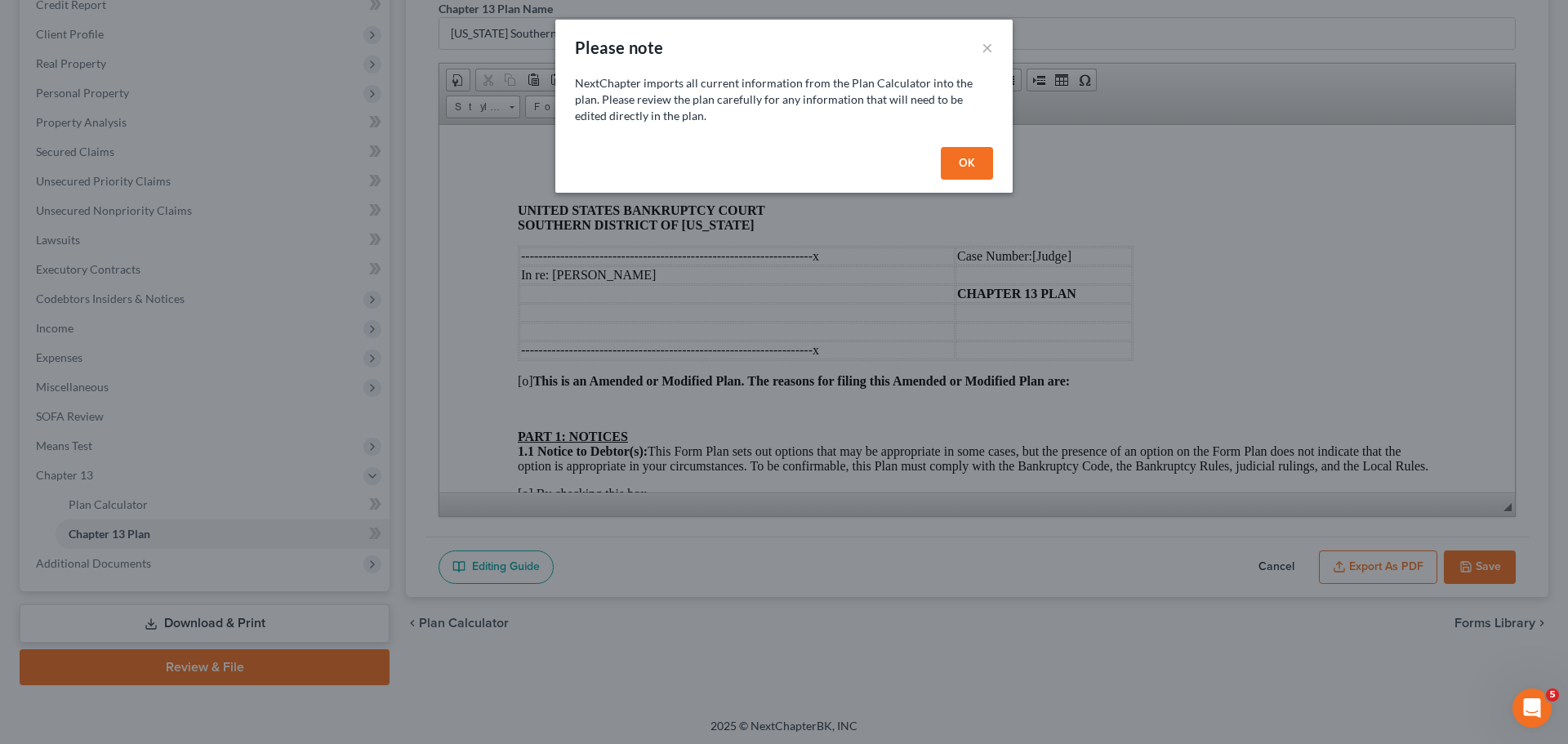
click at [982, 159] on button "OK" at bounding box center [966, 163] width 52 height 33
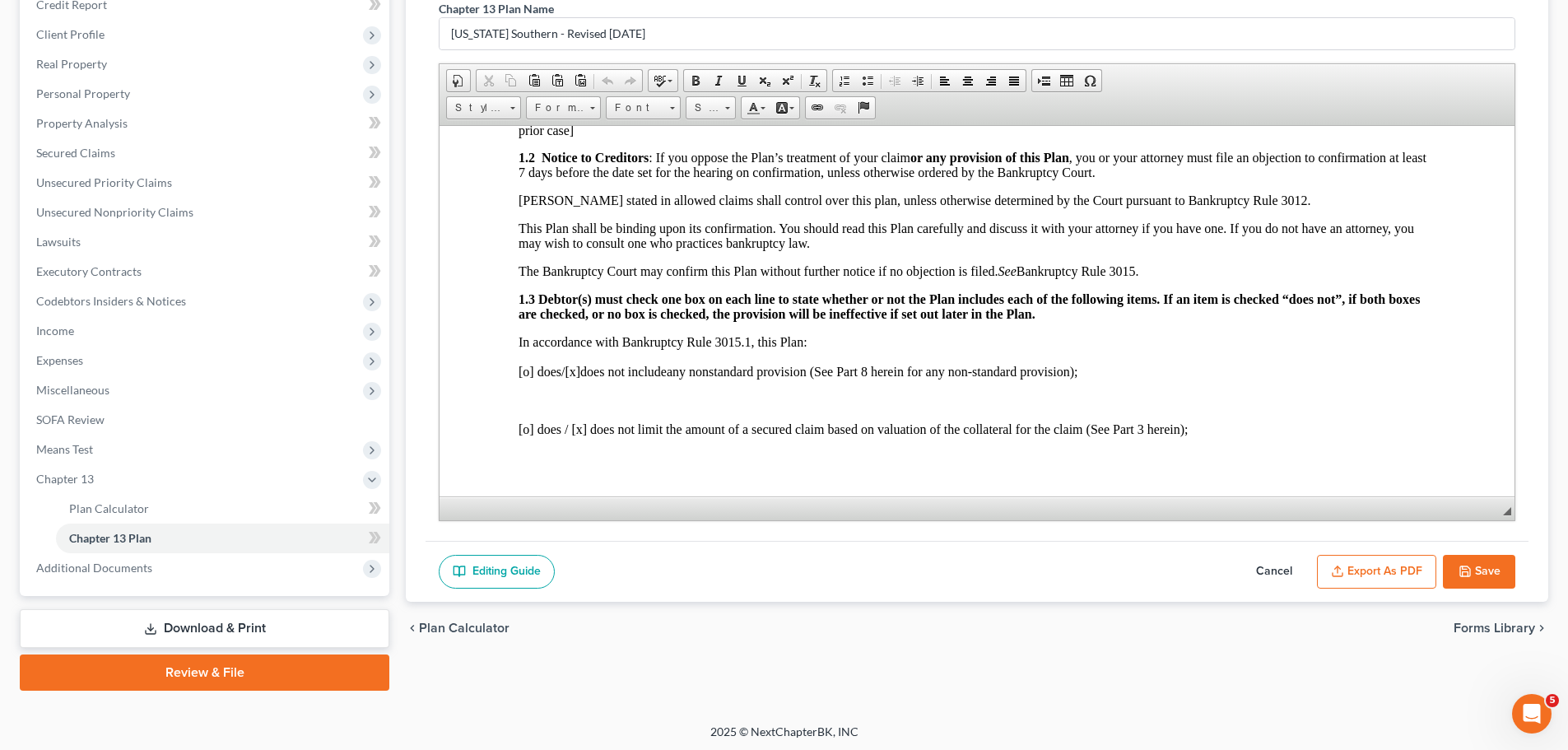
scroll to position [412, 0]
click at [1040, 453] on button "Export as PDF" at bounding box center [1376, 571] width 119 height 34
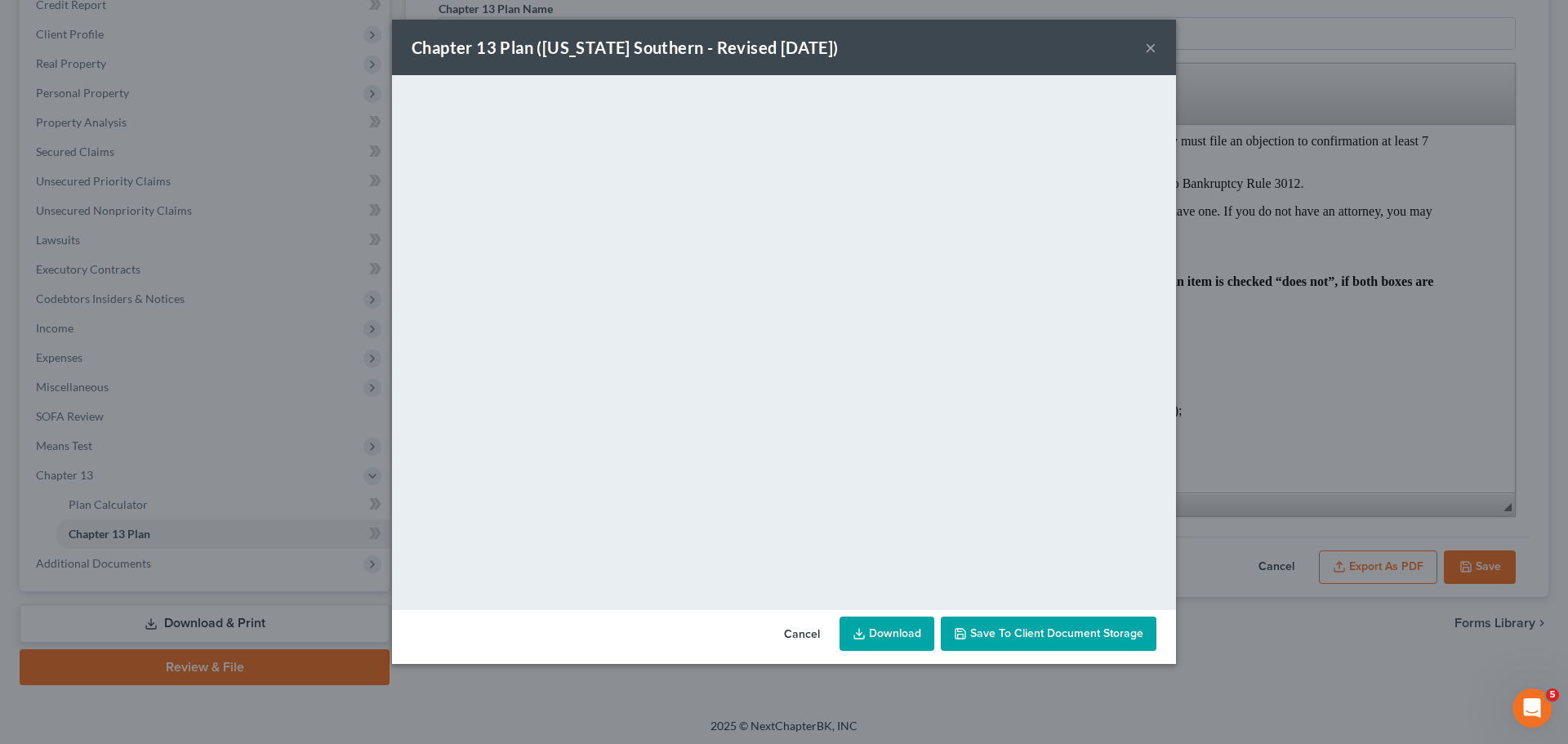
click at [897, 449] on link "Download" at bounding box center [886, 633] width 95 height 34
click at [1032, 45] on button "×" at bounding box center [1151, 47] width 11 height 19
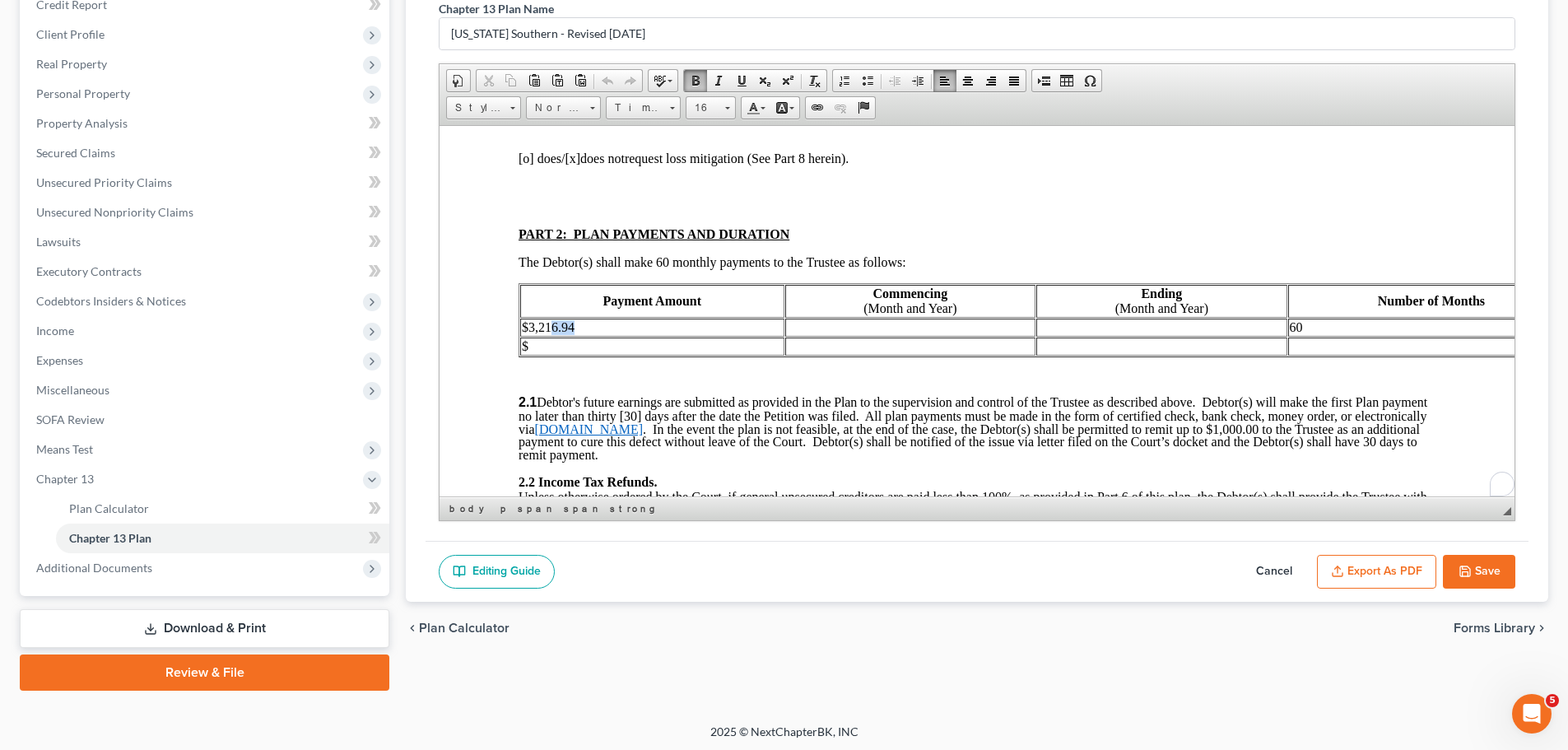
scroll to position [823, 0]
drag, startPoint x: 614, startPoint y: 308, endPoint x: 529, endPoint y: 312, distance: 85.1
click at [529, 318] on td "$3,216.94" at bounding box center [652, 327] width 264 height 19
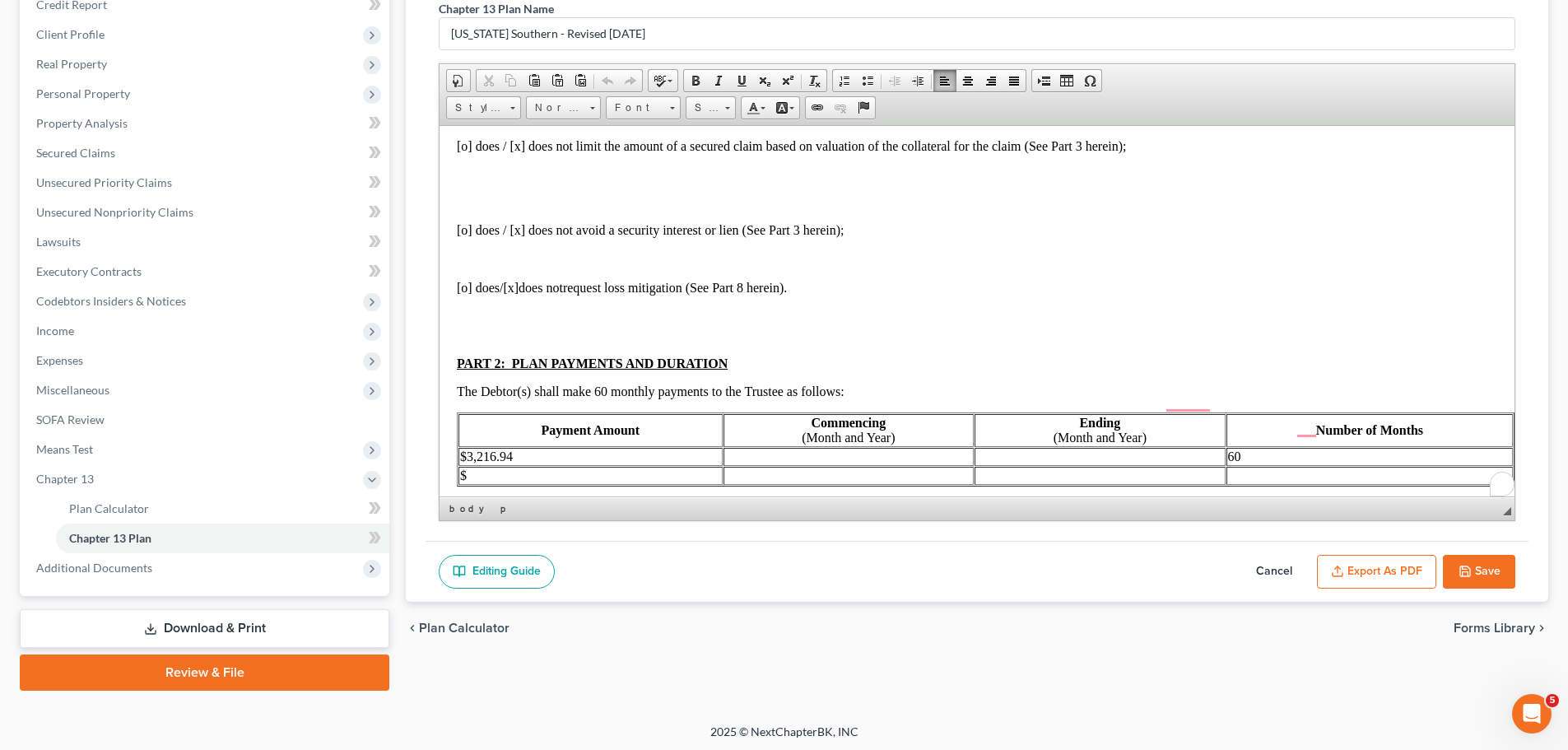
scroll to position [694, 74]
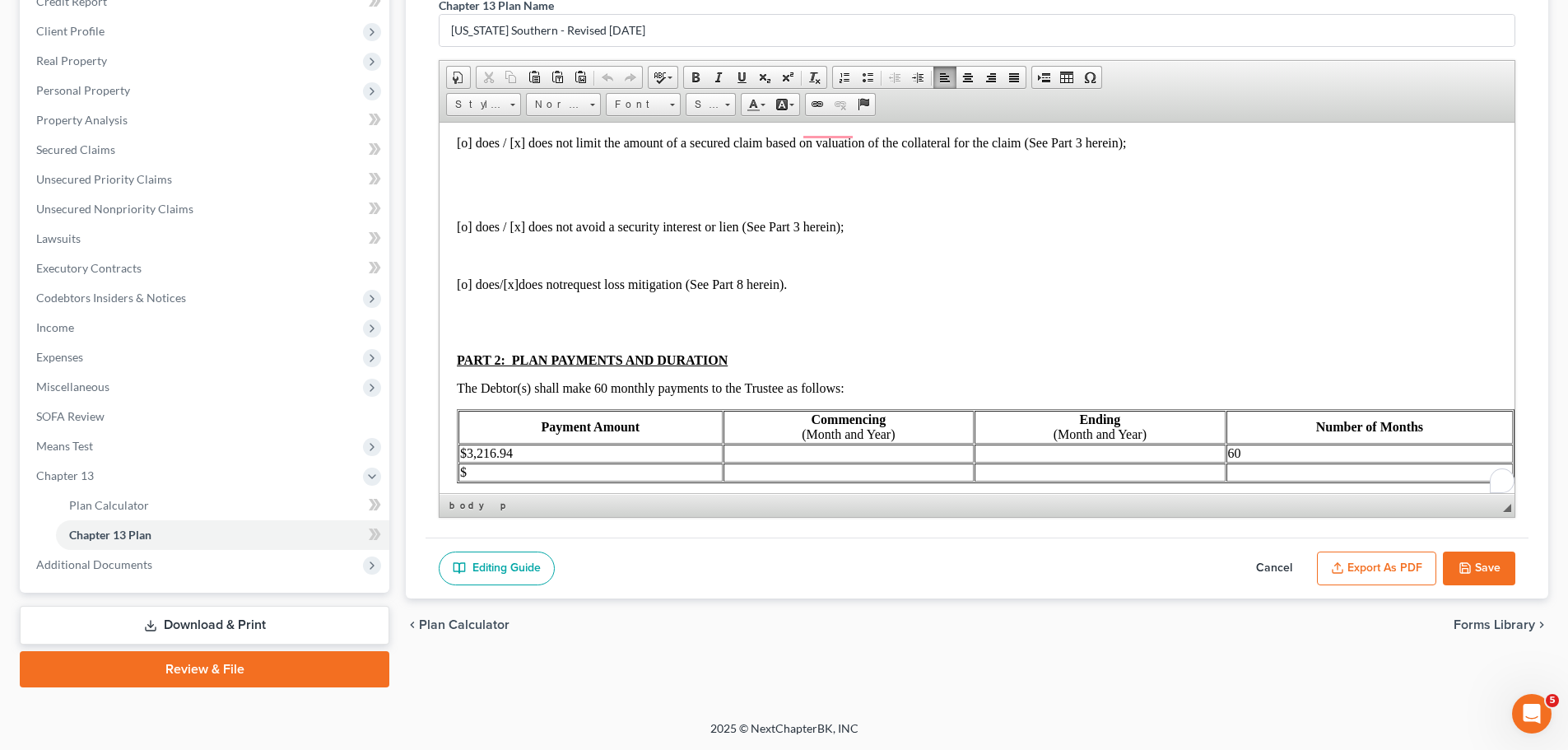
click at [550, 444] on td "$3,216.94" at bounding box center [590, 453] width 264 height 19
click at [799, 453] on td "To enrich screen reader interactions, please activate Accessibility in Grammarl…" at bounding box center [849, 472] width 250 height 19
click at [850, 444] on td "To enrich screen reader interactions, please activate Accessibility in Grammarl…" at bounding box center [849, 453] width 250 height 19
click at [849, 444] on td "To enrich screen reader interactions, please activate Accessibility in Grammarl…" at bounding box center [849, 453] width 250 height 19
click at [849, 444] on td "[DATE]" at bounding box center [849, 453] width 250 height 19
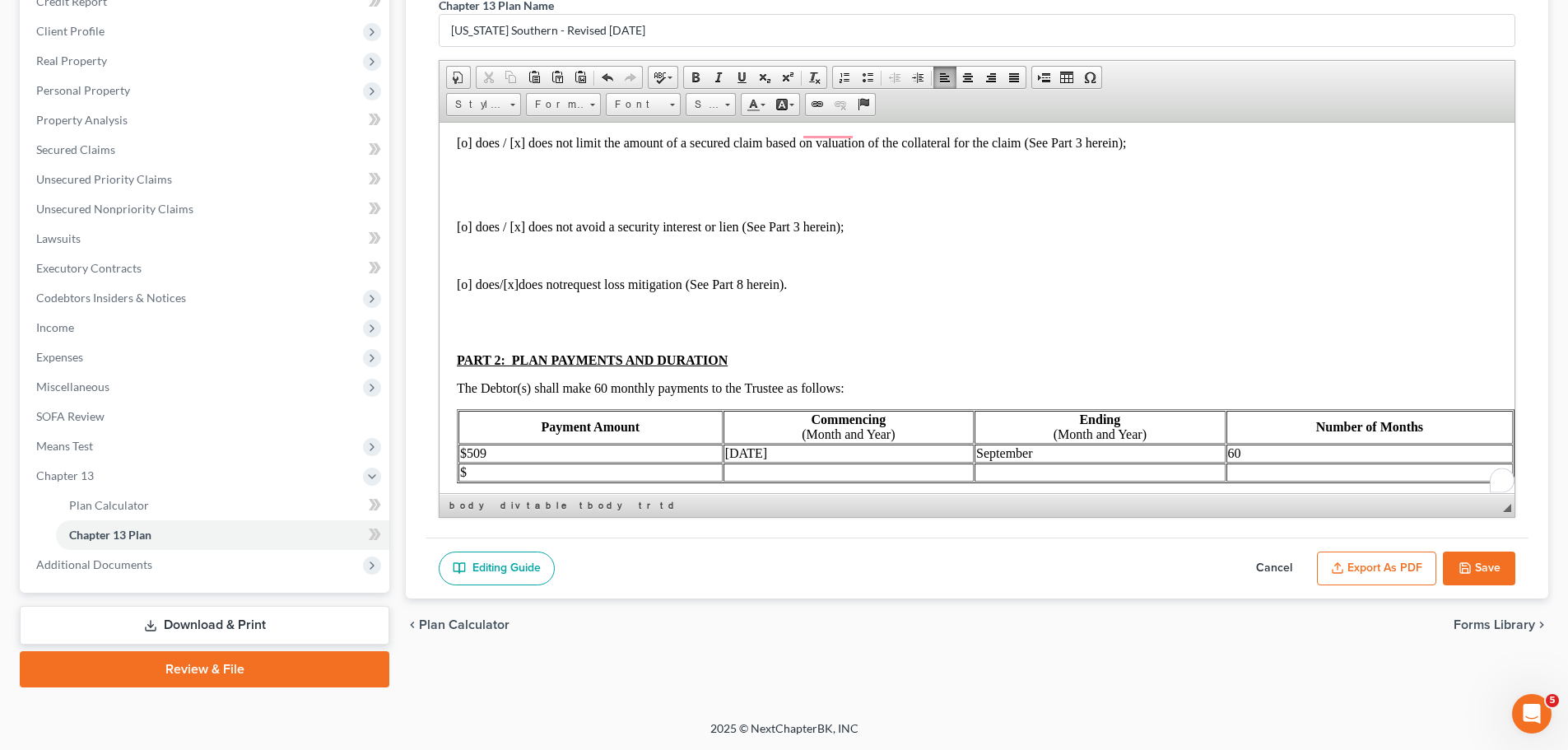
click at [1040, 444] on td "September" at bounding box center [1100, 453] width 250 height 19
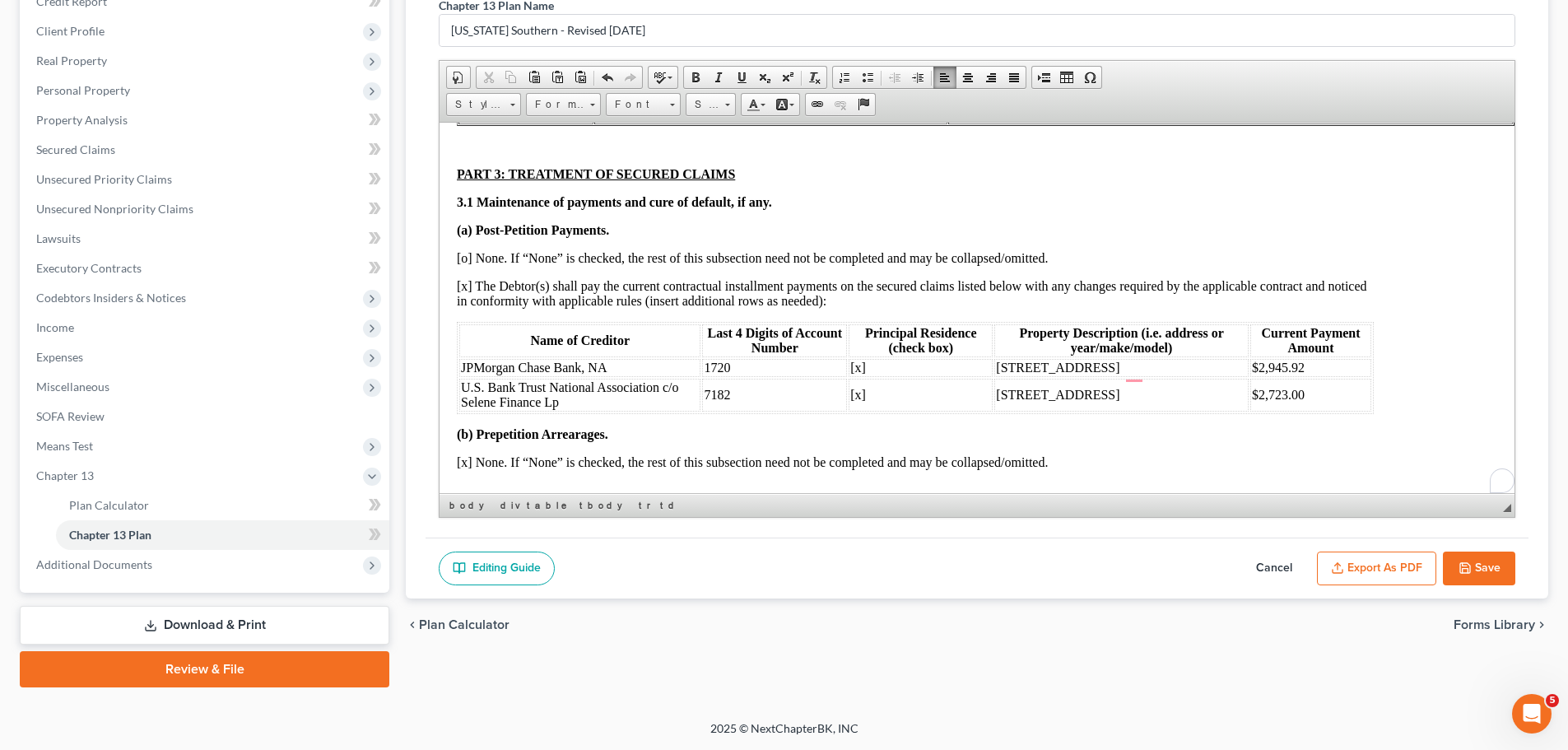
scroll to position [1435, 74]
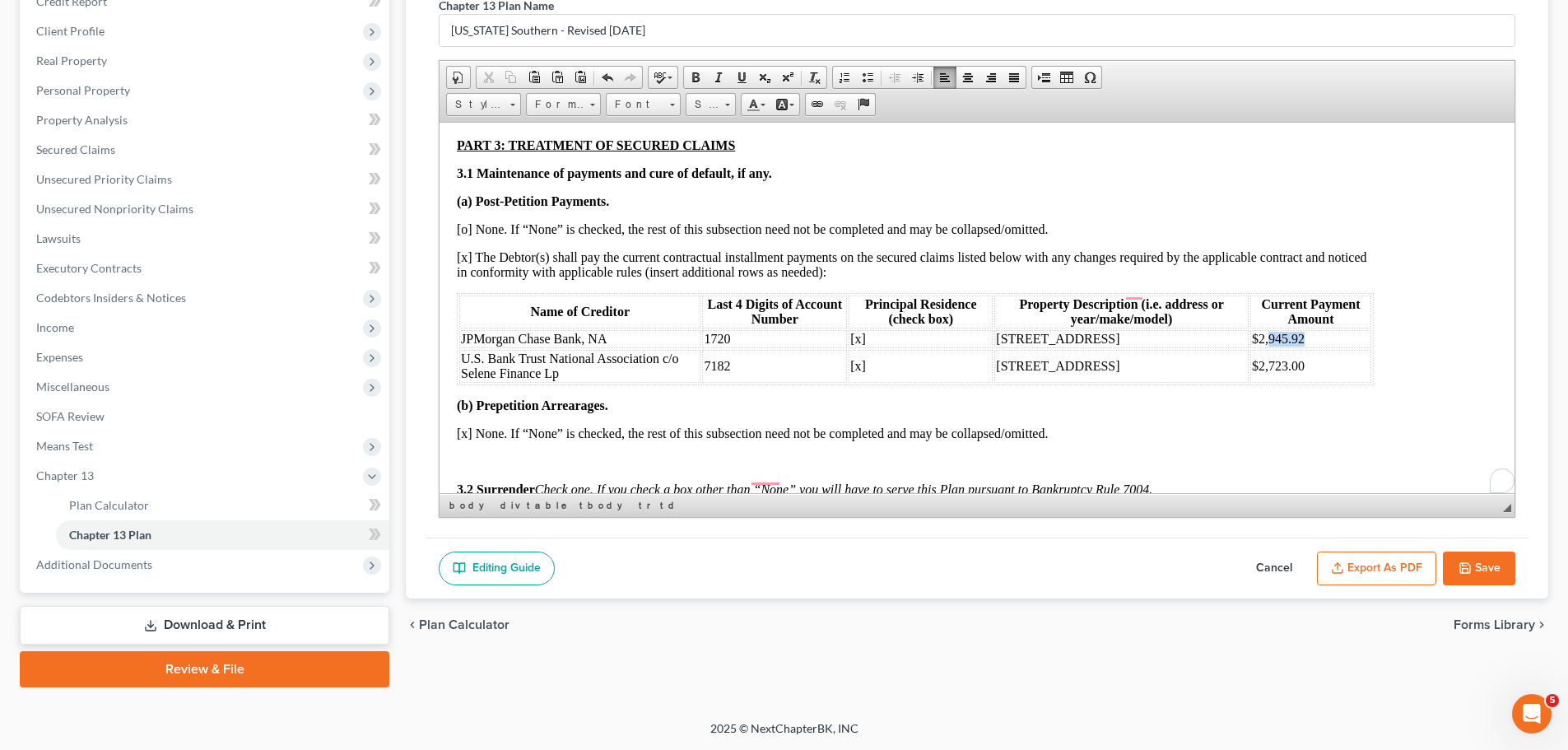
drag, startPoint x: 1288, startPoint y: 320, endPoint x: 1242, endPoint y: 320, distance: 46.0
click at [1040, 330] on td "$2,945.92" at bounding box center [1311, 339] width 121 height 19
click at [1040, 331] on td "$" at bounding box center [1311, 339] width 121 height 19
click at [1040, 453] on button "Save" at bounding box center [1479, 569] width 72 height 34
select select "1"
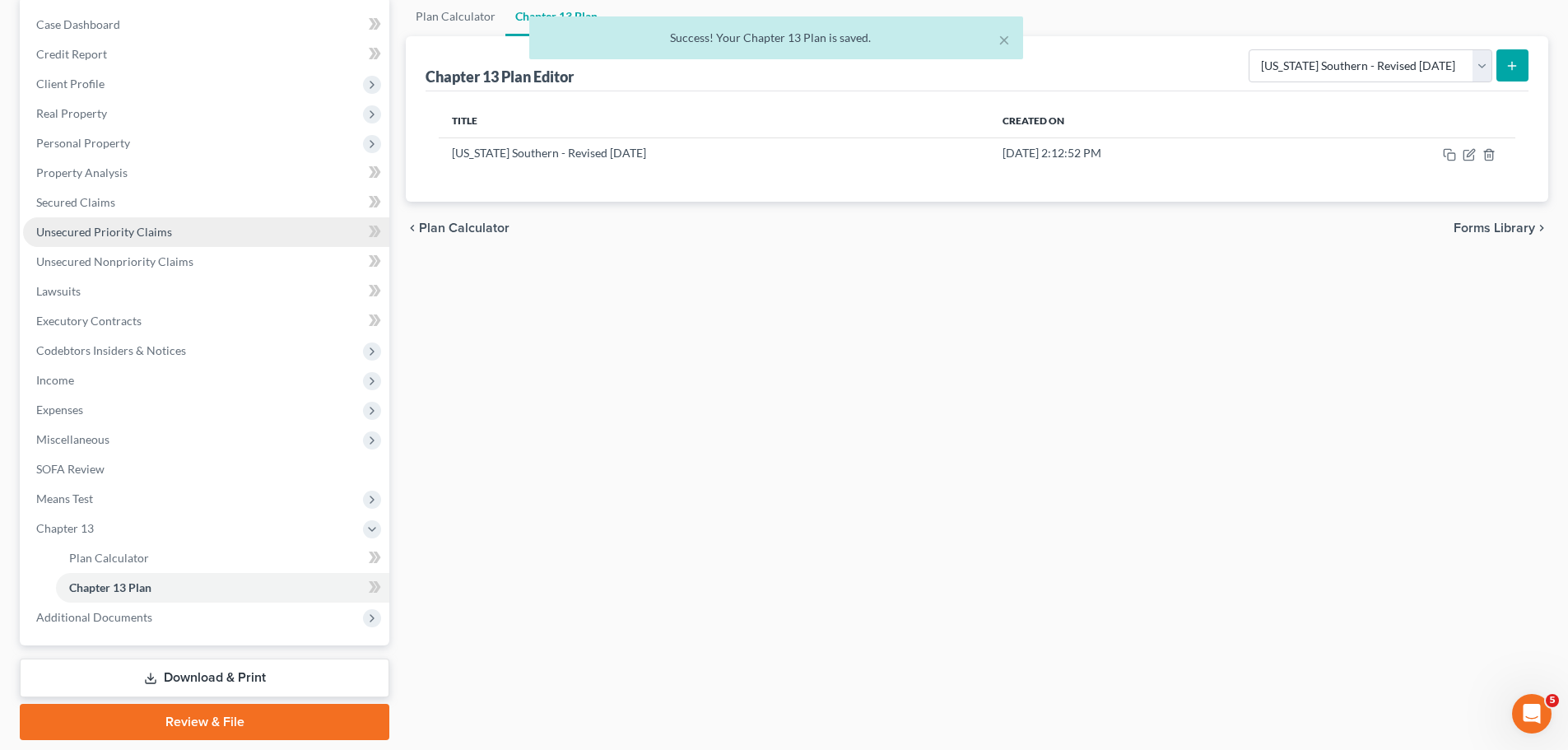
scroll to position [131, 0]
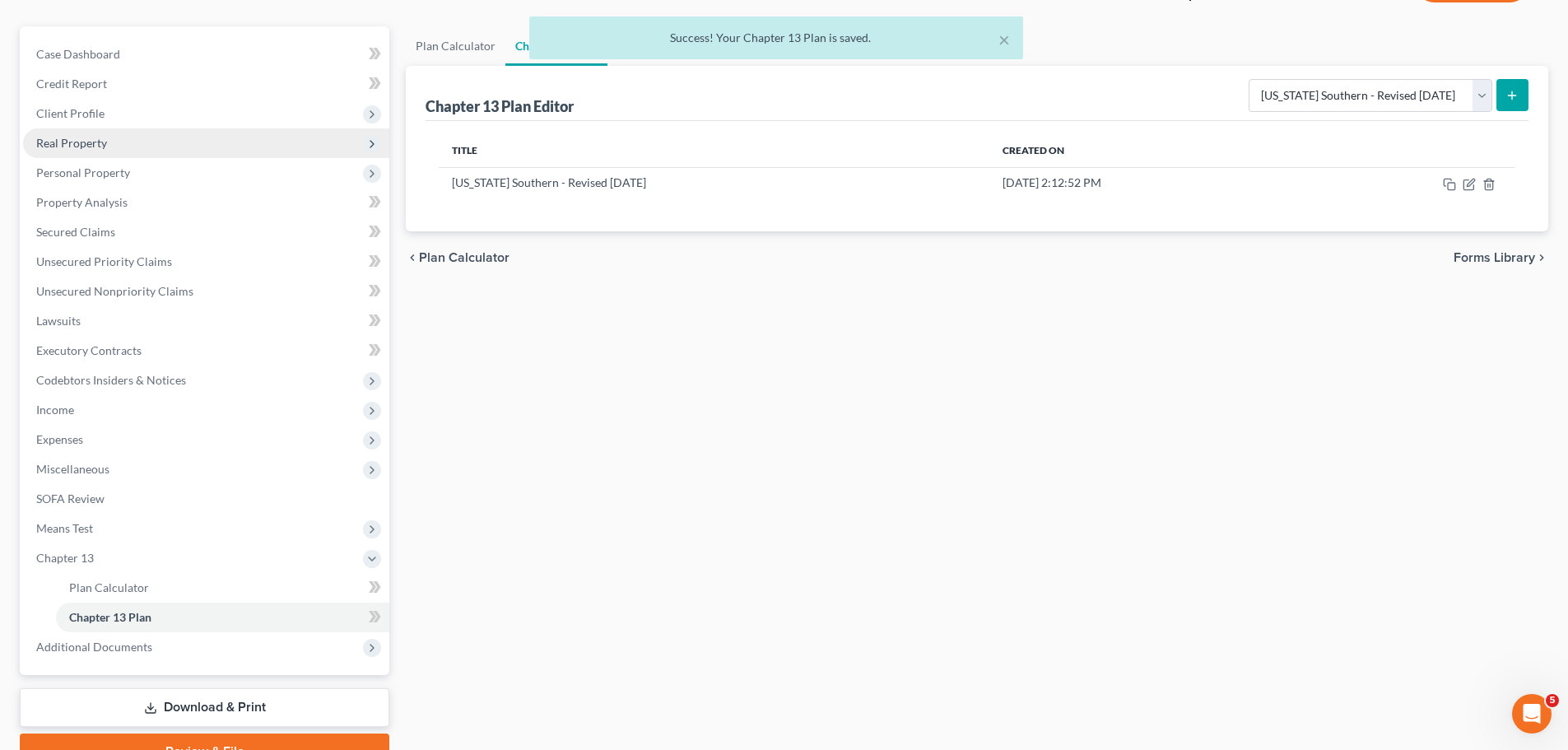
click at [196, 151] on span "Real Property" at bounding box center [206, 144] width 367 height 30
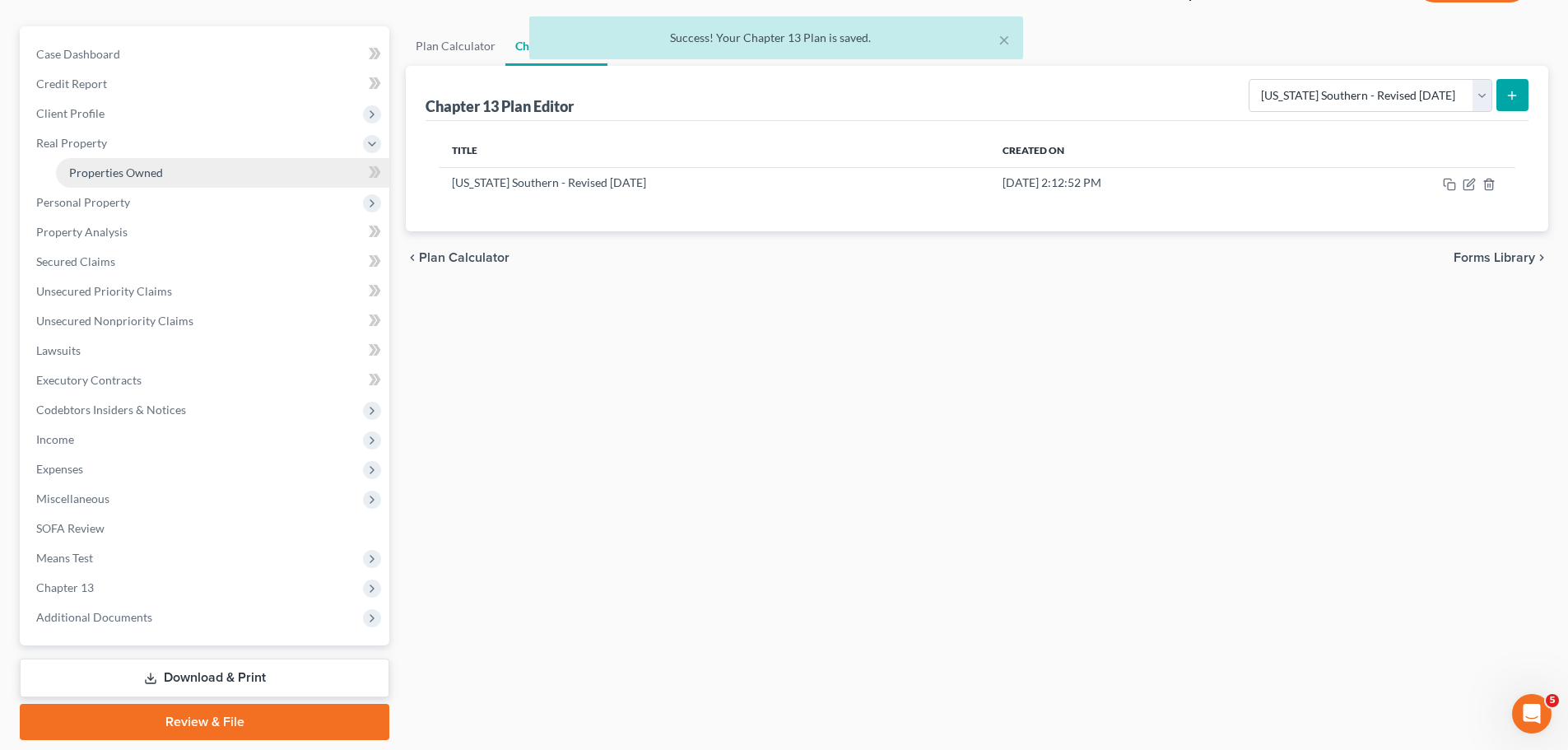
click at [196, 178] on link "Properties Owned" at bounding box center [222, 173] width 333 height 30
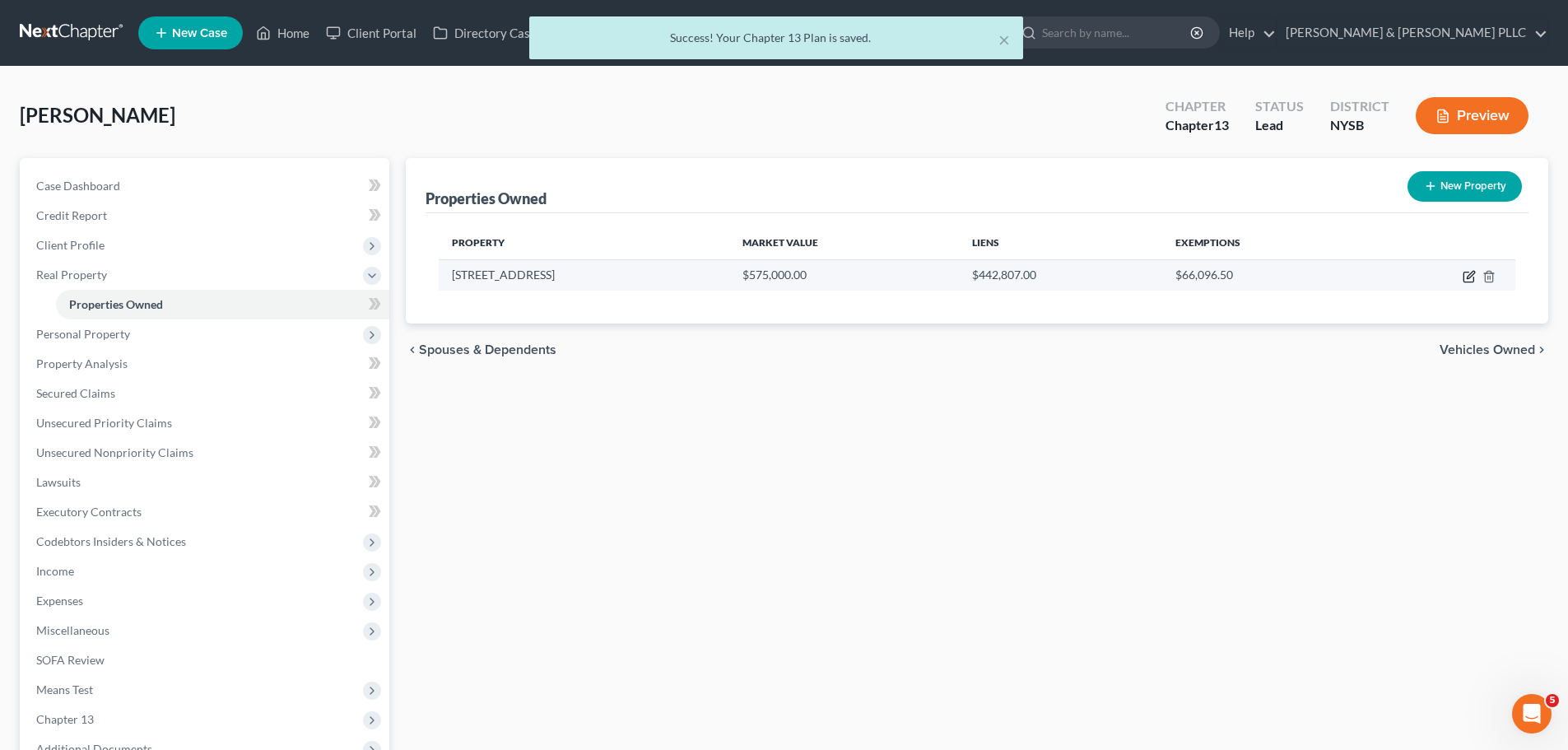
click at [1040, 274] on icon "button" at bounding box center [1469, 277] width 13 height 13
select select "35"
select select "59"
select select "3"
select select "6"
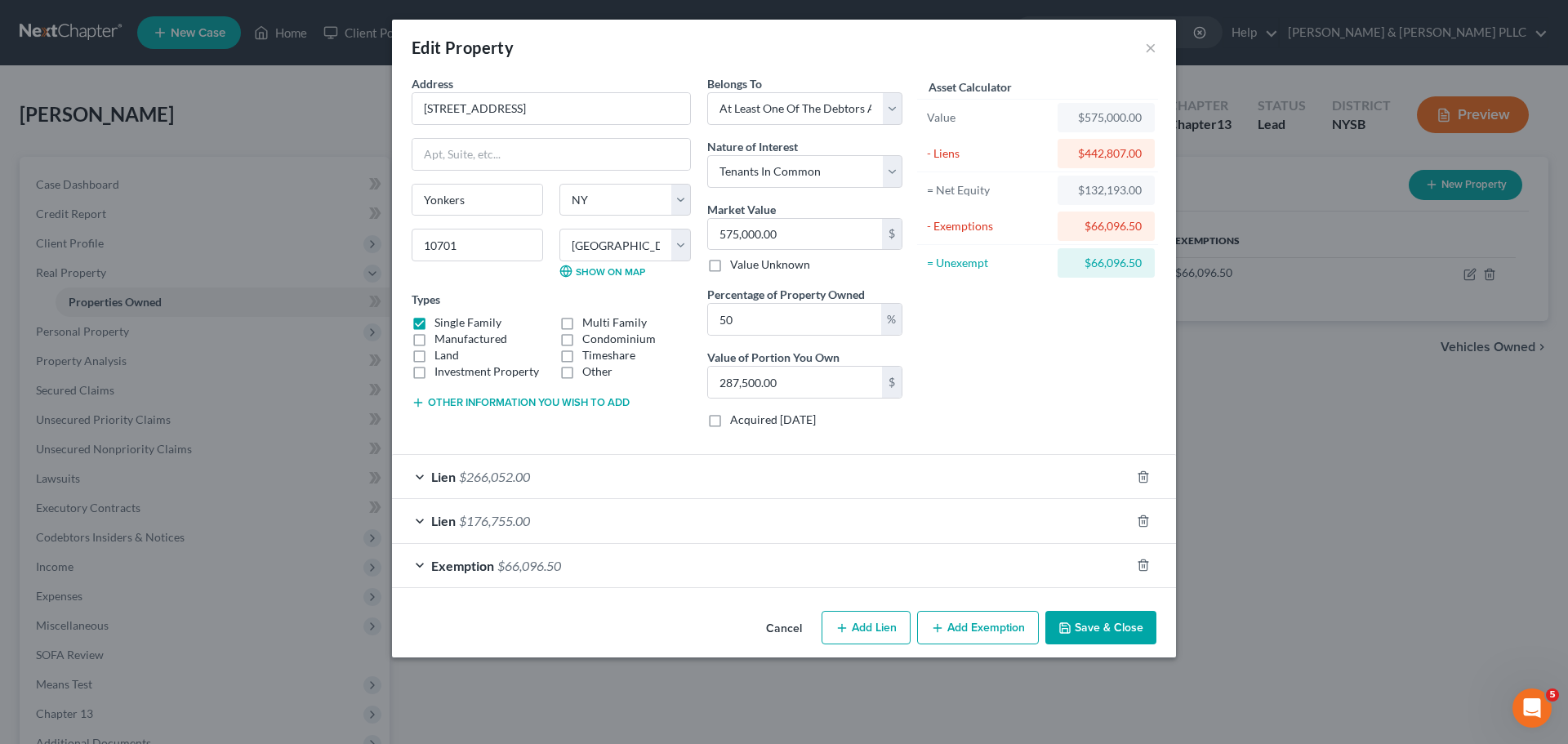
click at [886, 449] on div "Lien $176,755.00" at bounding box center [761, 520] width 739 height 43
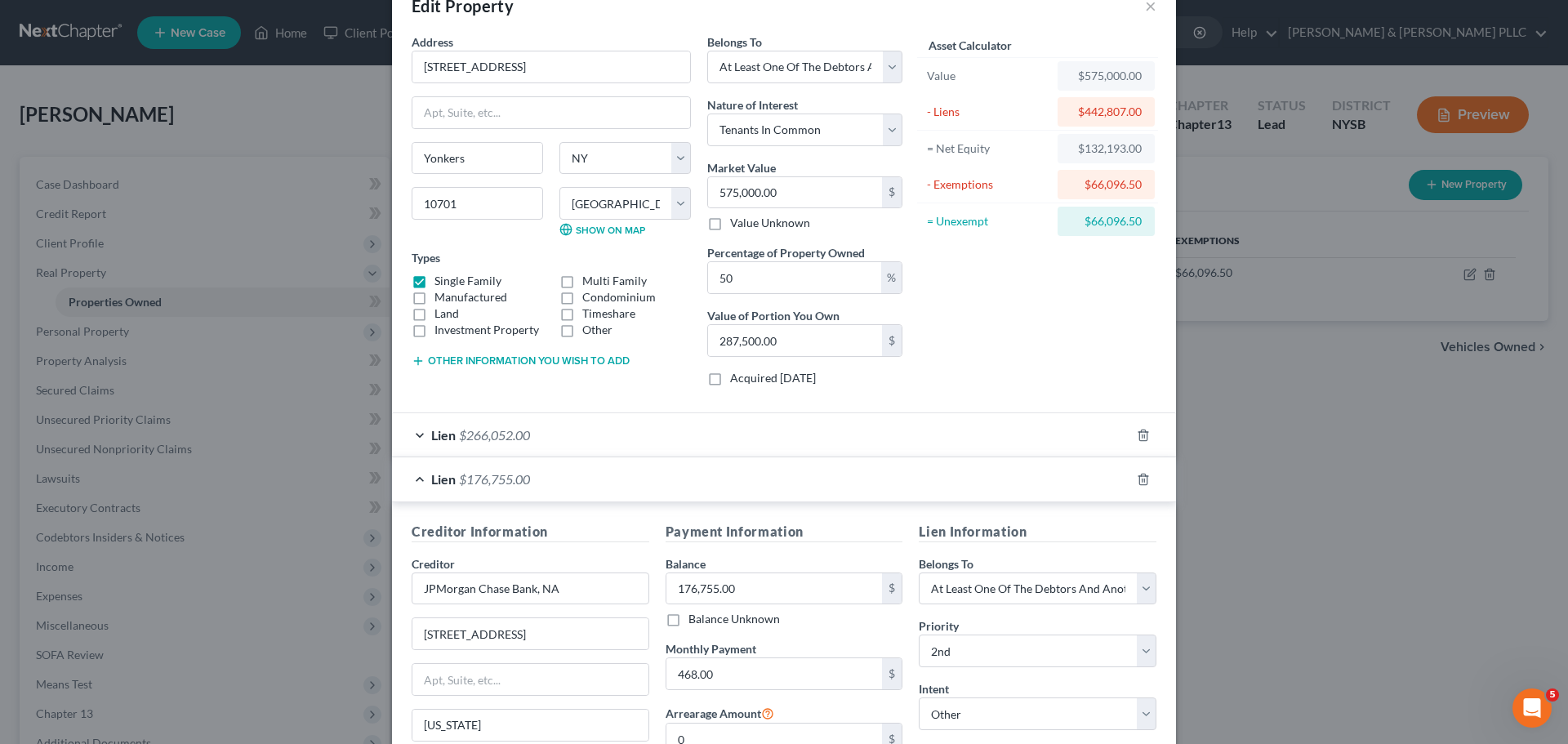
scroll to position [82, 0]
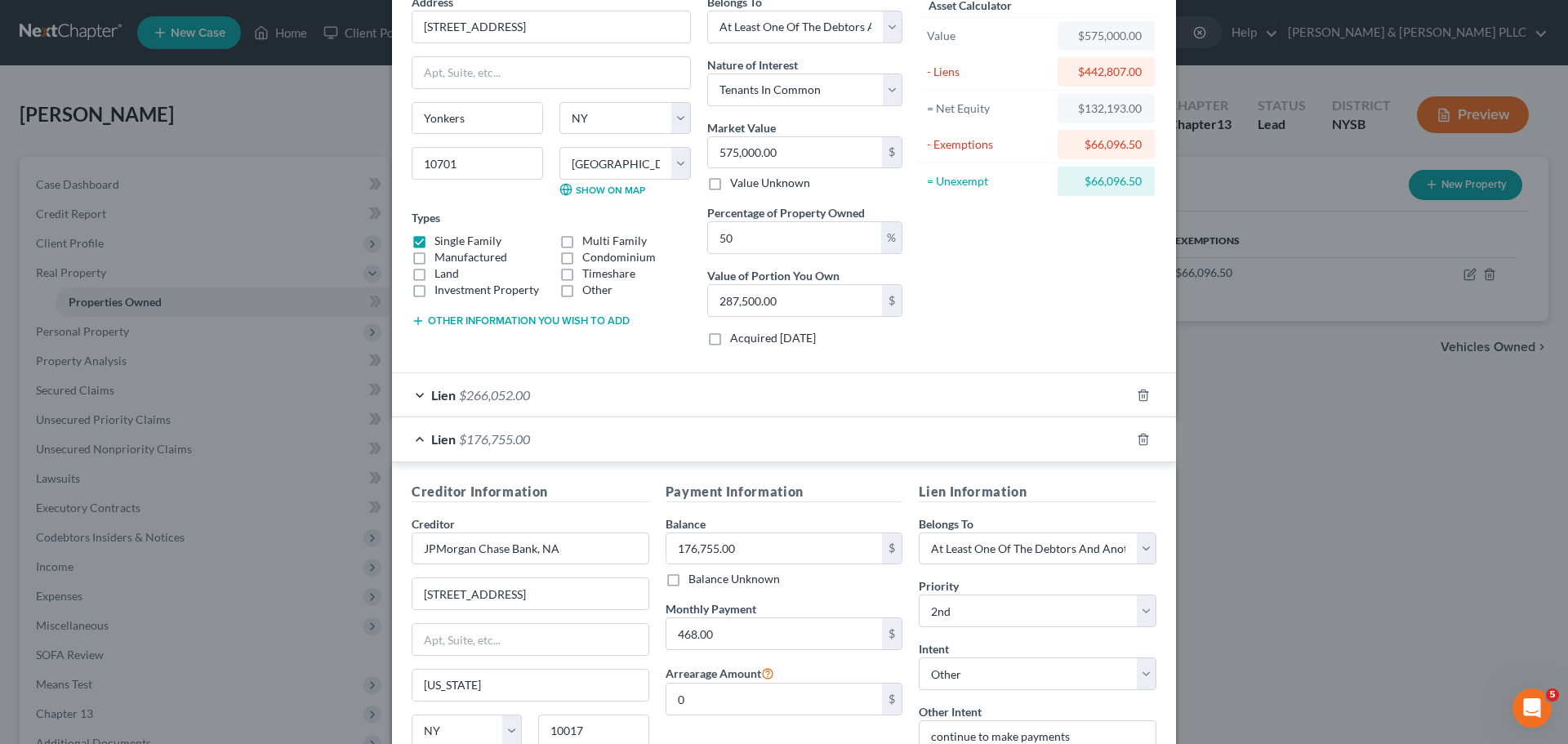
click at [1032, 449] on div "Edit Property × Address * 18 [GEOGRAPHIC_DATA] [GEOGRAPHIC_DATA] [US_STATE][GEO…" at bounding box center [784, 372] width 1568 height 744
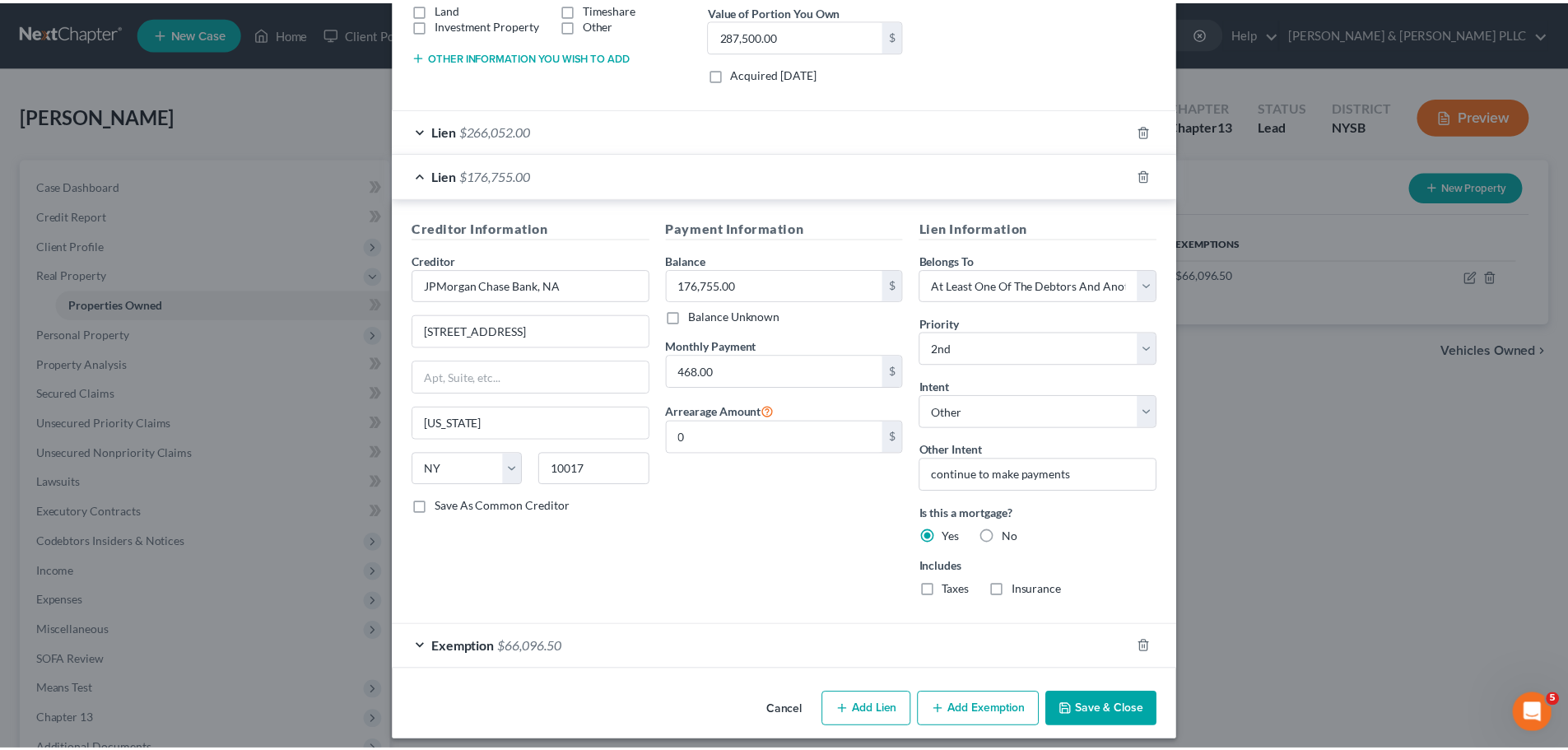
scroll to position [360, 0]
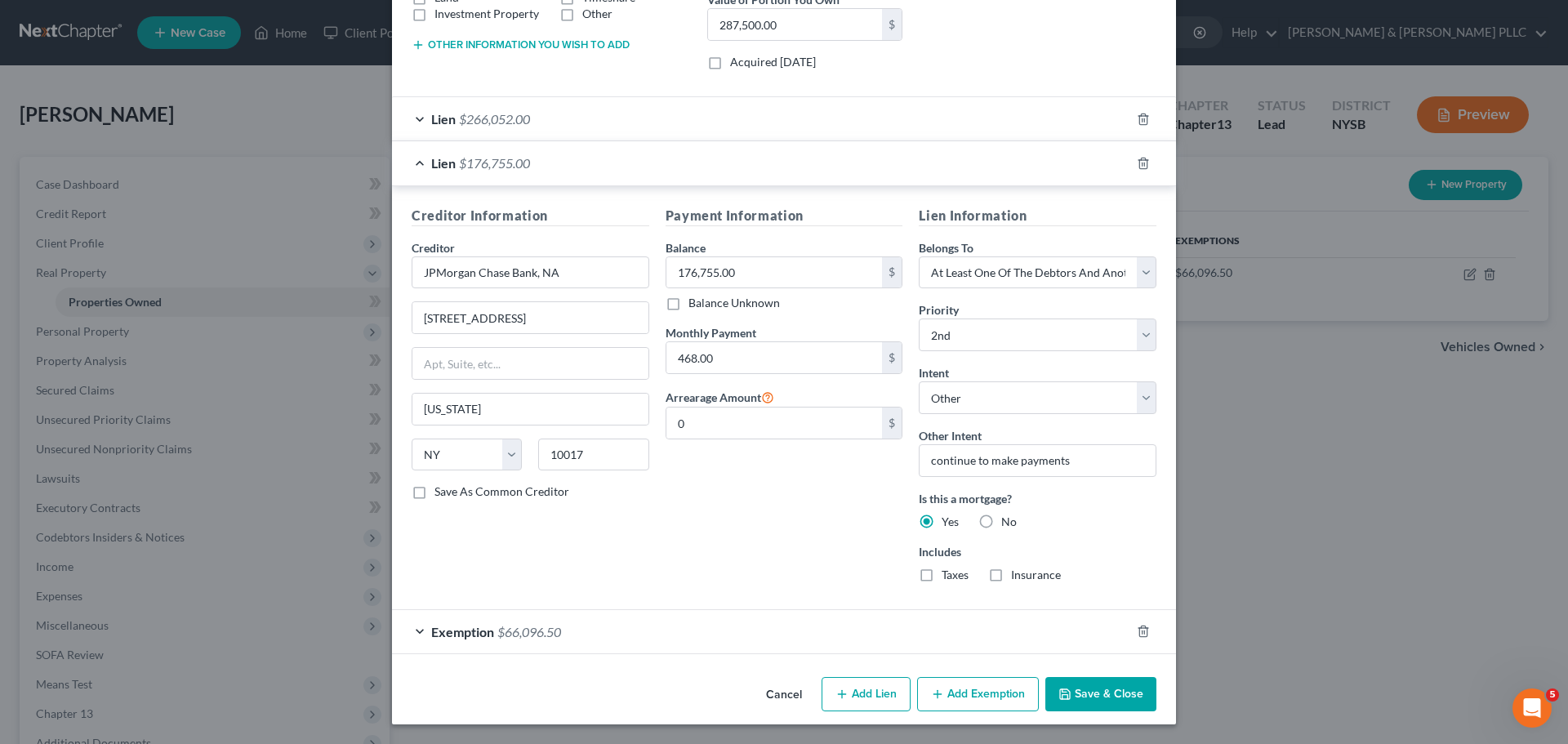
click at [784, 449] on button "Cancel" at bounding box center [784, 695] width 62 height 33
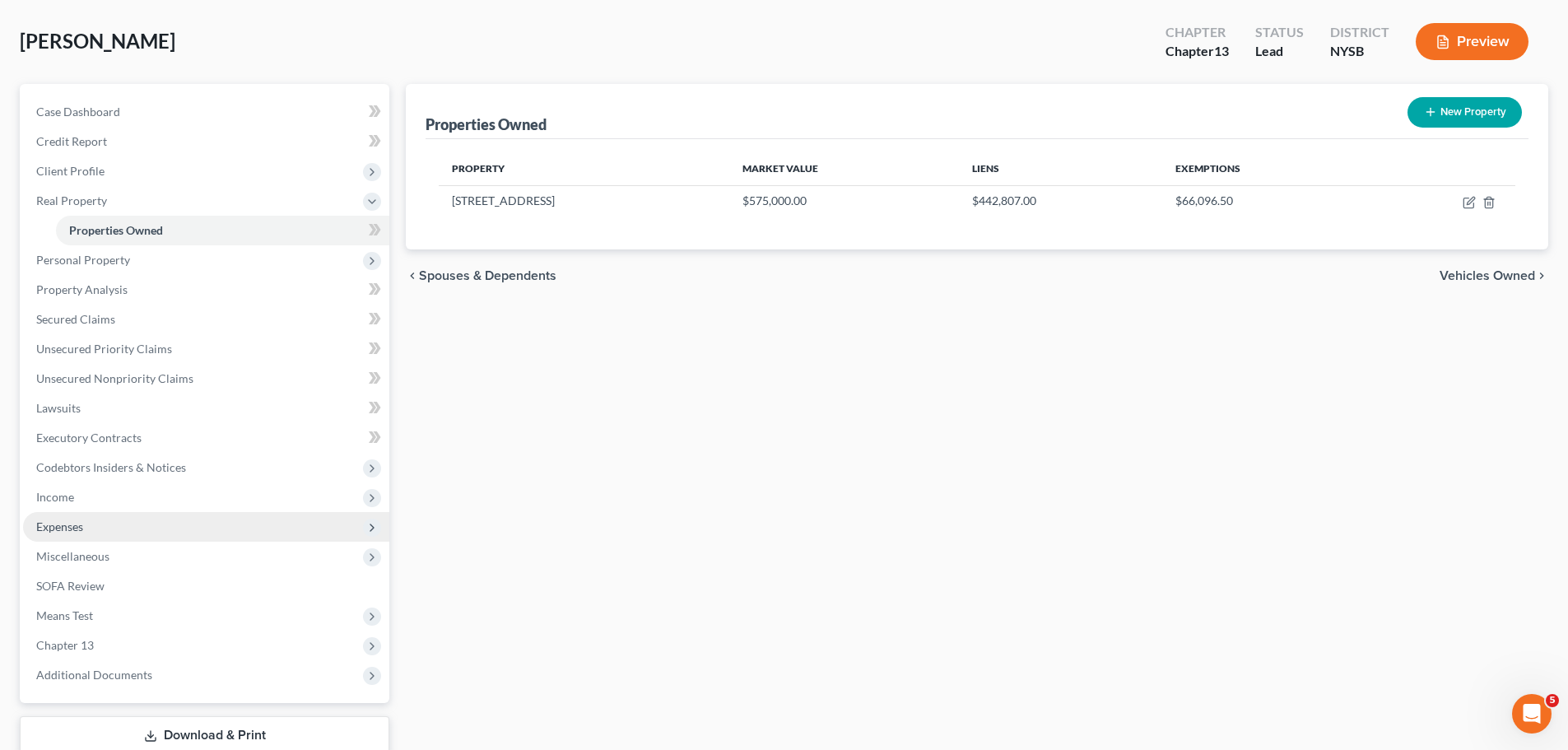
scroll to position [184, 0]
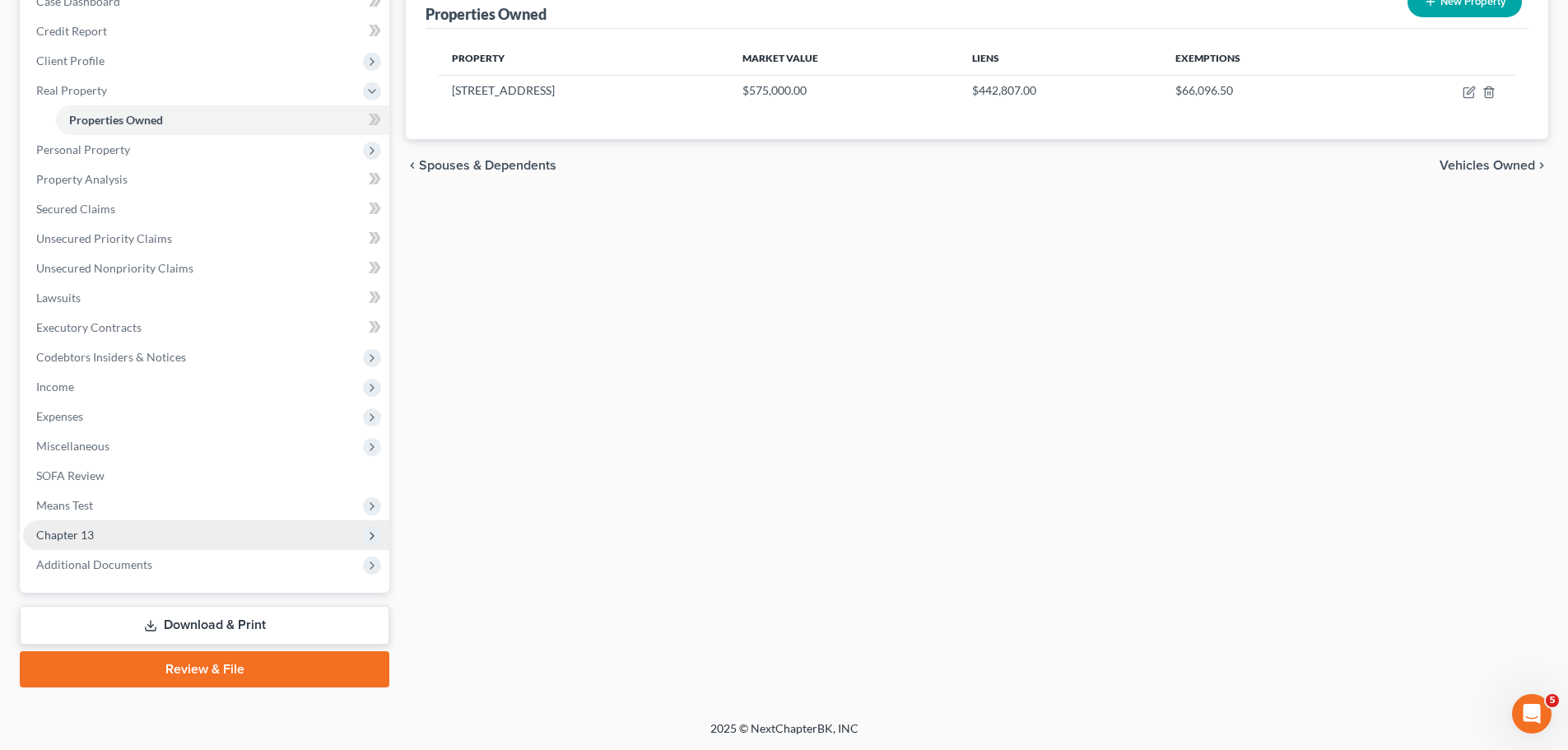
click at [89, 453] on span "Chapter 13" at bounding box center [65, 534] width 57 height 14
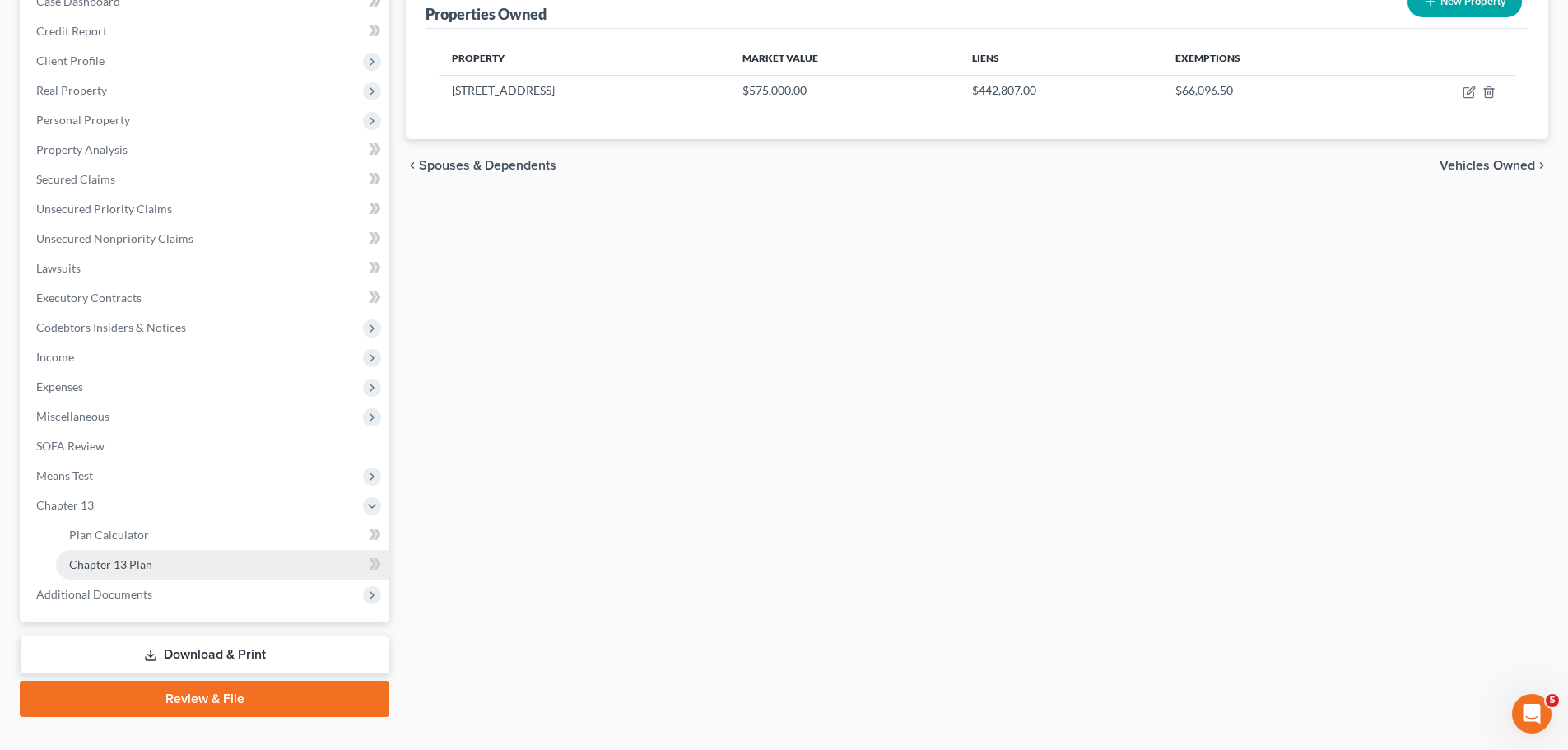
click at [121, 453] on span "Chapter 13 Plan" at bounding box center [111, 564] width 83 height 14
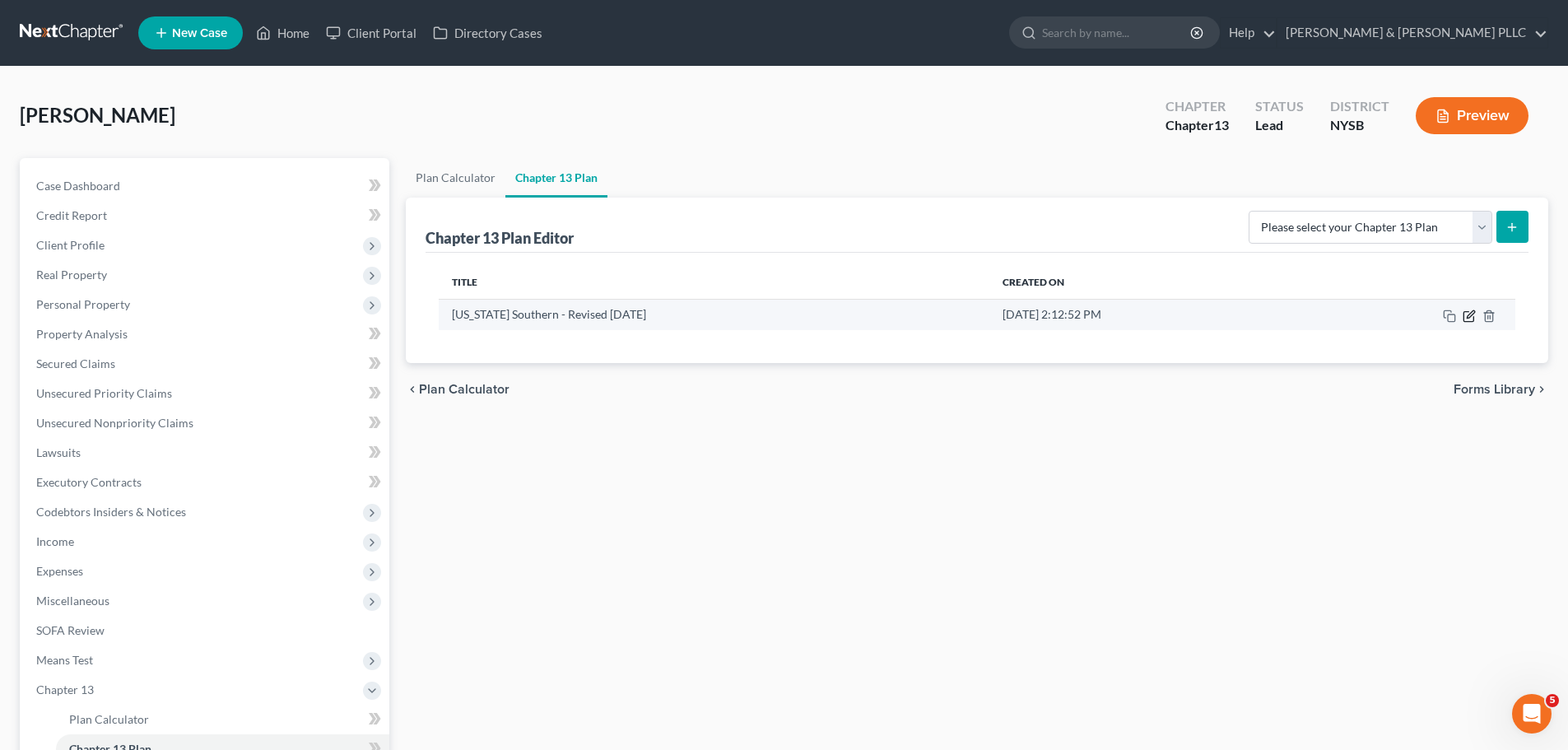
click at [1040, 317] on icon "button" at bounding box center [1469, 316] width 13 height 13
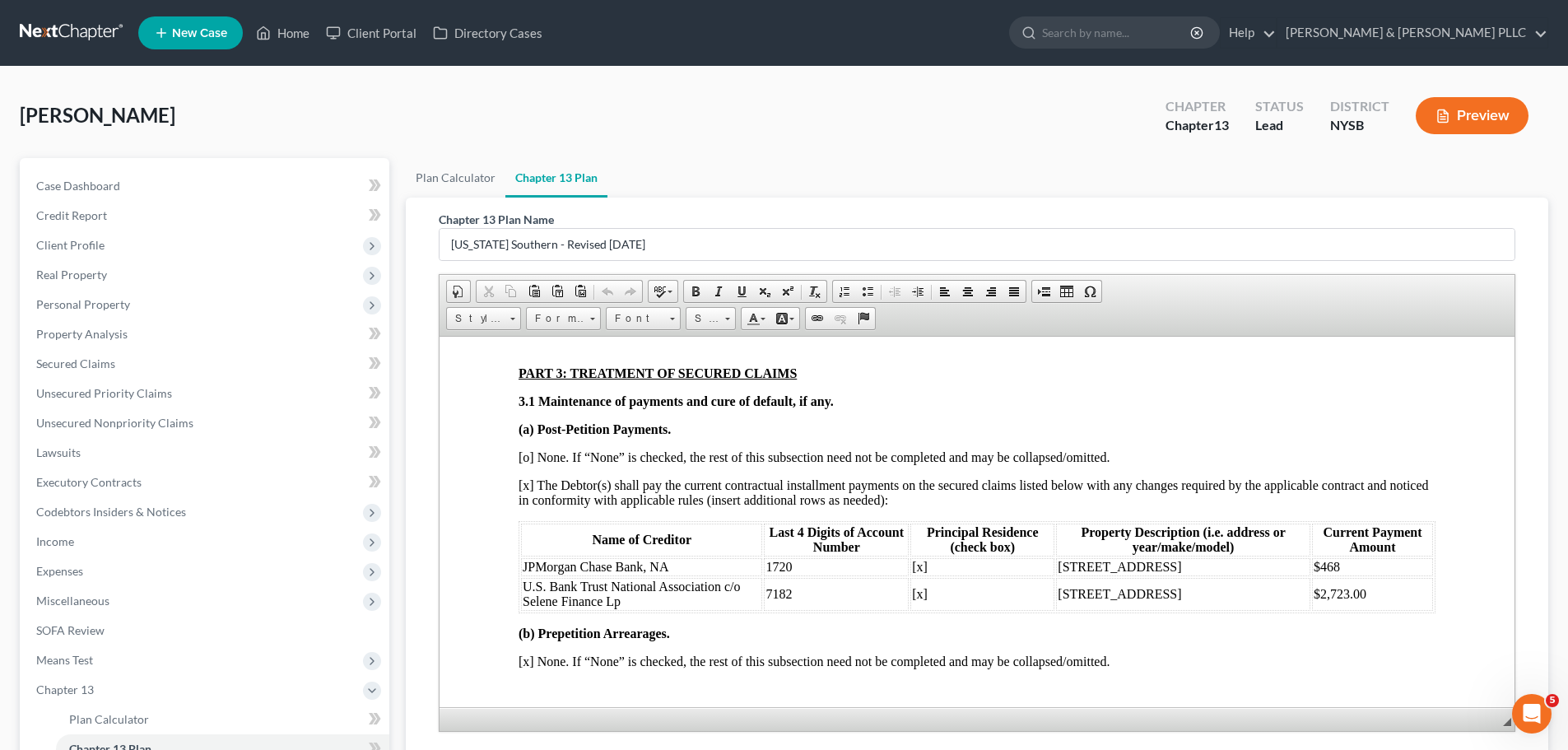
scroll to position [1481, 0]
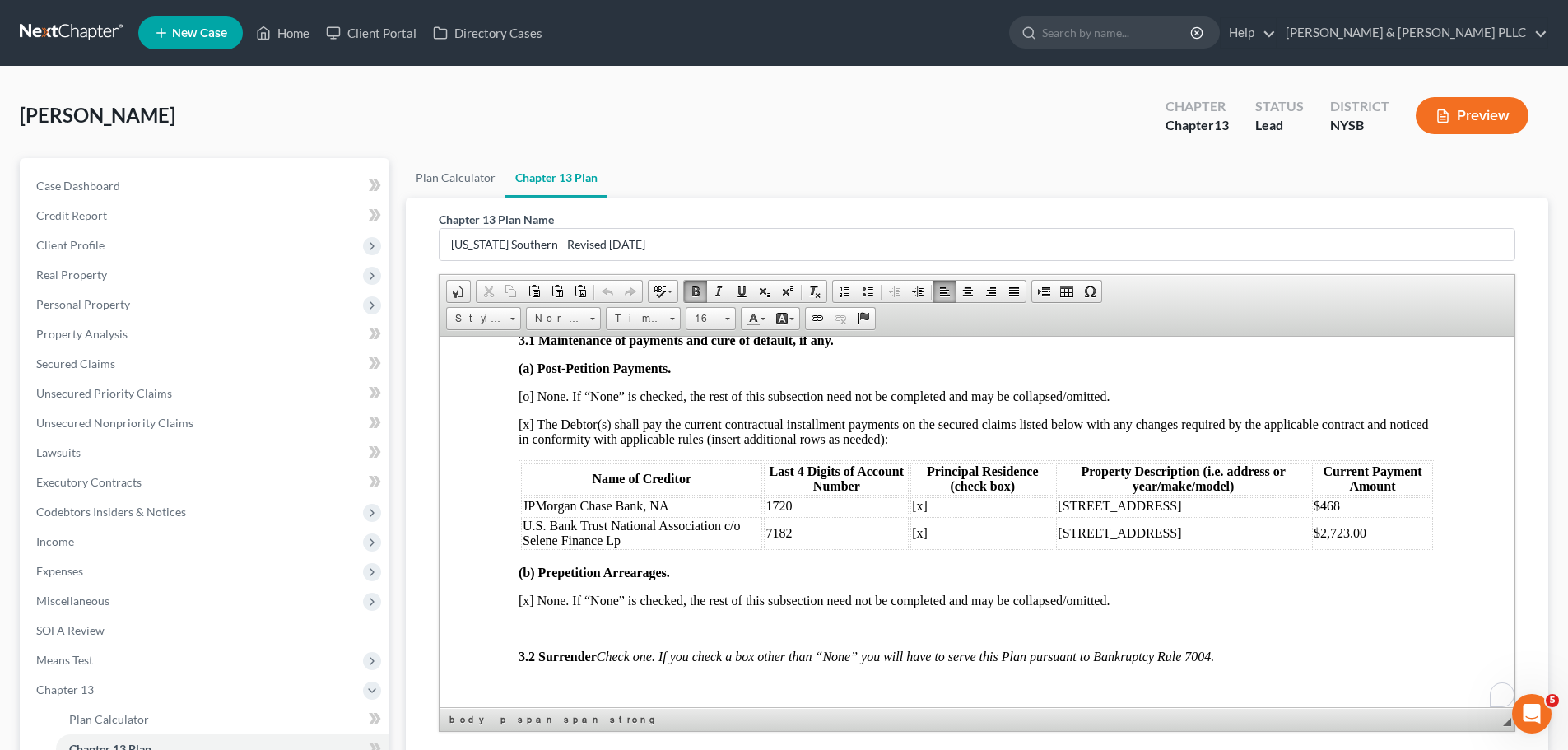
click at [1040, 453] on td "$468" at bounding box center [1372, 506] width 121 height 19
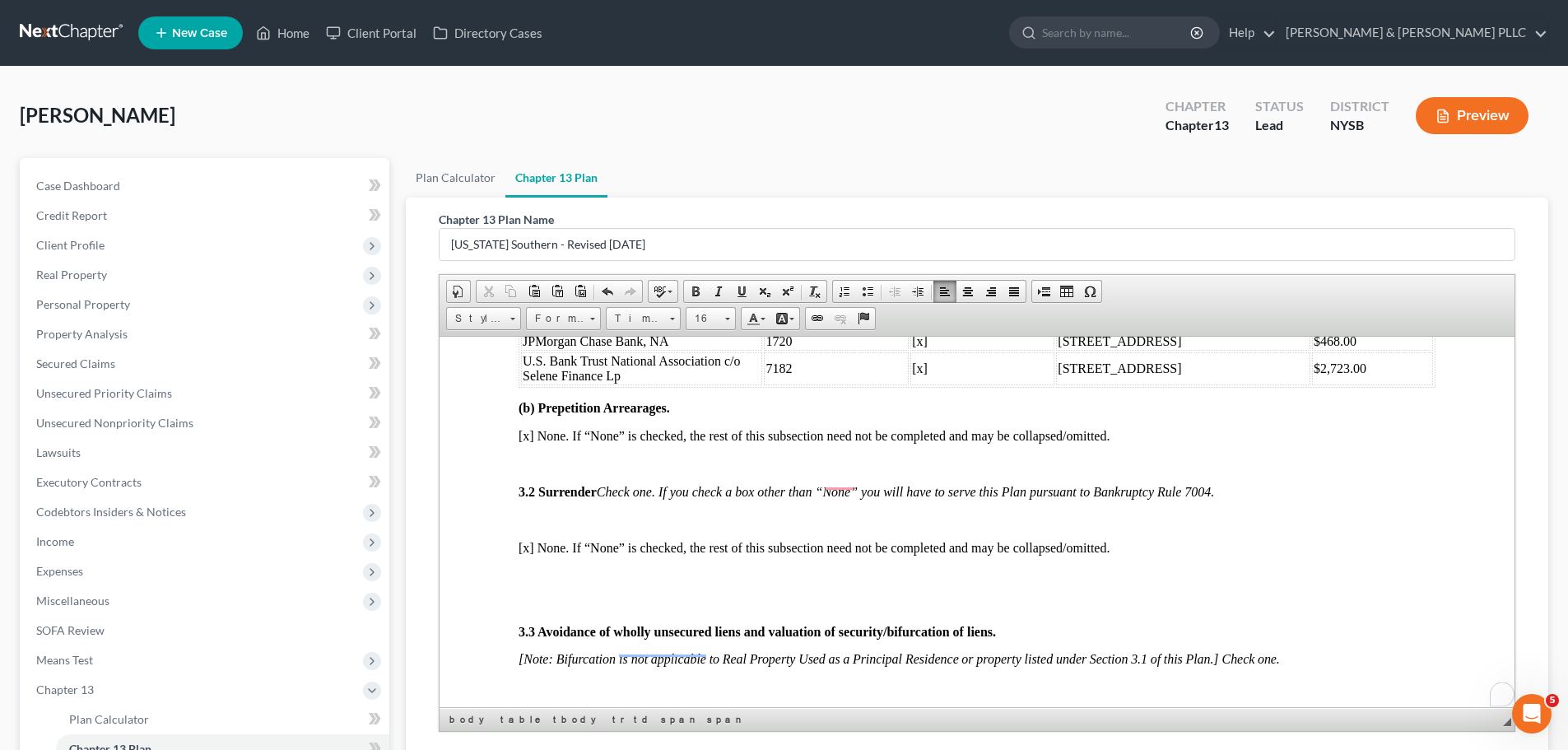
scroll to position [1646, 0]
click at [528, 428] on span "[x] None. If “None” is checked, the rest of this subsection need not be complet…" at bounding box center [814, 434] width 591 height 14
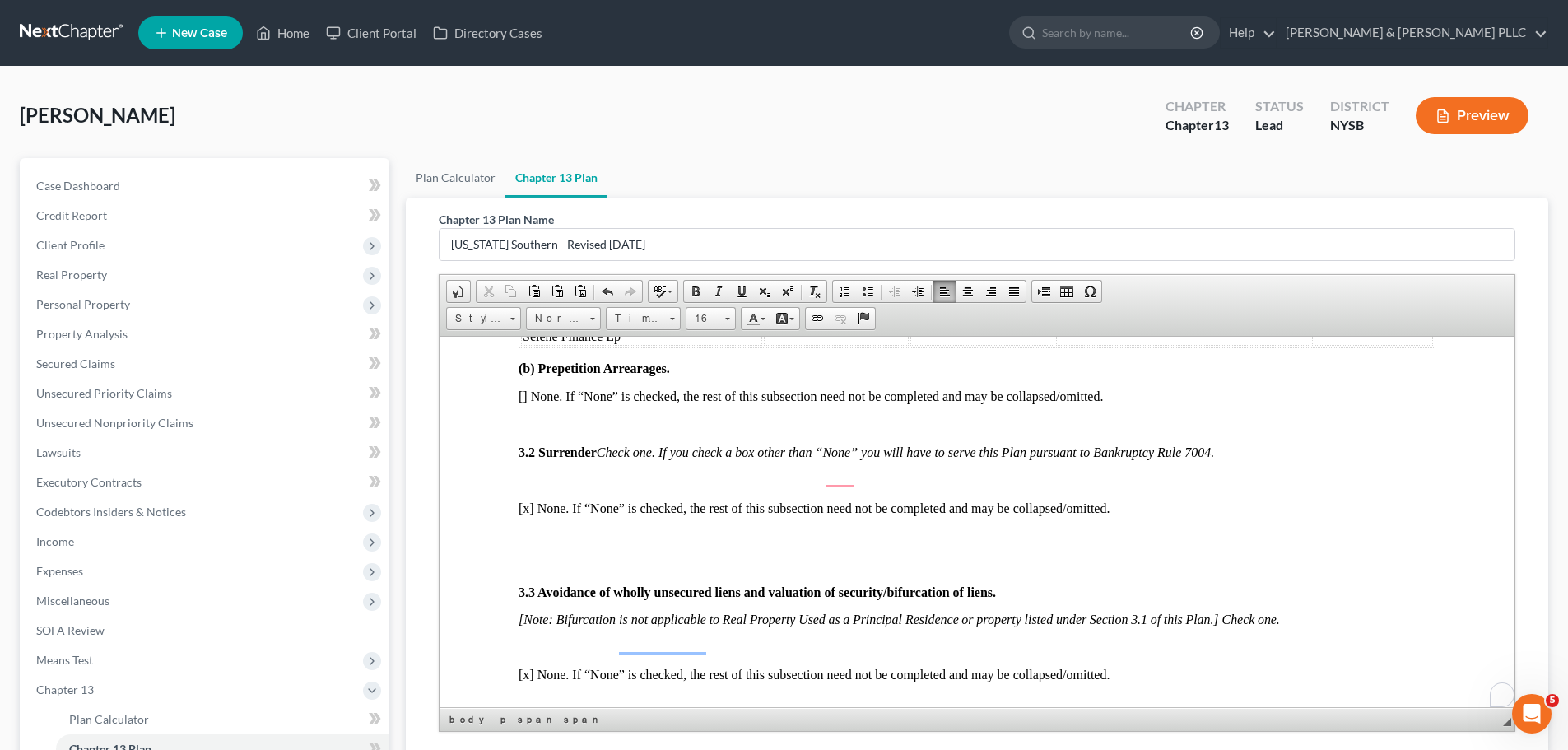
scroll to position [1729, 0]
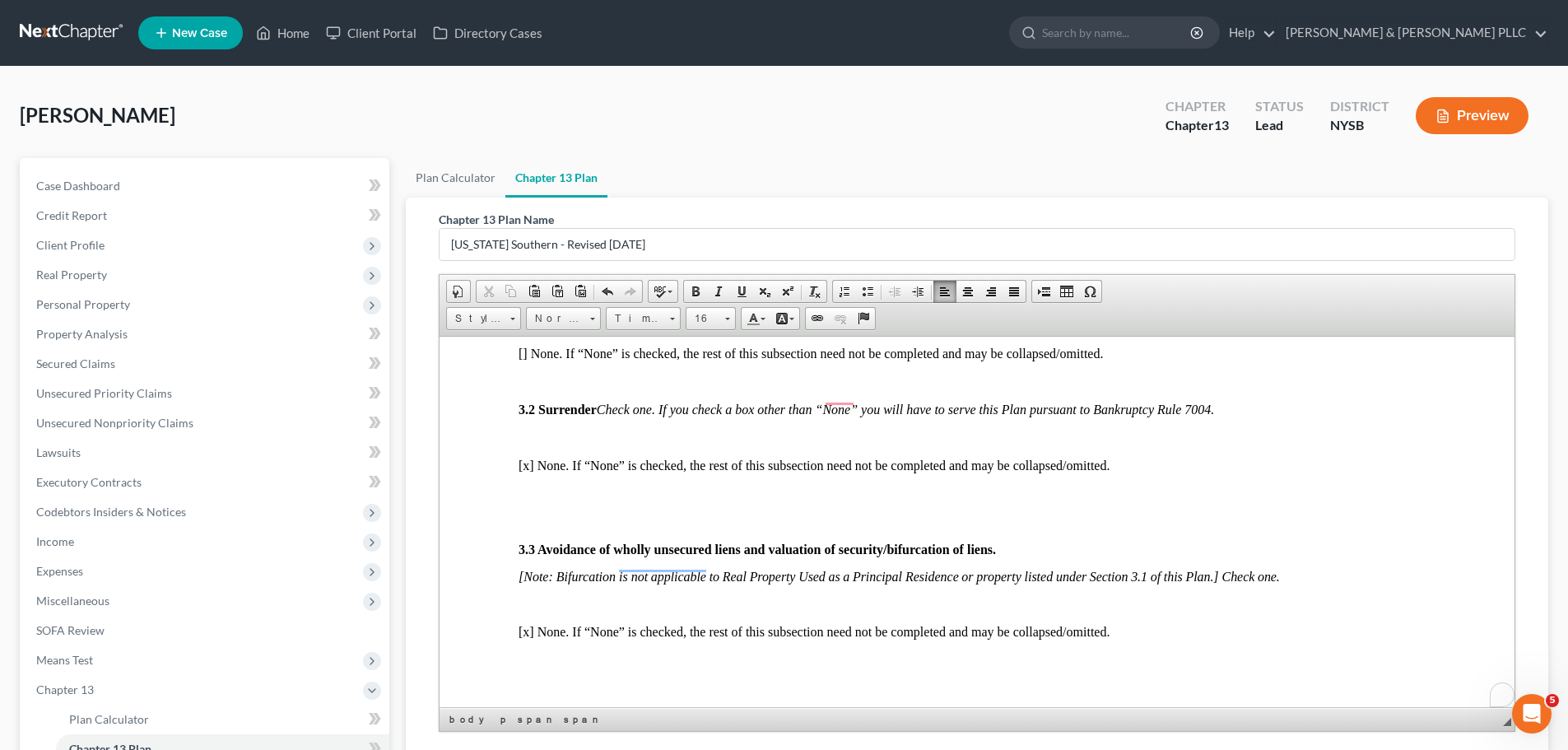
click at [529, 453] on p "[x] None. If “None” is checked, the rest of this subsection need not be complet…" at bounding box center [977, 465] width 916 height 15
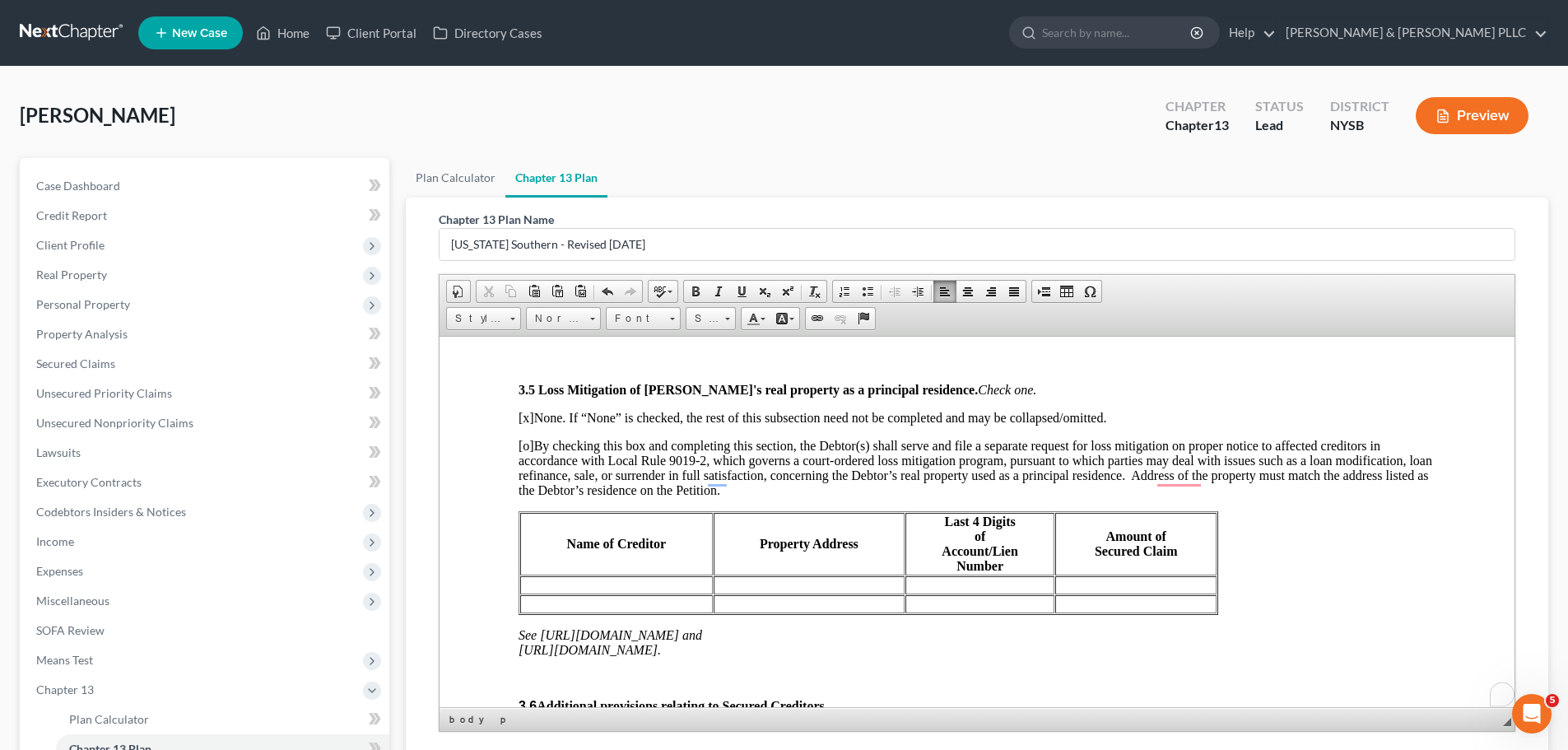
scroll to position [2223, 0]
click at [527, 410] on span "[x]" at bounding box center [526, 417] width 16 height 14
click at [529, 438] on span "[o]" at bounding box center [526, 444] width 16 height 14
click at [572, 453] on td "To enrich screen reader interactions, please activate Accessibility in Grammarl…" at bounding box center [616, 584] width 193 height 19
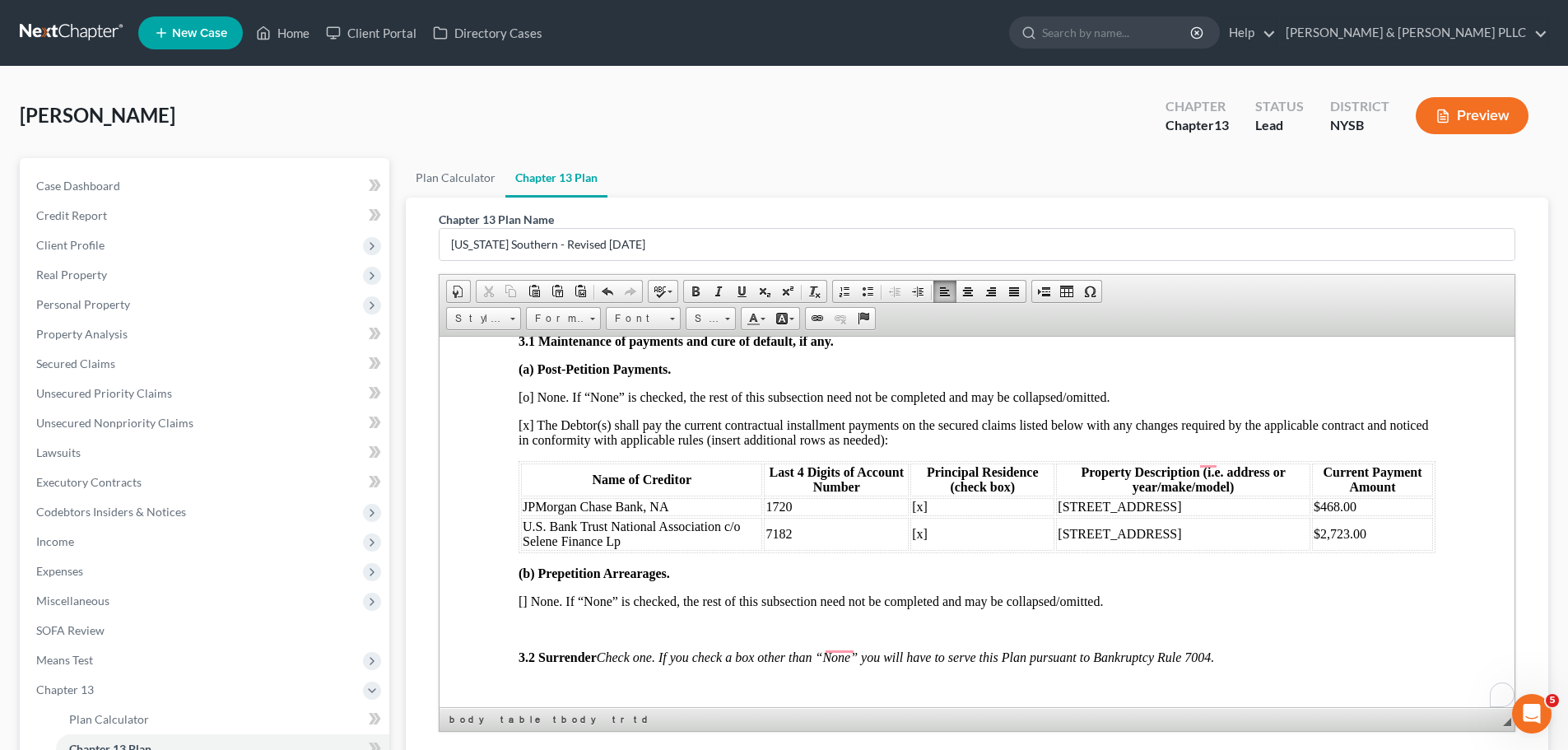
scroll to position [1481, 0]
drag, startPoint x: 648, startPoint y: 526, endPoint x: 526, endPoint y: 518, distance: 122.3
click at [526, 453] on td "U.S. Bank Trust National Association c/o Selene Finance Lp" at bounding box center [641, 532] width 242 height 33
copy span "U.S. Bank Trust National Association c/o Selene Finance Lp"
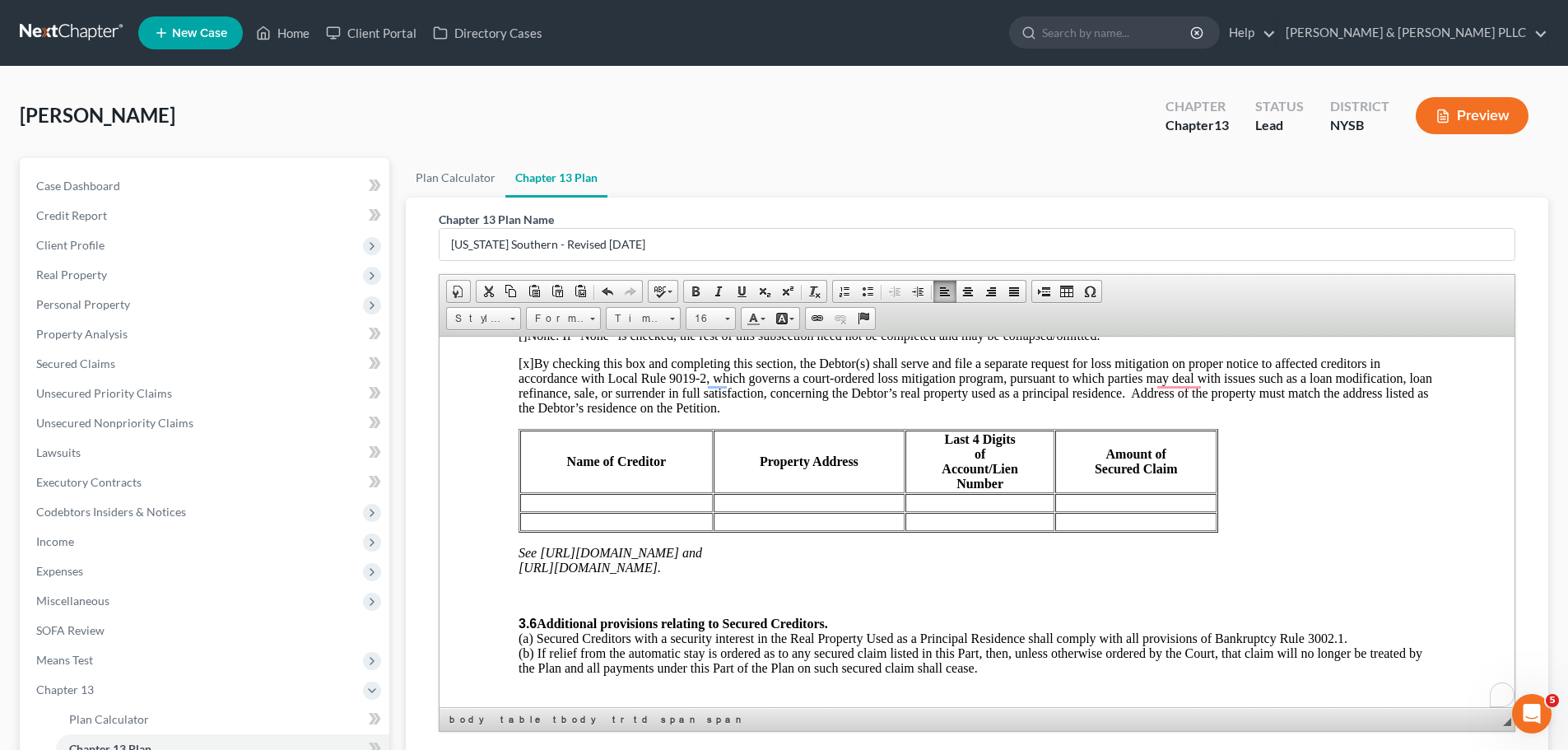
click at [620, 453] on td "To enrich screen reader interactions, please activate Accessibility in Grammarl…" at bounding box center [616, 503] width 193 height 19
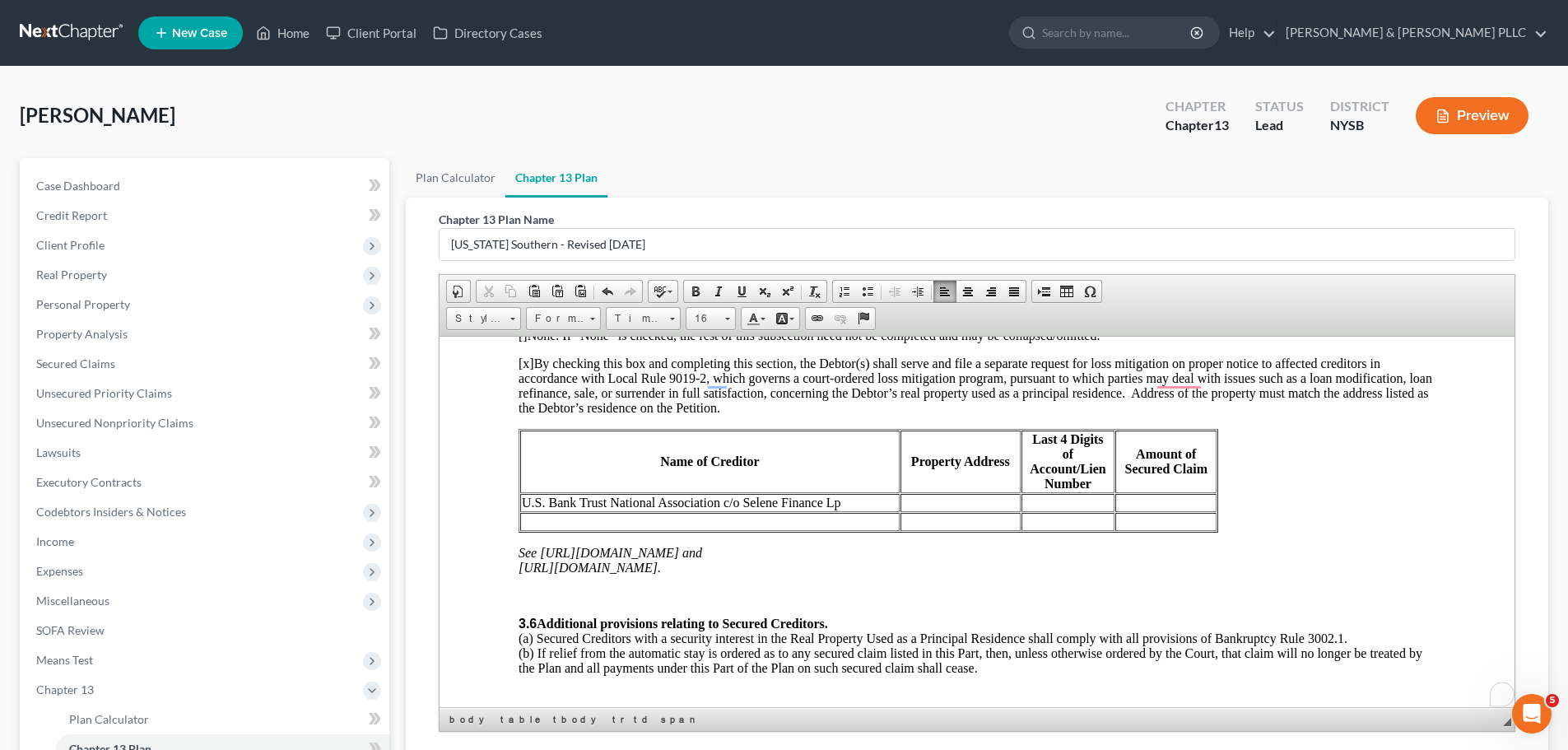
click at [899, 446] on td "Name of Creditor" at bounding box center [710, 461] width 380 height 63
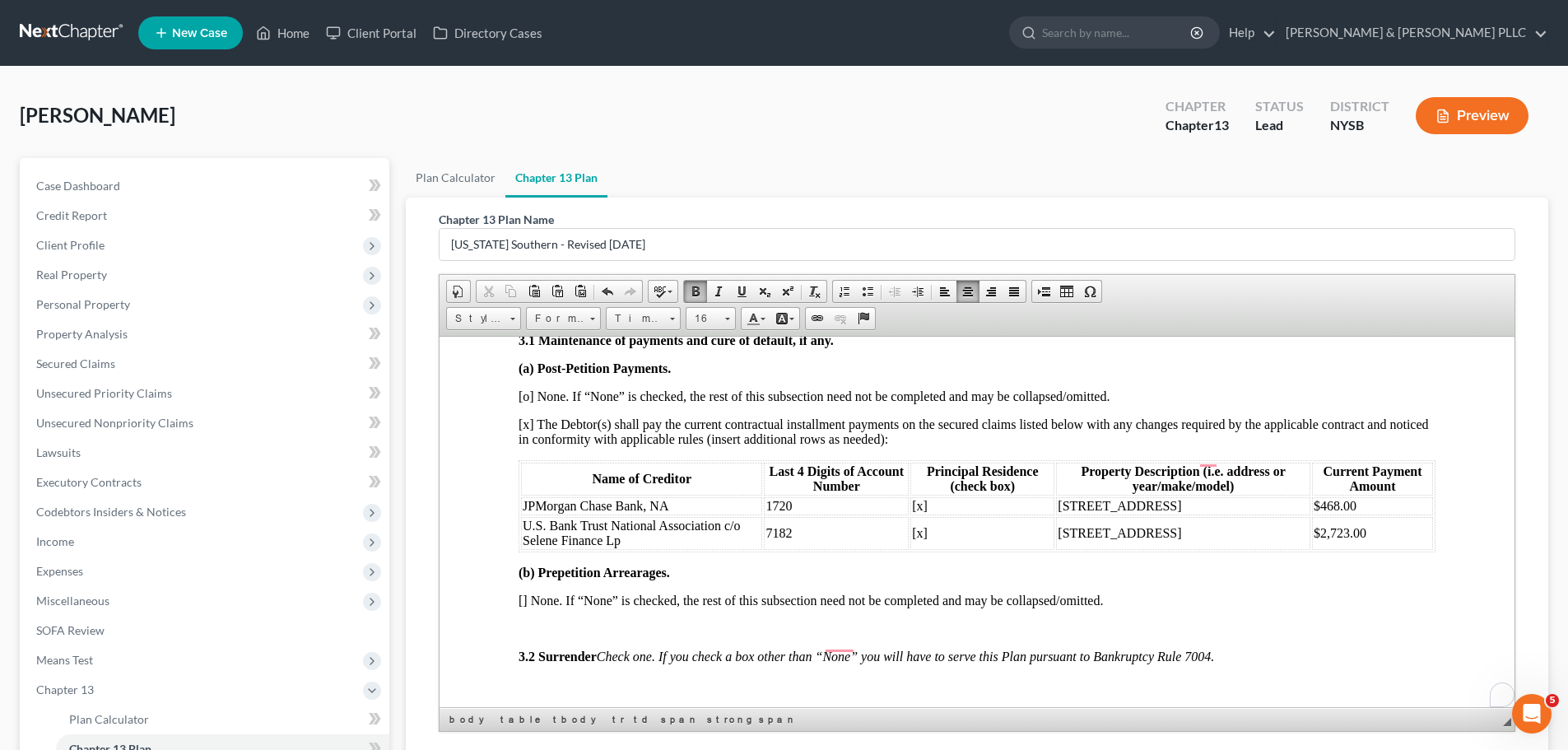
drag, startPoint x: 1140, startPoint y: 492, endPoint x: 1054, endPoint y: 491, distance: 86.0
click at [1040, 453] on td "[STREET_ADDRESS]" at bounding box center [1183, 506] width 255 height 19
copy span "[STREET_ADDRESS]"
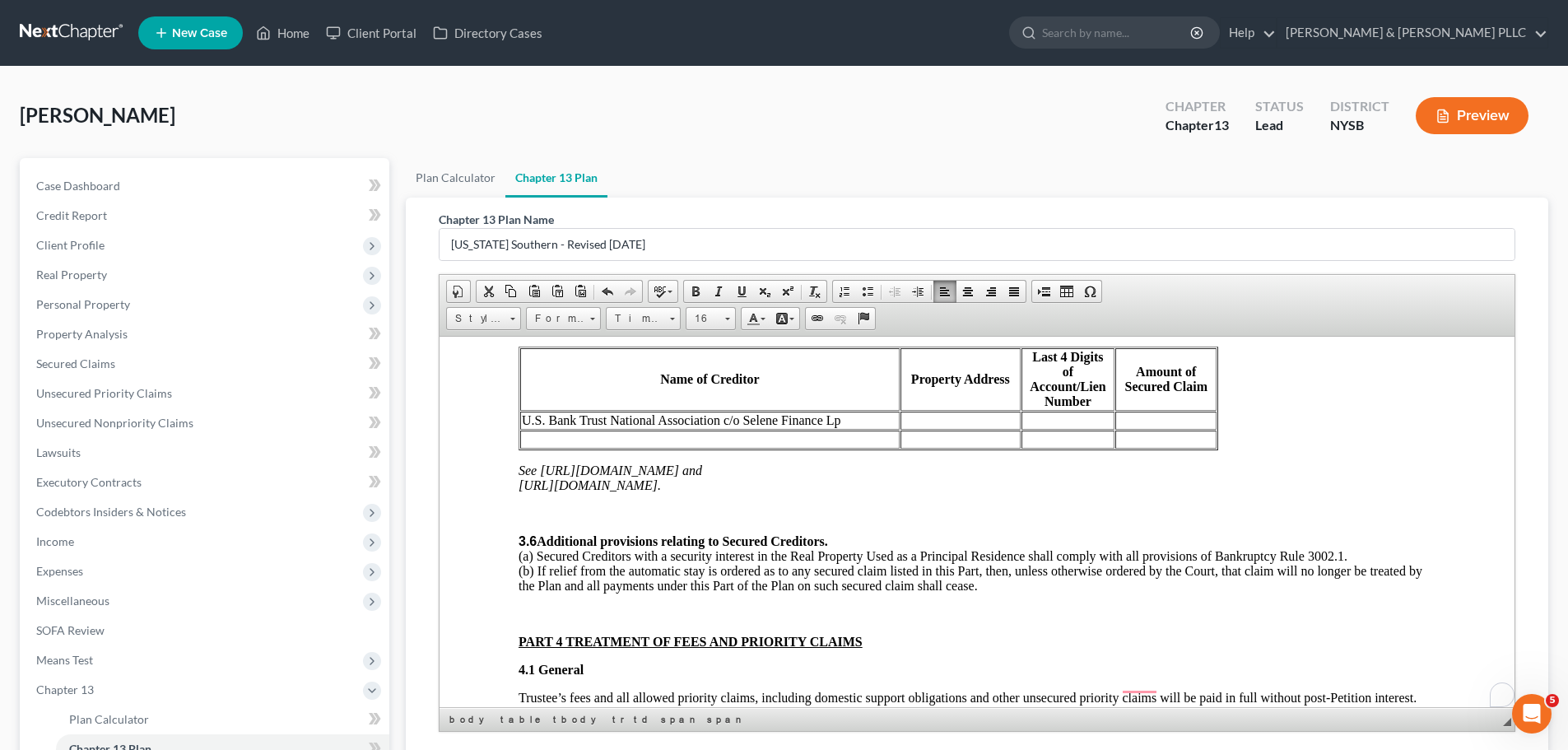
click at [937, 411] on td "To enrich screen reader interactions, please activate Accessibility in Grammarl…" at bounding box center [961, 420] width 120 height 19
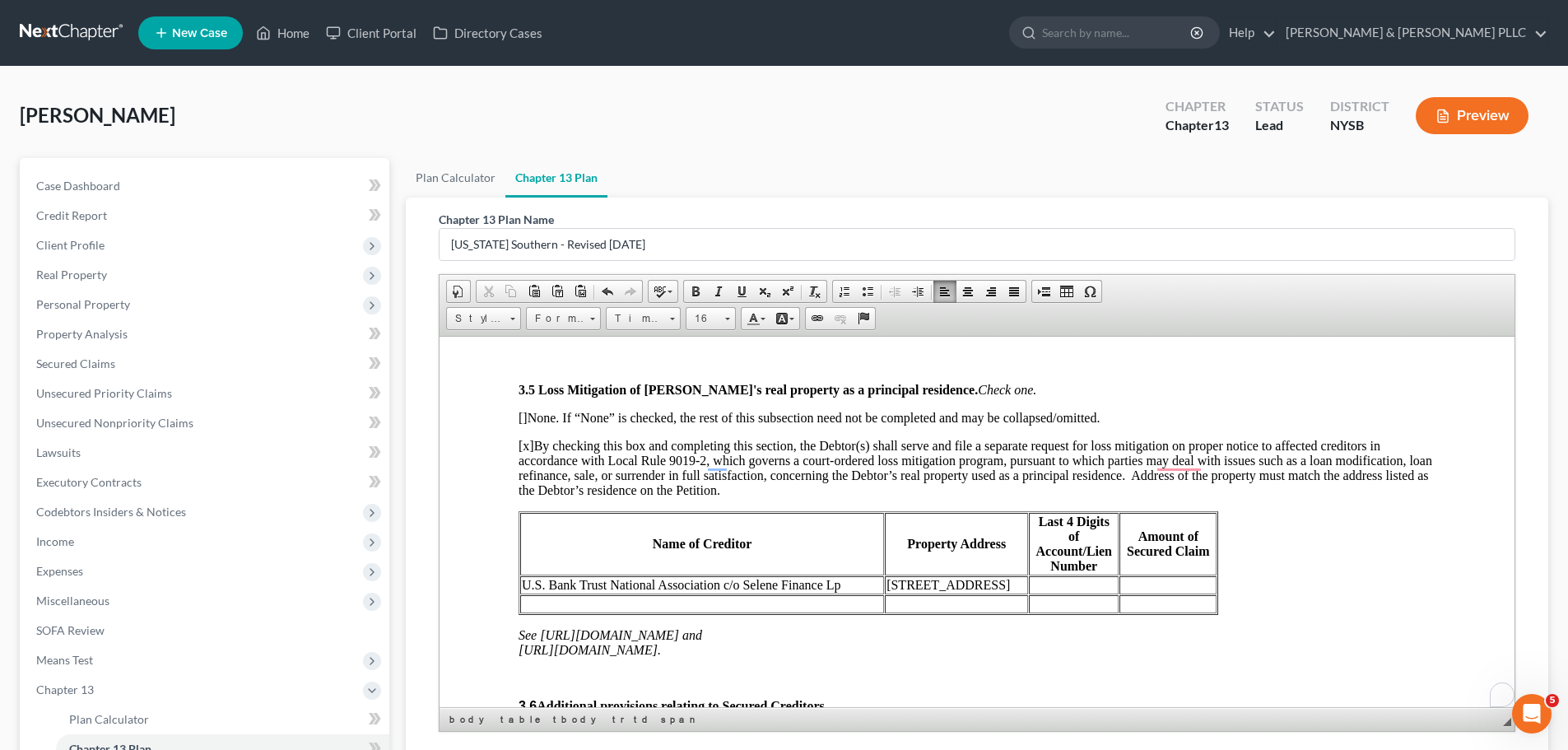
click at [1040, 453] on td "To enrich screen reader interactions, please activate Accessibility in Grammarl…" at bounding box center [1073, 584] width 90 height 19
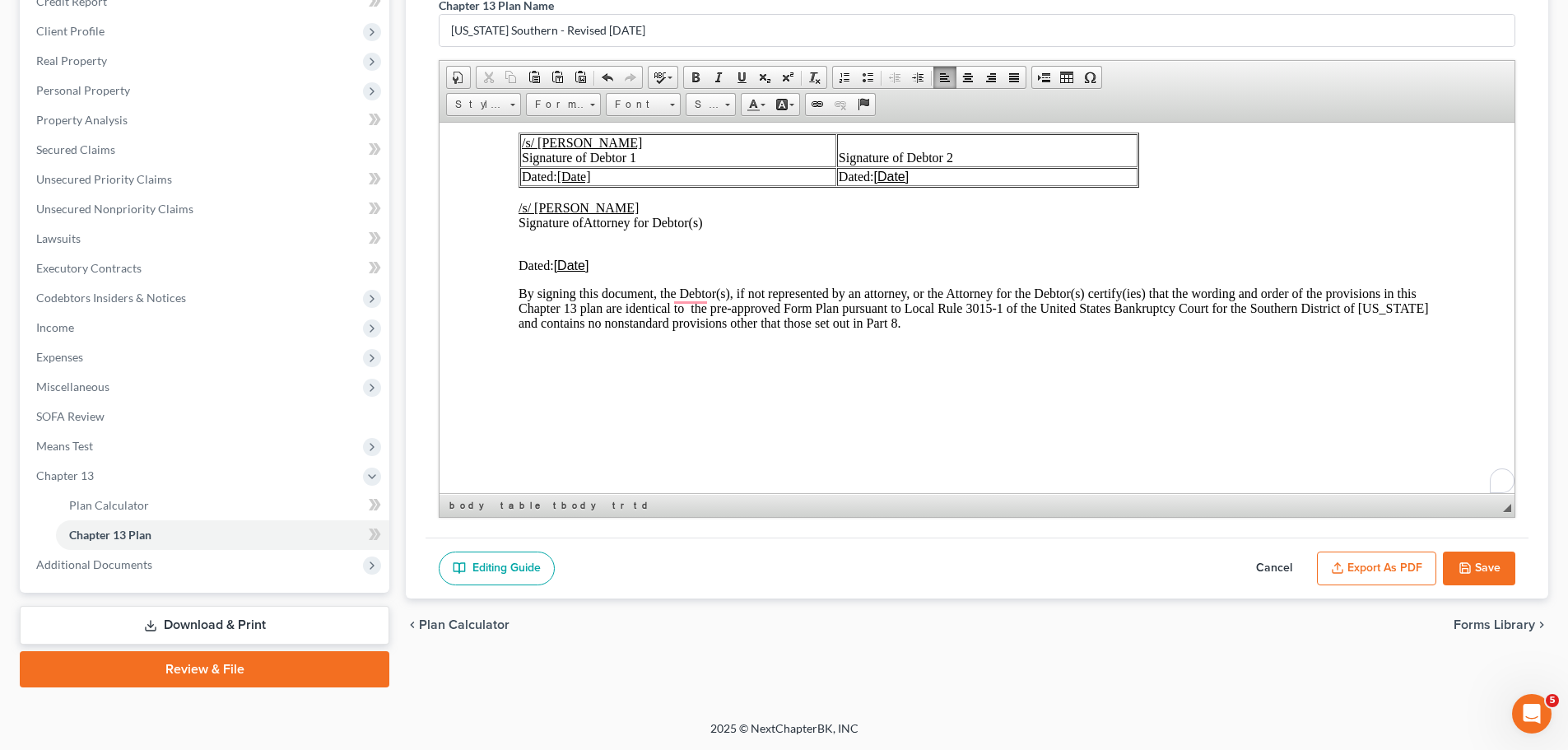
click at [1040, 453] on button "Save" at bounding box center [1479, 569] width 72 height 34
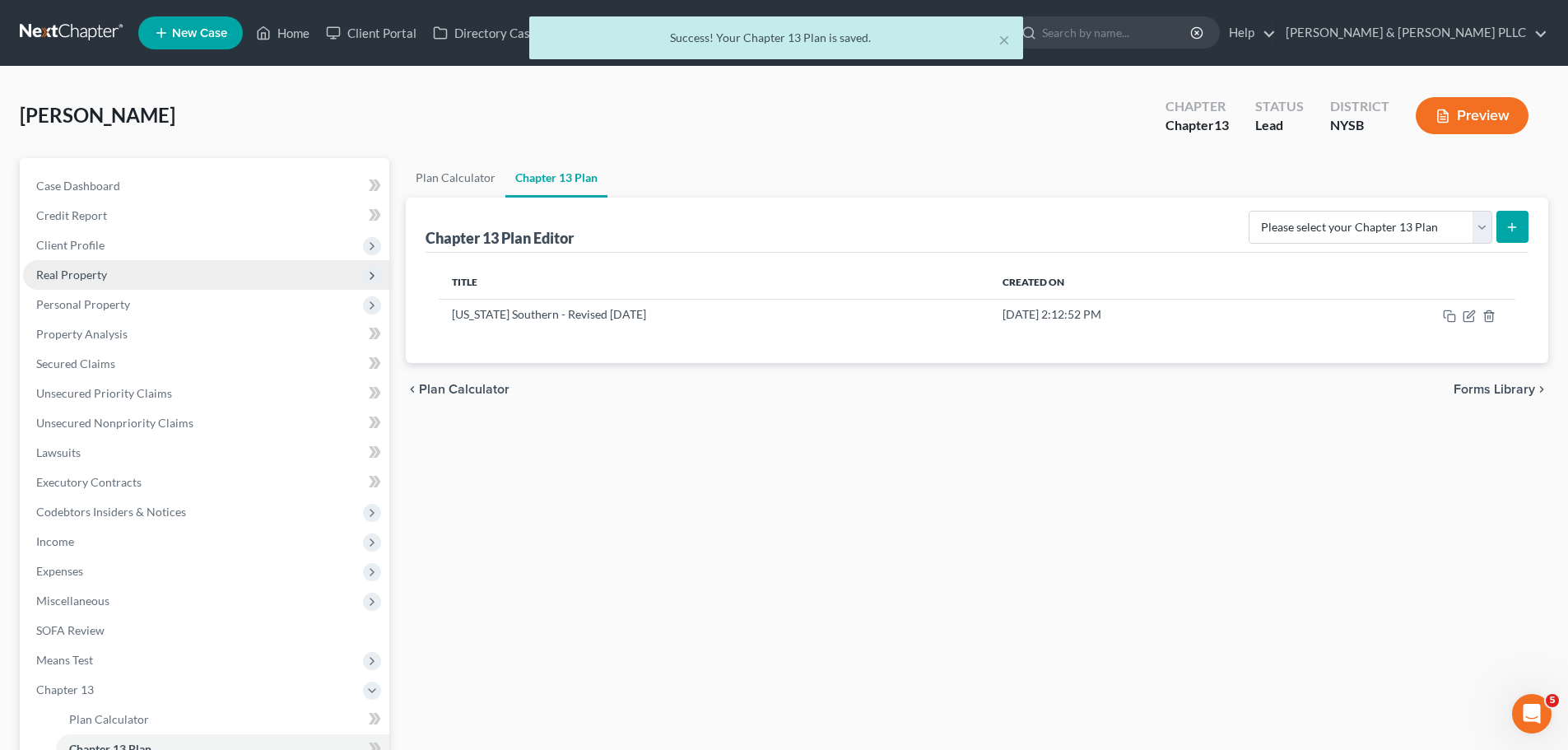
click at [180, 281] on span "Real Property" at bounding box center [206, 275] width 367 height 30
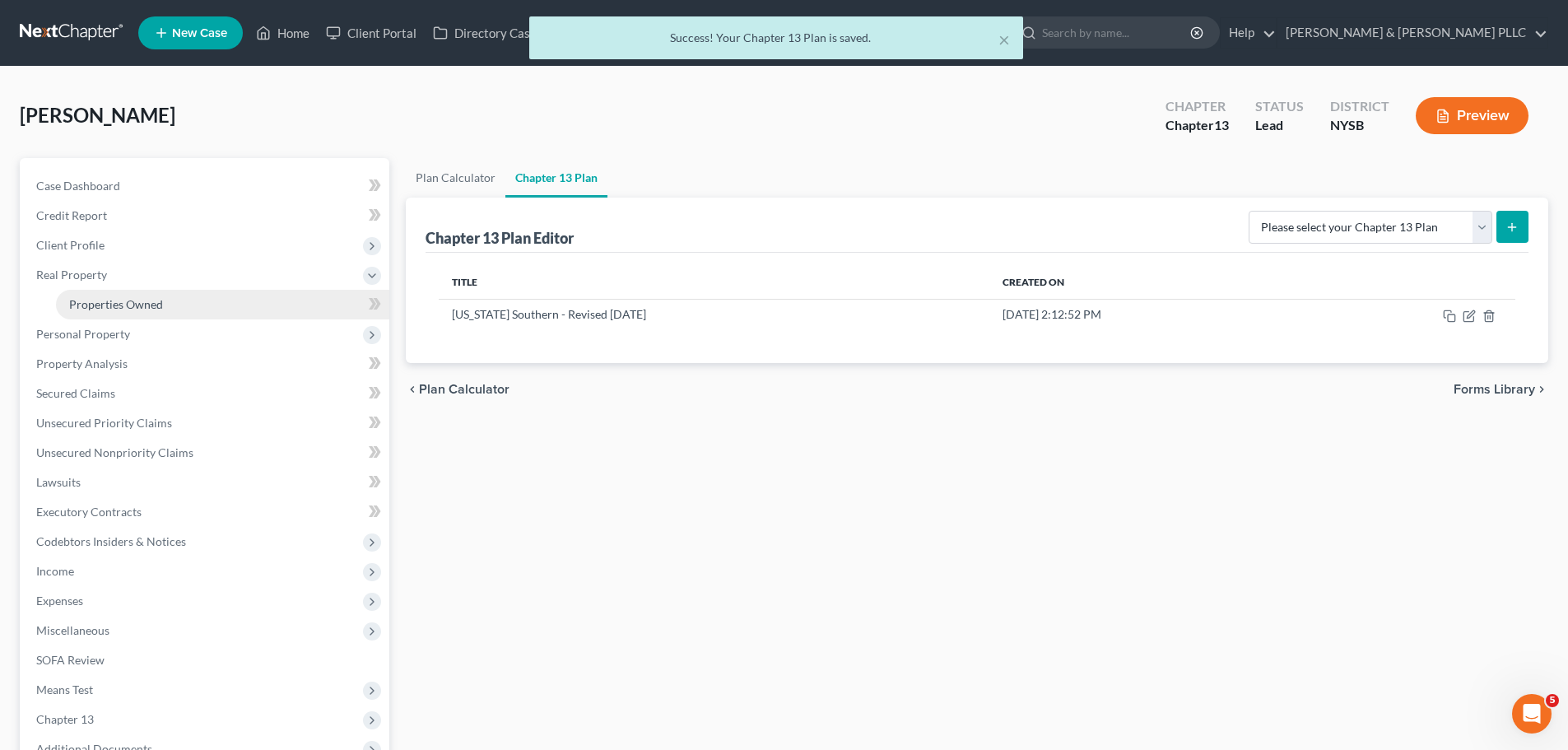
click at [178, 301] on link "Properties Owned" at bounding box center [222, 305] width 333 height 30
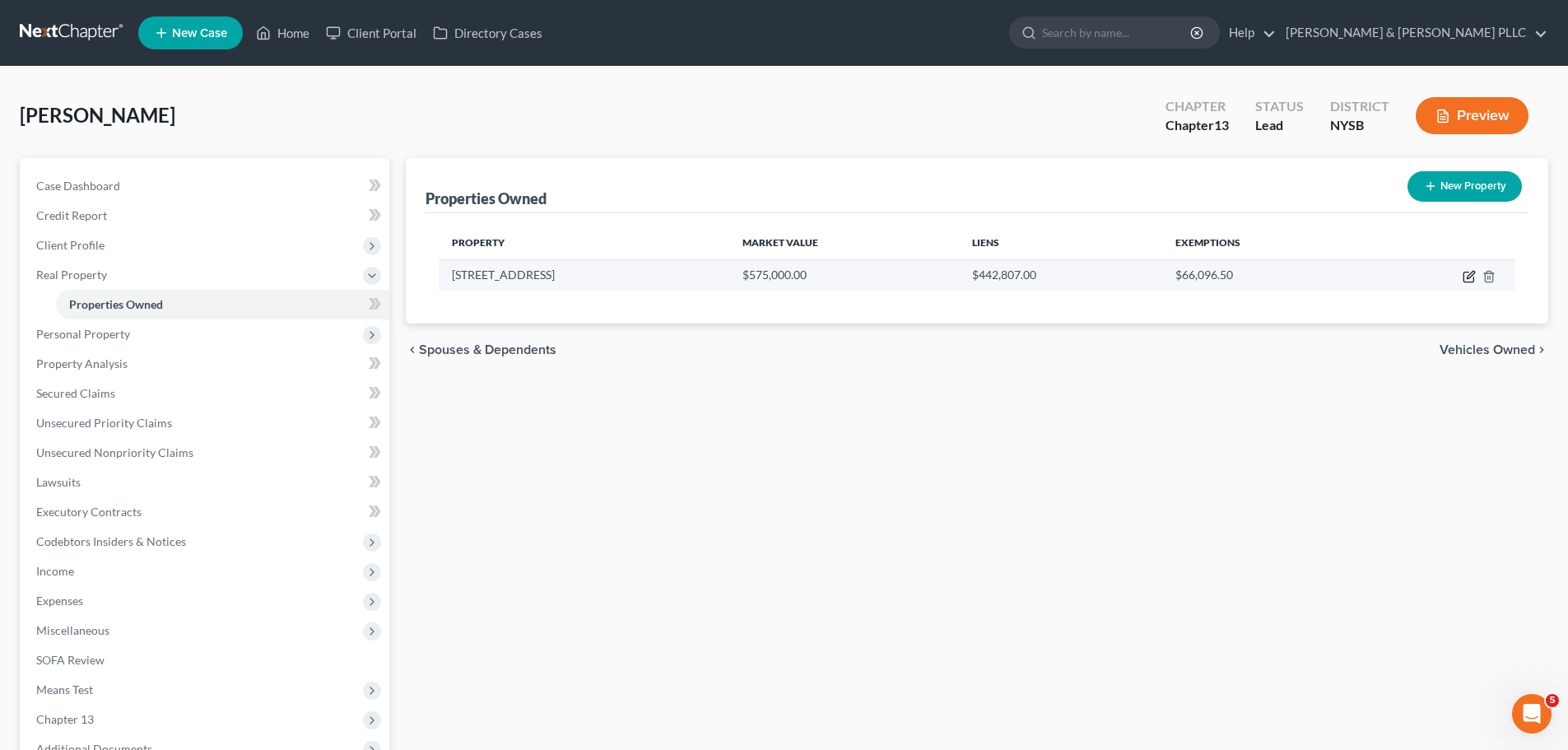
click at [1040, 276] on icon "button" at bounding box center [1469, 277] width 13 height 13
select select "35"
select select "59"
select select "3"
select select "6"
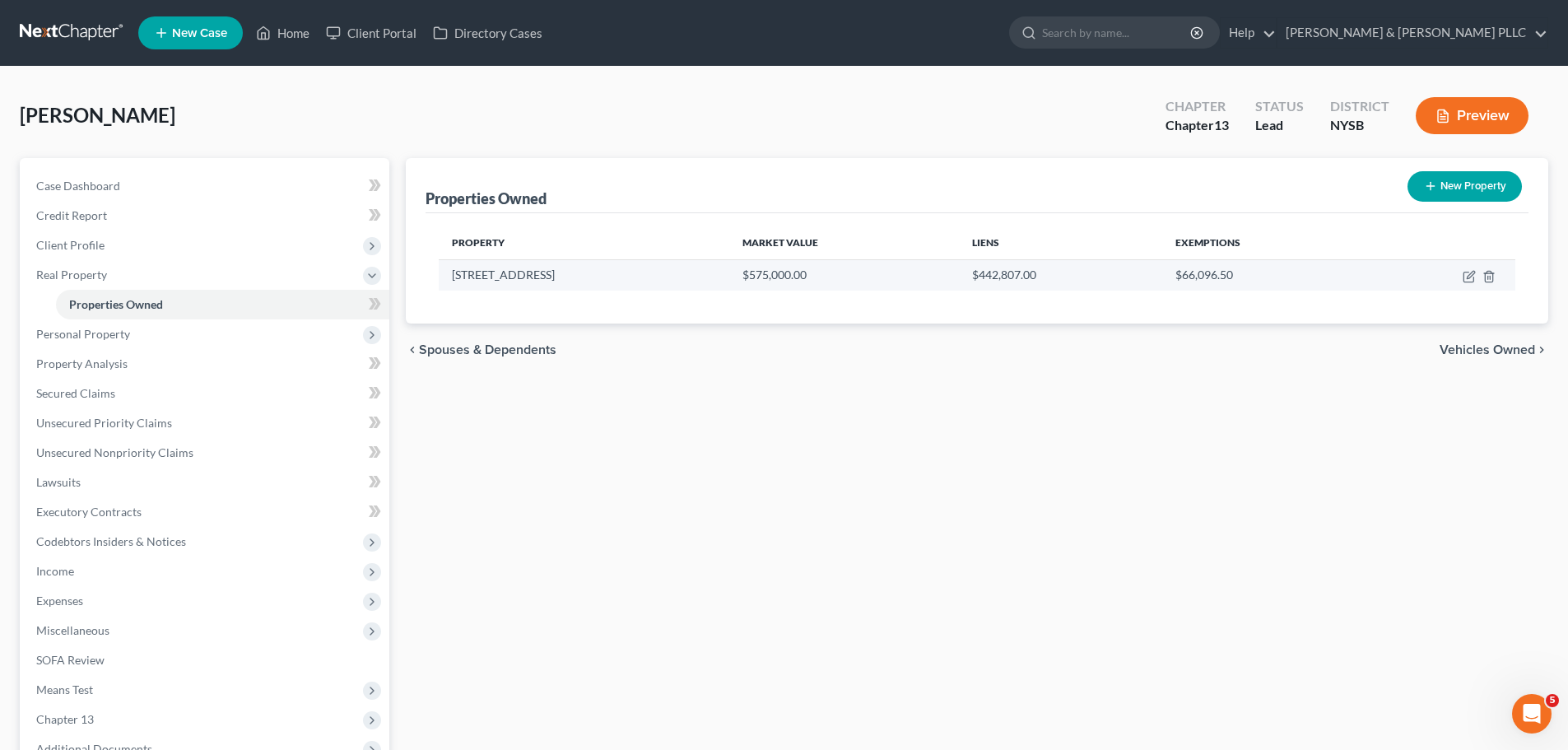
select select "45"
select select "3"
select select "0"
select select "4"
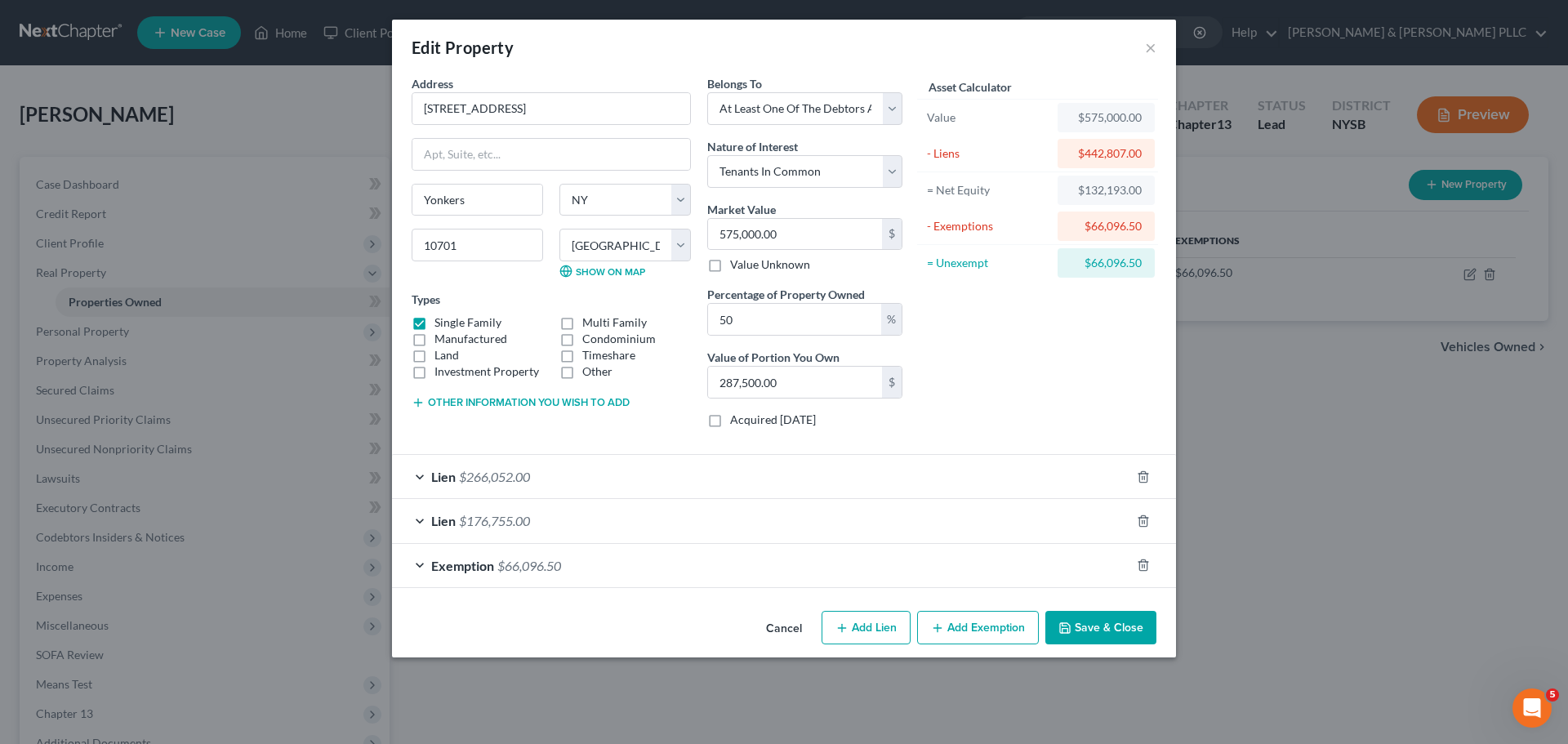
click at [712, 449] on div "Lien $266,052.00" at bounding box center [761, 476] width 739 height 43
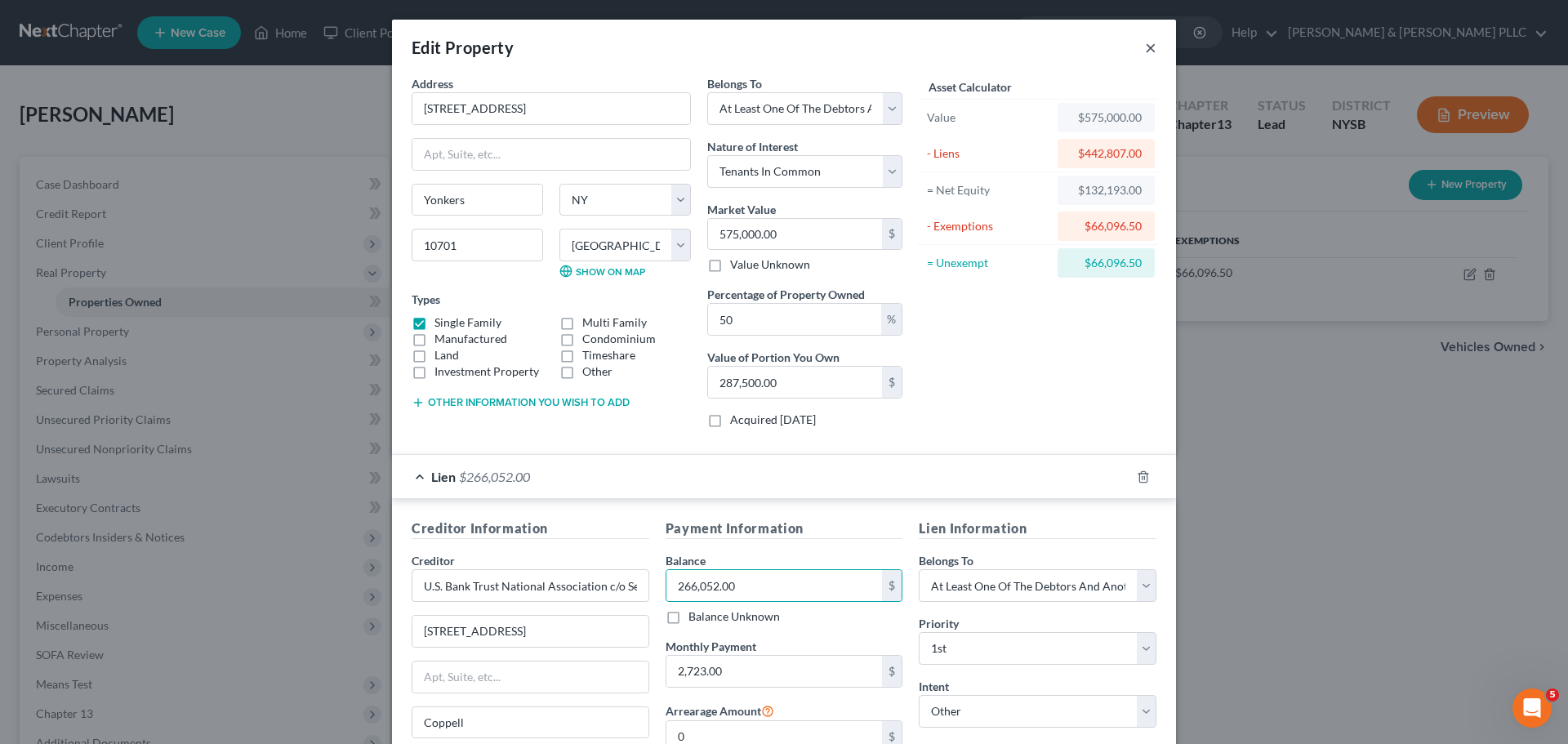
click at [1032, 48] on button "×" at bounding box center [1151, 47] width 11 height 19
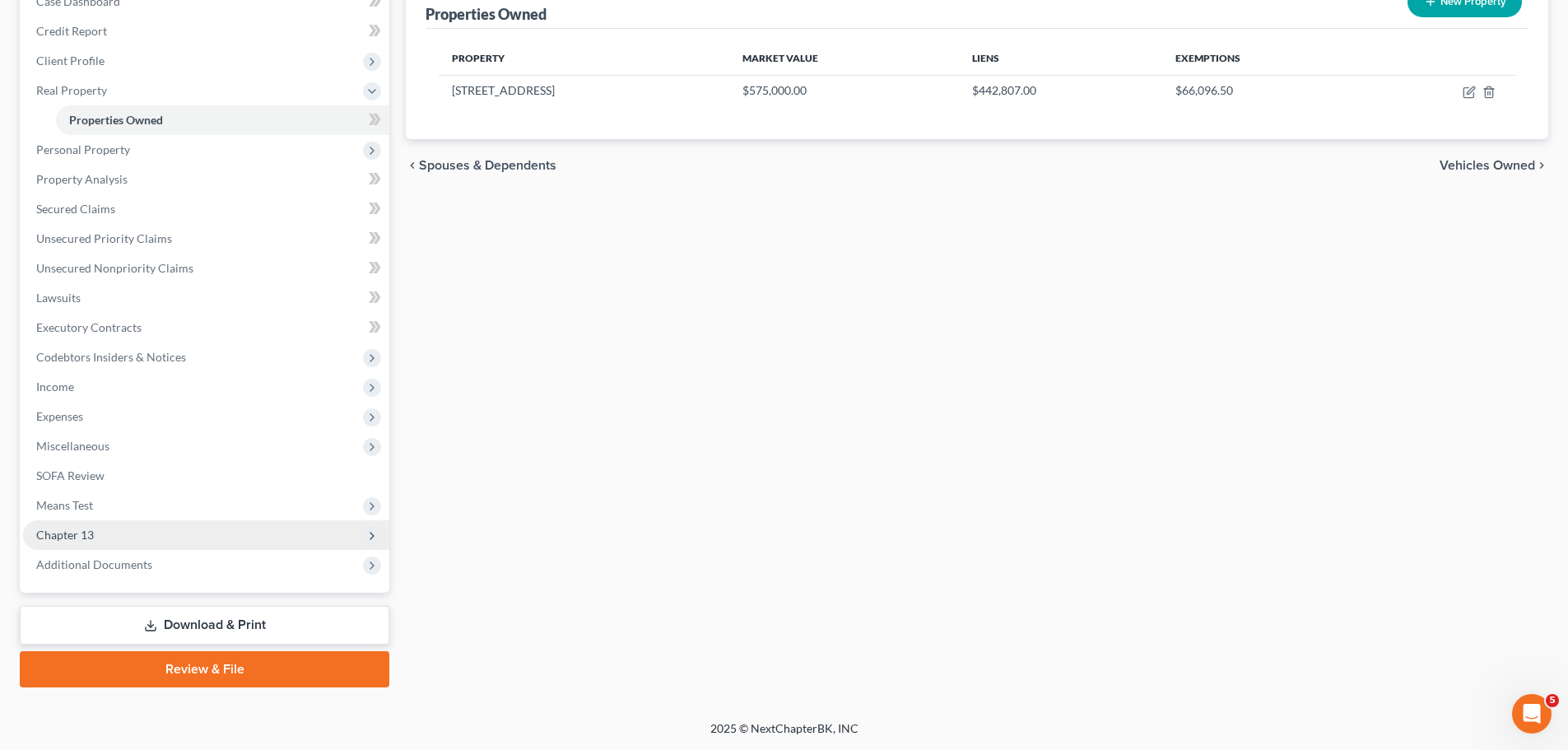
click at [181, 453] on span "Chapter 13" at bounding box center [206, 535] width 367 height 30
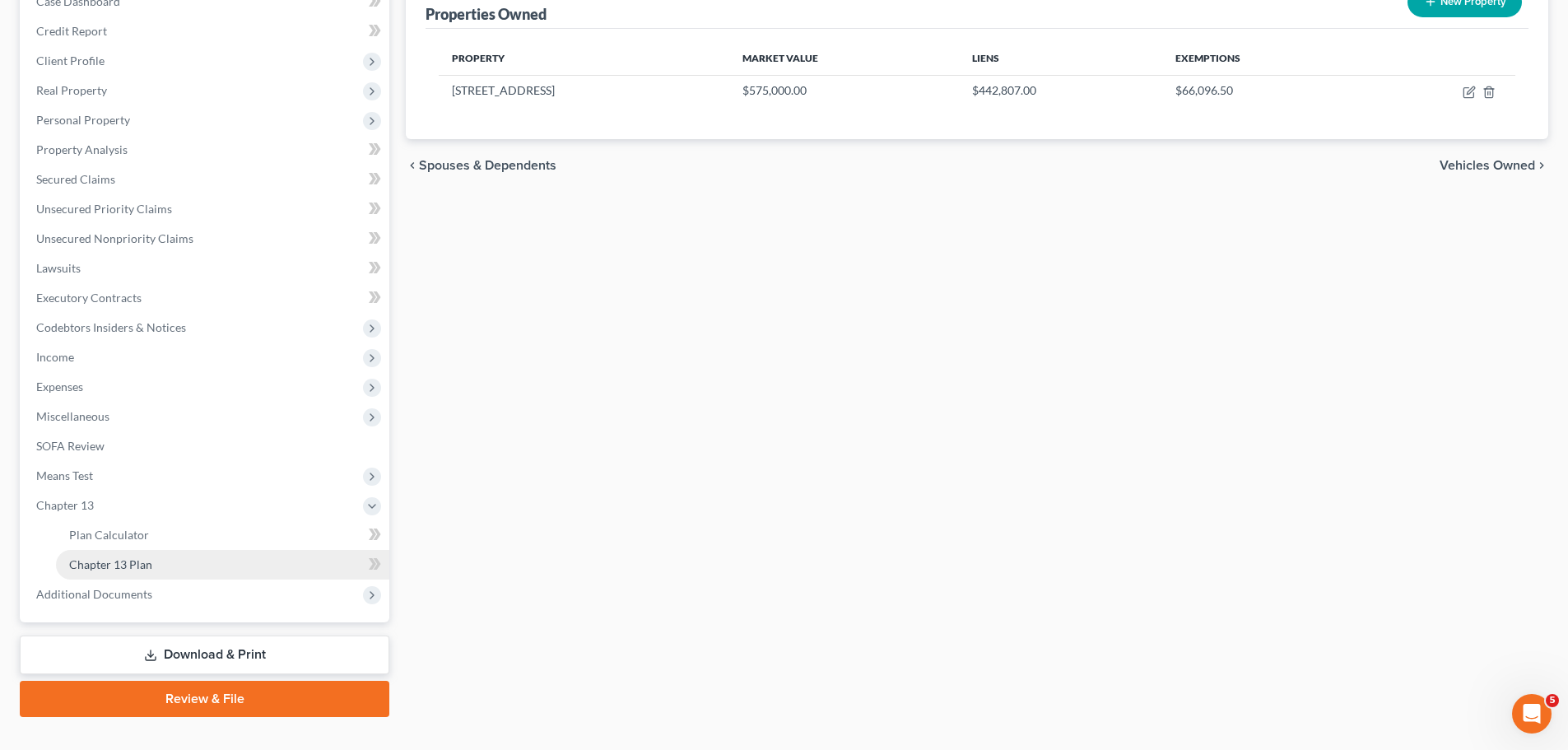
click at [173, 453] on link "Chapter 13 Plan" at bounding box center [222, 565] width 333 height 30
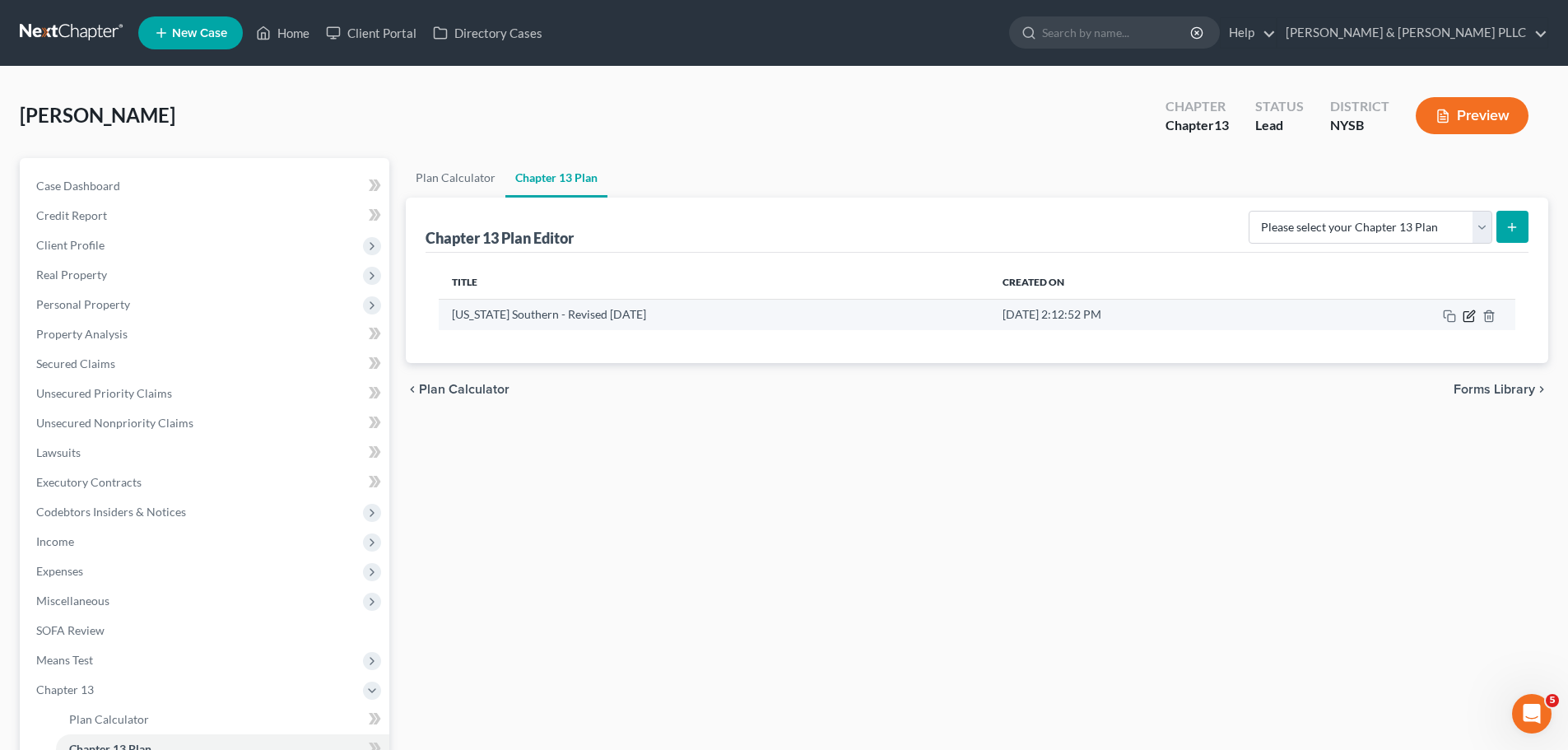
click at [1040, 319] on icon "button" at bounding box center [1469, 316] width 13 height 13
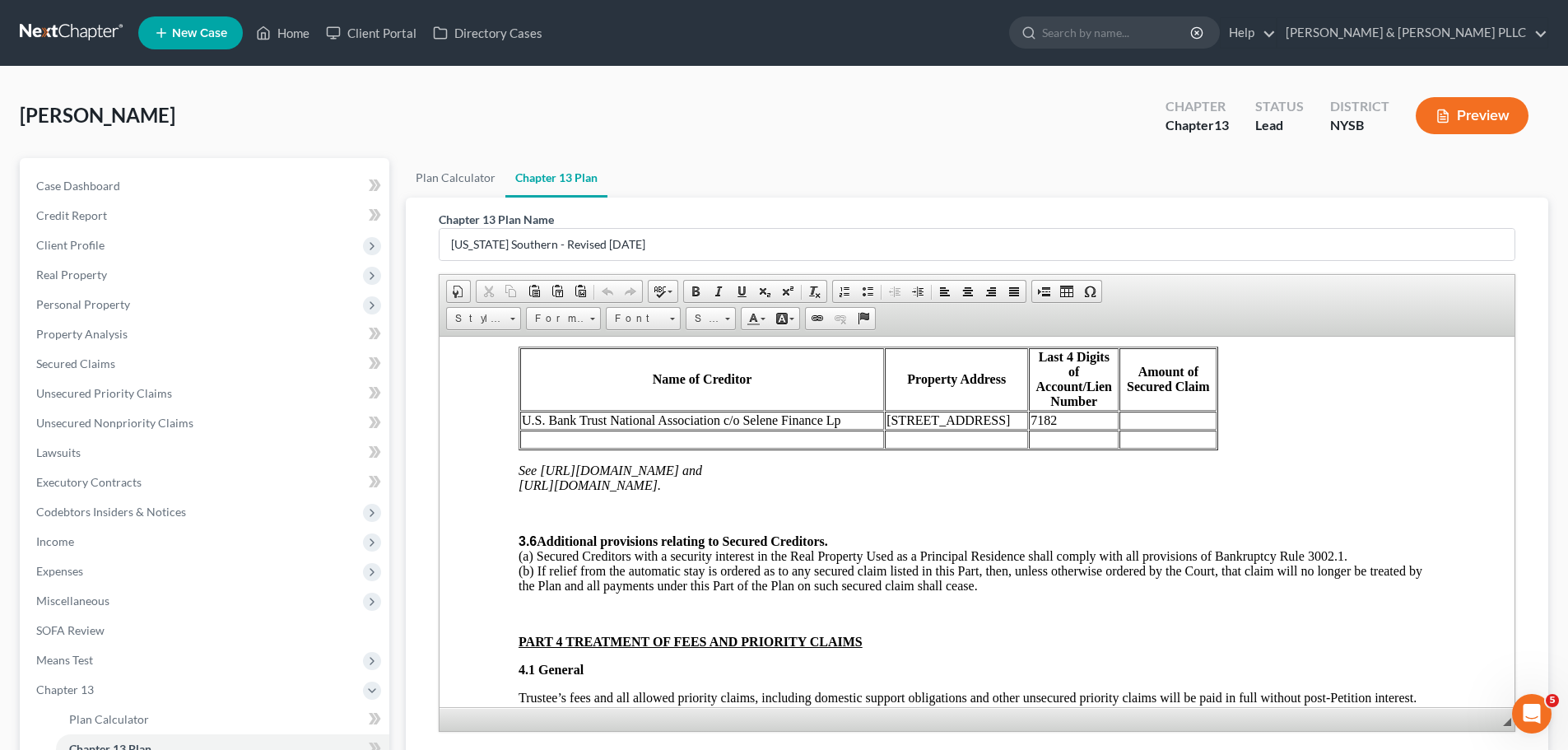
click at [1040, 411] on td "To enrich screen reader interactions, please activate Accessibility in Grammarl…" at bounding box center [1167, 420] width 97 height 19
paste body "To enrich screen reader interactions, please activate Accessibility in Grammarl…"
click at [1002, 411] on td "[STREET_ADDRESS]" at bounding box center [956, 420] width 143 height 19
click at [998, 411] on td "[STREET_ADDRESS]" at bounding box center [956, 420] width 143 height 19
drag, startPoint x: 934, startPoint y: 406, endPoint x: 1045, endPoint y: 403, distance: 111.0
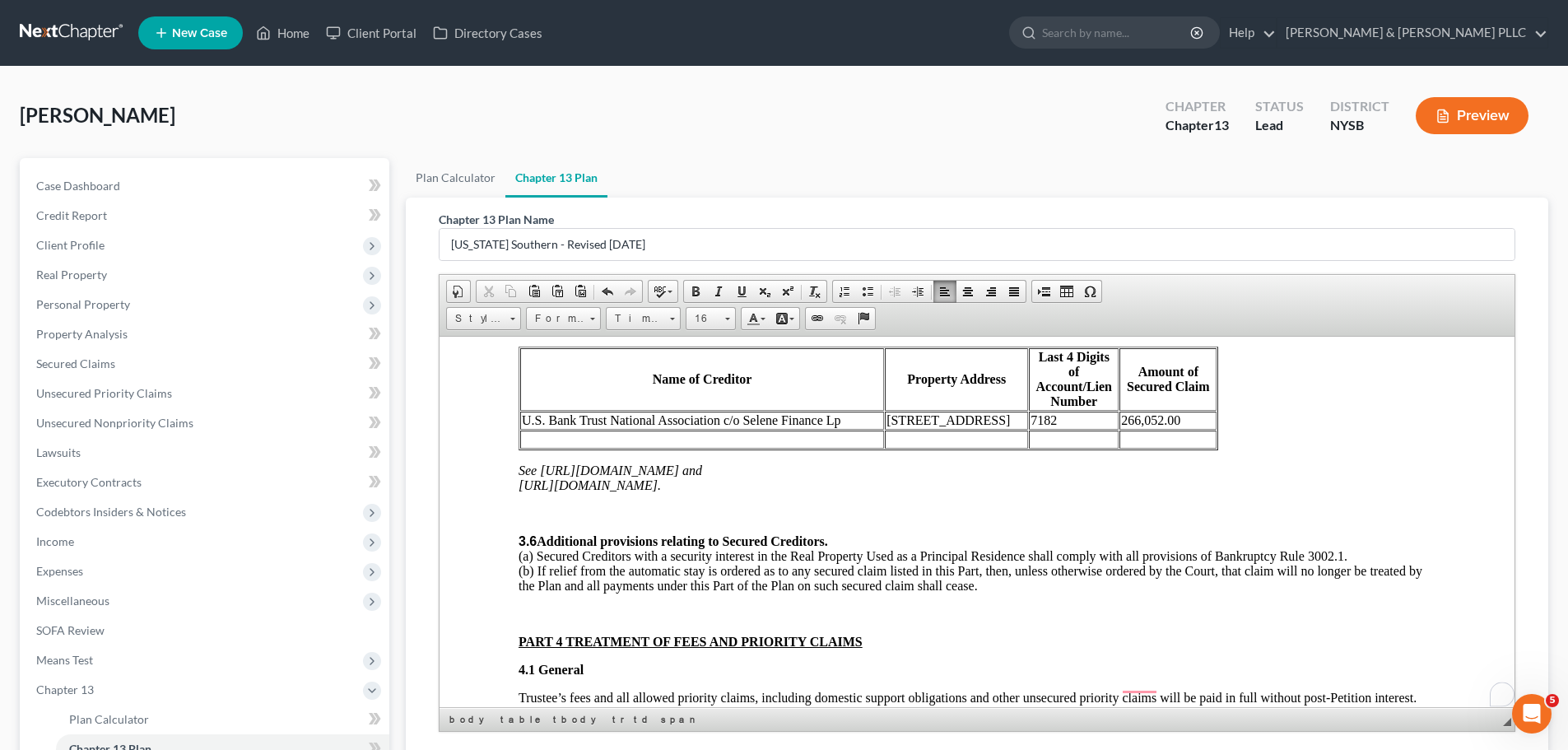
click at [1010, 412] on span "[STREET_ADDRESS]" at bounding box center [948, 419] width 123 height 14
copy span ", Yonkers, NY 10701"
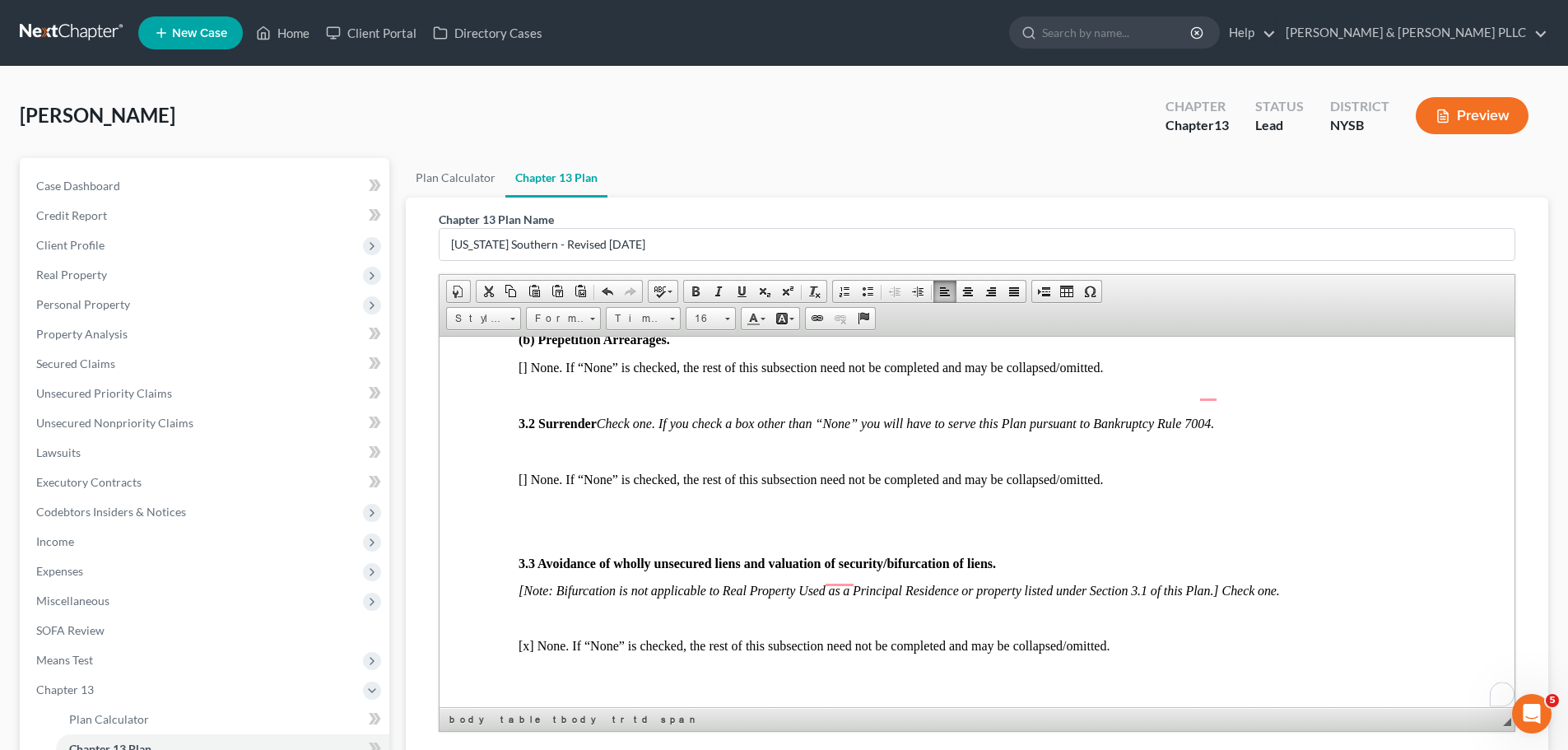
scroll to position [1481, 0]
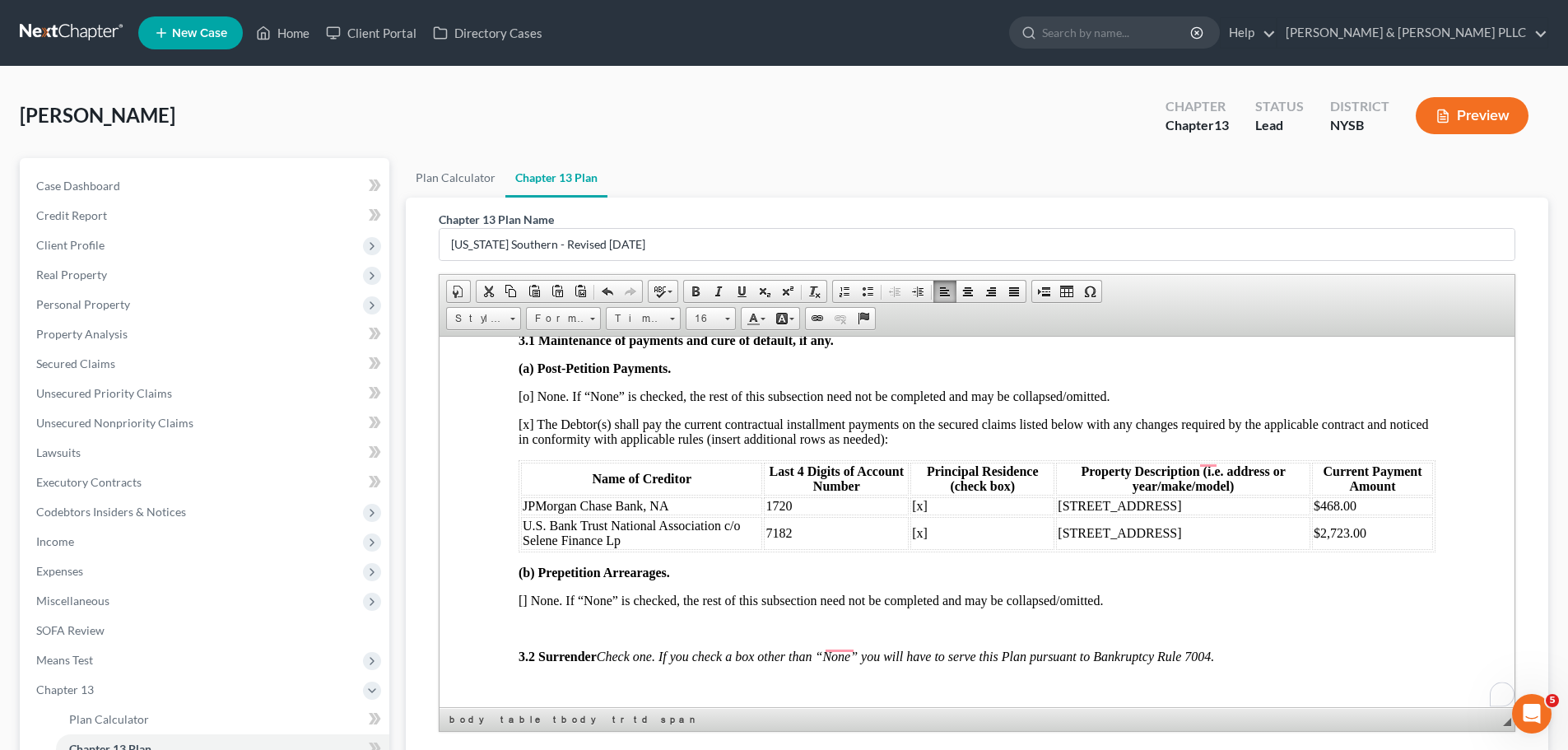
click at [1040, 453] on td "[STREET_ADDRESS]" at bounding box center [1183, 506] width 255 height 19
click at [1040, 453] on td "[STREET_ADDRESS]" at bounding box center [1183, 532] width 255 height 33
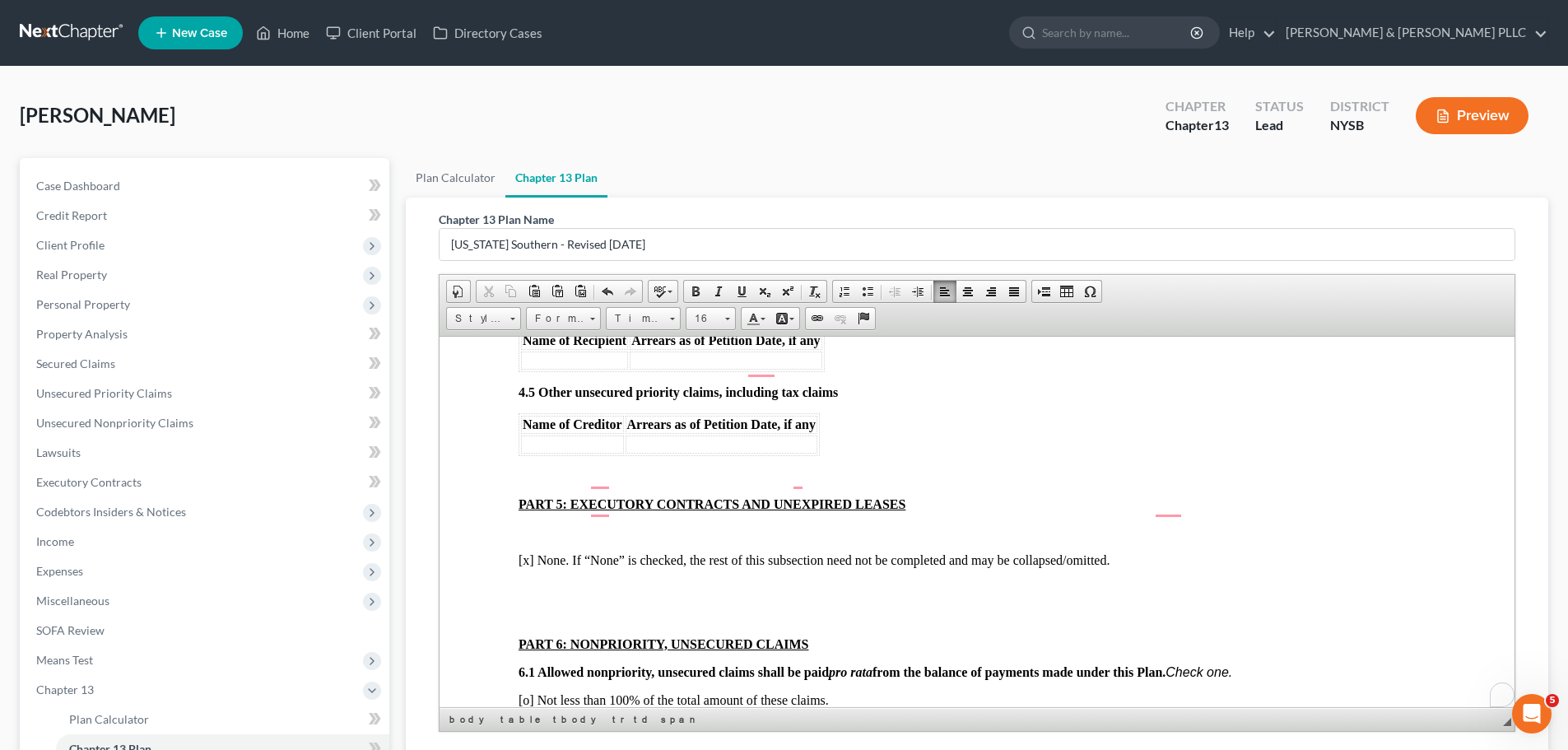
scroll to position [3046, 0]
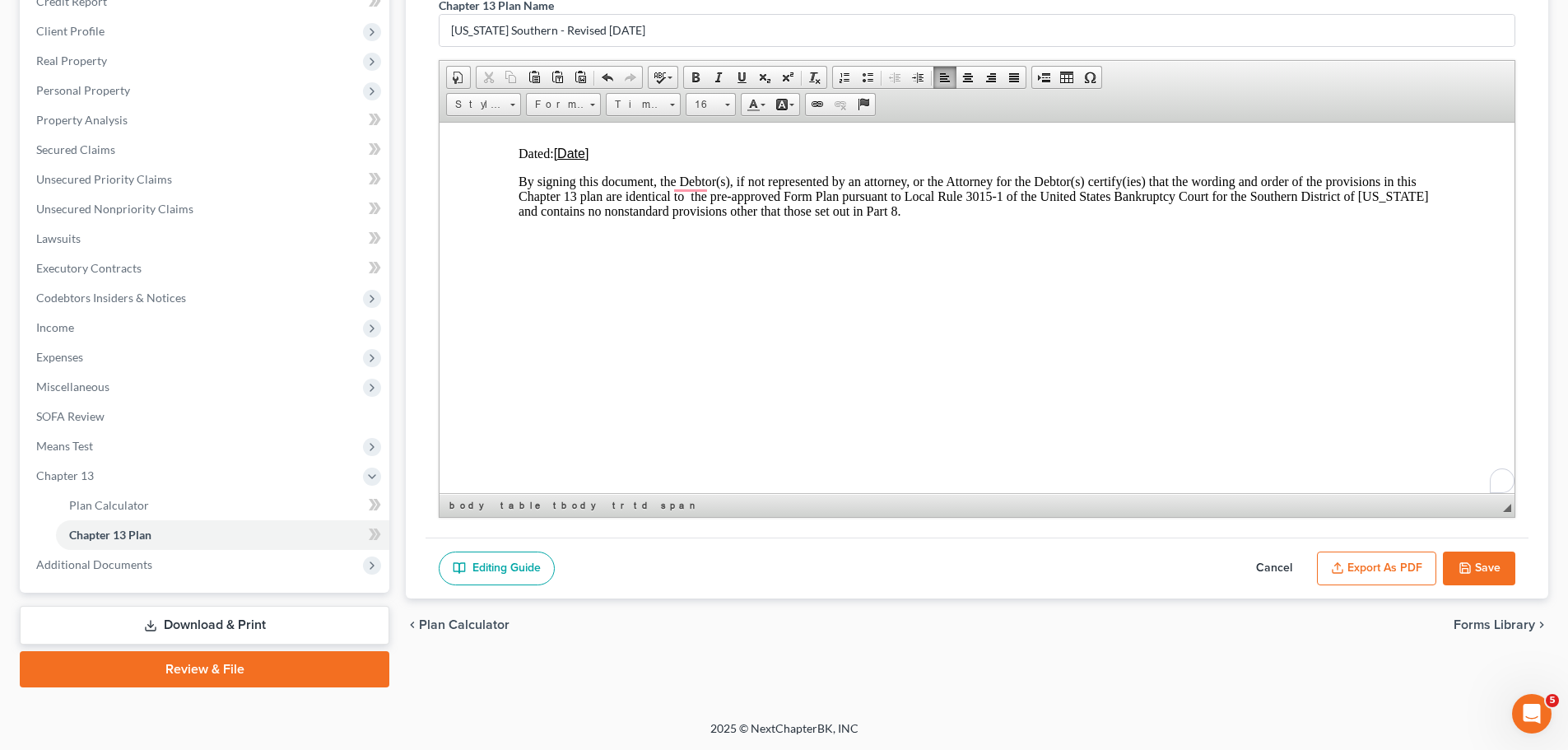
click at [1040, 453] on button "Save" at bounding box center [1479, 569] width 72 height 34
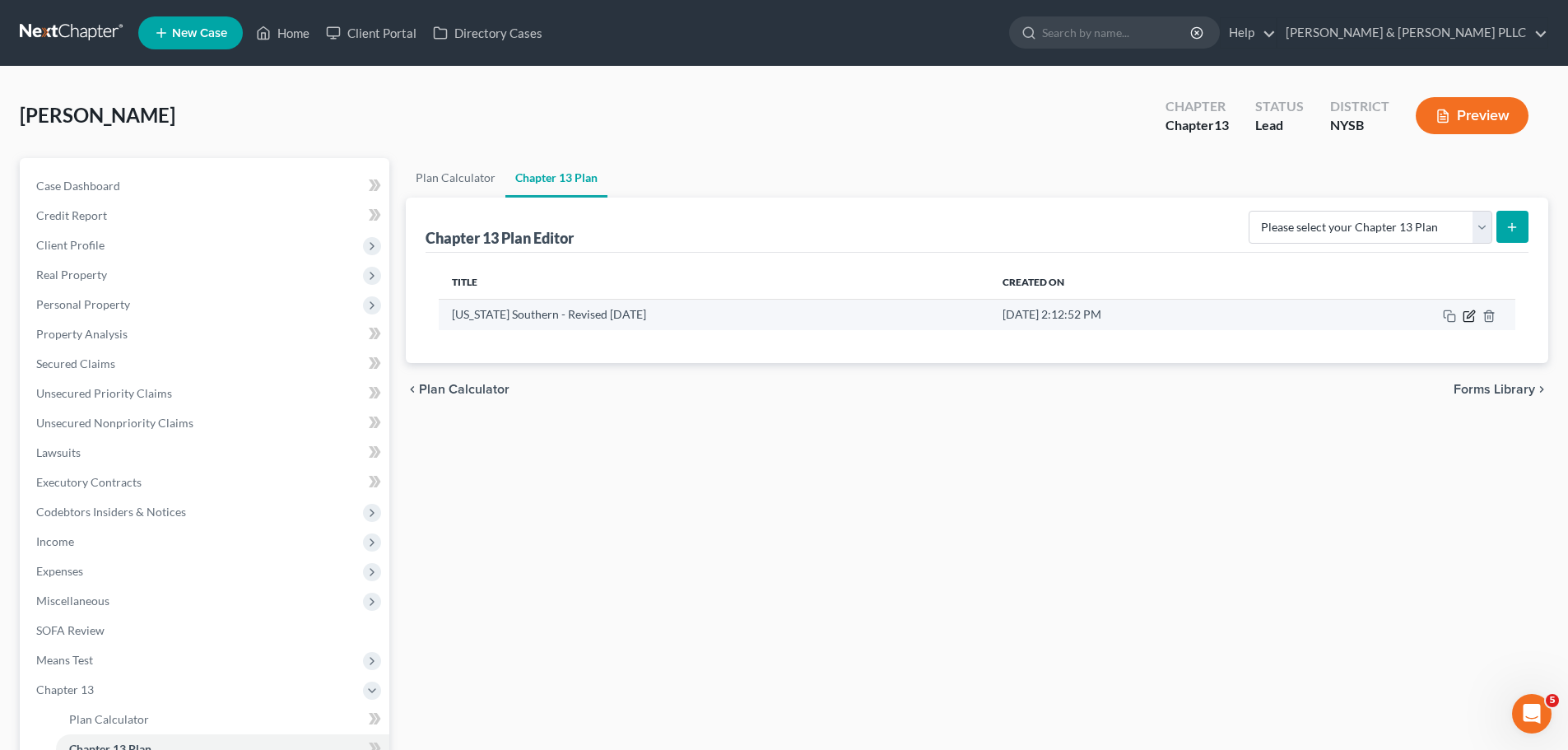
click at [1040, 314] on icon "button" at bounding box center [1470, 314] width 7 height 7
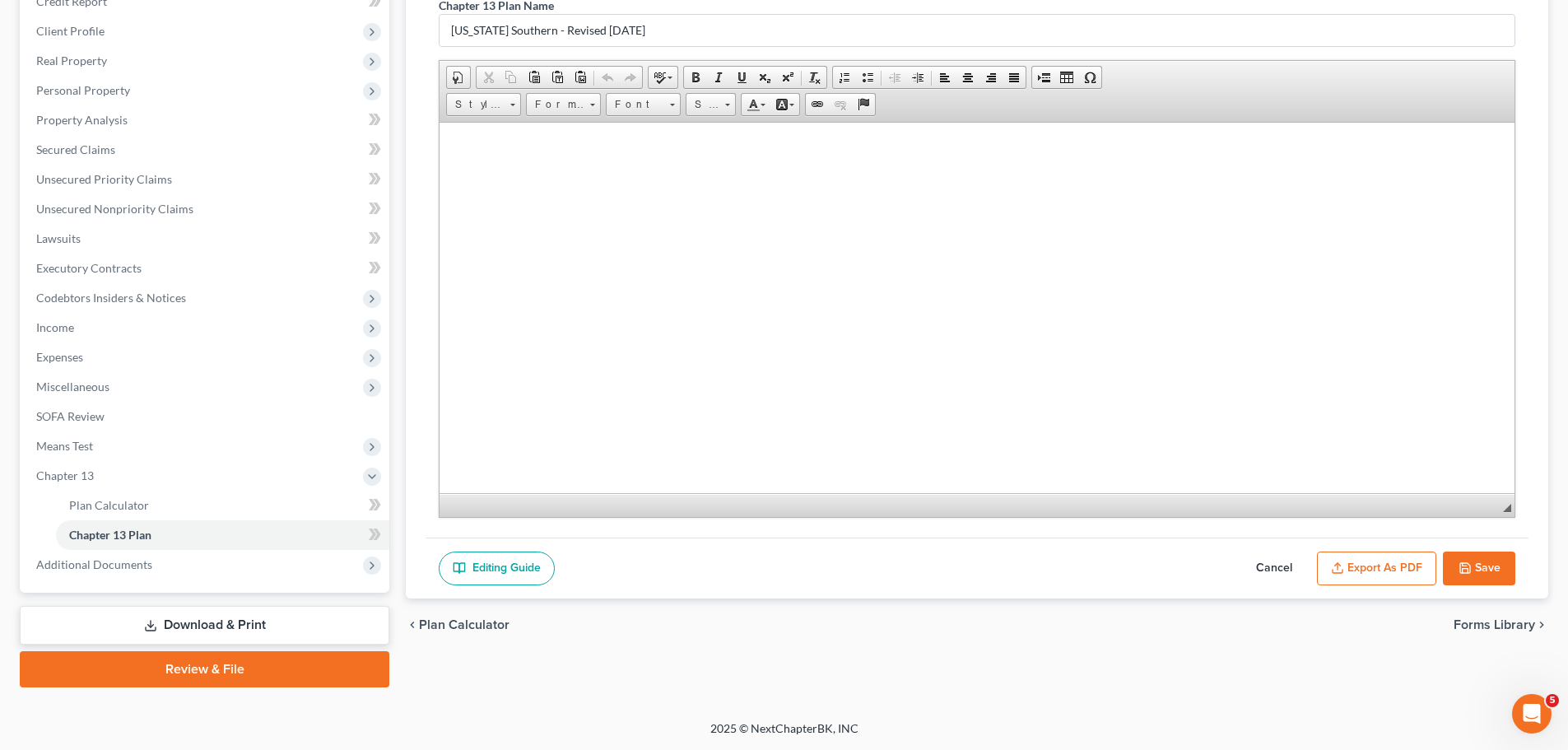
click at [1040, 453] on button "Export as PDF" at bounding box center [1376, 569] width 119 height 34
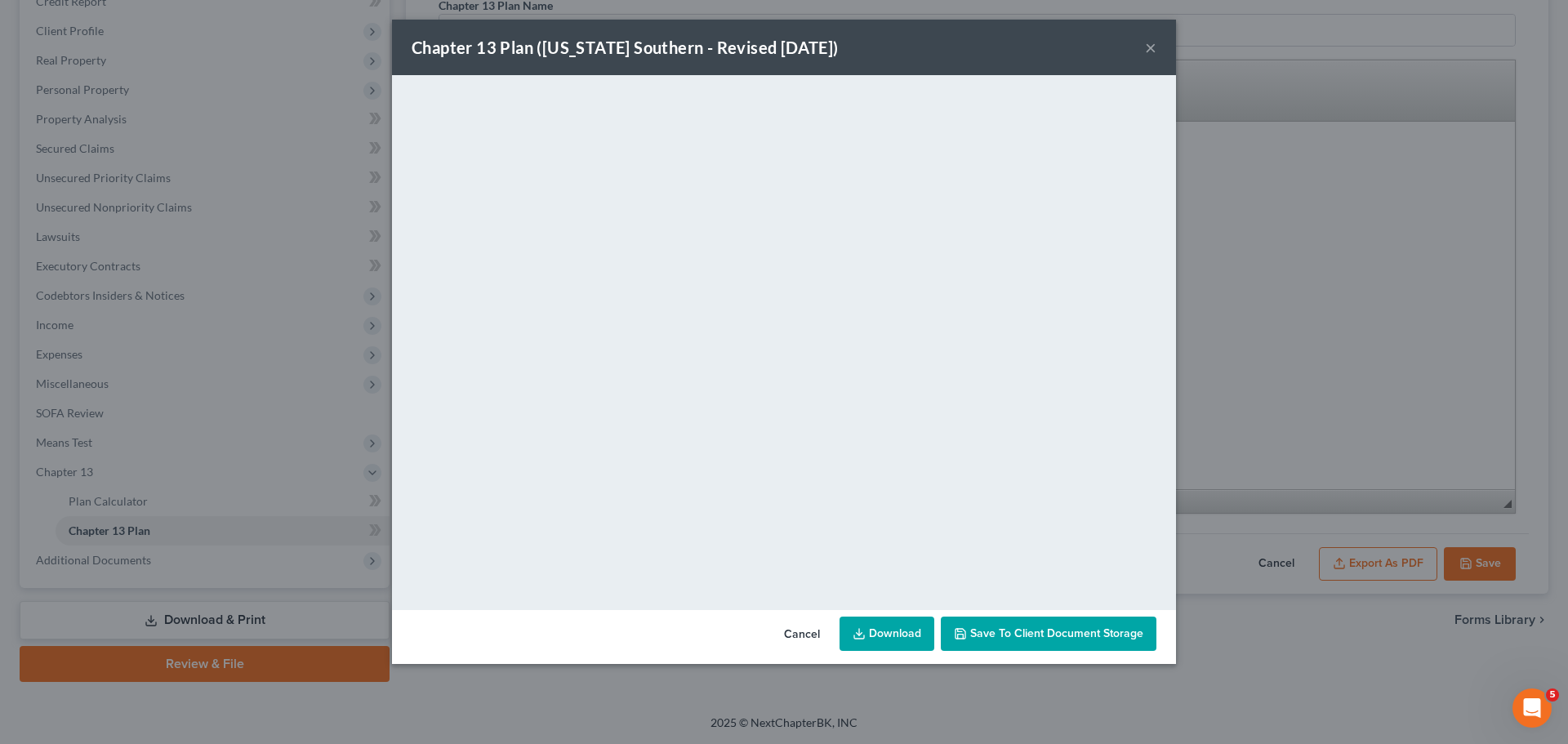
click at [886, 449] on link "Download" at bounding box center [886, 633] width 95 height 34
click at [1032, 44] on button "×" at bounding box center [1151, 47] width 11 height 19
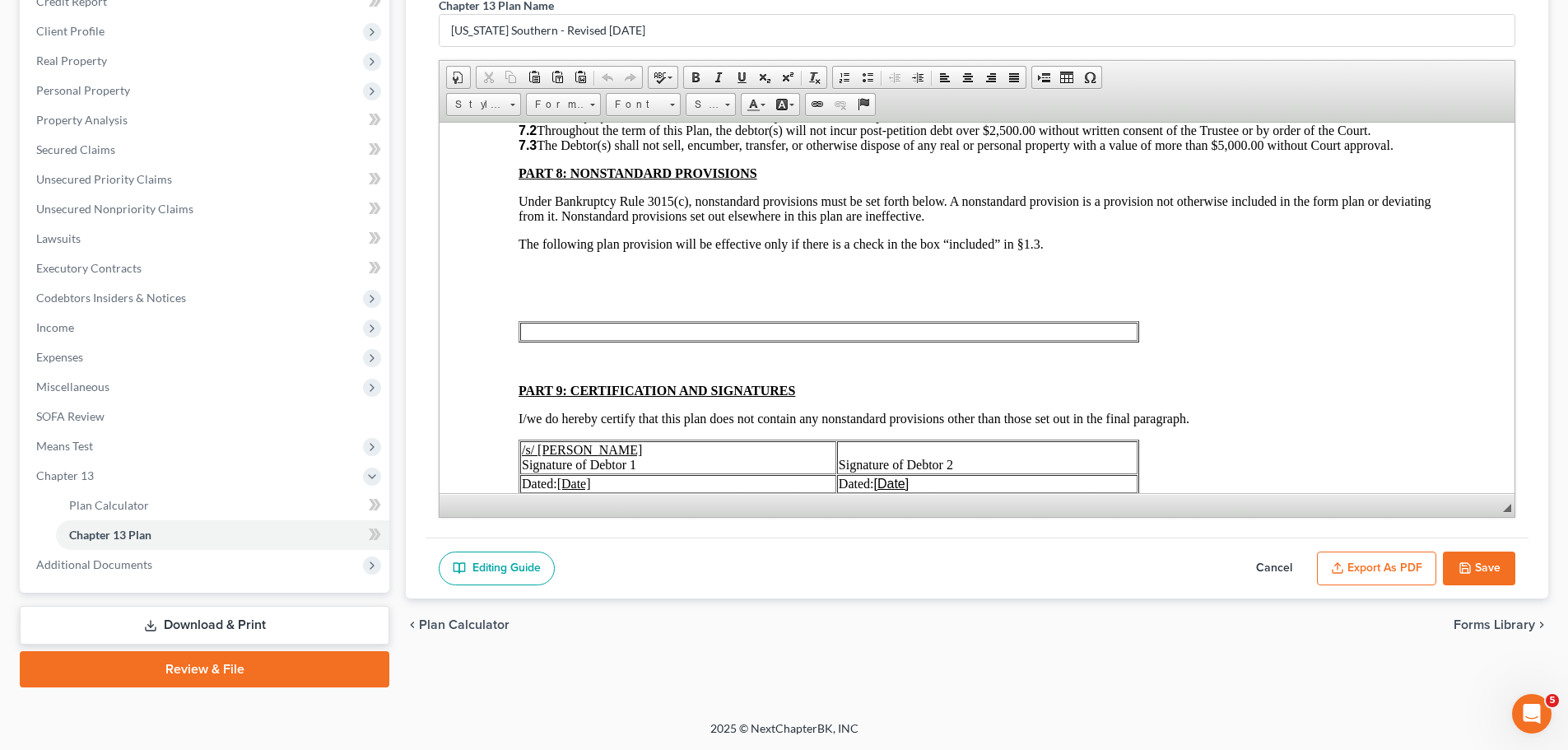
scroll to position [3293, 0]
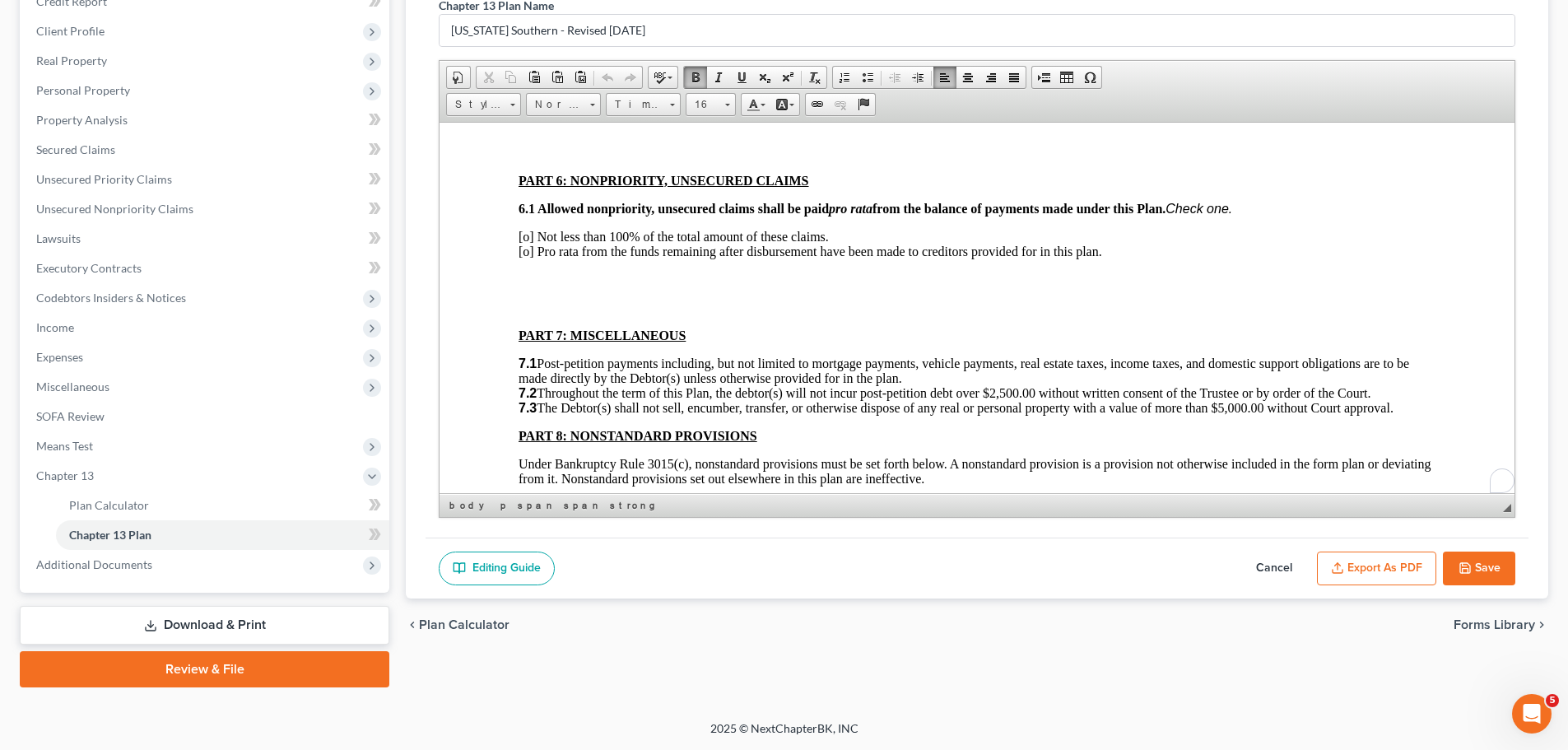
click at [526, 229] on span "[o] Not less than 100% of the total amount of these claims. [o] Pro rata from t…" at bounding box center [810, 243] width 583 height 29
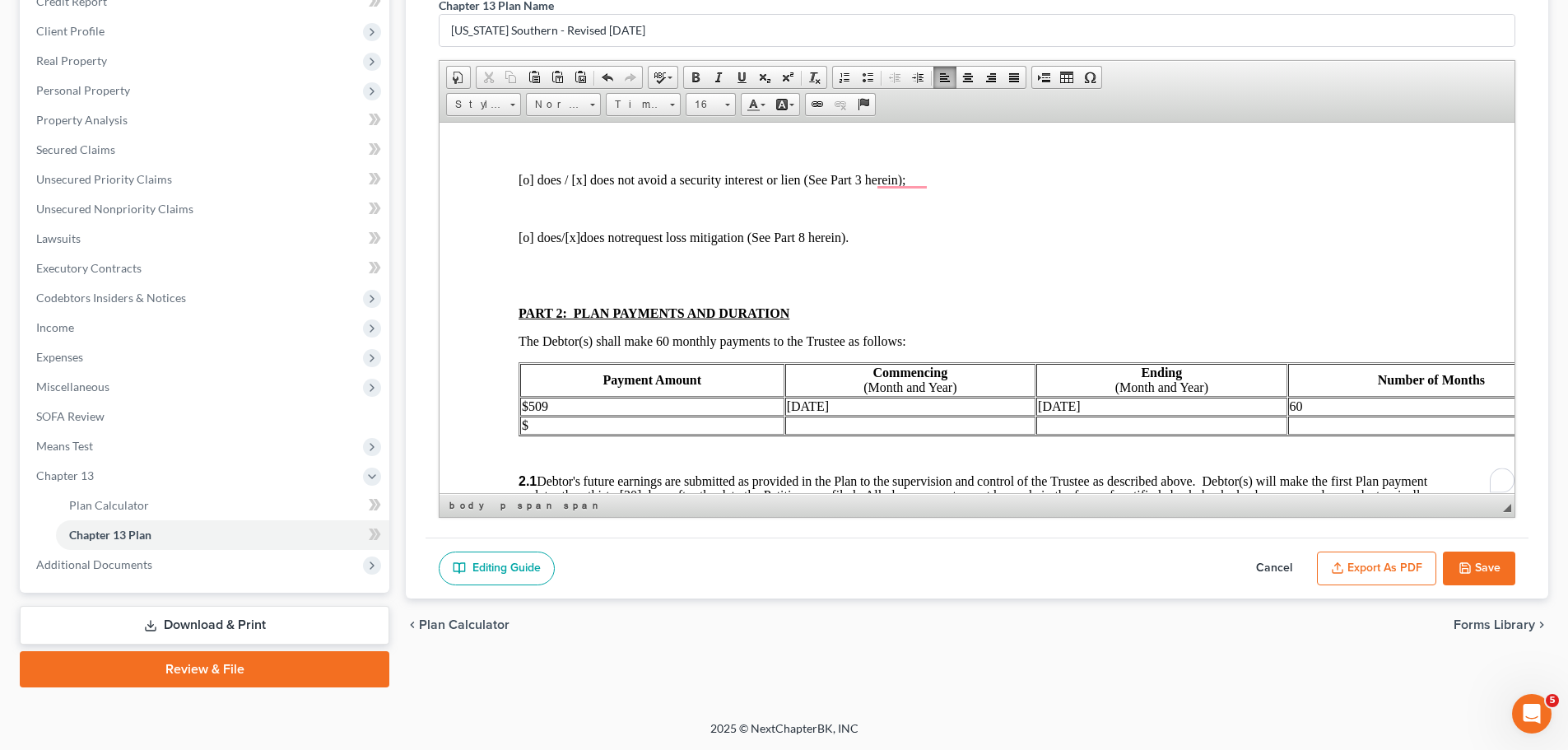
scroll to position [741, 0]
click at [580, 230] on span "[x]" at bounding box center [572, 236] width 16 height 14
click at [530, 230] on span "[o]" at bounding box center [526, 236] width 16 height 14
click at [1040, 453] on icon "button" at bounding box center [1464, 568] width 13 height 13
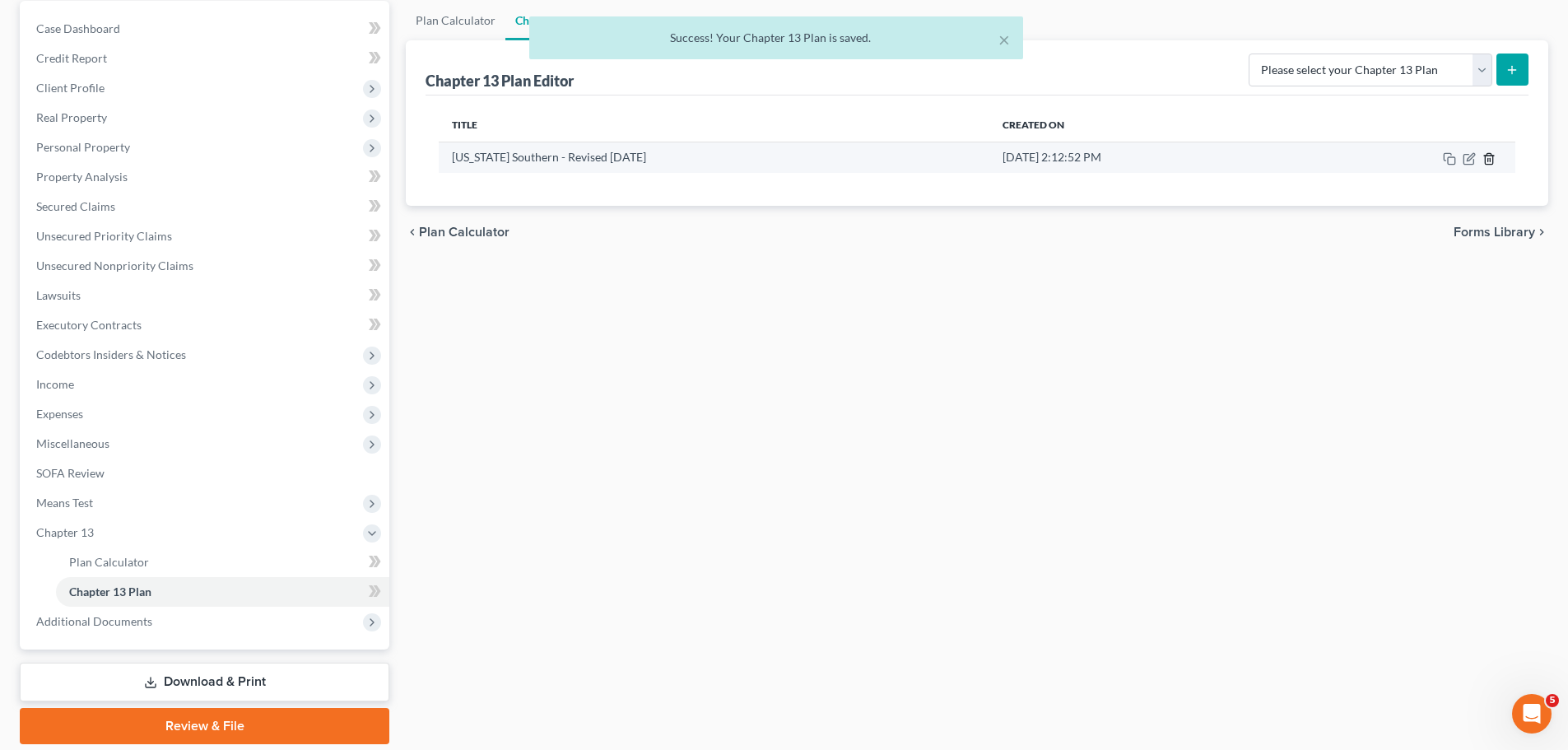
scroll to position [49, 0]
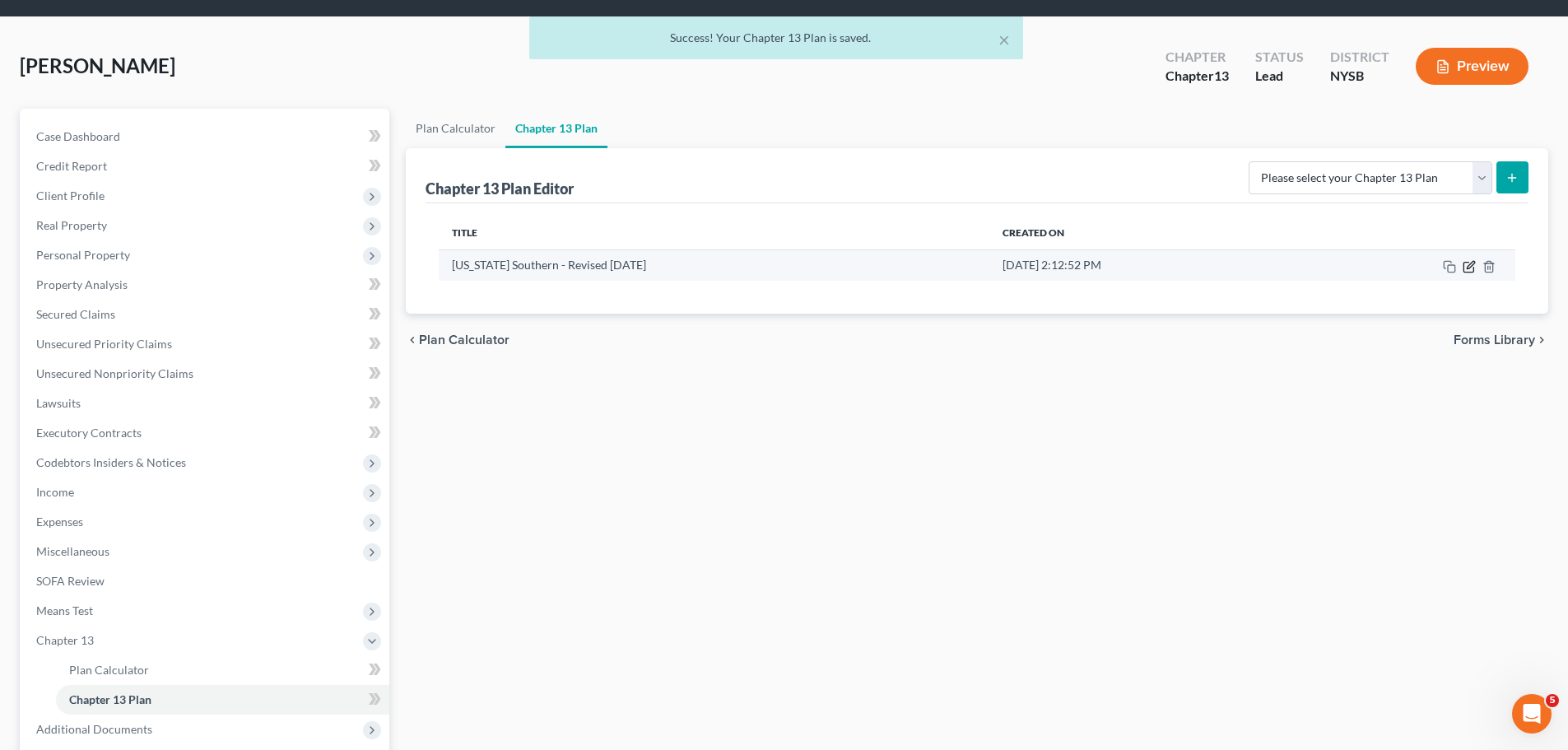
click at [1040, 267] on icon "button" at bounding box center [1469, 267] width 13 height 13
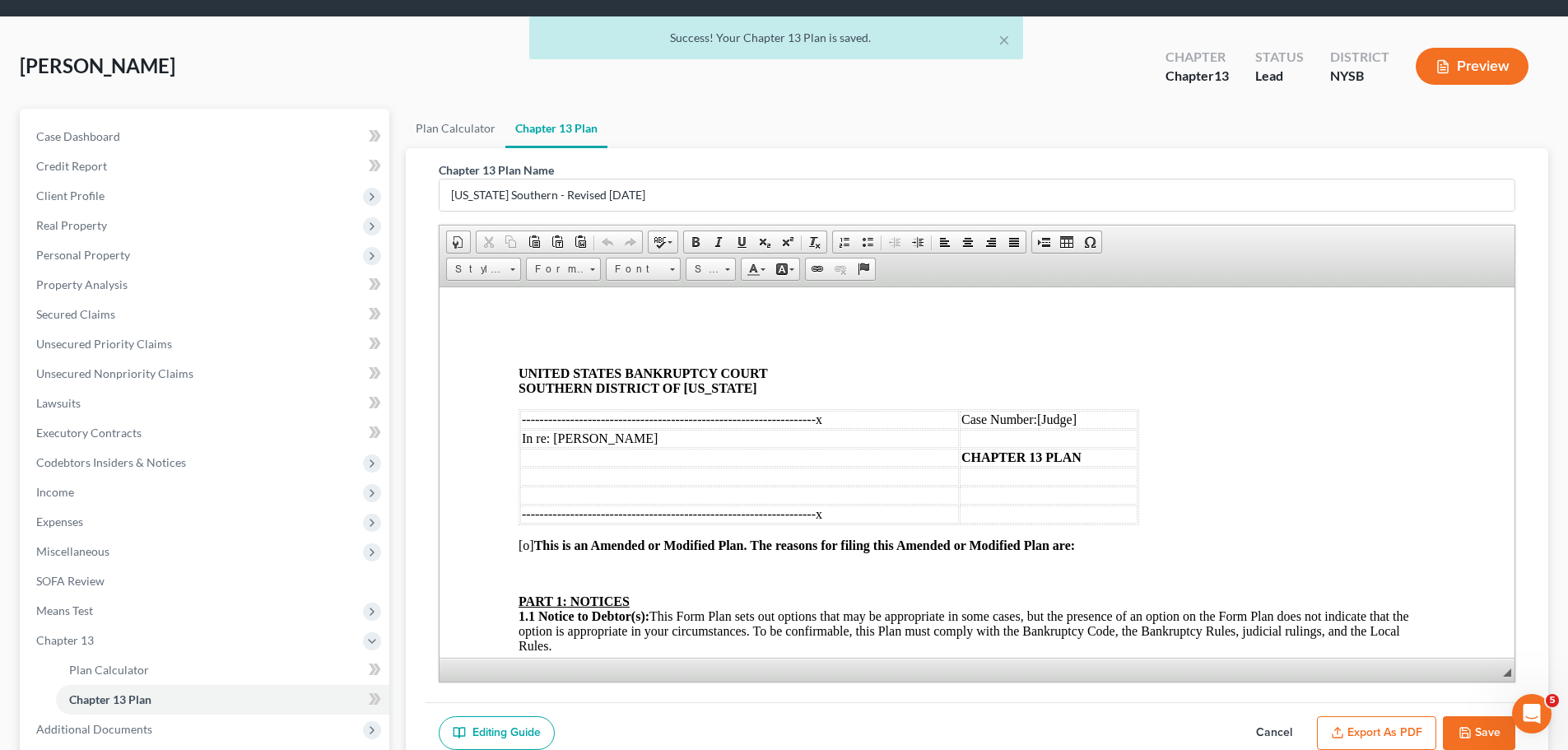
scroll to position [0, 0]
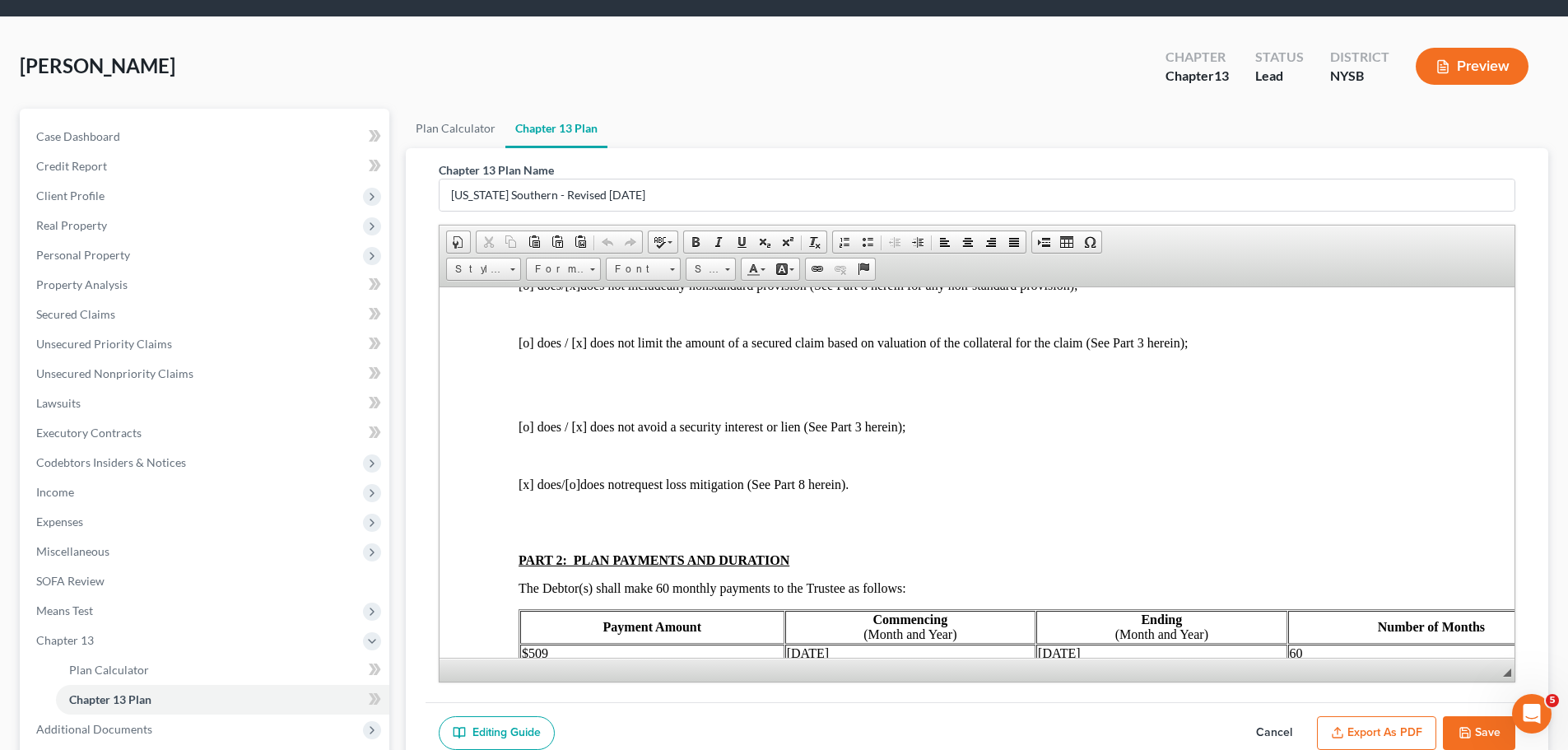
click at [1040, 453] on button "Export as PDF" at bounding box center [1376, 733] width 119 height 34
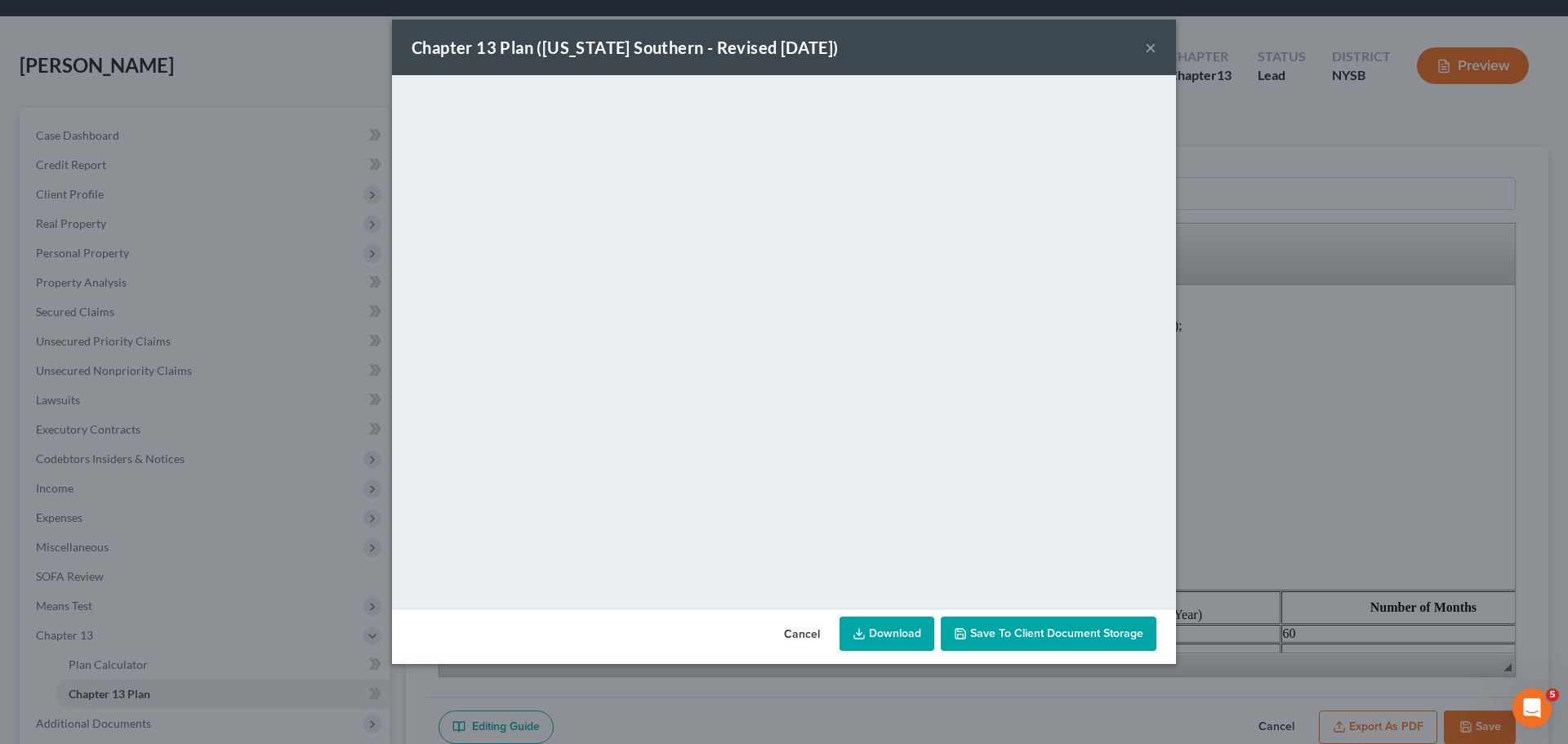
click at [907, 449] on link "Download" at bounding box center [886, 633] width 95 height 34
